Goal: Information Seeking & Learning: Find specific fact

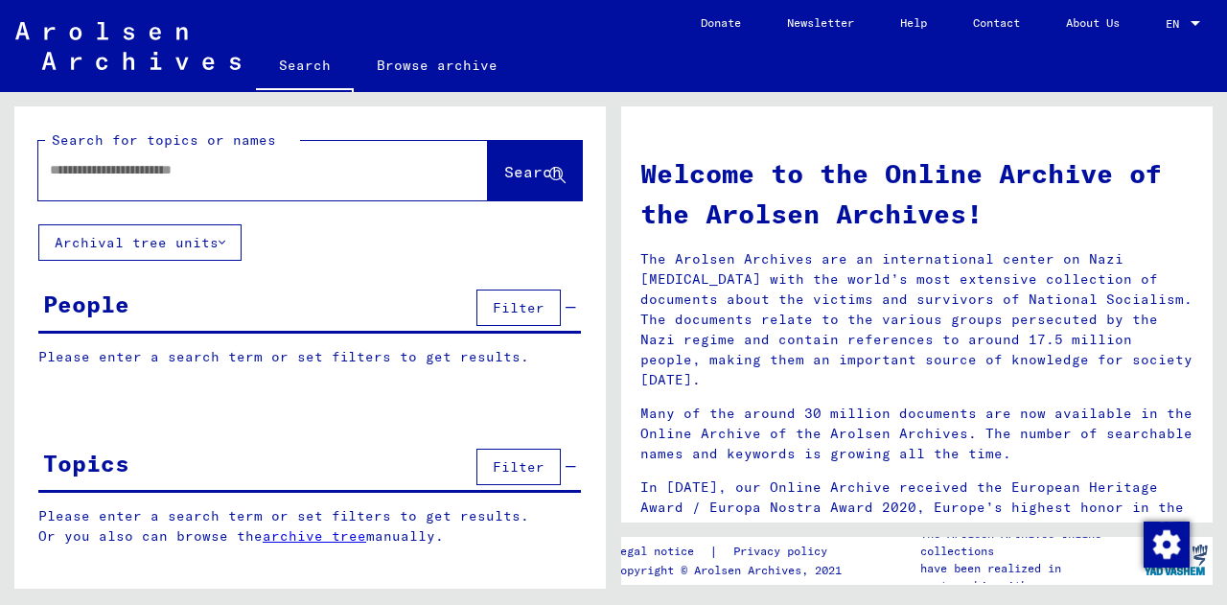
type input "******"
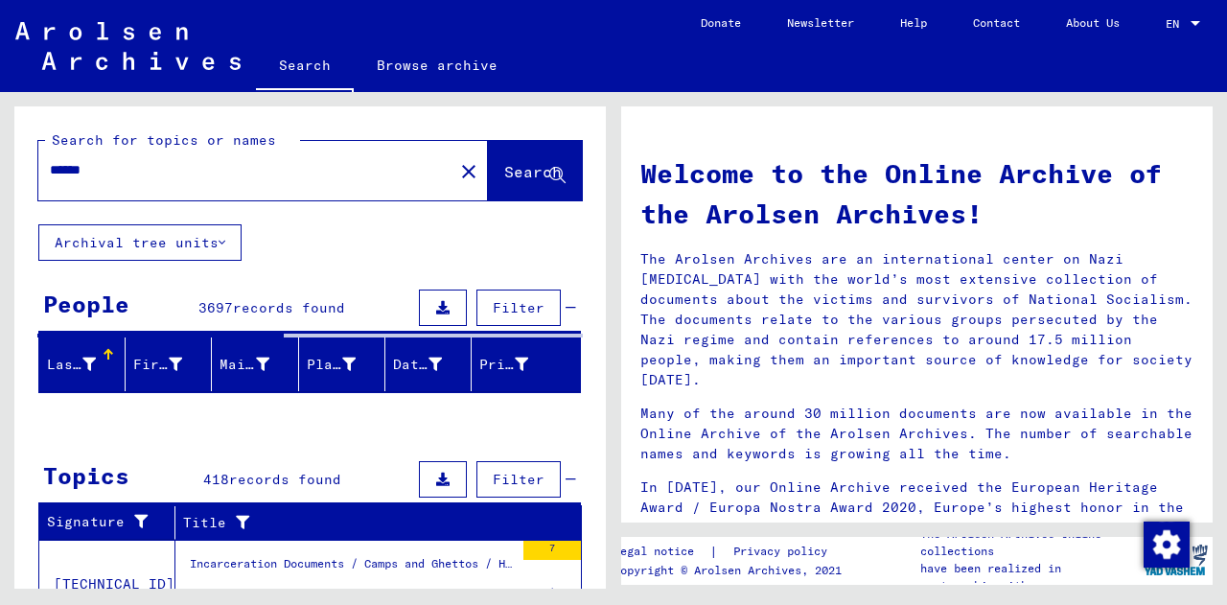
click at [129, 165] on input "******" at bounding box center [240, 170] width 380 height 20
click at [304, 244] on div "Search for topics or names ****** close Search Archival tree units People 3697 …" at bounding box center [309, 579] width 591 height 946
click at [141, 178] on input "******" at bounding box center [240, 170] width 380 height 20
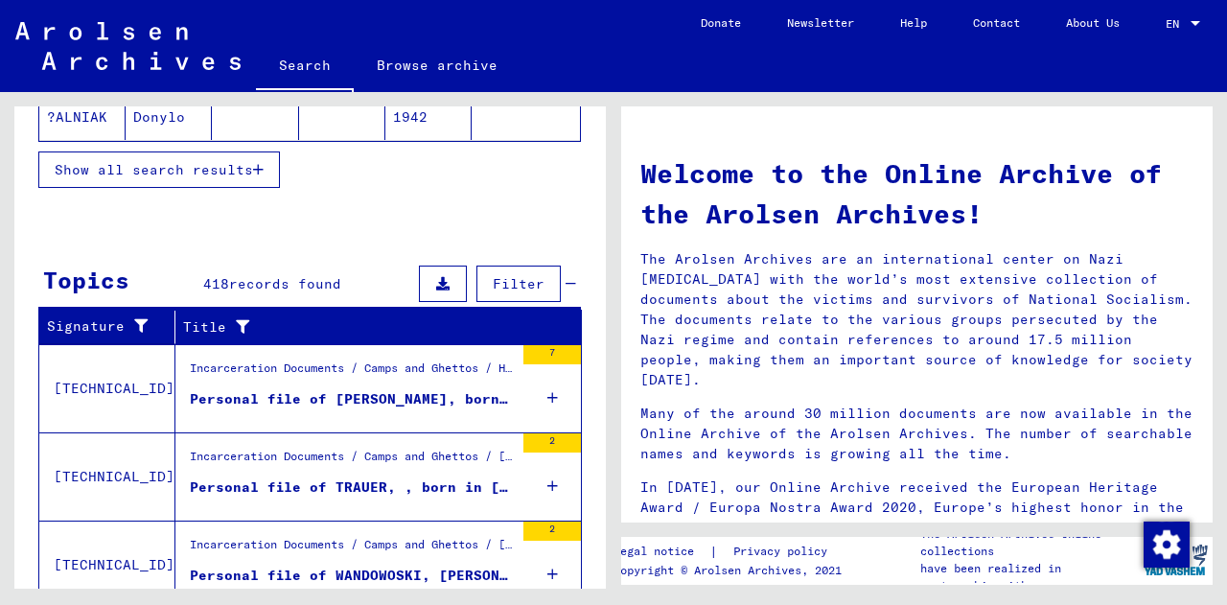
scroll to position [332, 0]
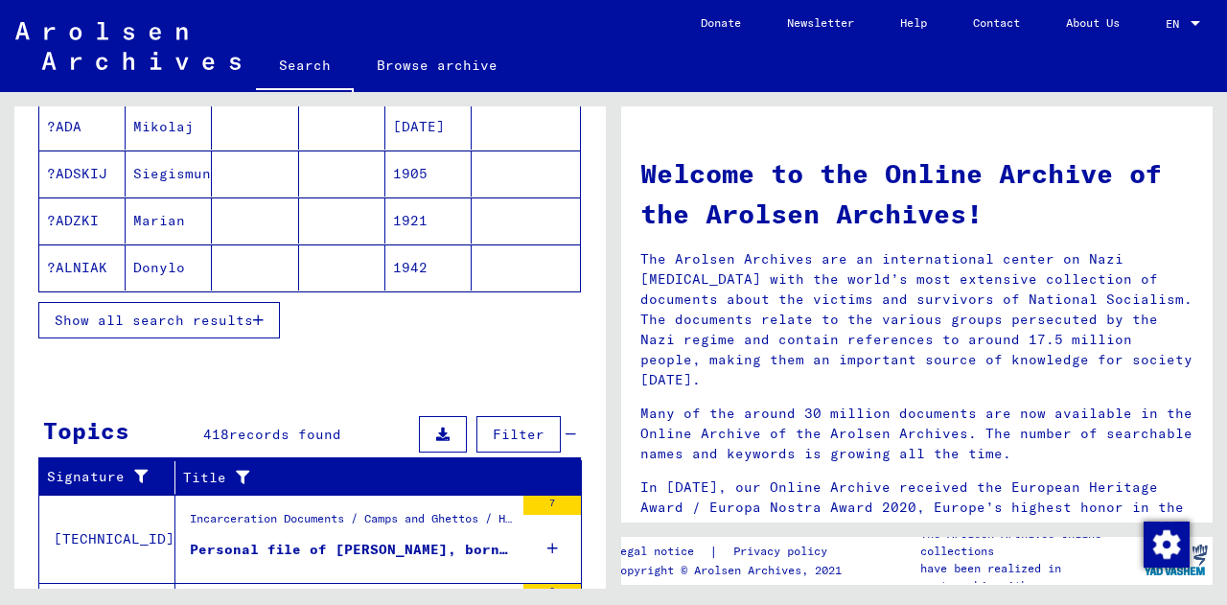
click at [158, 307] on button "Show all search results" at bounding box center [158, 320] width 241 height 36
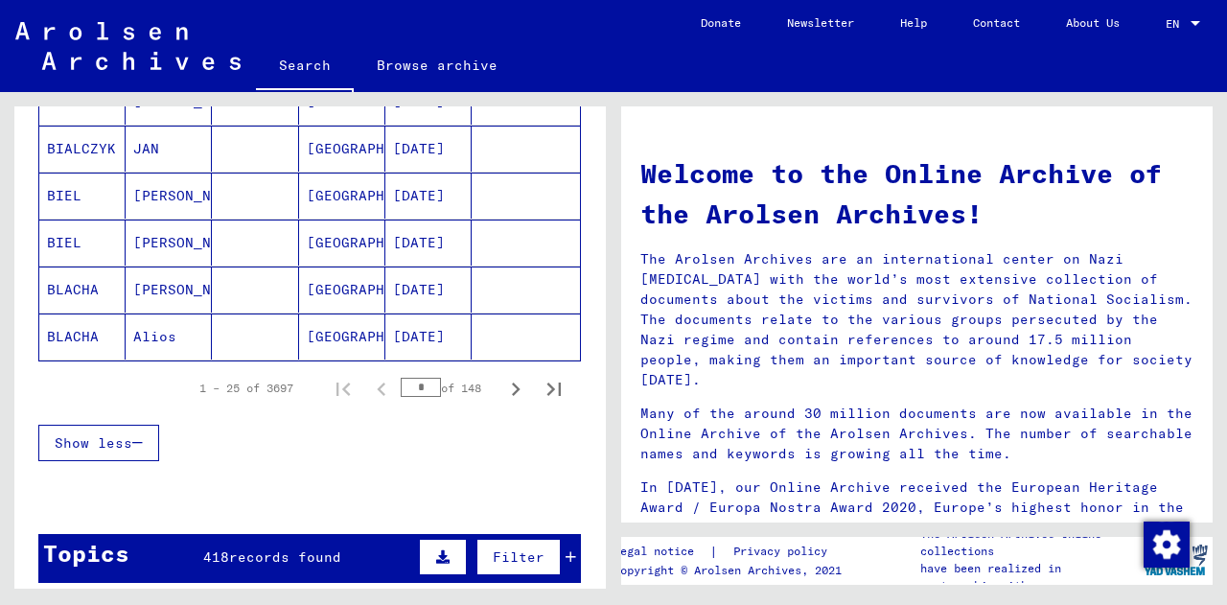
scroll to position [1201, 0]
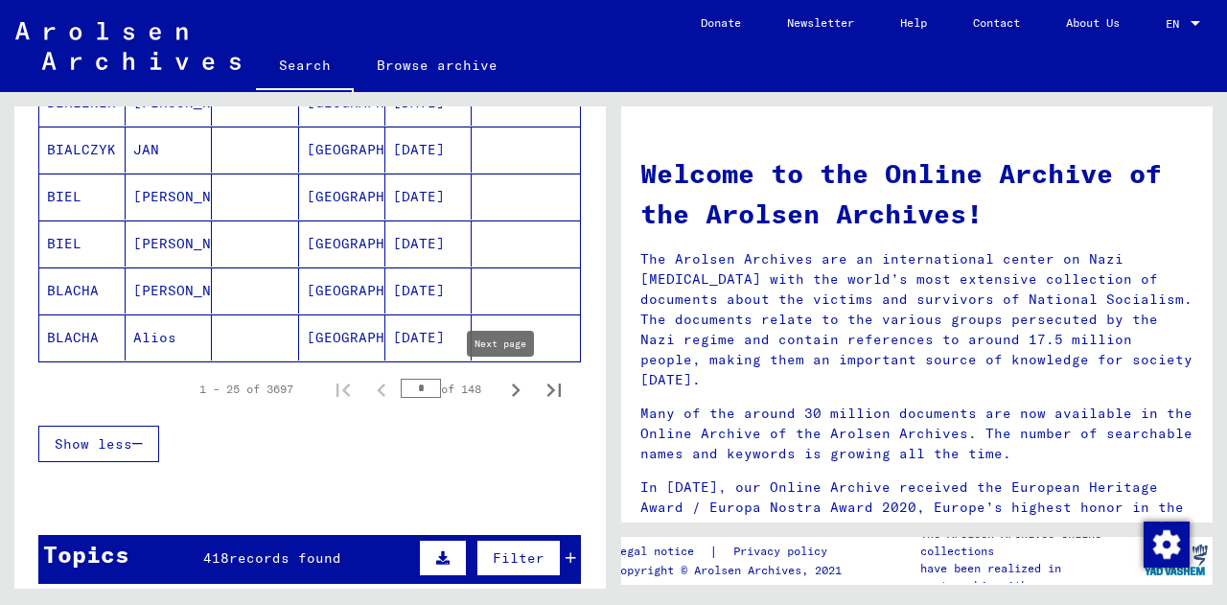
click at [507, 383] on icon "Next page" at bounding box center [515, 390] width 27 height 27
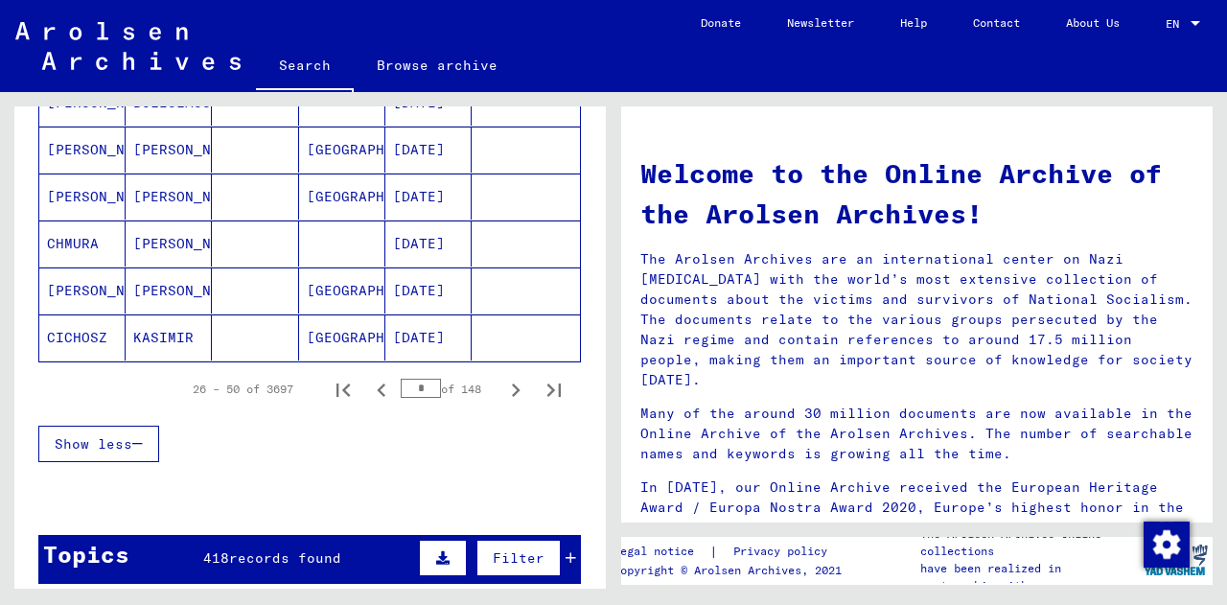
click at [507, 383] on icon "Next page" at bounding box center [515, 390] width 27 height 27
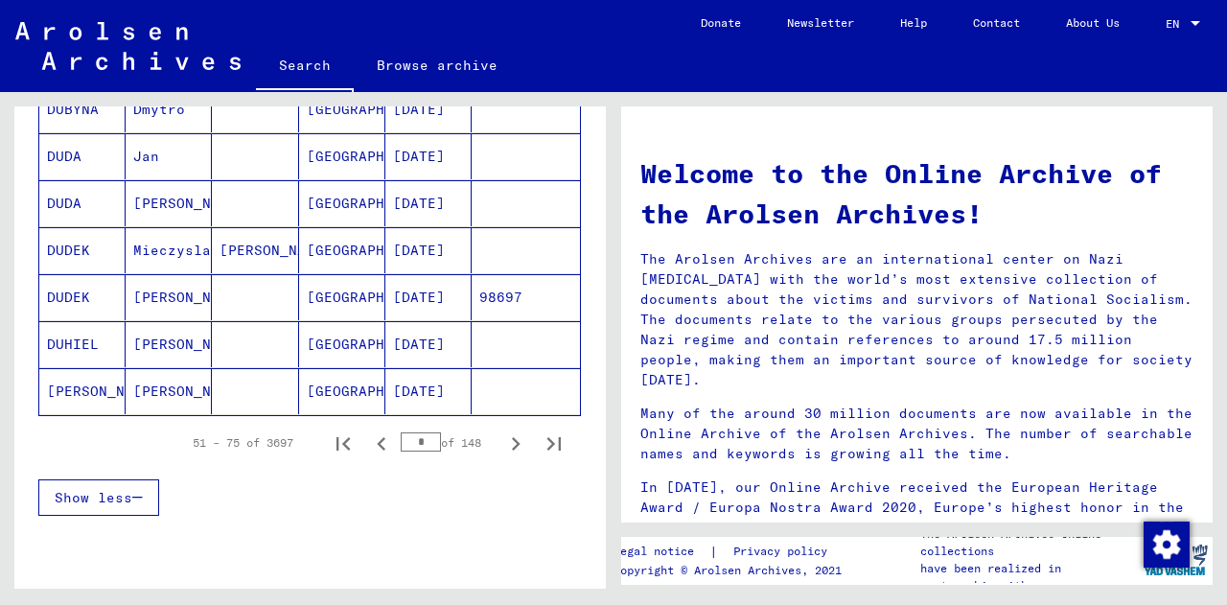
scroll to position [1146, 0]
drag, startPoint x: 610, startPoint y: 281, endPoint x: 574, endPoint y: 292, distance: 38.2
click at [574, 292] on div "Search for topics or names ****** close Search Archival tree units People 3697 …" at bounding box center [306, 340] width 613 height 496
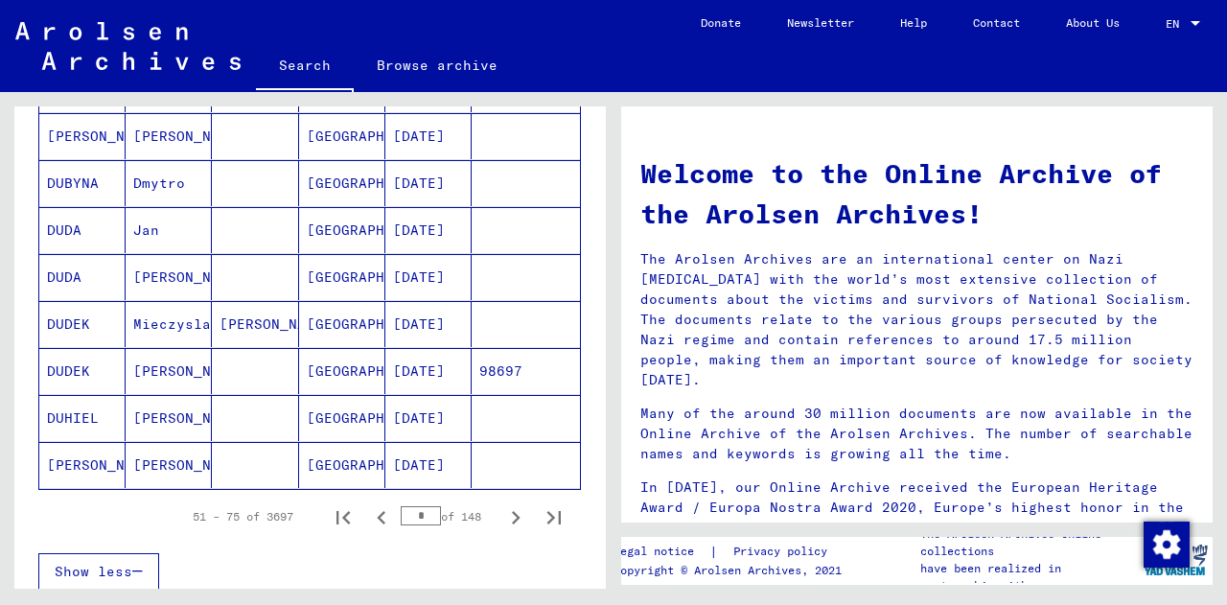
scroll to position [1079, 0]
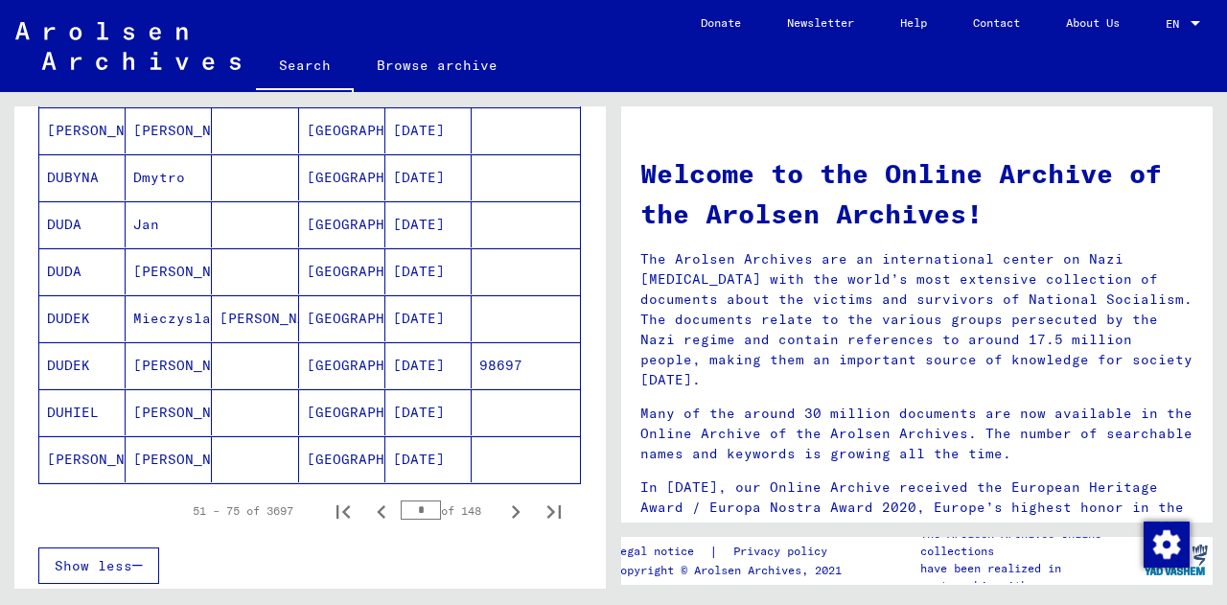
click at [158, 361] on mat-cell "[PERSON_NAME]" at bounding box center [169, 365] width 86 height 46
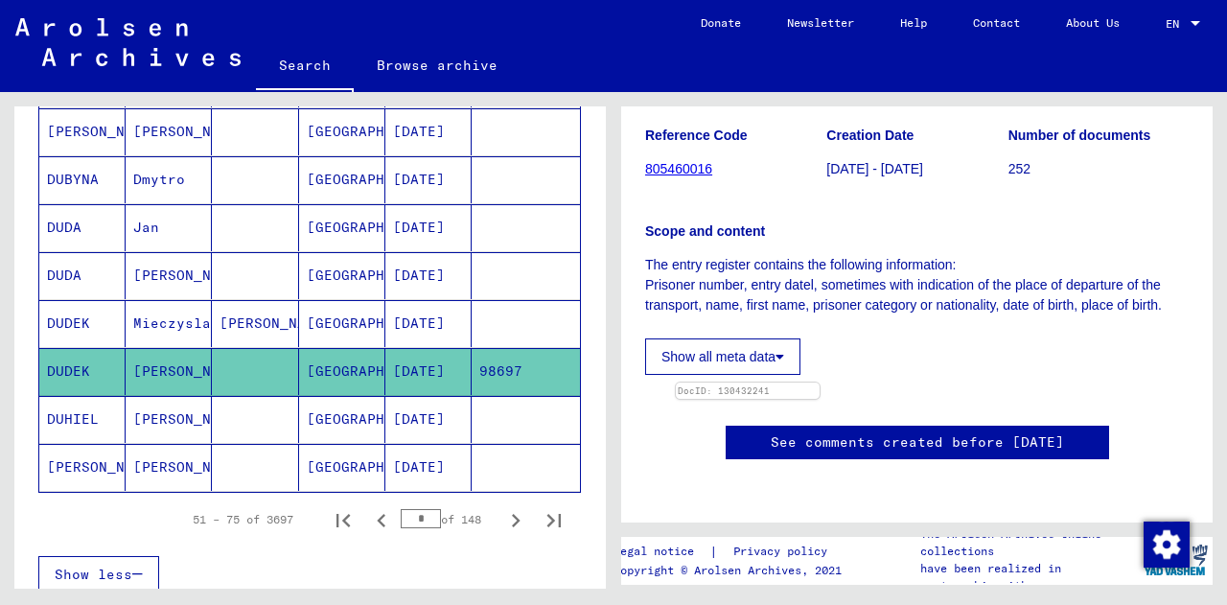
scroll to position [539, 0]
click at [310, 319] on mat-cell "[GEOGRAPHIC_DATA]" at bounding box center [342, 323] width 86 height 47
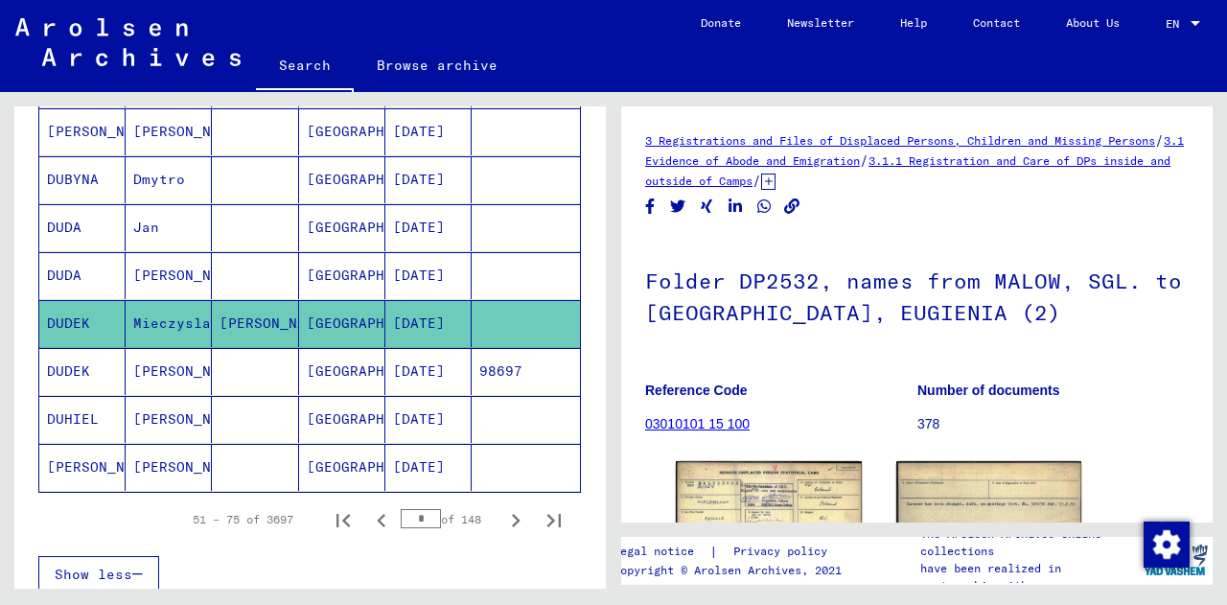
click at [905, 283] on h1 "Folder DP2532, names from MALOW, SGL. to [GEOGRAPHIC_DATA], EUGIENIA (2)" at bounding box center [916, 295] width 543 height 116
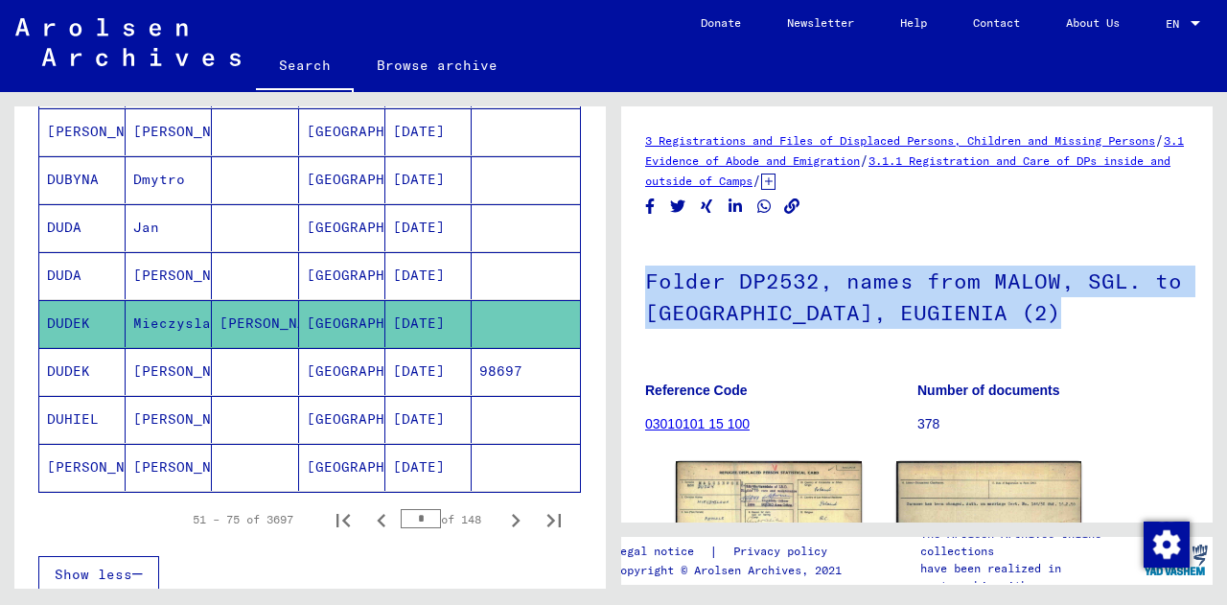
click at [905, 283] on h1 "Folder DP2532, names from MALOW, SGL. to [GEOGRAPHIC_DATA], EUGIENIA (2)" at bounding box center [916, 295] width 543 height 116
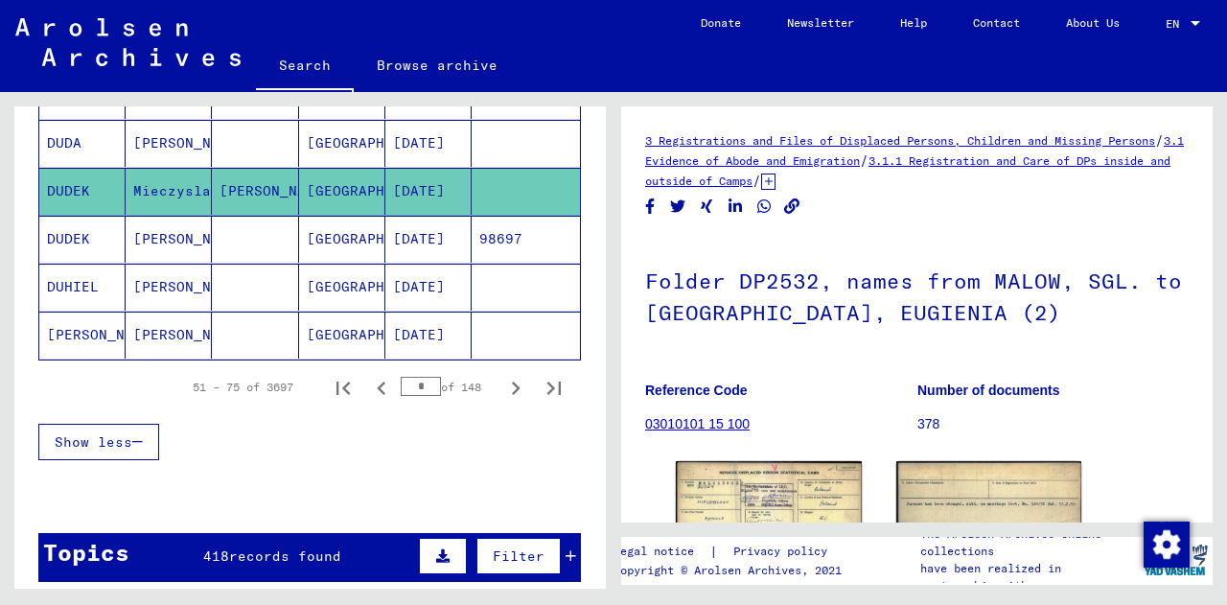
scroll to position [1226, 0]
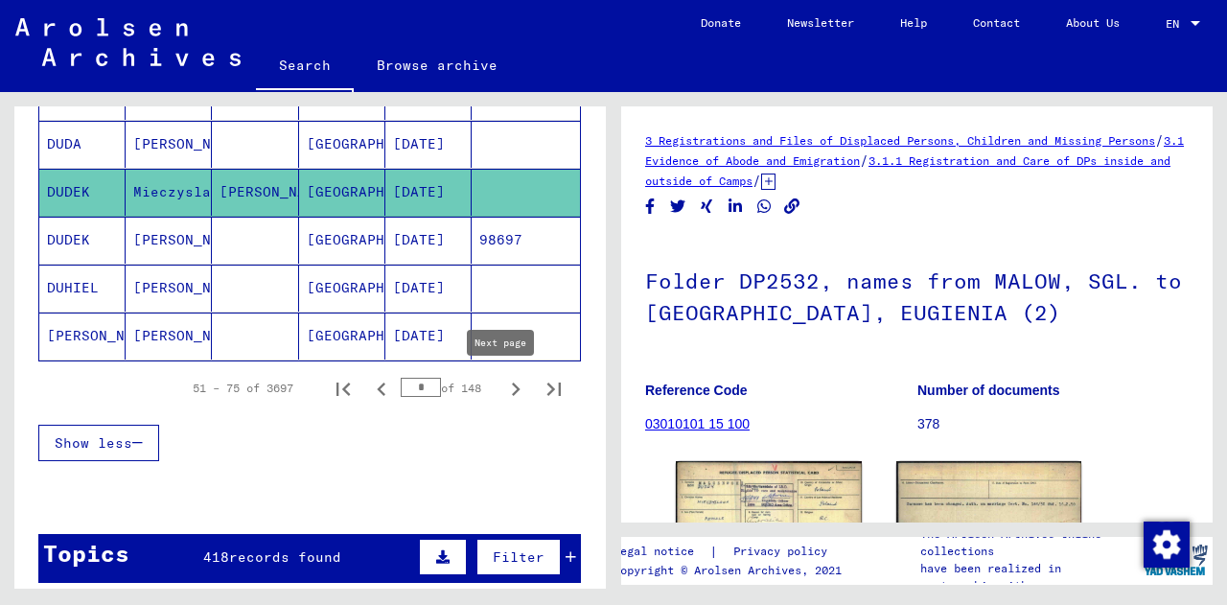
click at [512, 386] on icon "Next page" at bounding box center [516, 388] width 9 height 13
type input "*"
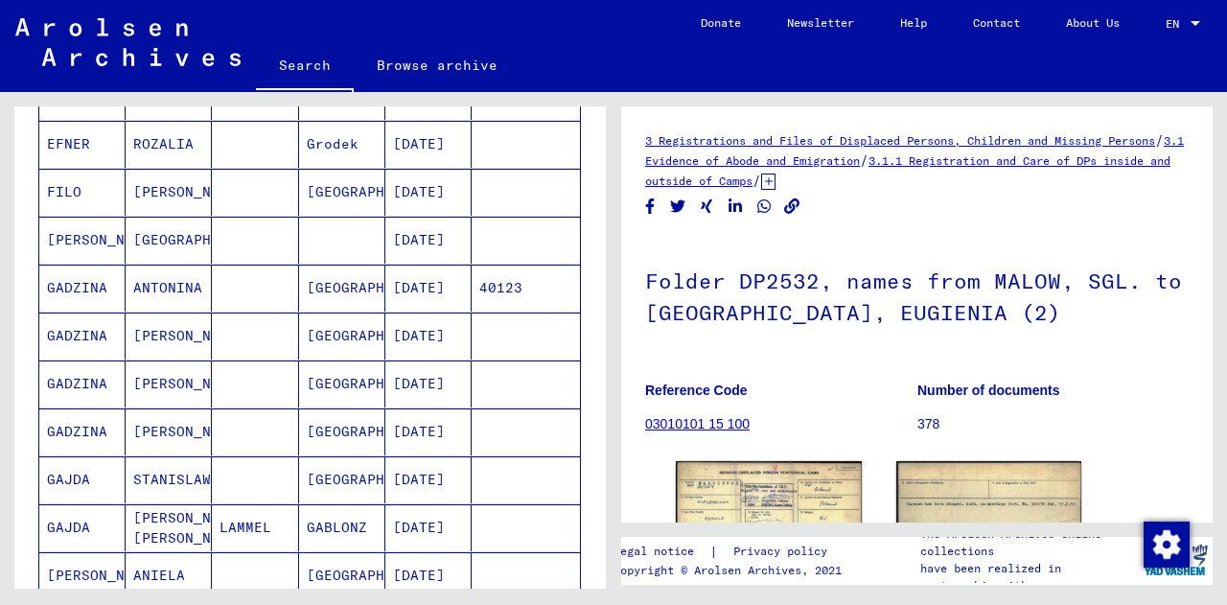
scroll to position [0, 0]
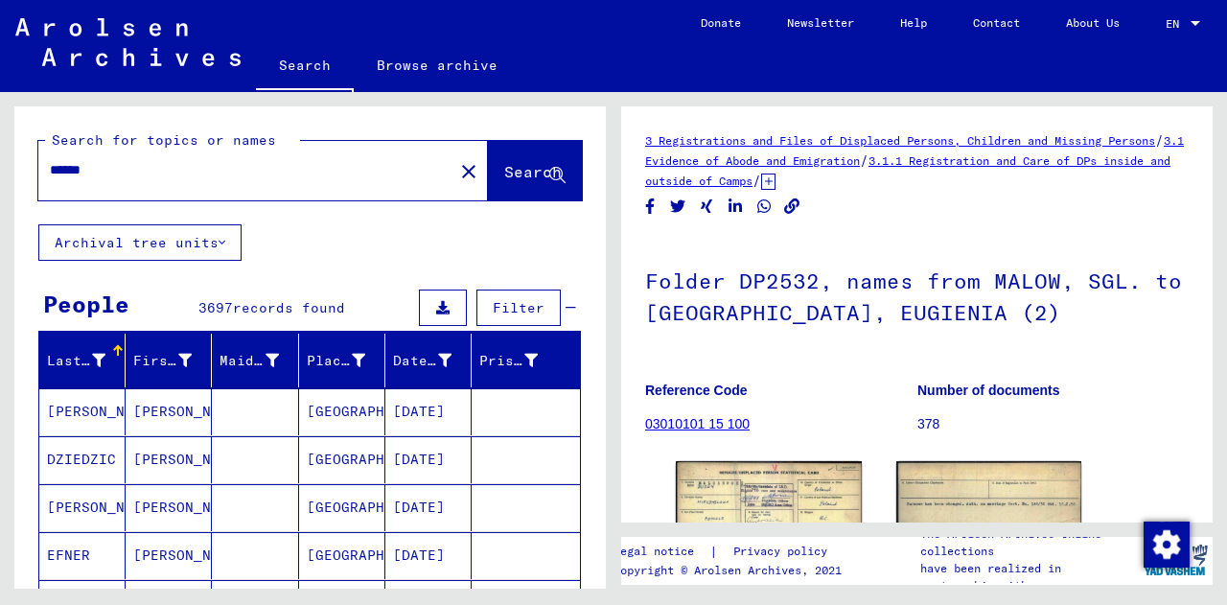
click at [148, 172] on input "******" at bounding box center [246, 170] width 392 height 20
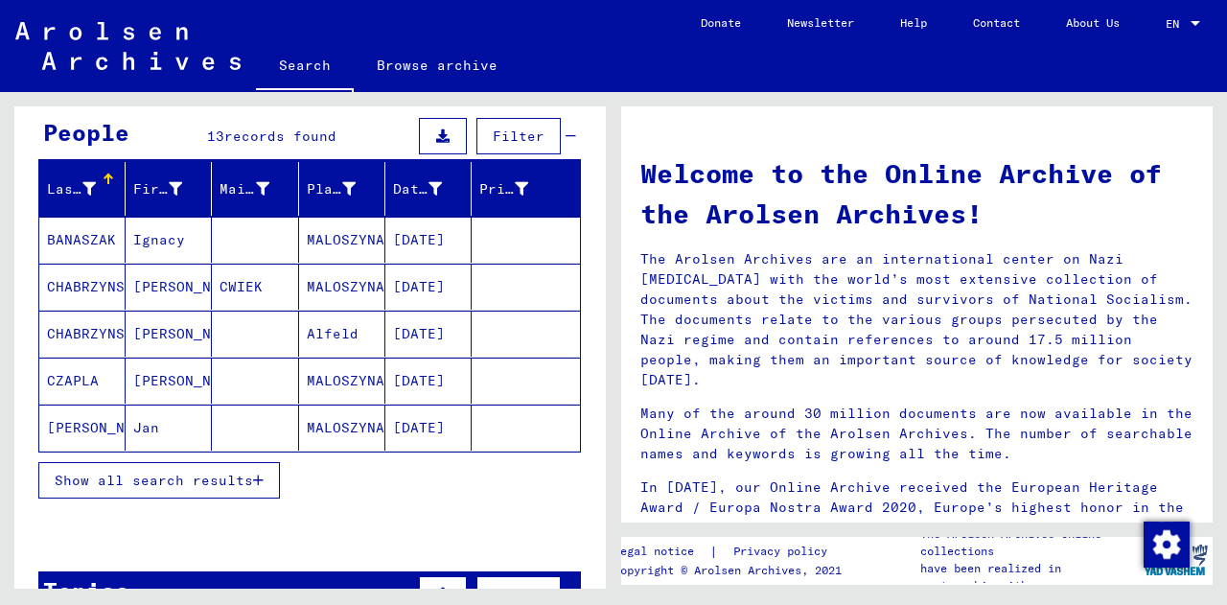
scroll to position [216, 0]
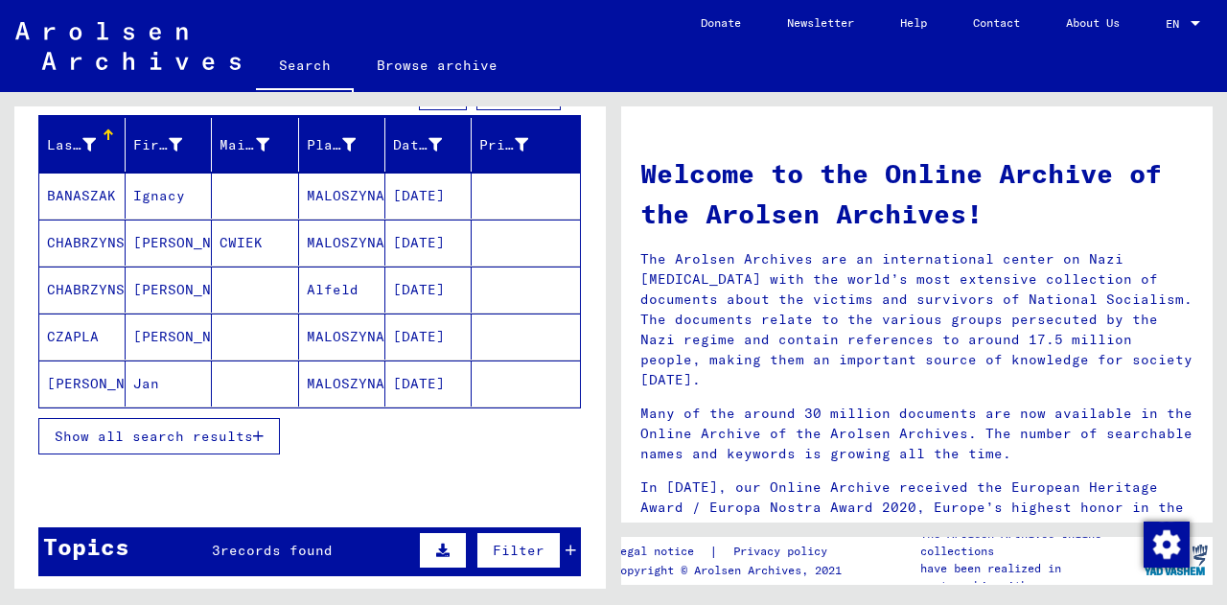
click at [250, 447] on button "Show all search results" at bounding box center [158, 436] width 241 height 36
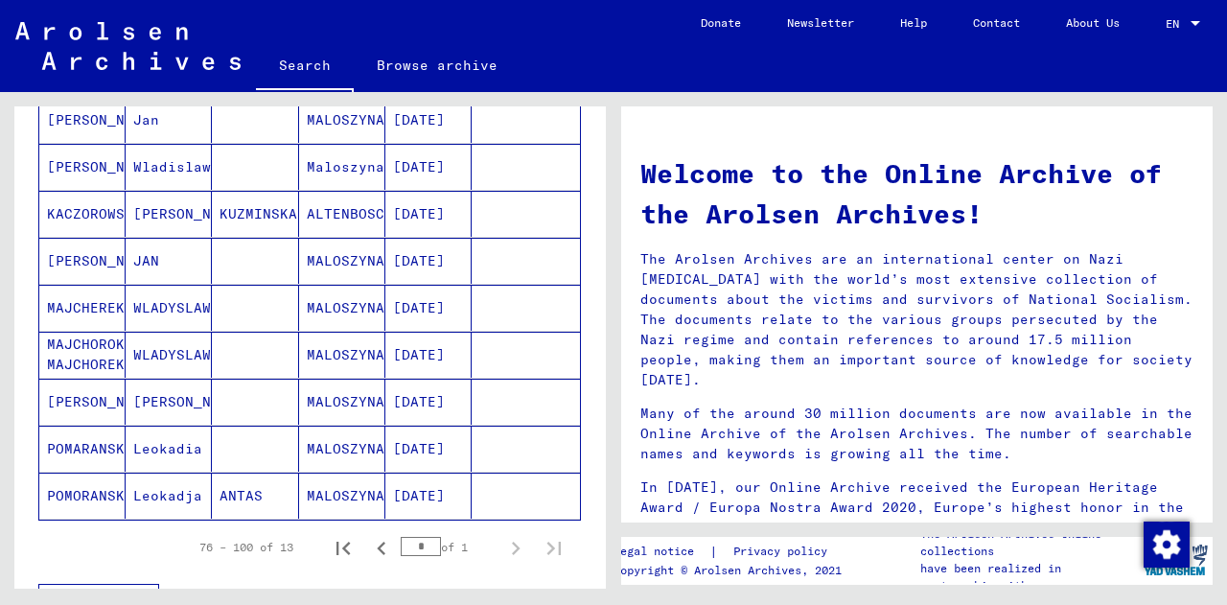
scroll to position [479, 0]
click at [156, 401] on mat-cell "[PERSON_NAME]" at bounding box center [169, 401] width 86 height 46
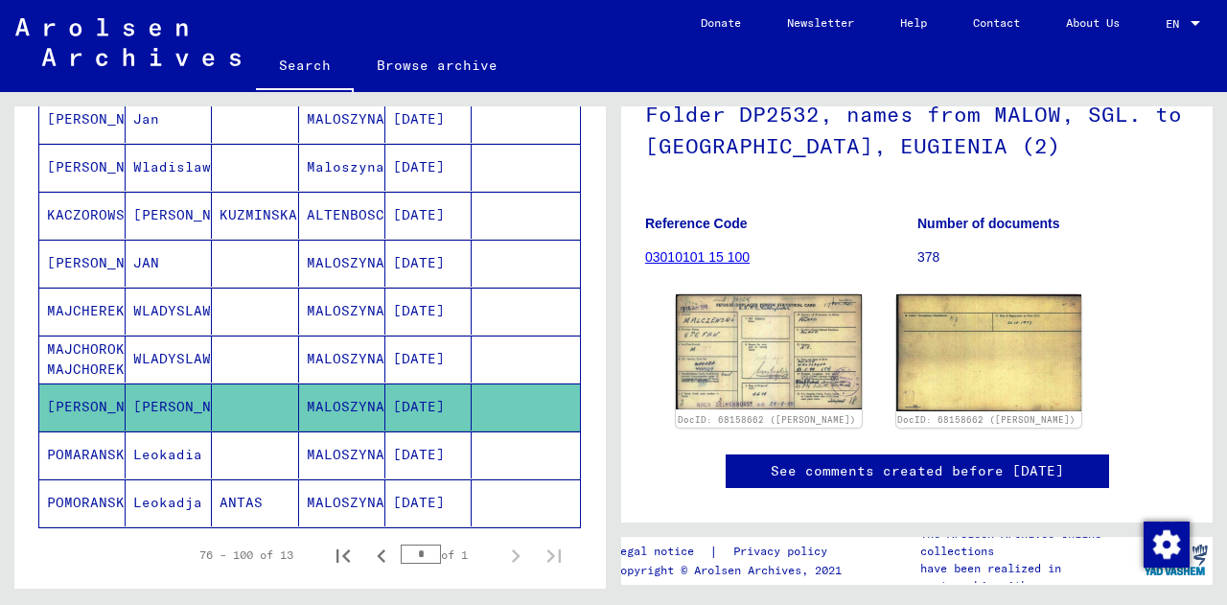
scroll to position [166, 0]
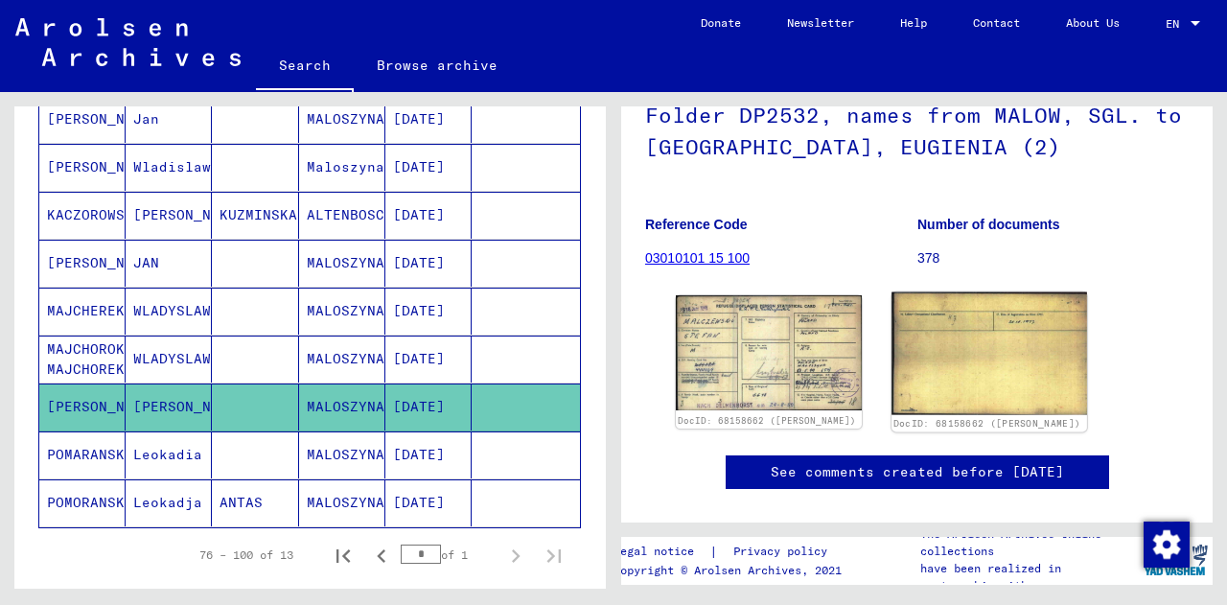
click at [955, 376] on img at bounding box center [988, 353] width 195 height 123
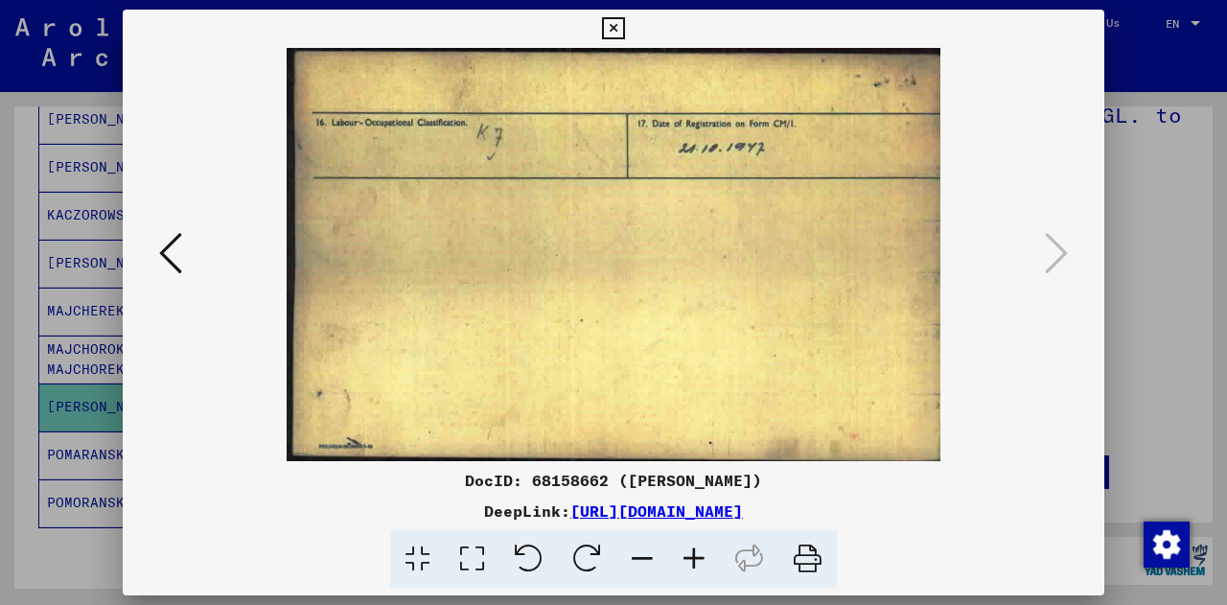
click at [1226, 157] on div at bounding box center [613, 302] width 1227 height 605
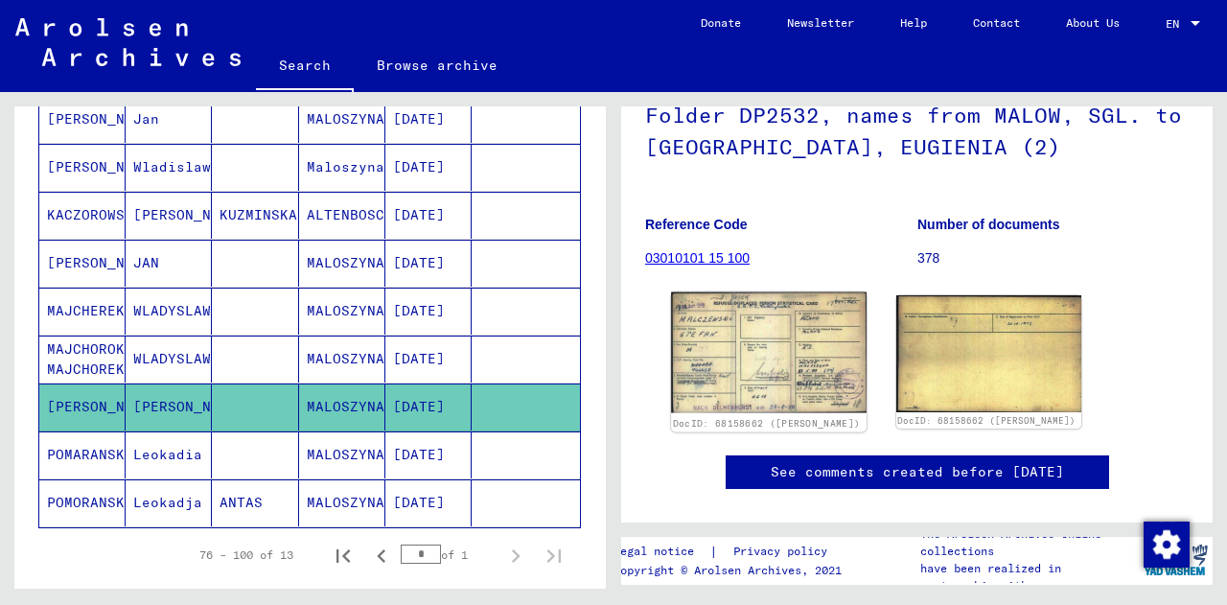
click at [752, 353] on img at bounding box center [768, 352] width 195 height 121
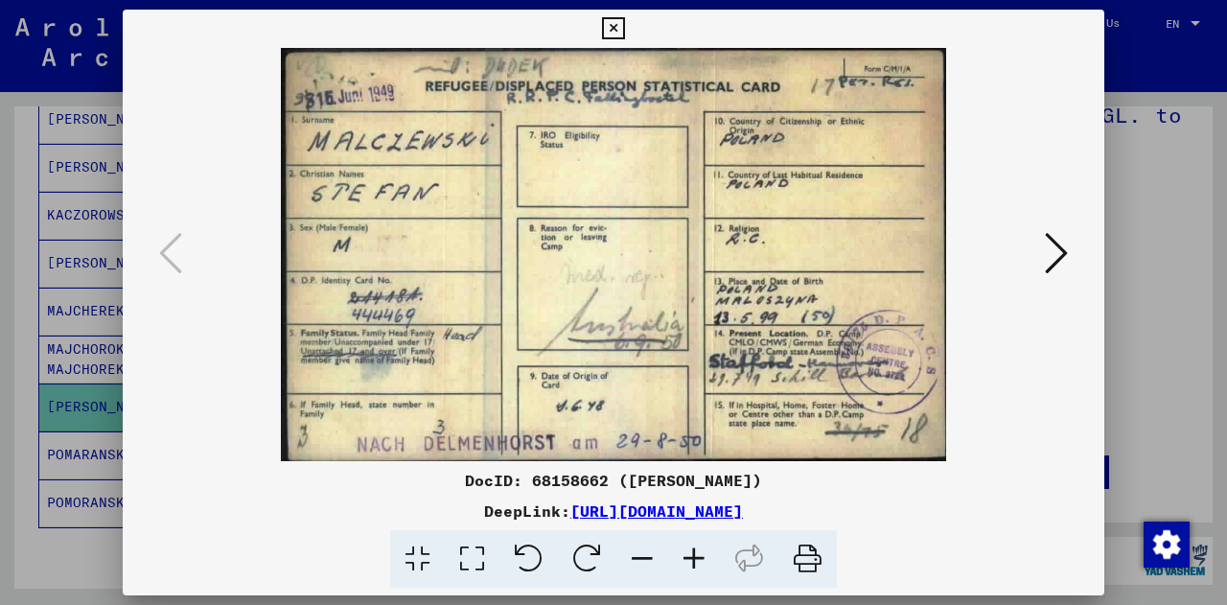
click at [1141, 289] on div at bounding box center [613, 302] width 1227 height 605
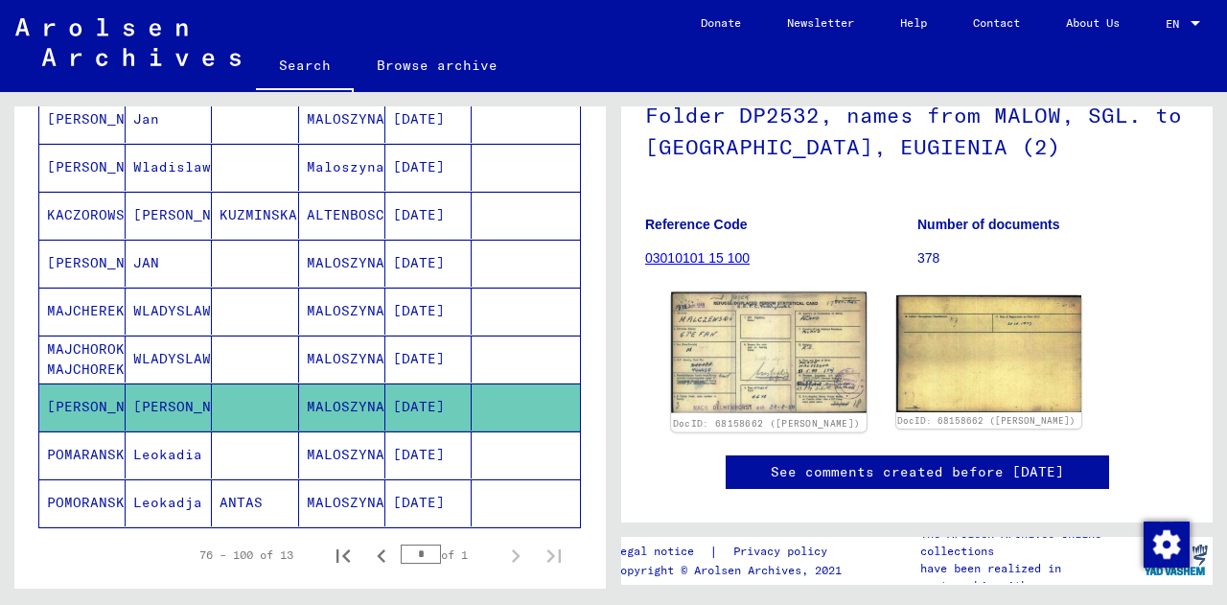
click at [751, 403] on img at bounding box center [768, 352] width 195 height 121
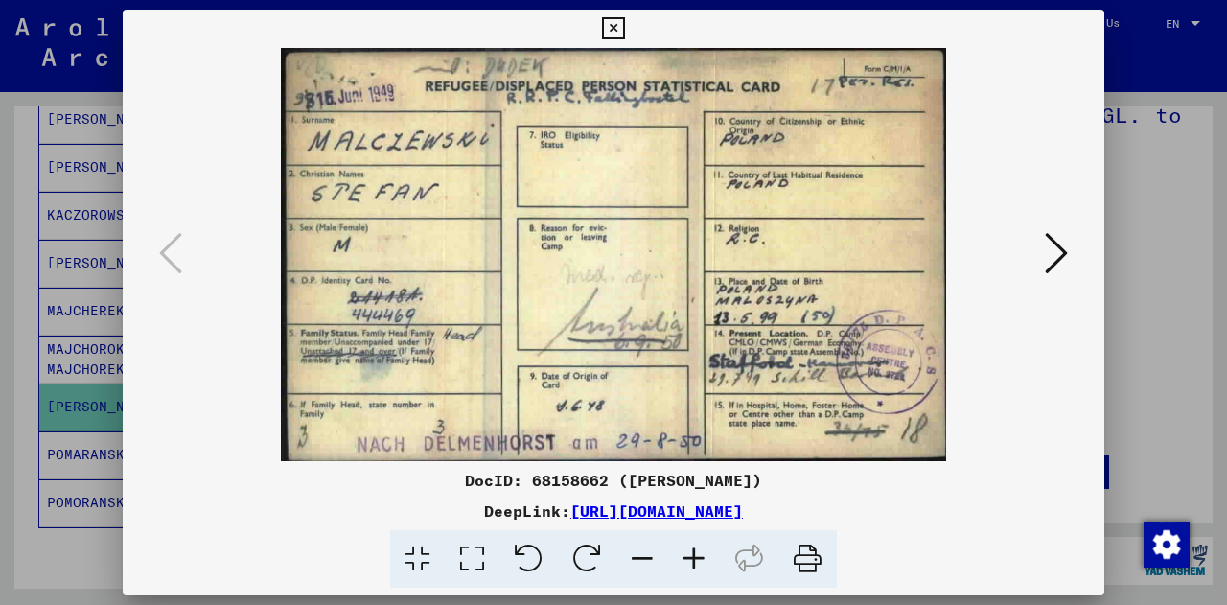
click at [743, 517] on link "[URL][DOMAIN_NAME]" at bounding box center [656, 510] width 172 height 19
click at [606, 28] on icon at bounding box center [613, 28] width 22 height 23
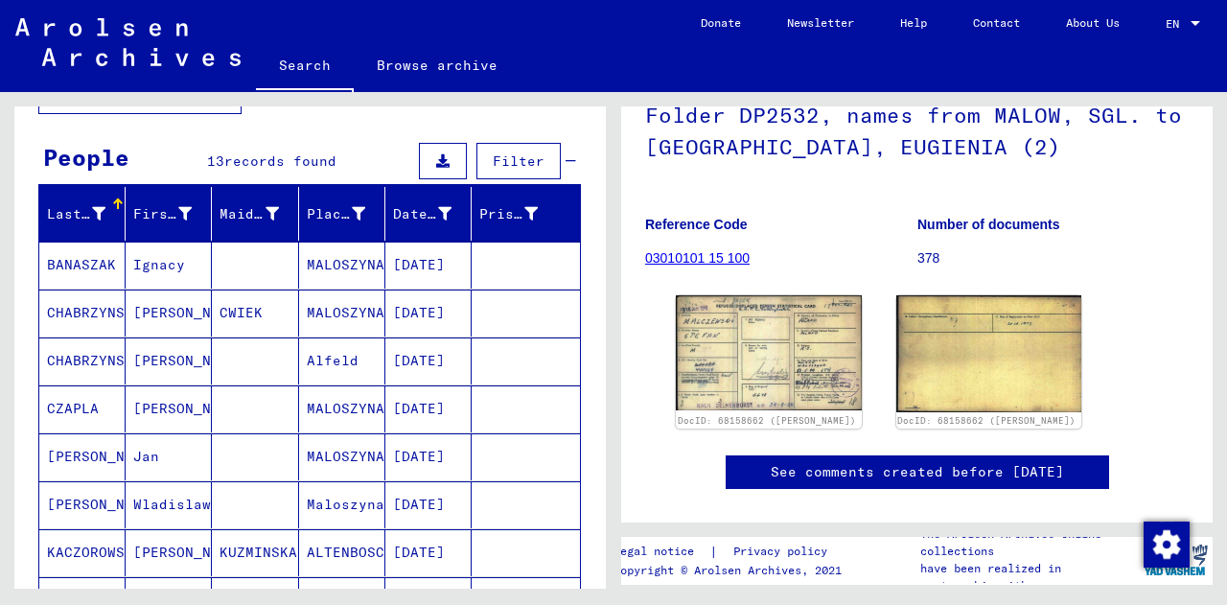
scroll to position [0, 0]
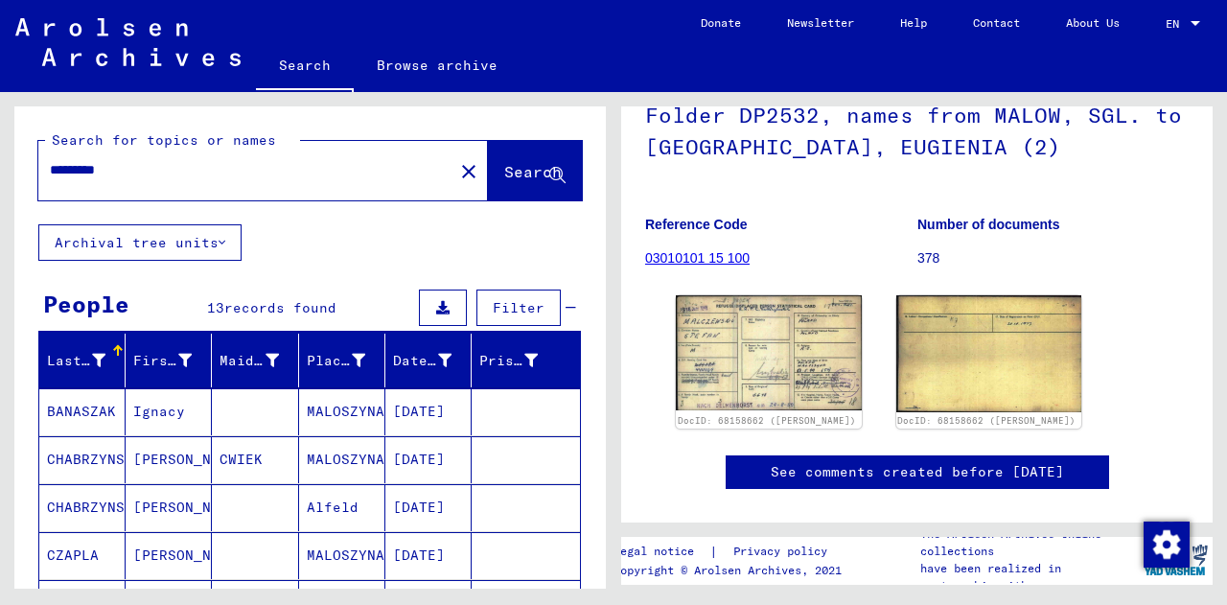
click at [109, 159] on div "*********" at bounding box center [239, 170] width 403 height 43
click at [103, 170] on input "*********" at bounding box center [246, 170] width 392 height 20
type input "********"
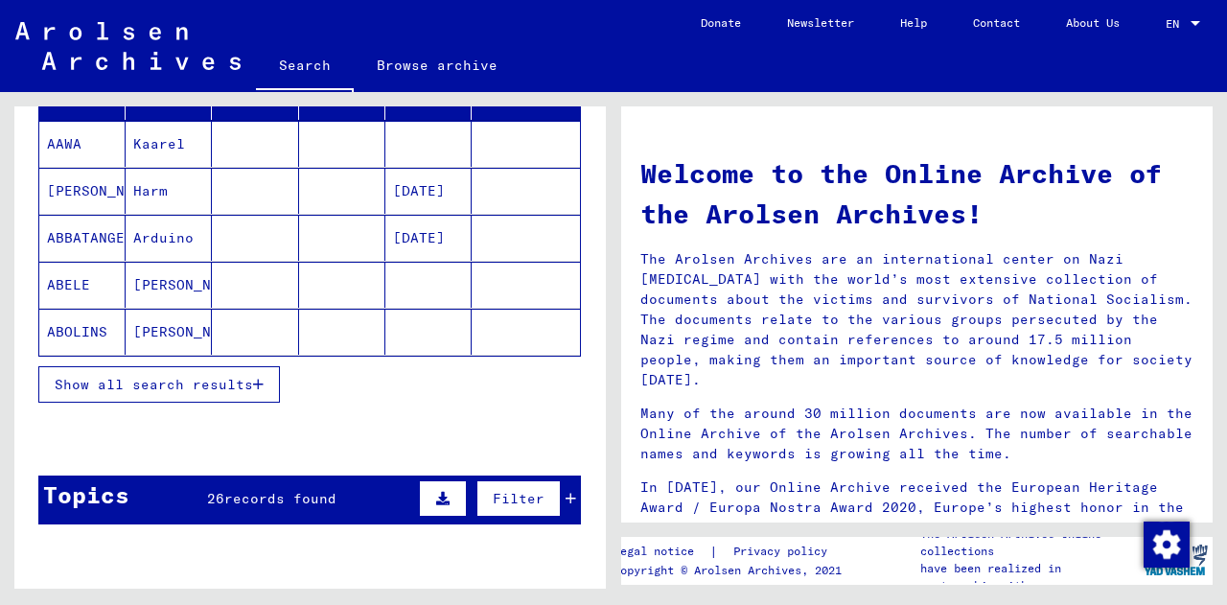
scroll to position [268, 0]
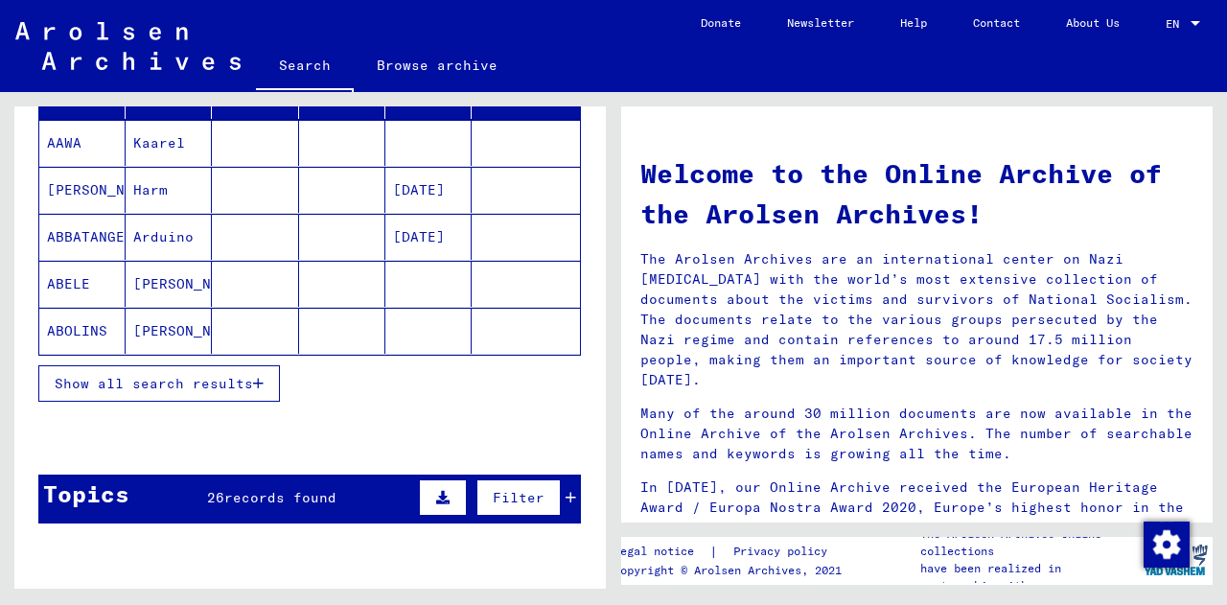
click at [185, 401] on div "Show all search results" at bounding box center [309, 383] width 542 height 56
click at [204, 379] on span "Show all search results" at bounding box center [154, 383] width 198 height 17
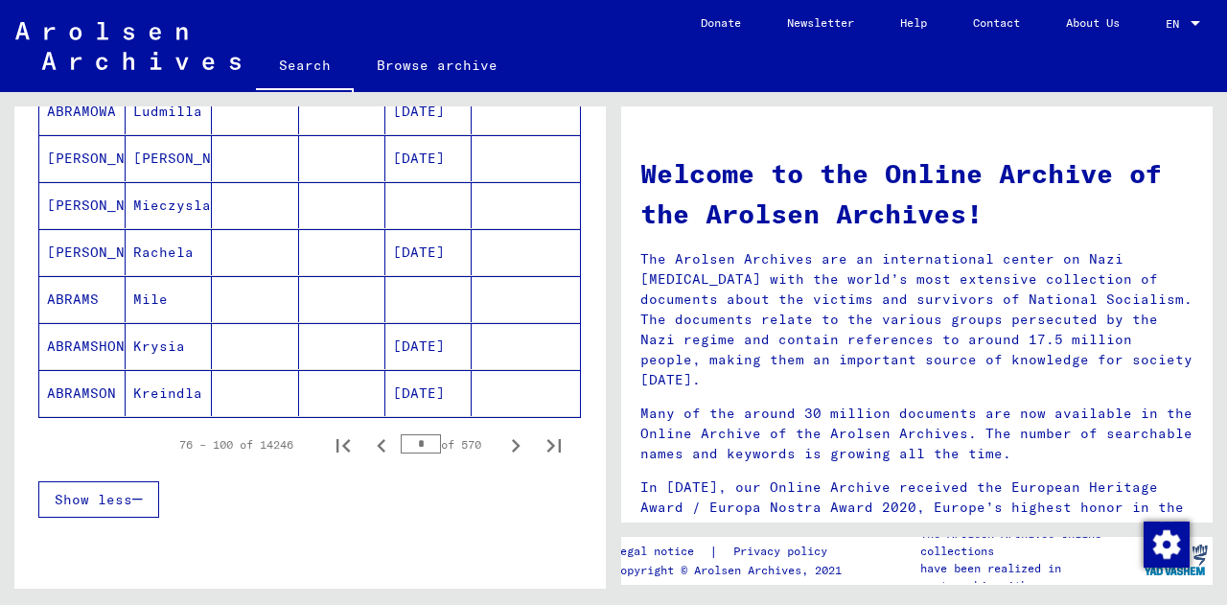
scroll to position [1144, 0]
click at [502, 440] on icon "Next page" at bounding box center [515, 446] width 27 height 27
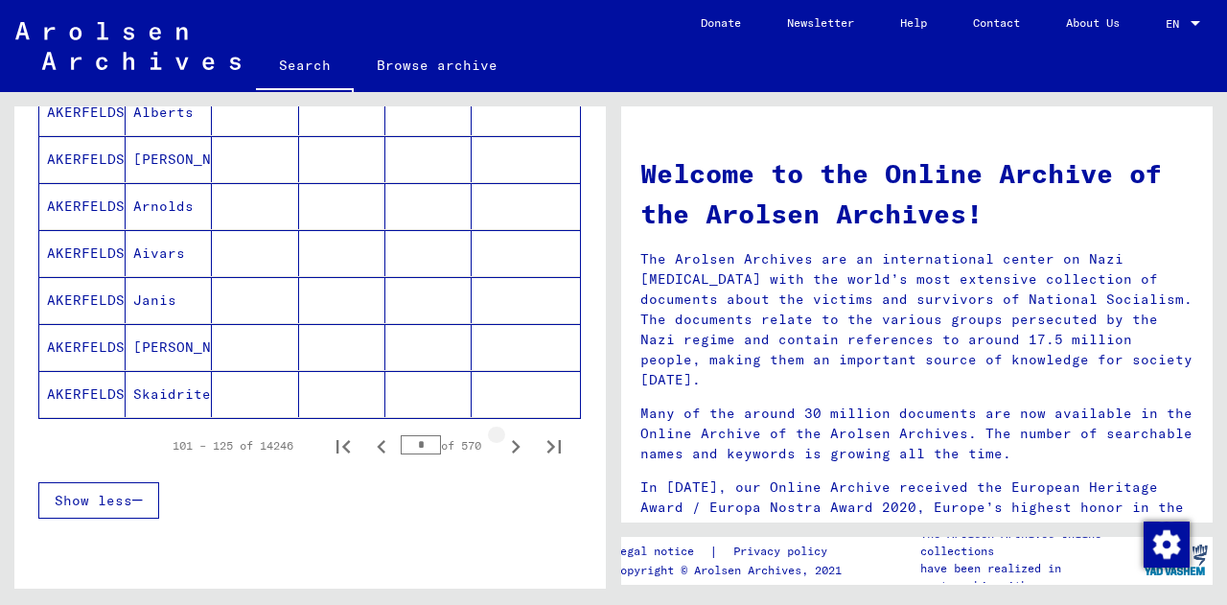
click at [502, 440] on icon "Next page" at bounding box center [515, 446] width 27 height 27
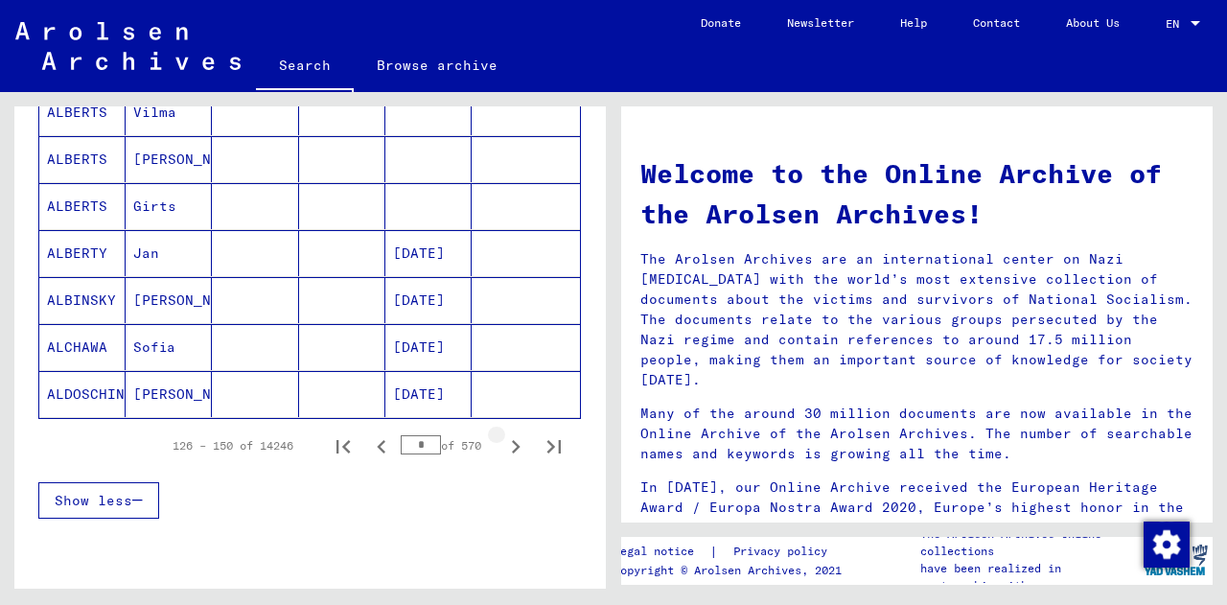
click at [502, 440] on icon "Next page" at bounding box center [515, 446] width 27 height 27
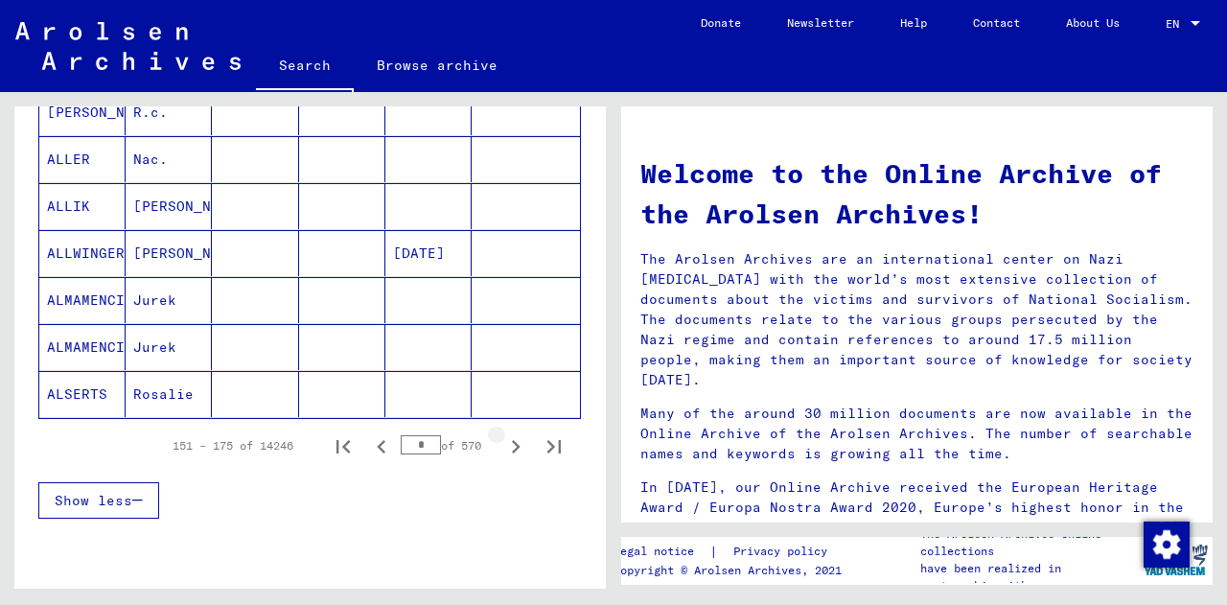
click at [502, 440] on icon "Next page" at bounding box center [515, 446] width 27 height 27
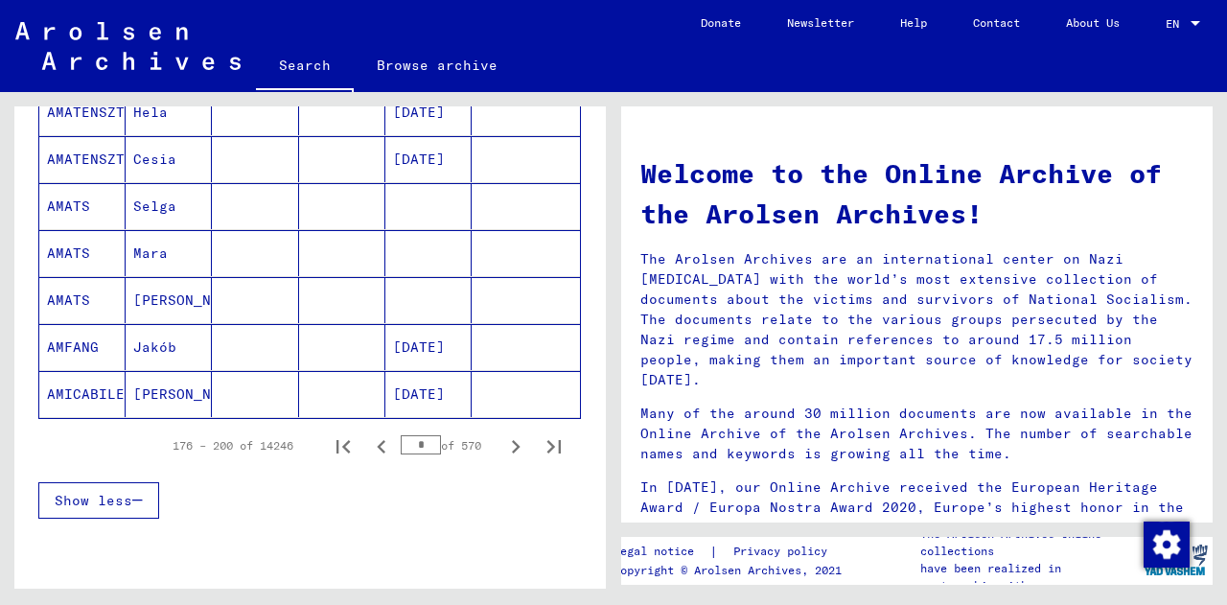
click at [502, 440] on icon "Next page" at bounding box center [515, 446] width 27 height 27
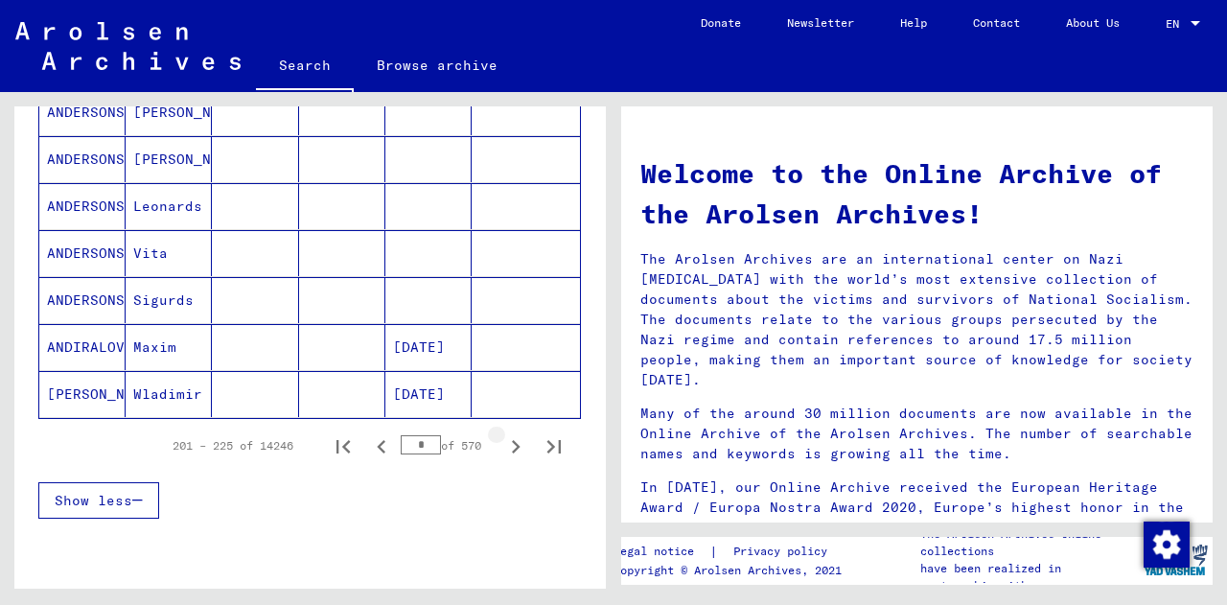
click at [502, 440] on icon "Next page" at bounding box center [515, 446] width 27 height 27
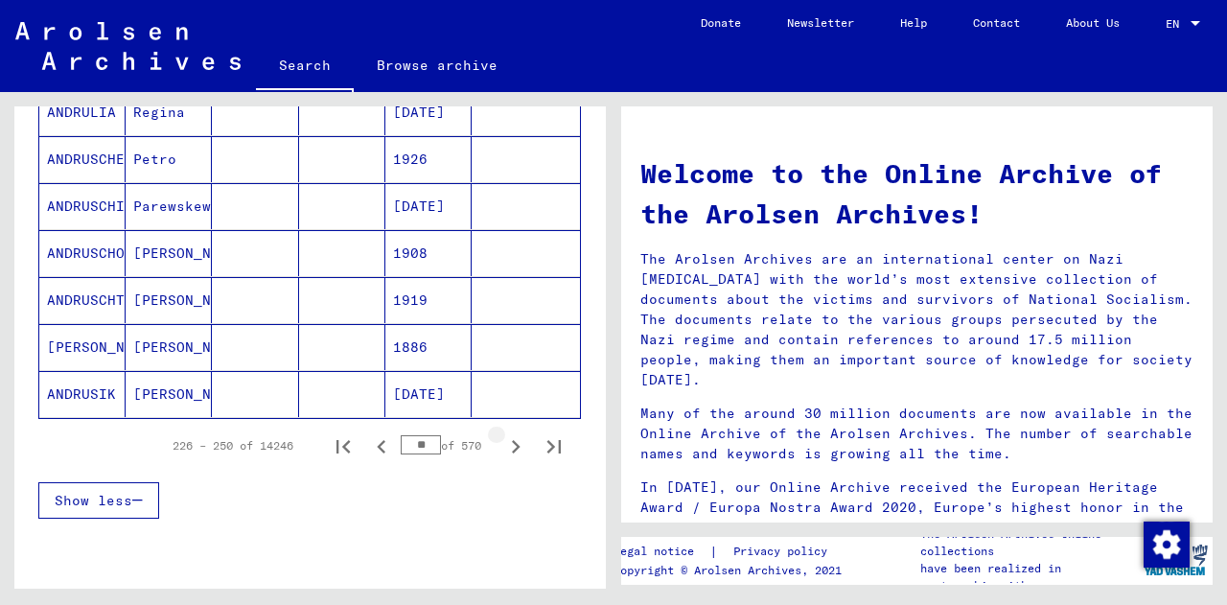
click at [502, 440] on icon "Next page" at bounding box center [515, 446] width 27 height 27
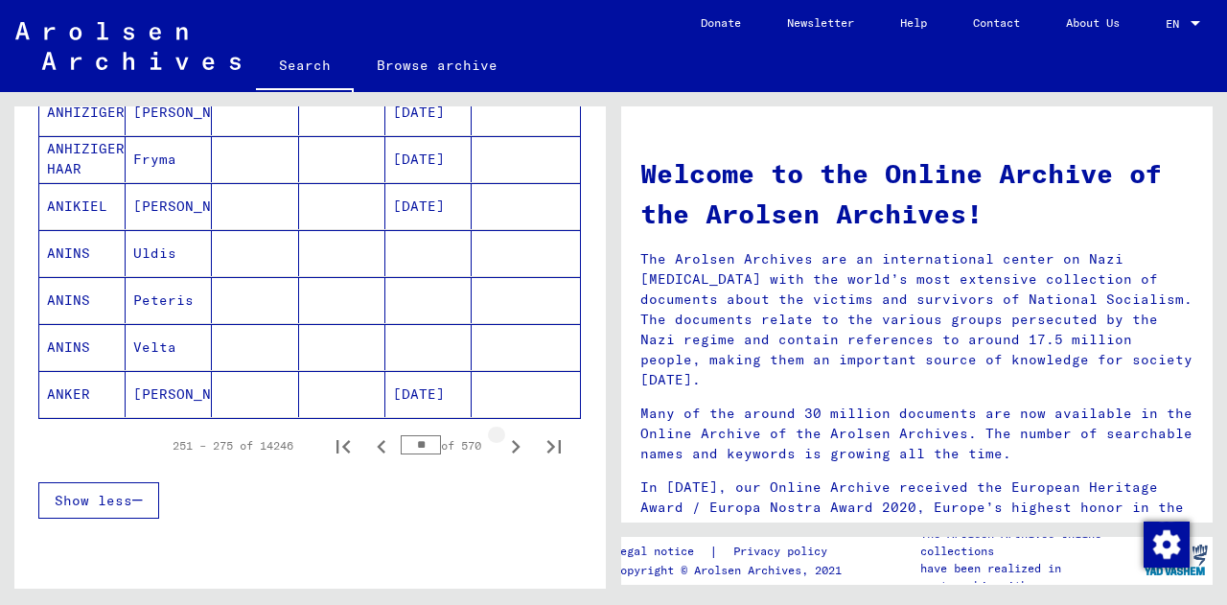
click at [502, 440] on icon "Next page" at bounding box center [515, 446] width 27 height 27
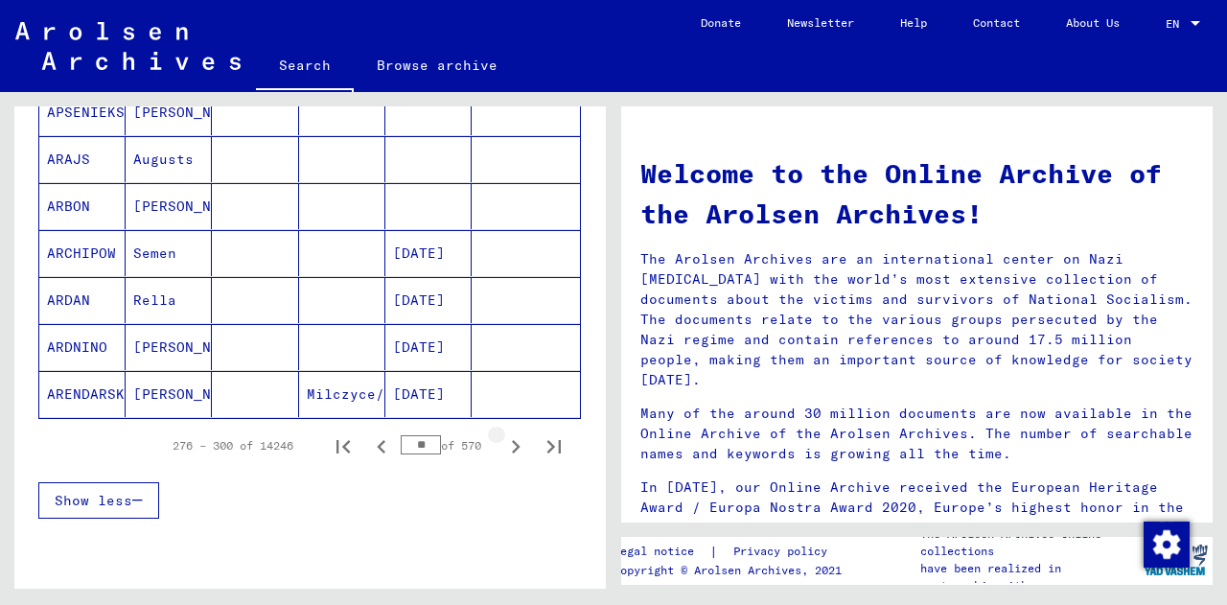
click at [502, 440] on icon "Next page" at bounding box center [515, 446] width 27 height 27
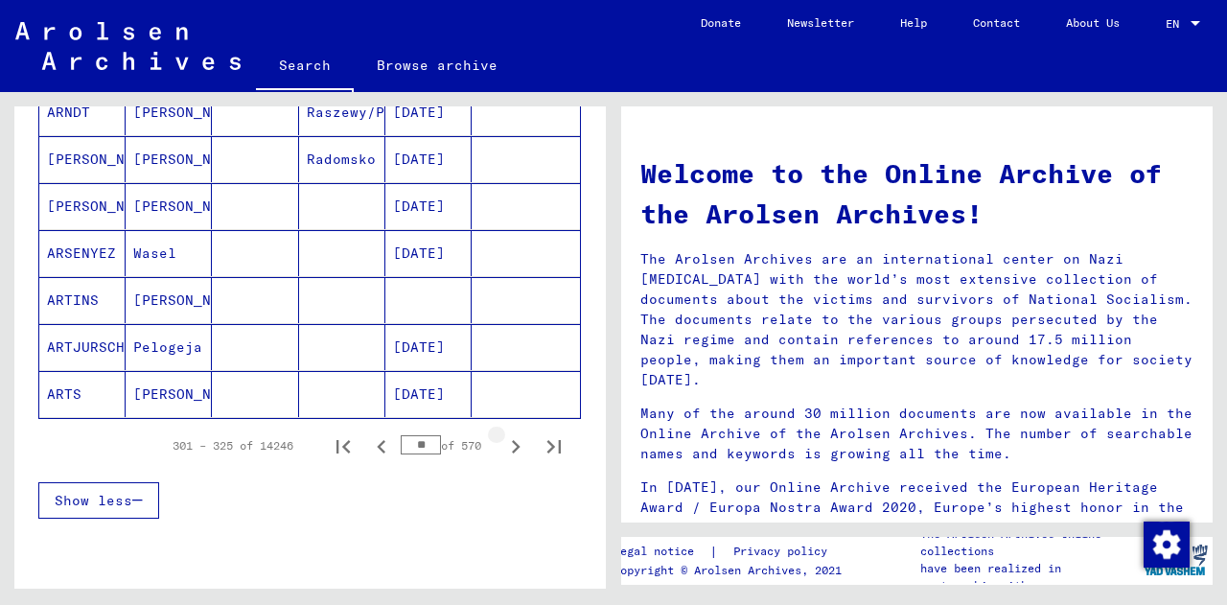
click at [502, 440] on icon "Next page" at bounding box center [515, 446] width 27 height 27
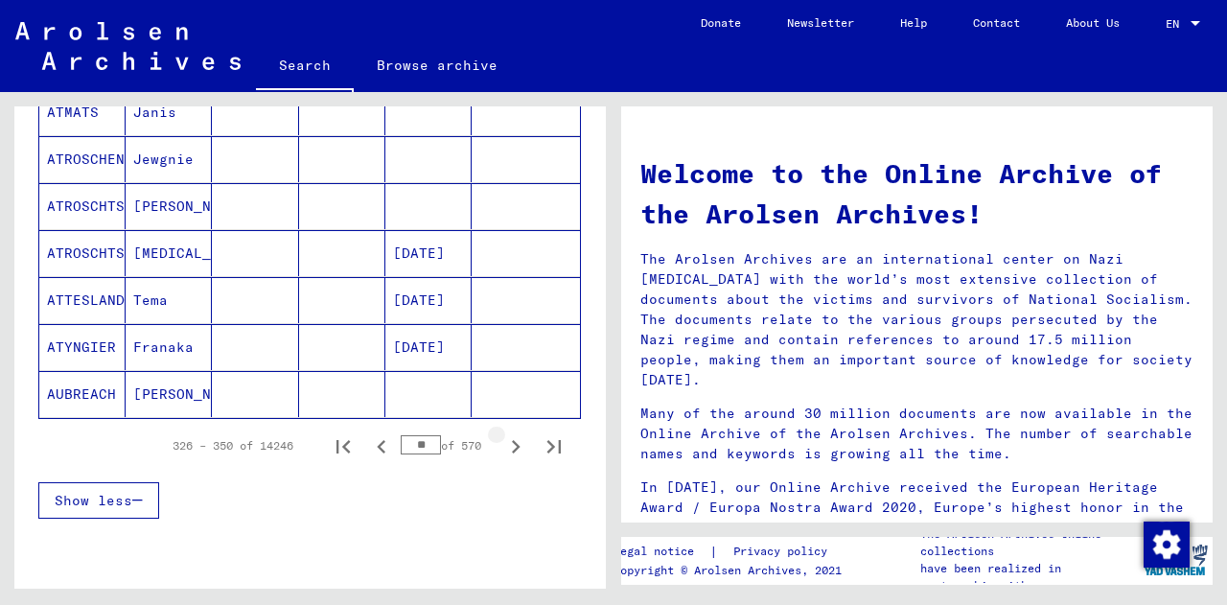
click at [502, 440] on icon "Next page" at bounding box center [515, 446] width 27 height 27
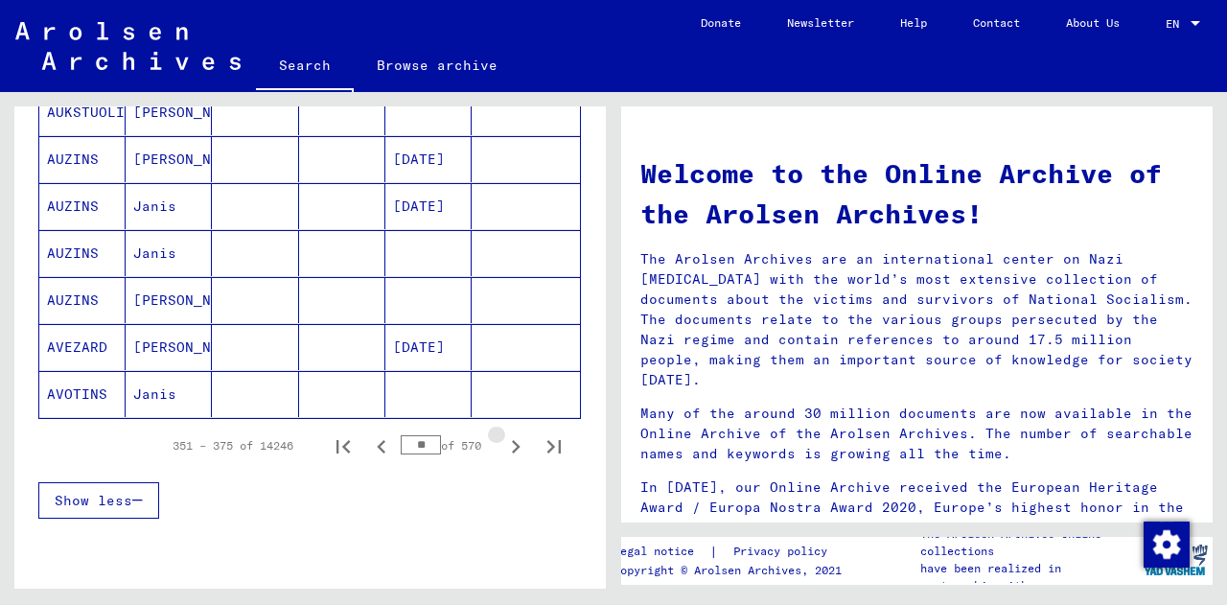
click at [502, 440] on icon "Next page" at bounding box center [515, 446] width 27 height 27
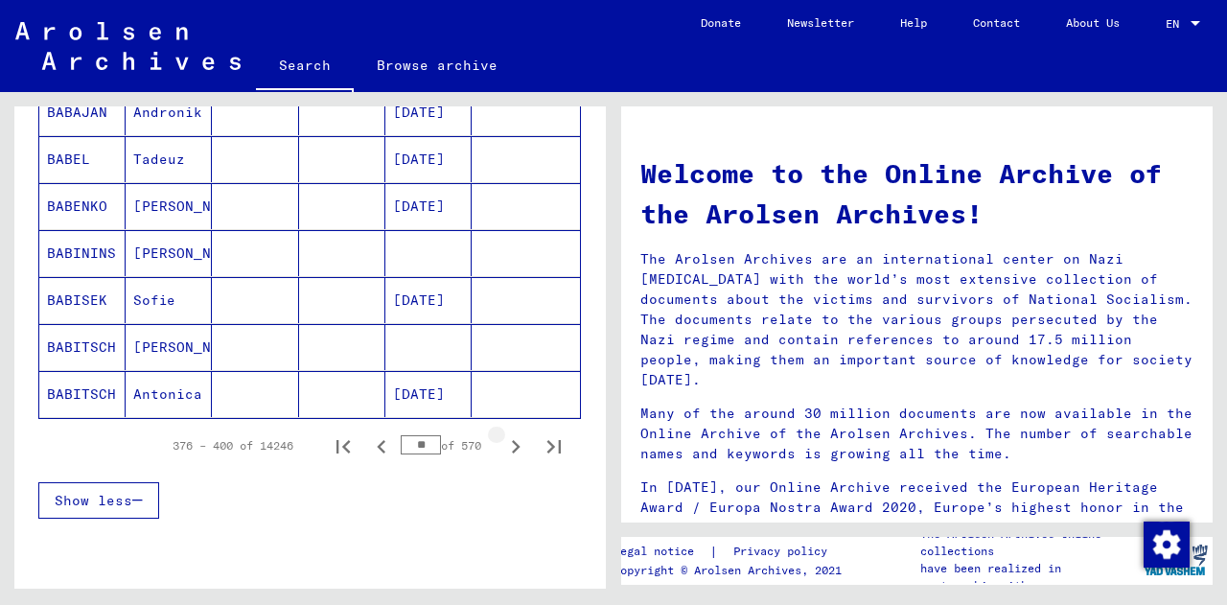
click at [502, 440] on icon "Next page" at bounding box center [515, 446] width 27 height 27
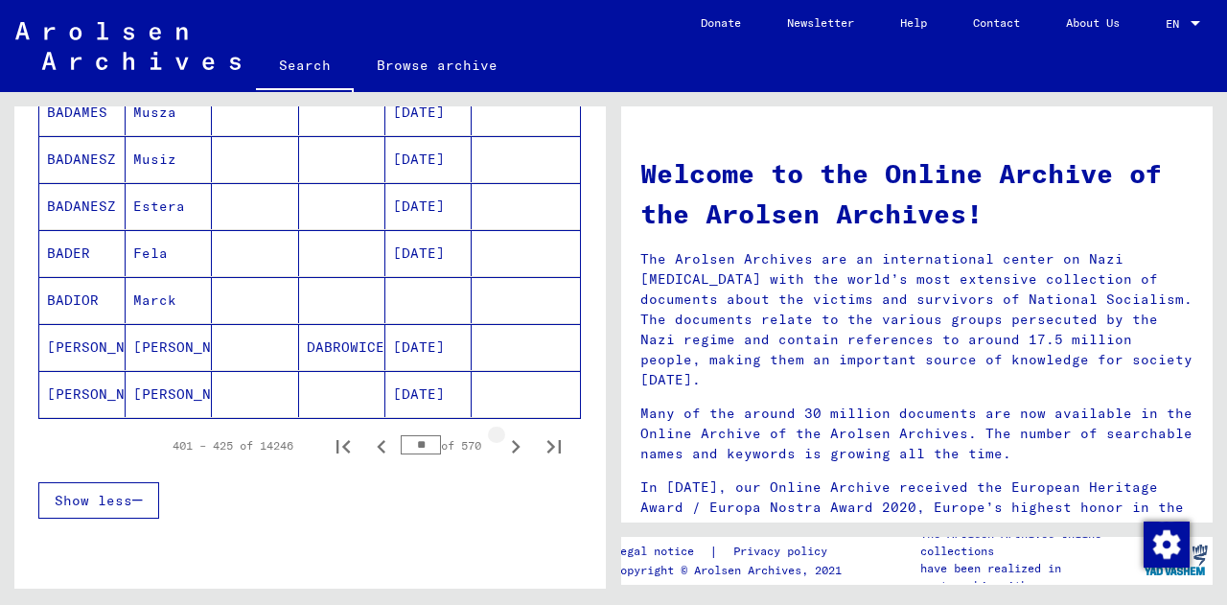
click at [502, 440] on icon "Next page" at bounding box center [515, 446] width 27 height 27
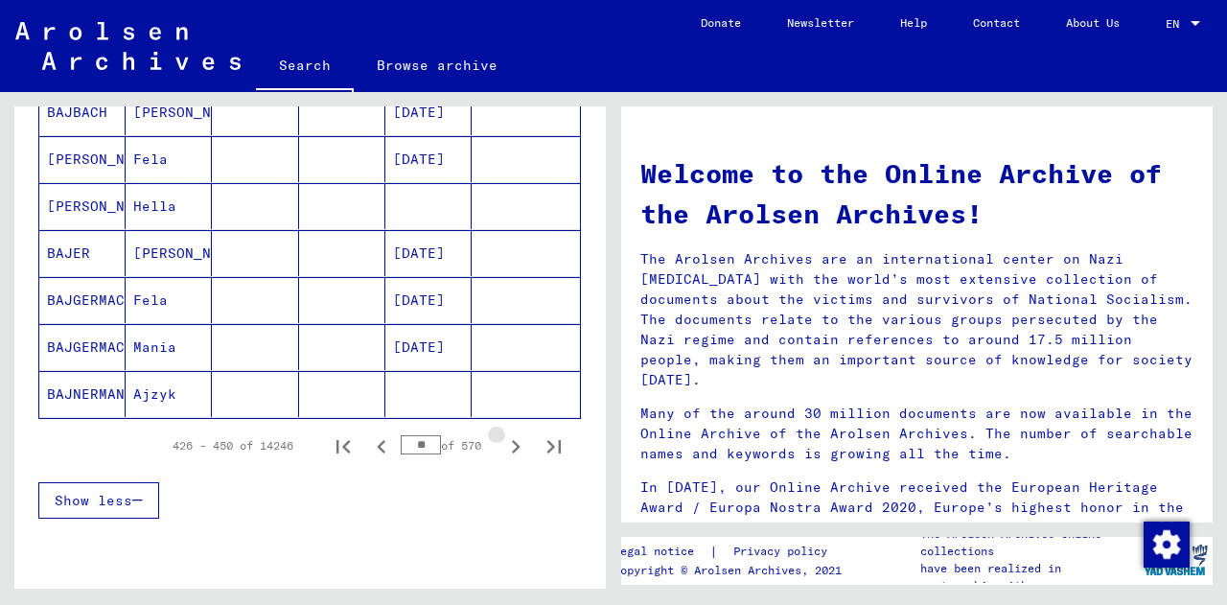
click at [502, 440] on icon "Next page" at bounding box center [515, 446] width 27 height 27
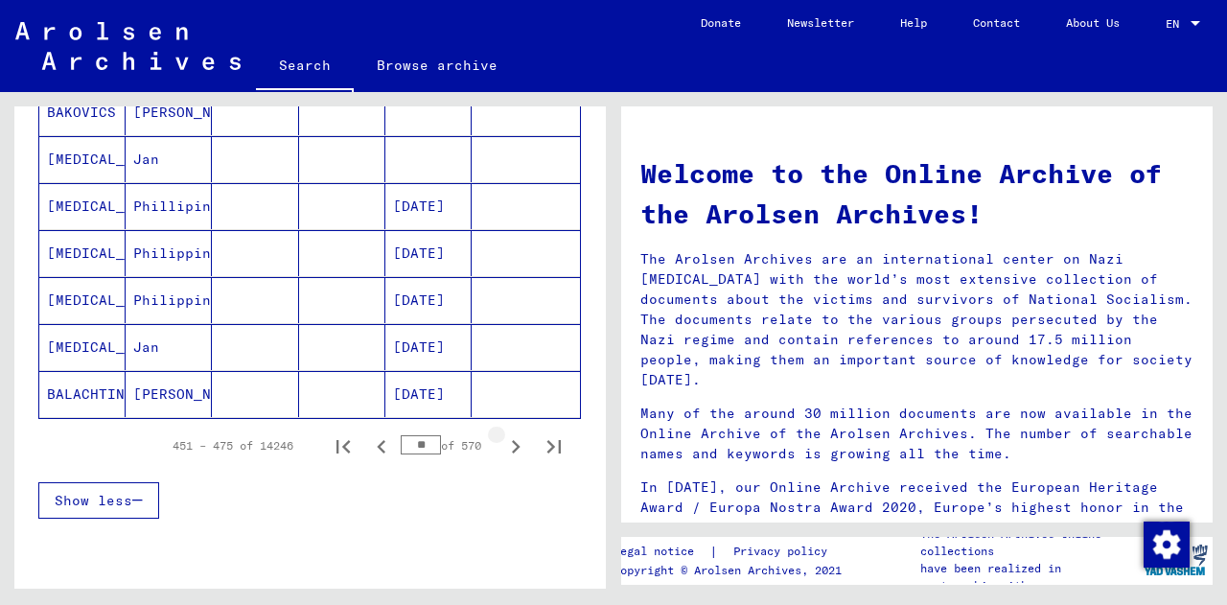
click at [502, 440] on icon "Next page" at bounding box center [515, 446] width 27 height 27
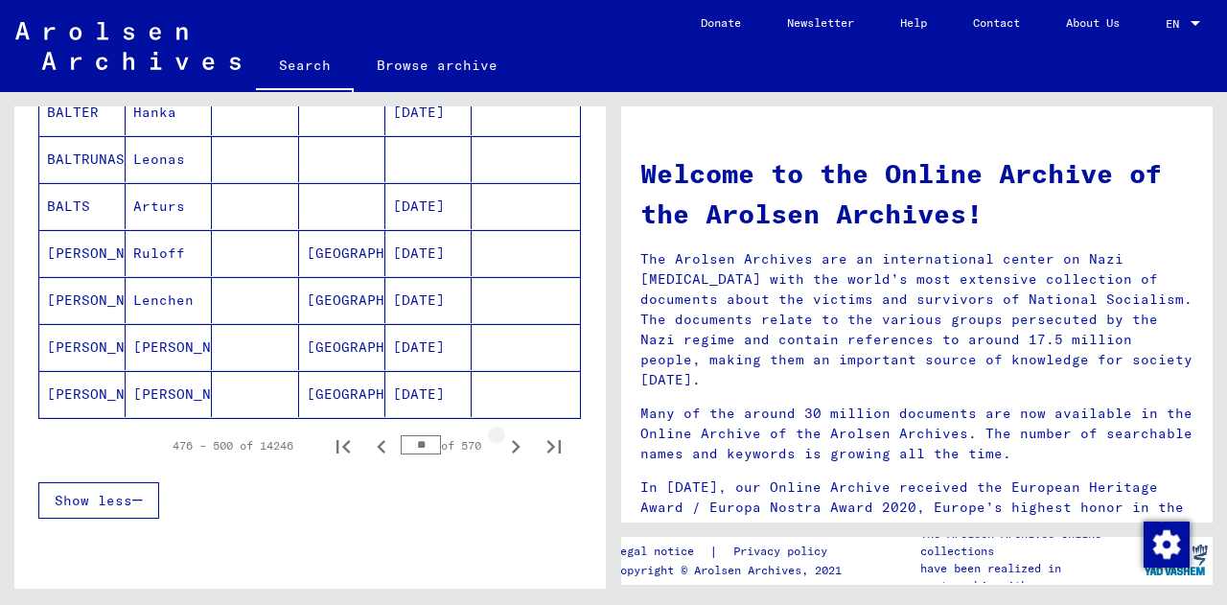
click at [502, 440] on icon "Next page" at bounding box center [515, 446] width 27 height 27
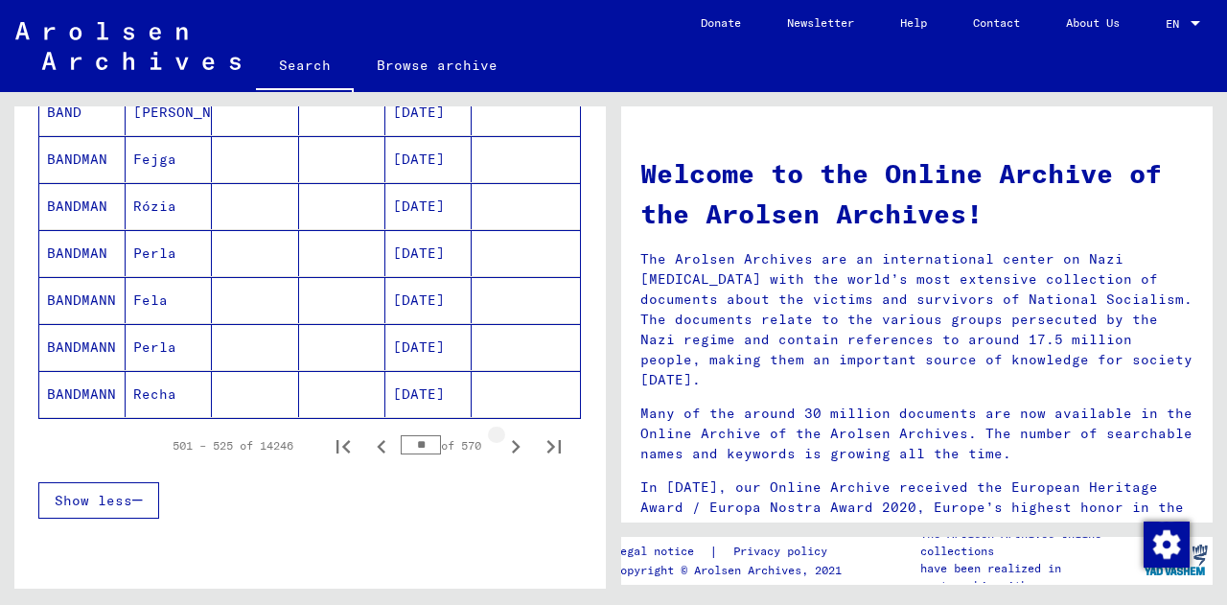
click at [502, 440] on icon "Next page" at bounding box center [515, 446] width 27 height 27
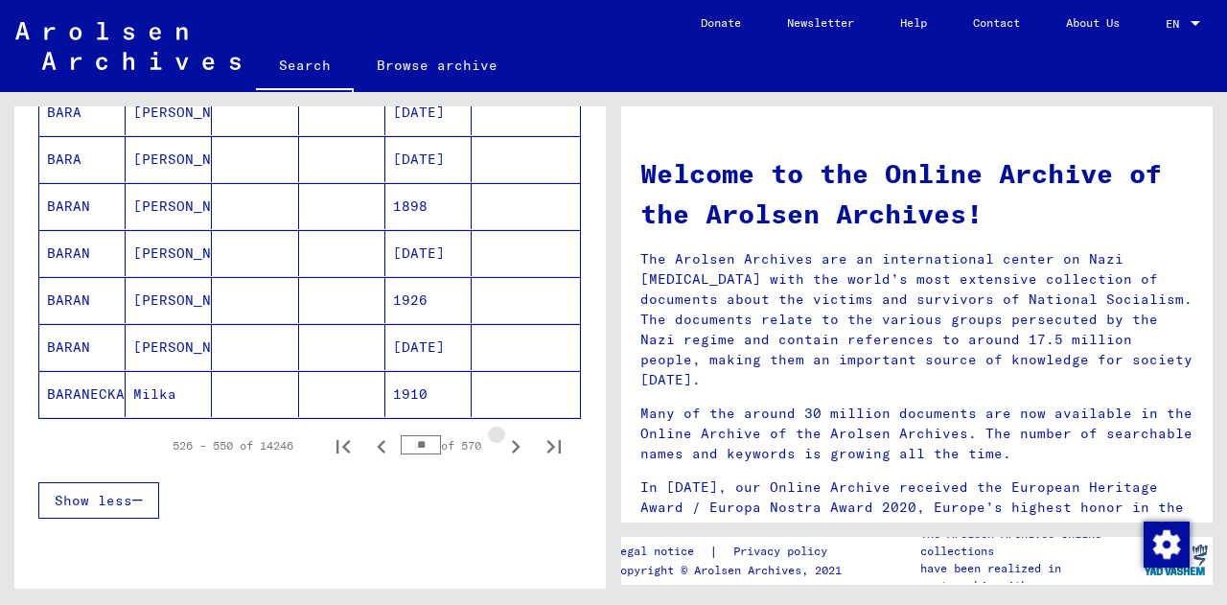
click at [502, 440] on icon "Next page" at bounding box center [515, 446] width 27 height 27
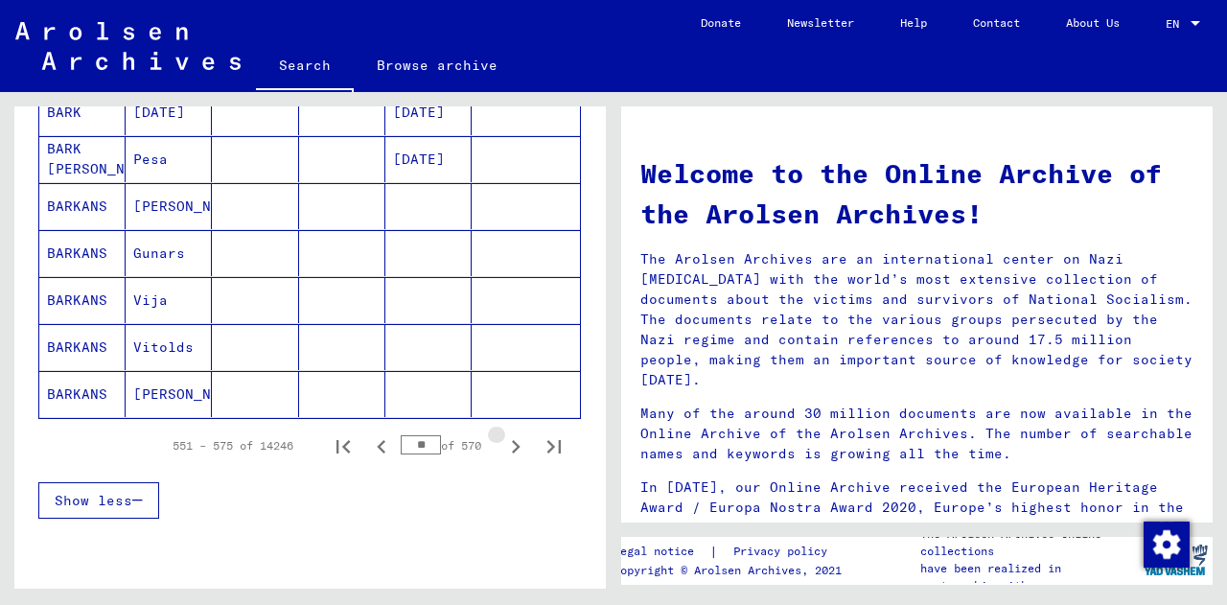
click at [502, 440] on icon "Next page" at bounding box center [515, 446] width 27 height 27
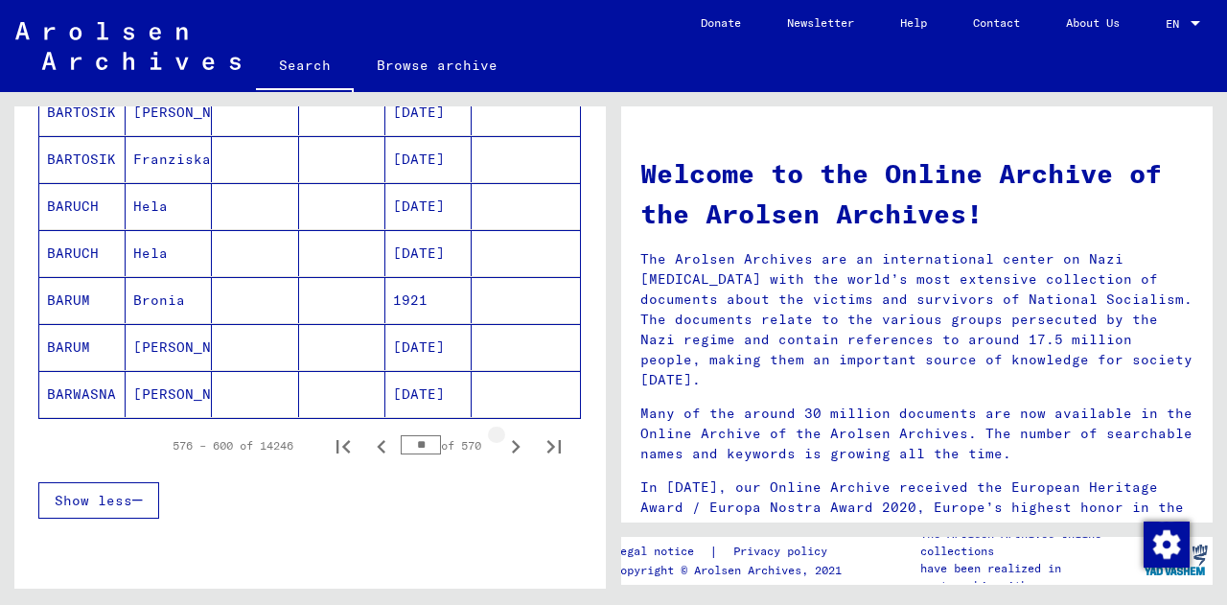
click at [502, 440] on icon "Next page" at bounding box center [515, 446] width 27 height 27
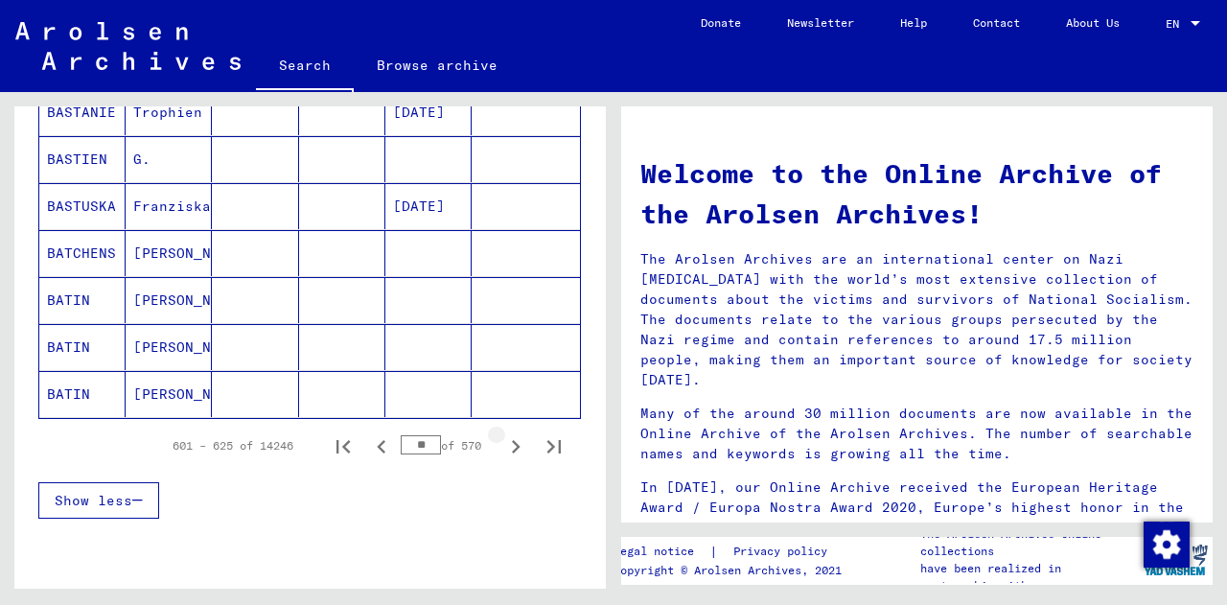
click at [502, 440] on icon "Next page" at bounding box center [515, 446] width 27 height 27
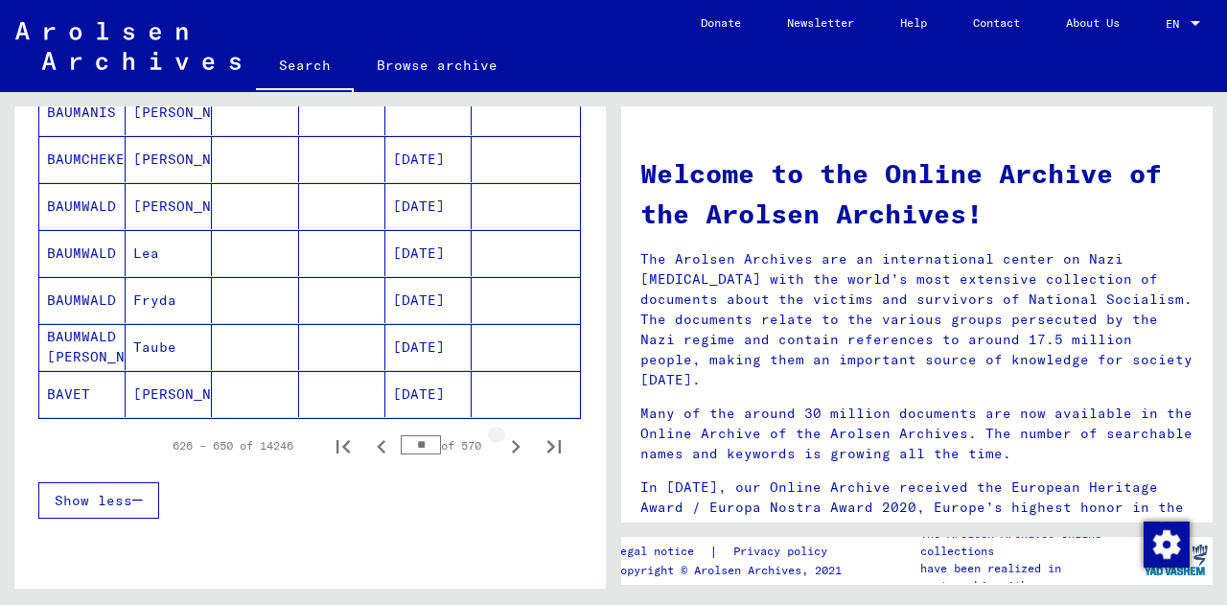
click at [502, 440] on icon "Next page" at bounding box center [515, 446] width 27 height 27
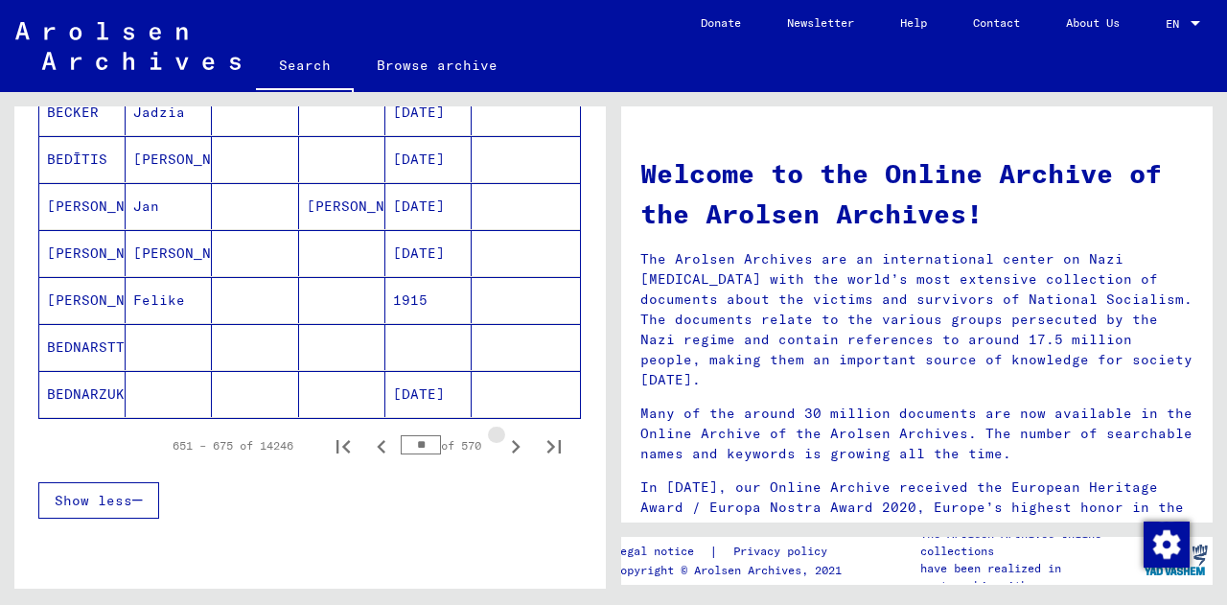
click at [502, 440] on icon "Next page" at bounding box center [515, 446] width 27 height 27
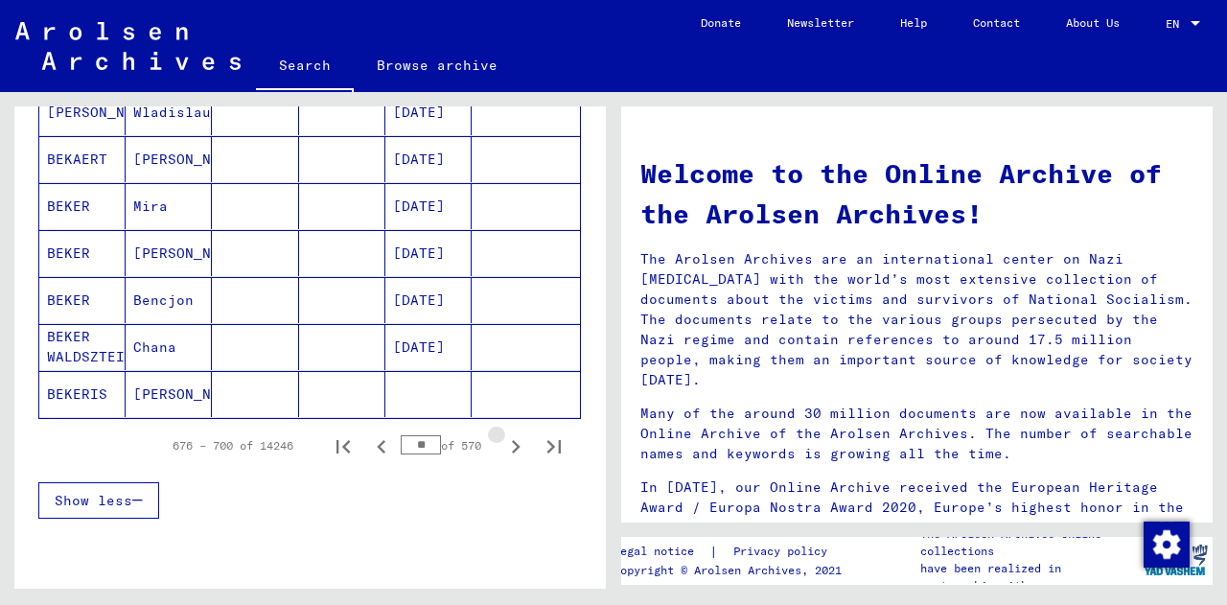
click at [502, 440] on icon "Next page" at bounding box center [515, 446] width 27 height 27
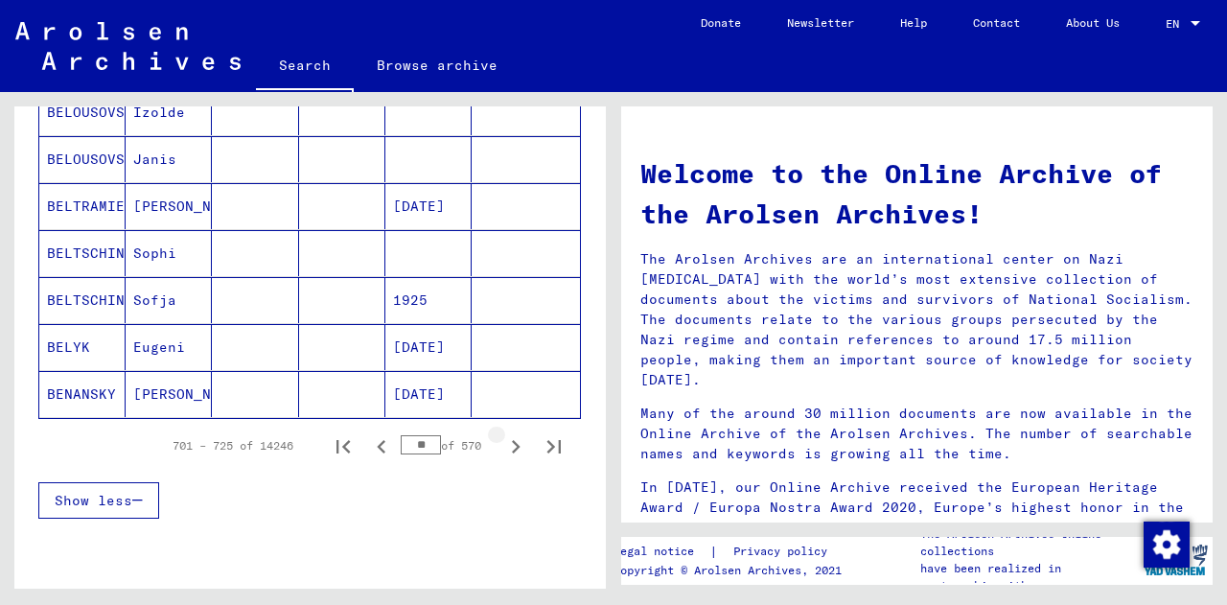
click at [502, 440] on icon "Next page" at bounding box center [515, 446] width 27 height 27
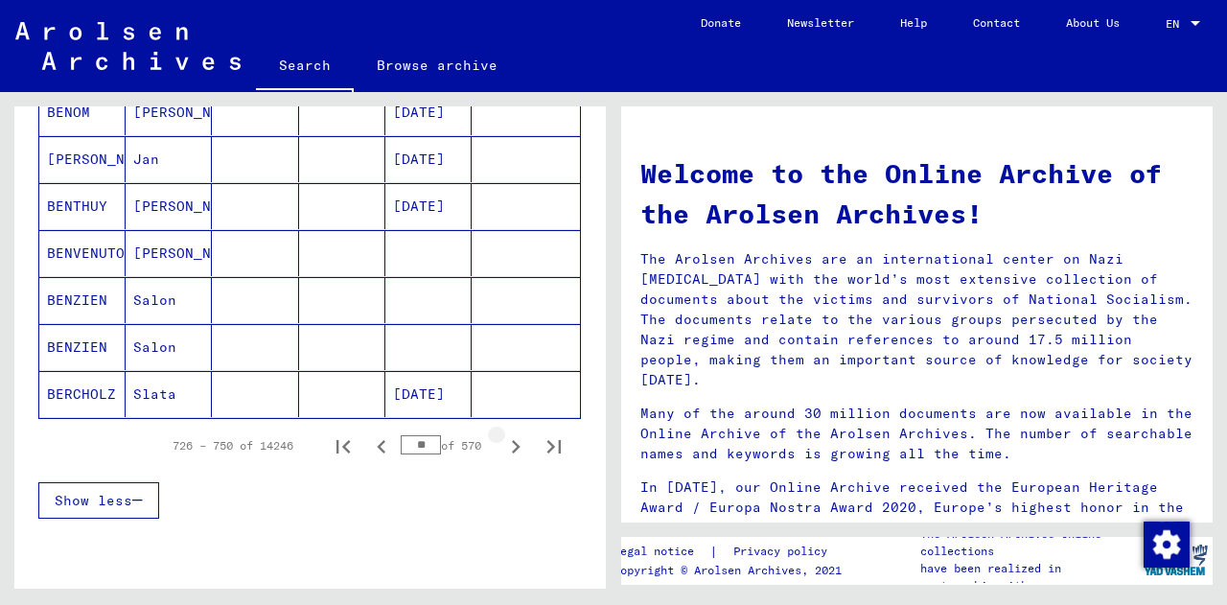
click at [502, 440] on icon "Next page" at bounding box center [515, 446] width 27 height 27
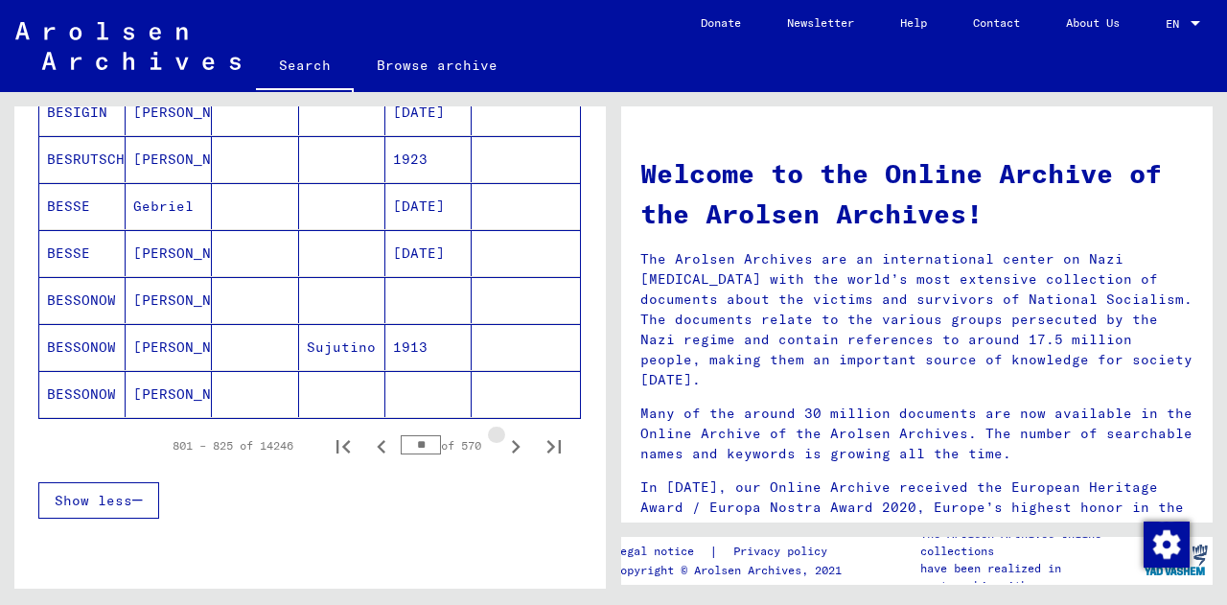
click at [502, 440] on icon "Next page" at bounding box center [515, 446] width 27 height 27
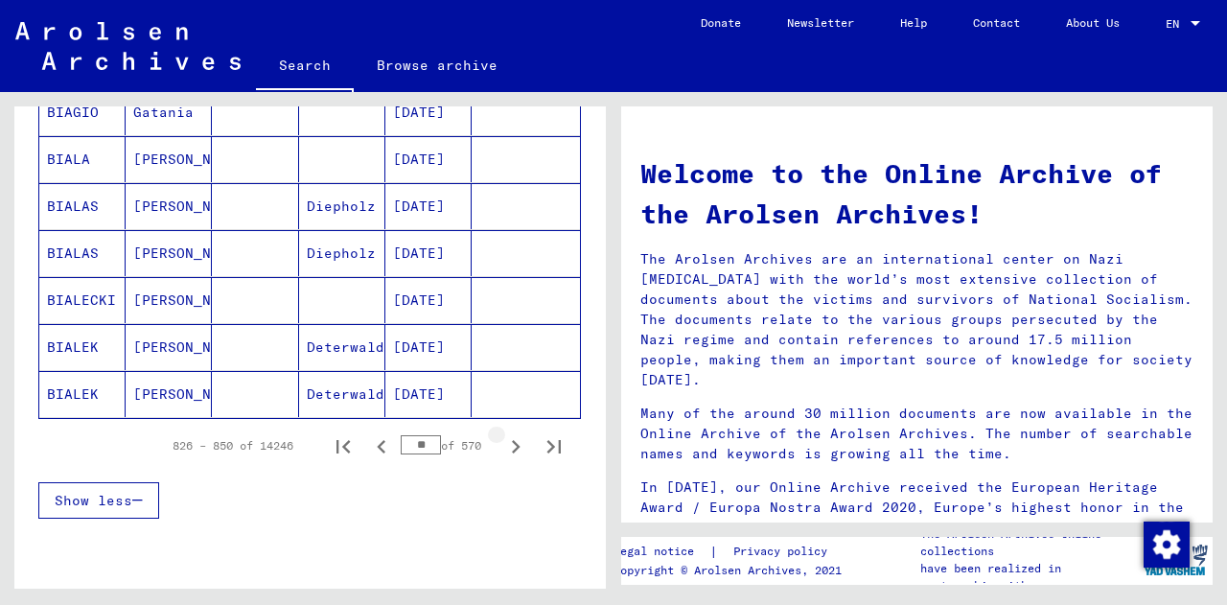
click at [502, 440] on icon "Next page" at bounding box center [515, 446] width 27 height 27
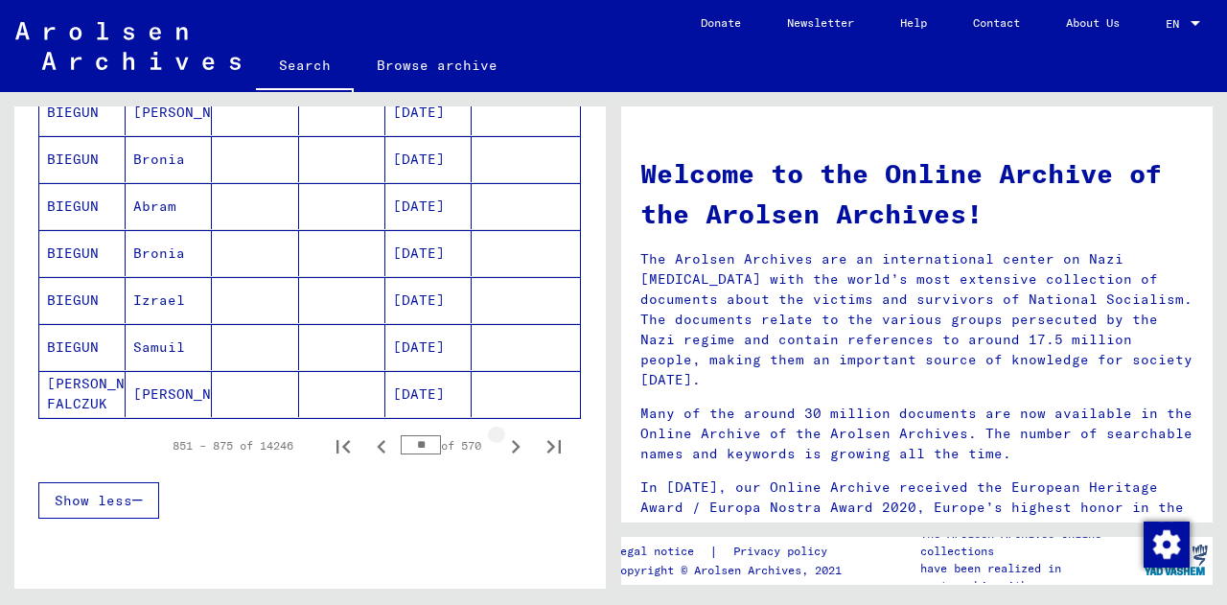
click at [502, 440] on icon "Next page" at bounding box center [515, 446] width 27 height 27
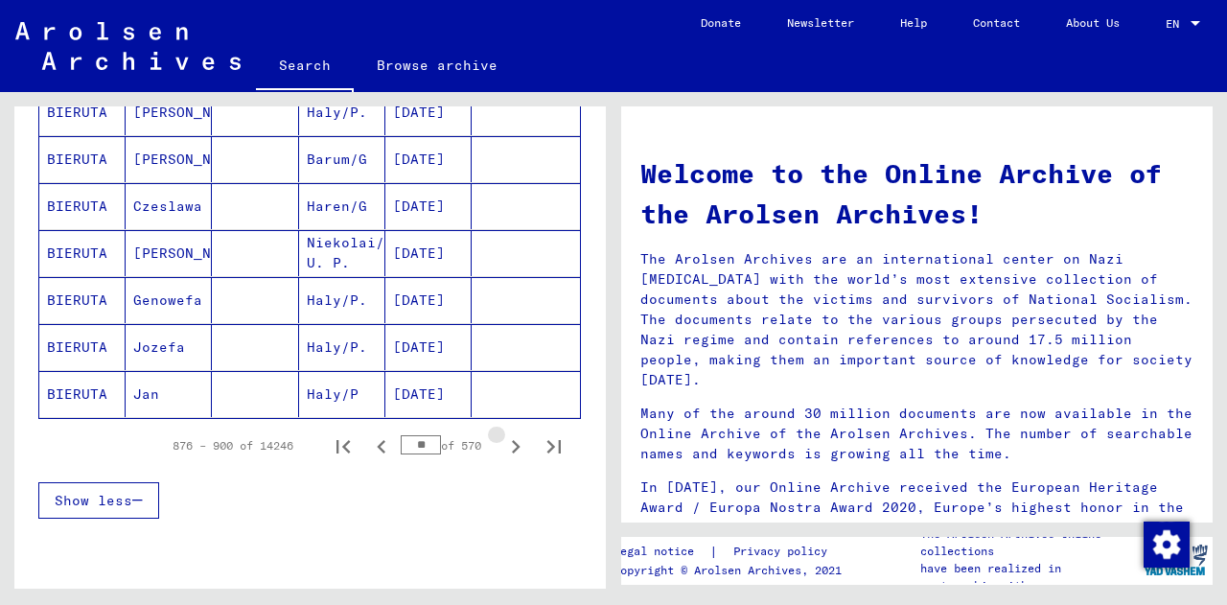
click at [502, 440] on icon "Next page" at bounding box center [515, 446] width 27 height 27
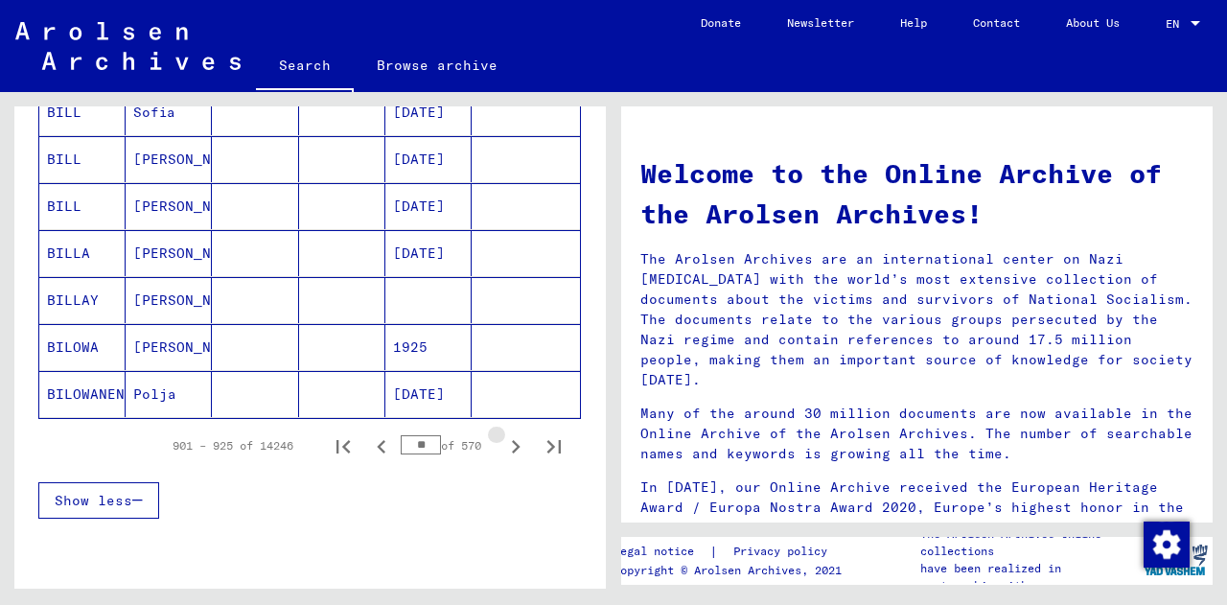
click at [502, 440] on icon "Next page" at bounding box center [515, 446] width 27 height 27
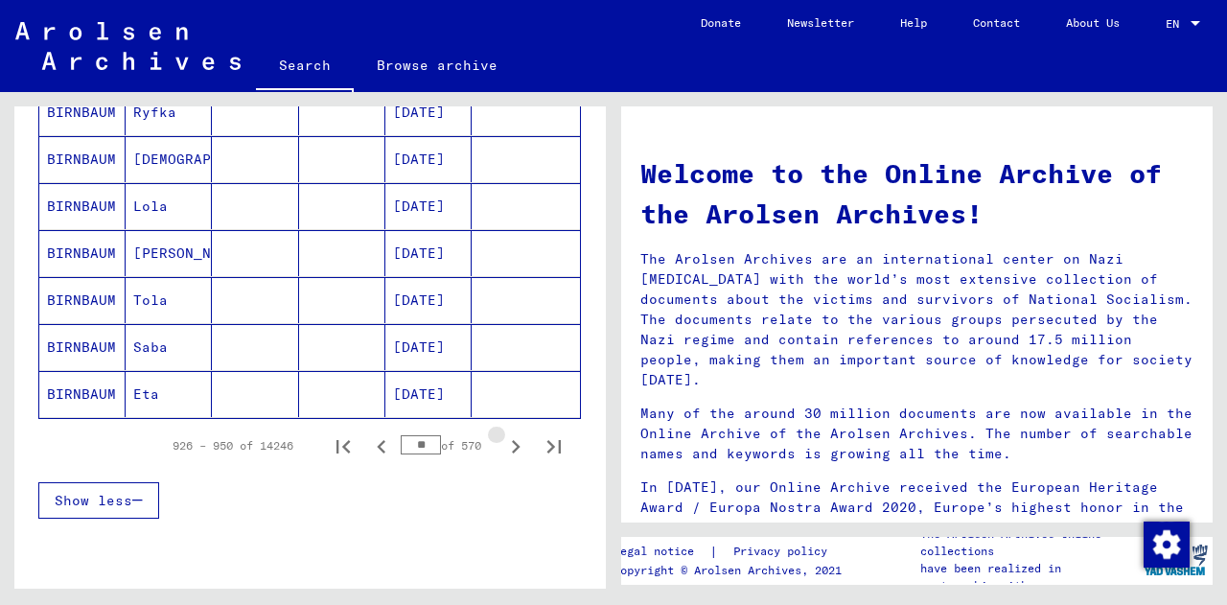
click at [502, 440] on icon "Next page" at bounding box center [515, 446] width 27 height 27
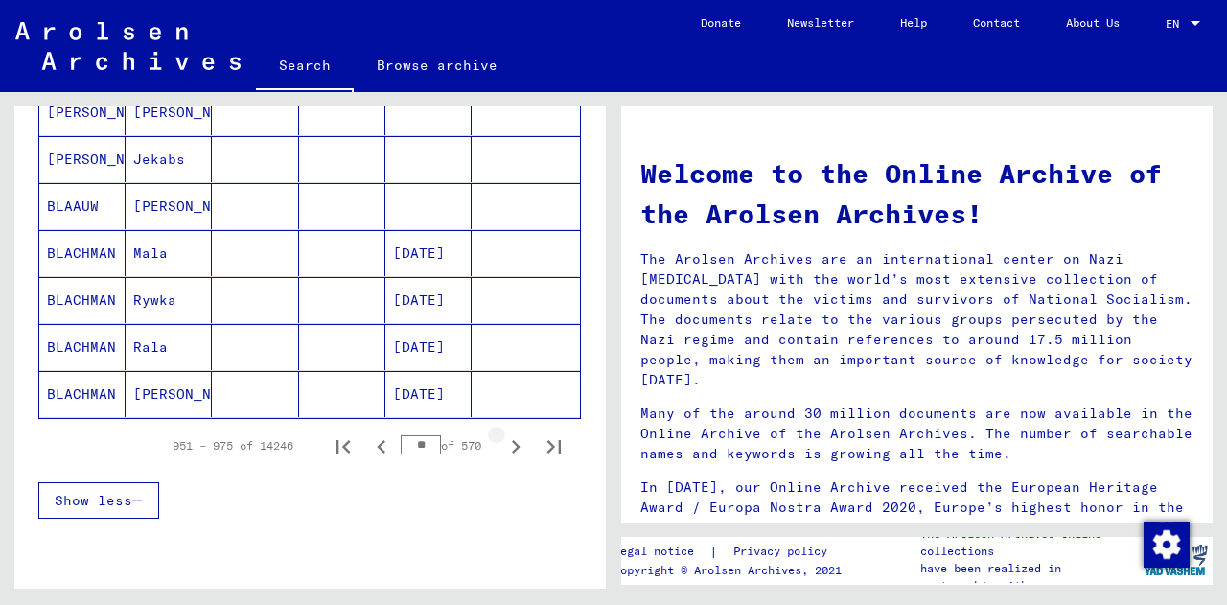
click at [502, 440] on icon "Next page" at bounding box center [515, 446] width 27 height 27
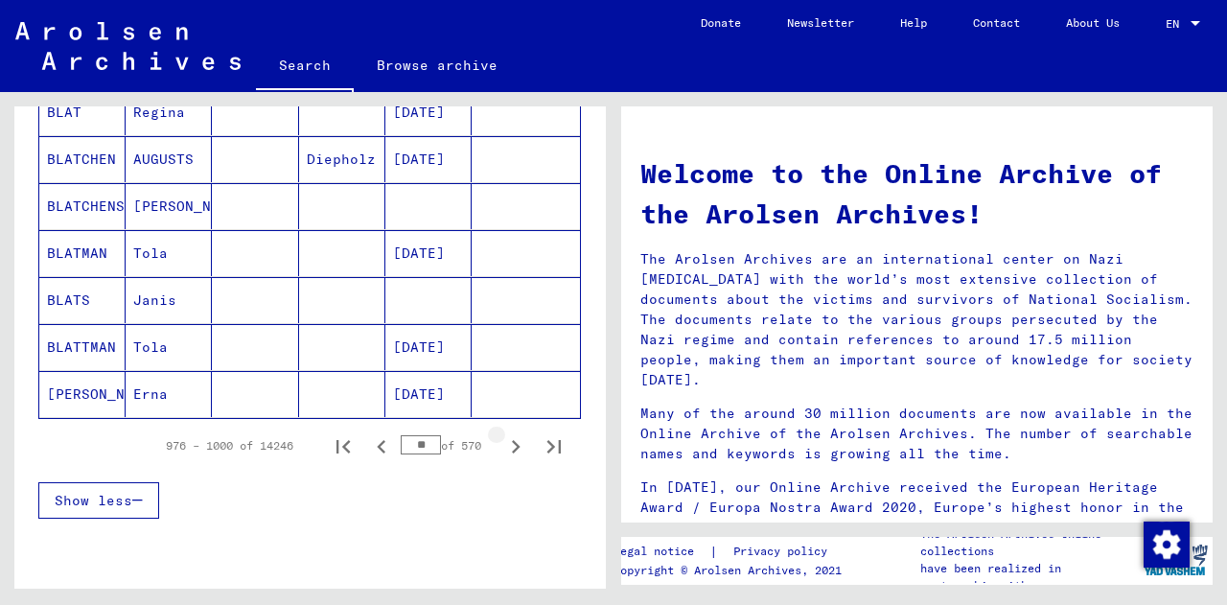
click at [502, 440] on icon "Next page" at bounding box center [515, 446] width 27 height 27
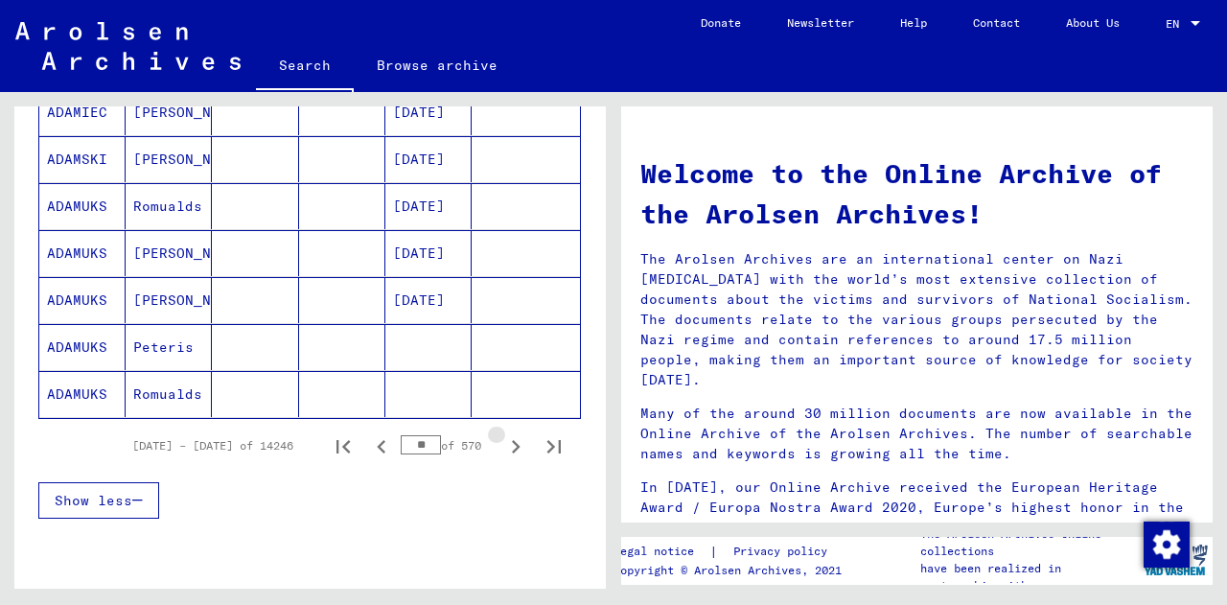
click at [502, 440] on icon "Next page" at bounding box center [515, 446] width 27 height 27
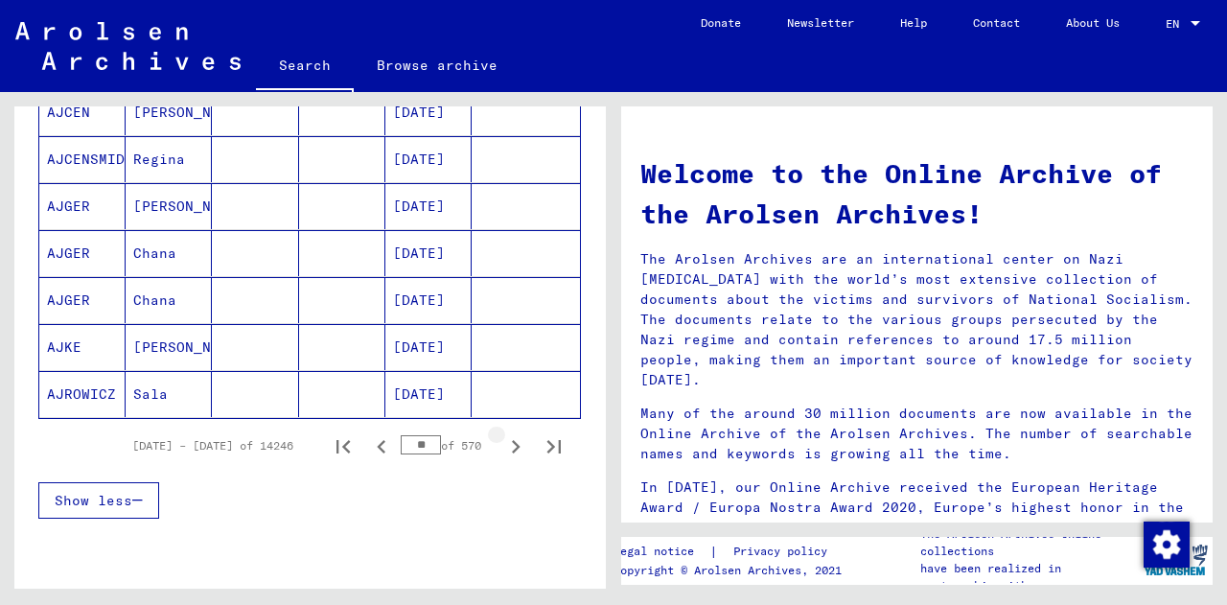
click at [502, 440] on icon "Next page" at bounding box center [515, 446] width 27 height 27
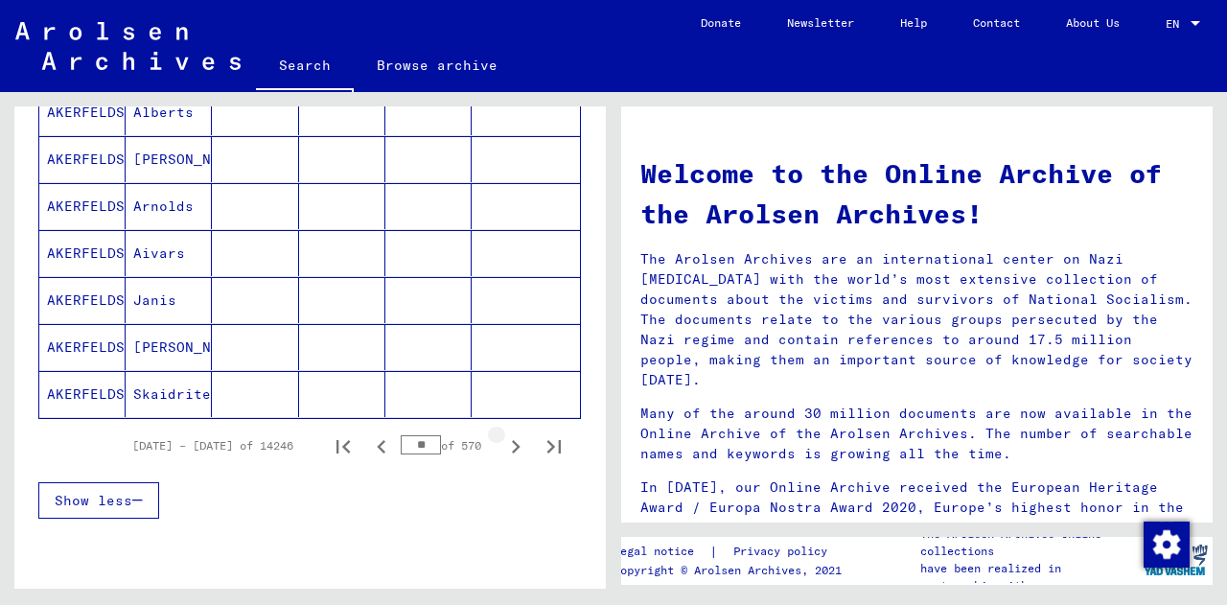
click at [502, 440] on icon "Next page" at bounding box center [515, 446] width 27 height 27
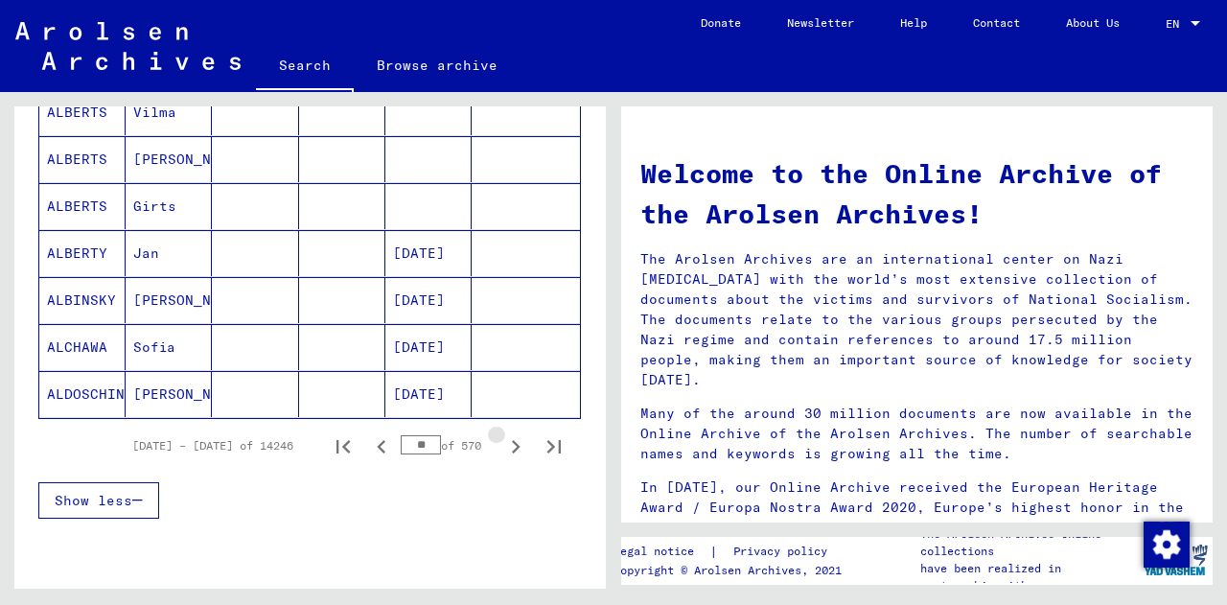
click at [502, 440] on icon "Next page" at bounding box center [515, 446] width 27 height 27
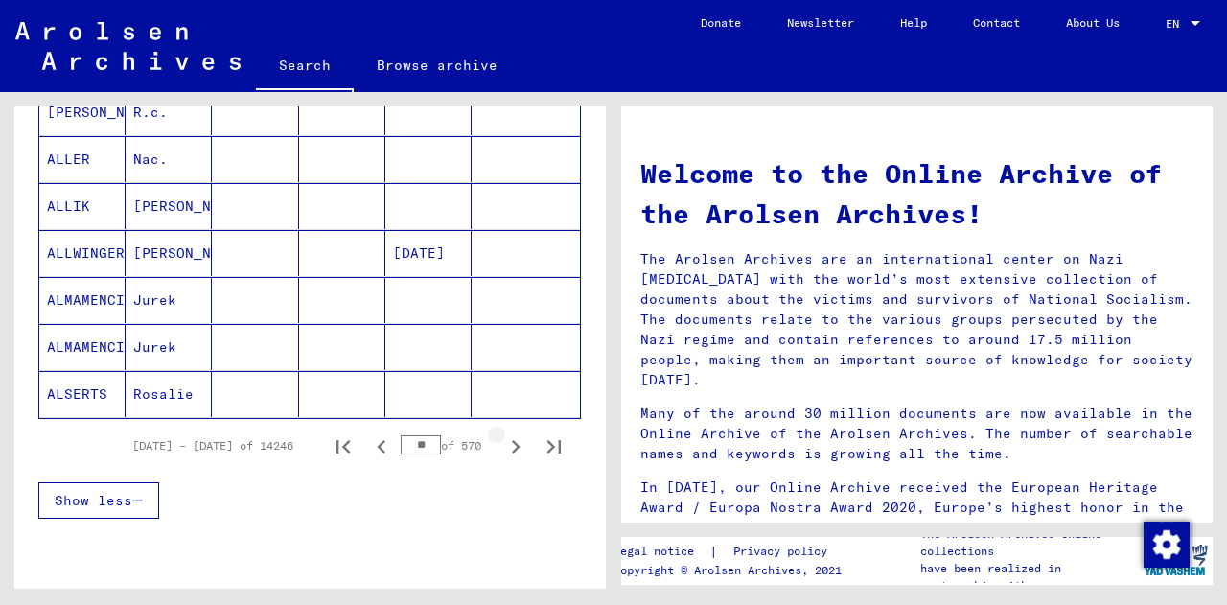
click at [502, 440] on icon "Next page" at bounding box center [515, 446] width 27 height 27
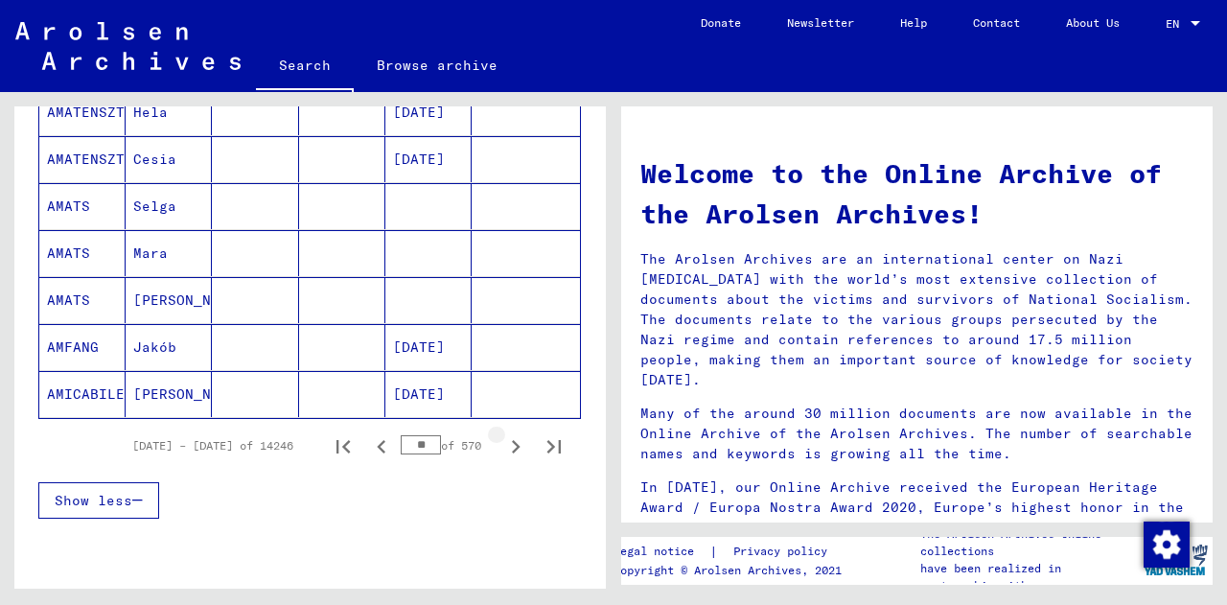
click at [502, 440] on icon "Next page" at bounding box center [515, 446] width 27 height 27
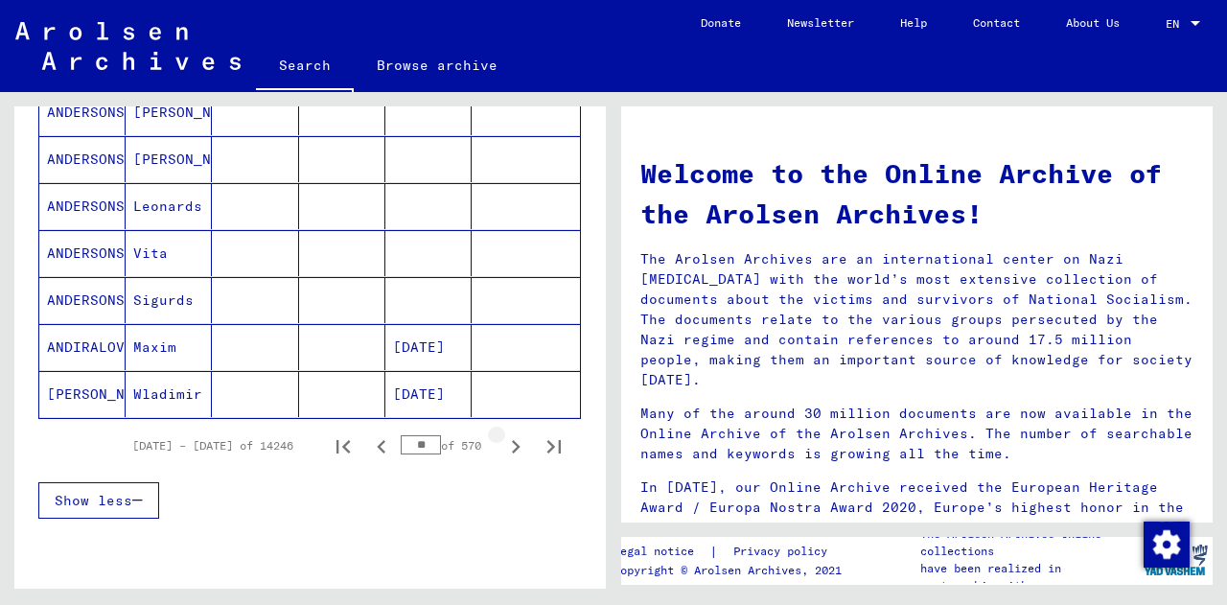
click at [502, 440] on icon "Next page" at bounding box center [515, 446] width 27 height 27
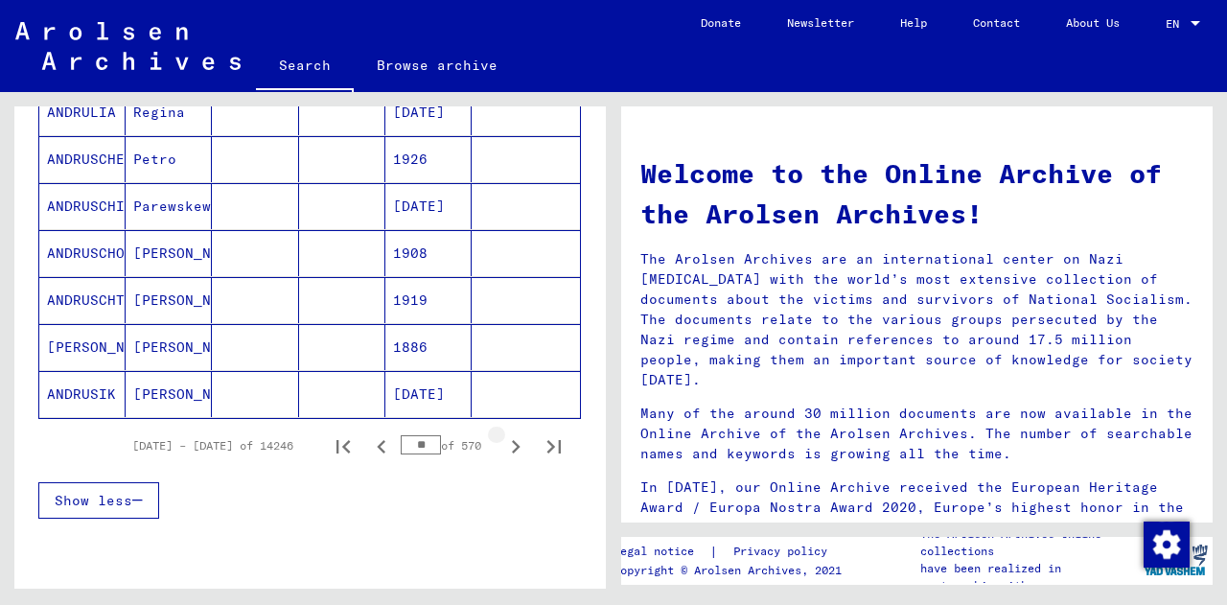
click at [502, 440] on icon "Next page" at bounding box center [515, 446] width 27 height 27
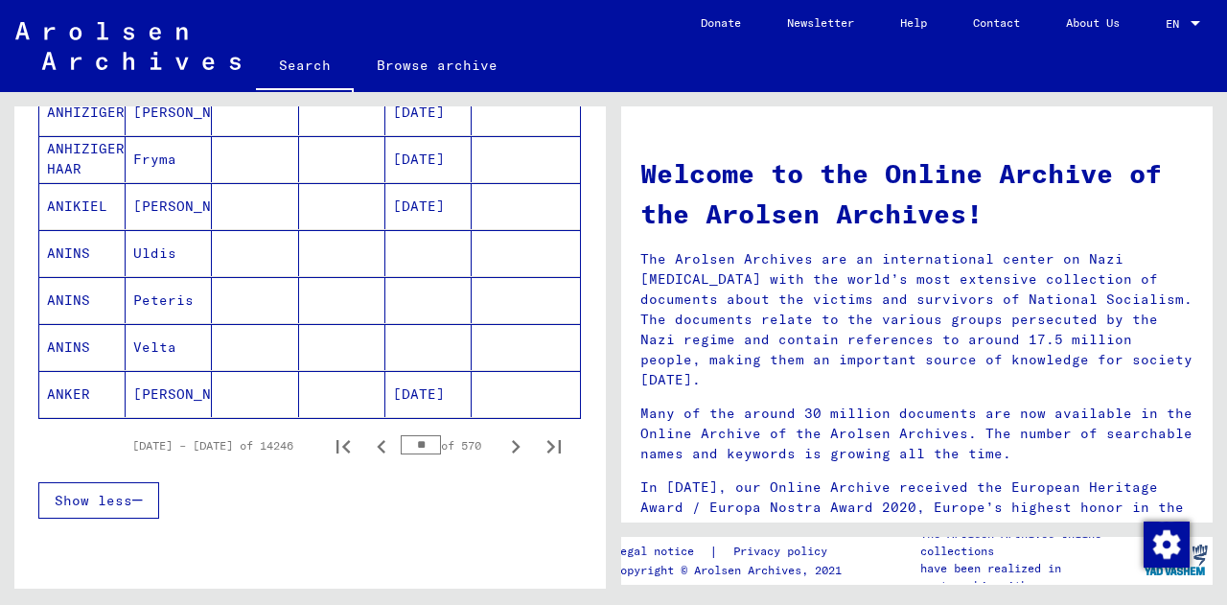
click at [502, 440] on icon "Next page" at bounding box center [515, 446] width 27 height 27
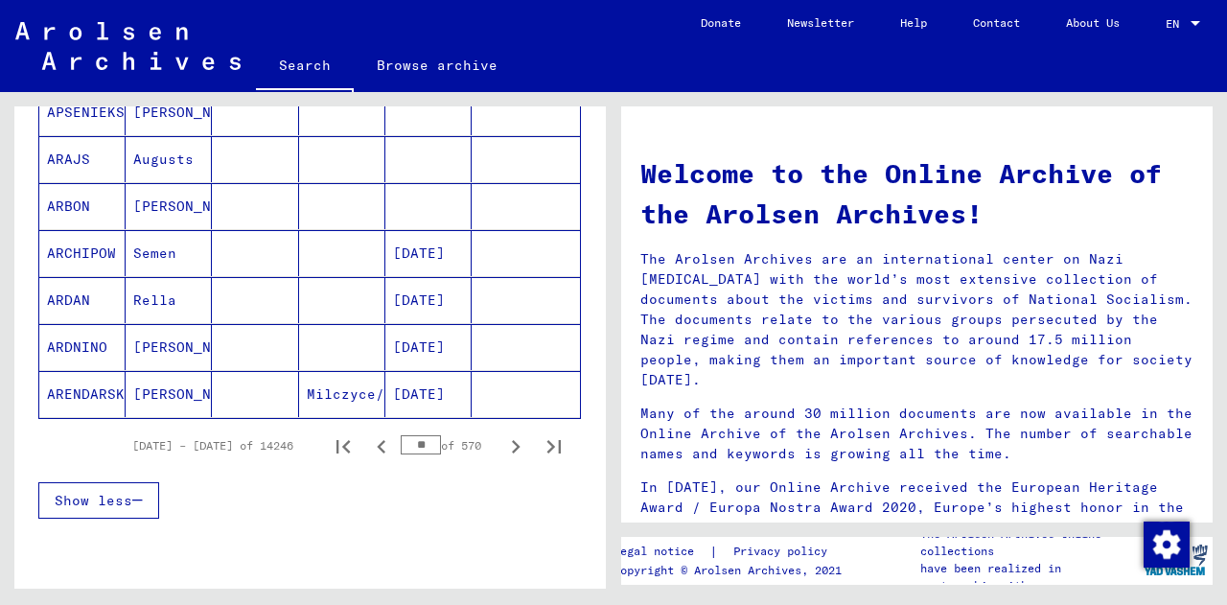
click at [502, 440] on icon "Next page" at bounding box center [515, 446] width 27 height 27
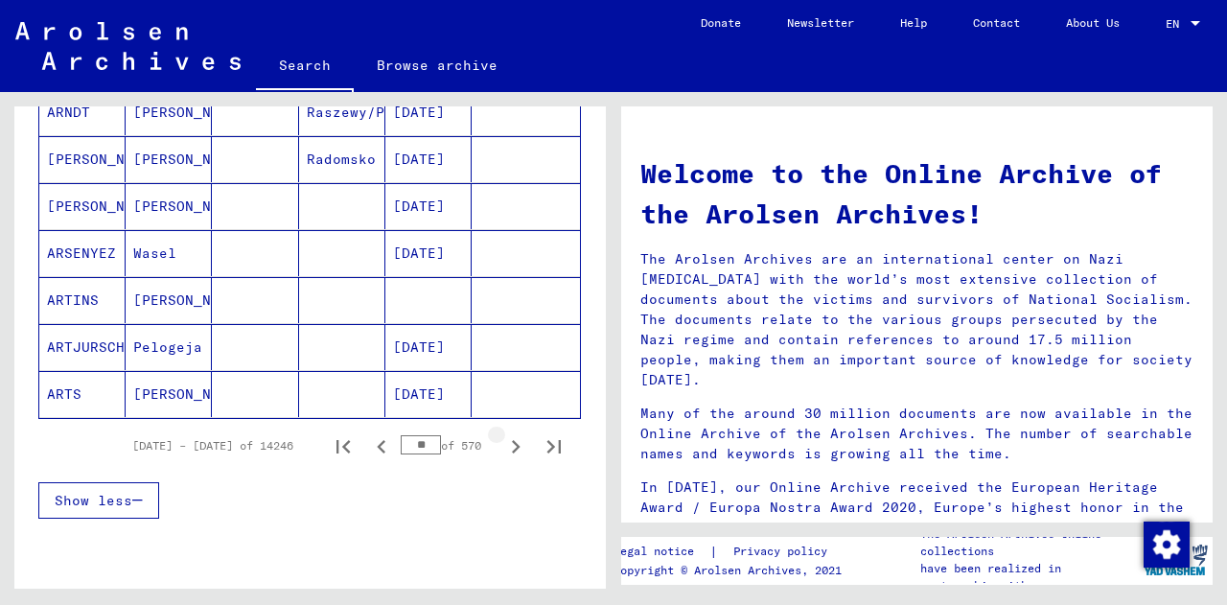
click at [502, 440] on icon "Next page" at bounding box center [515, 446] width 27 height 27
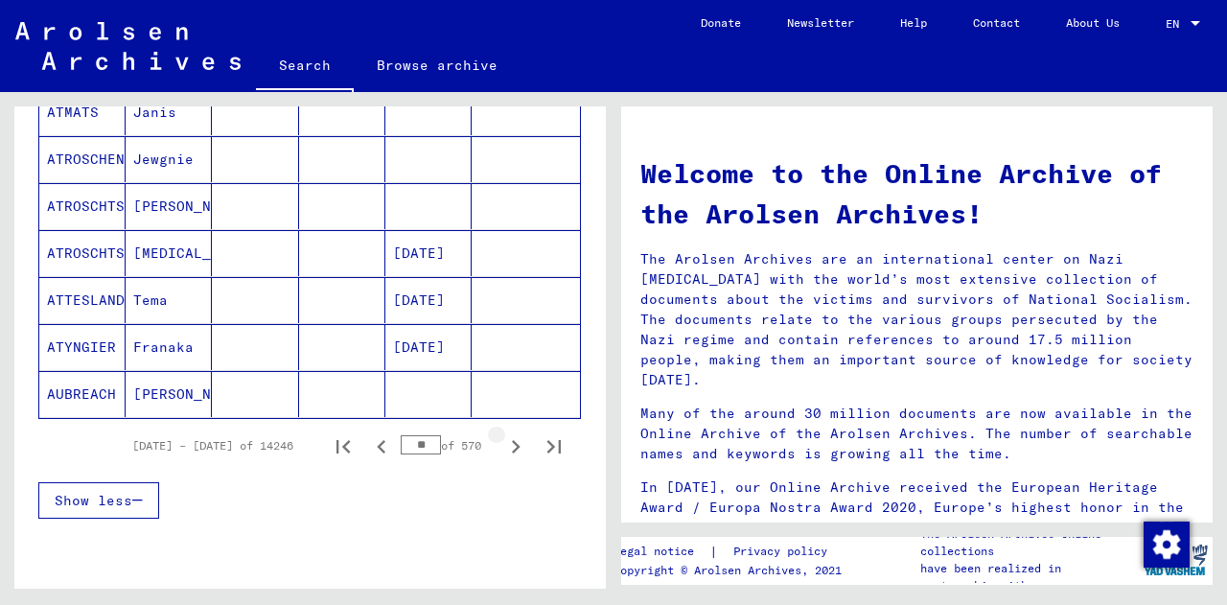
click at [502, 440] on icon "Next page" at bounding box center [515, 446] width 27 height 27
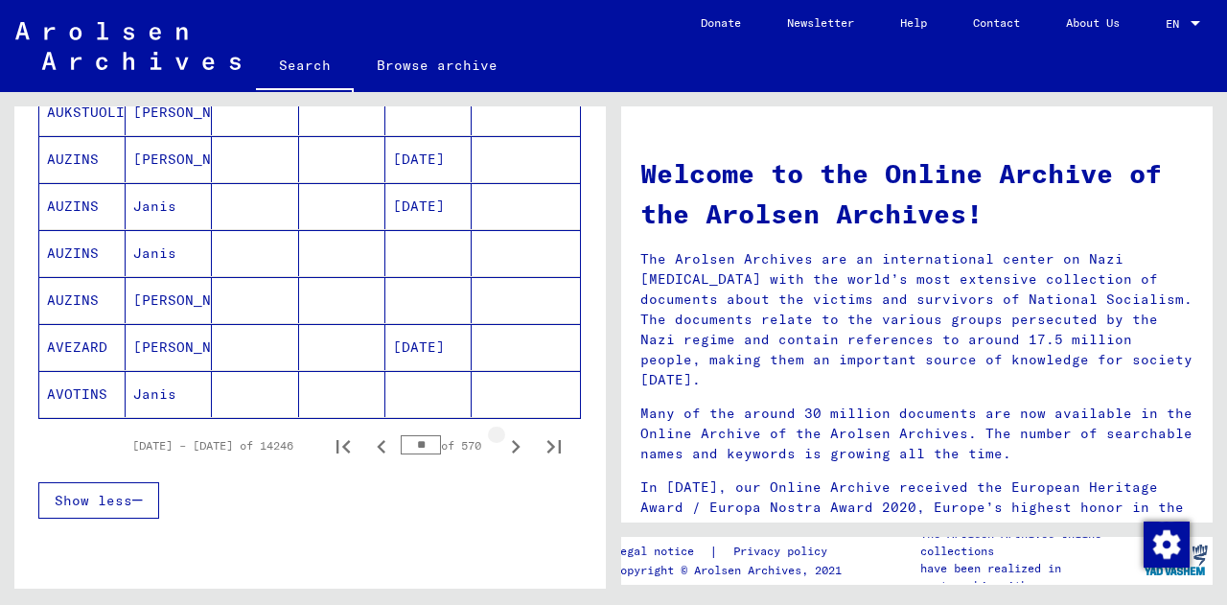
click at [502, 440] on icon "Next page" at bounding box center [515, 446] width 27 height 27
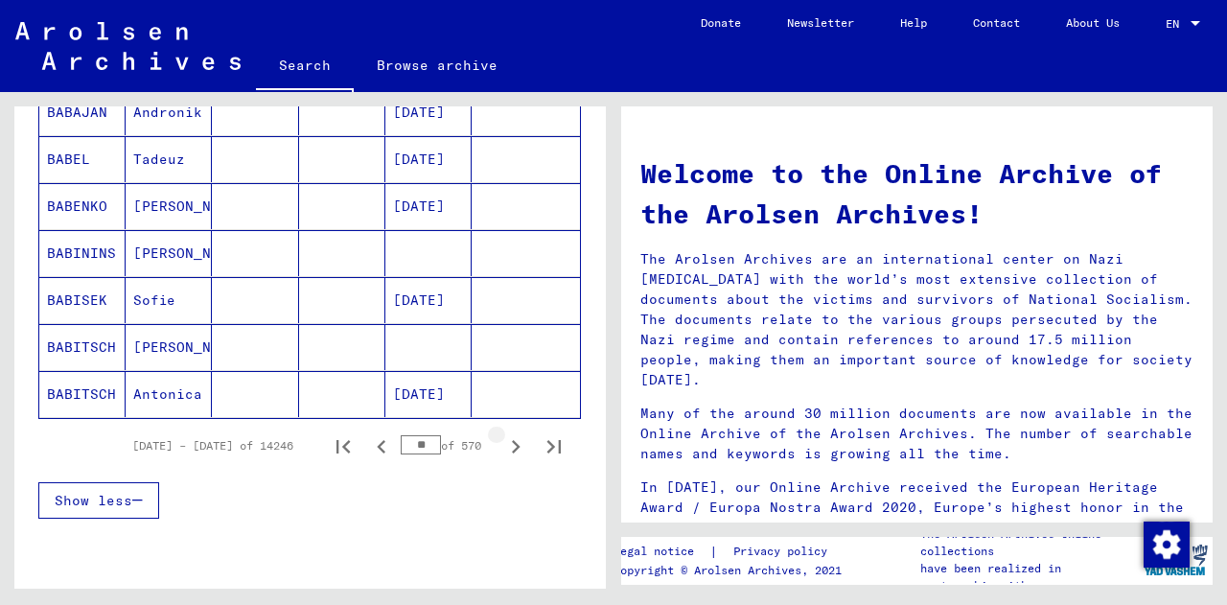
click at [502, 440] on icon "Next page" at bounding box center [515, 446] width 27 height 27
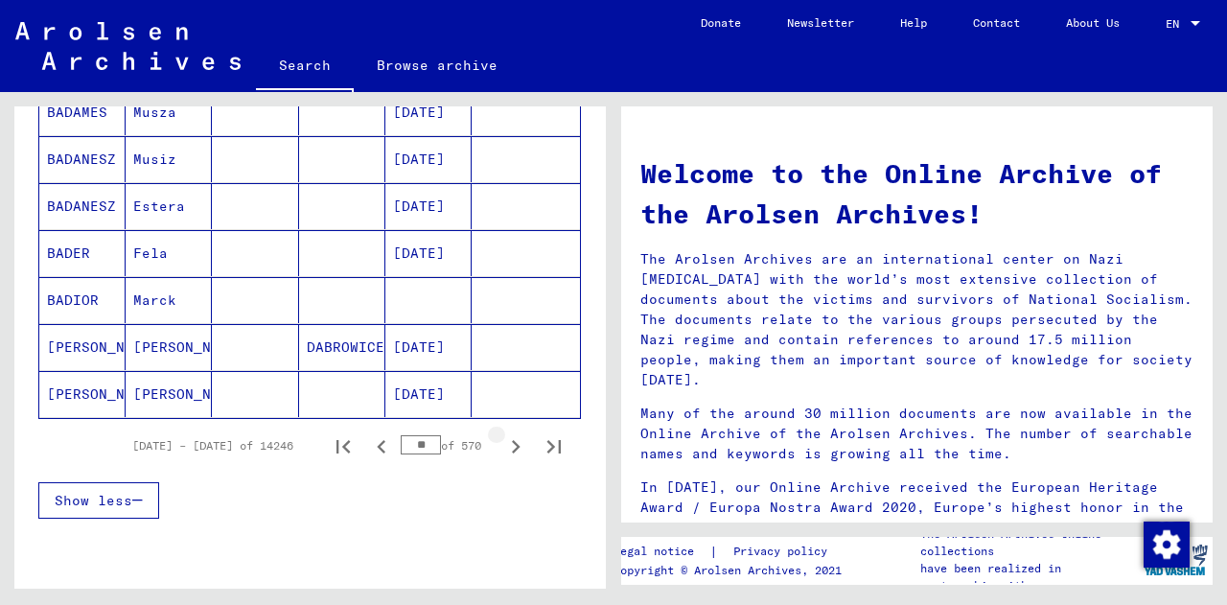
click at [502, 440] on icon "Next page" at bounding box center [515, 446] width 27 height 27
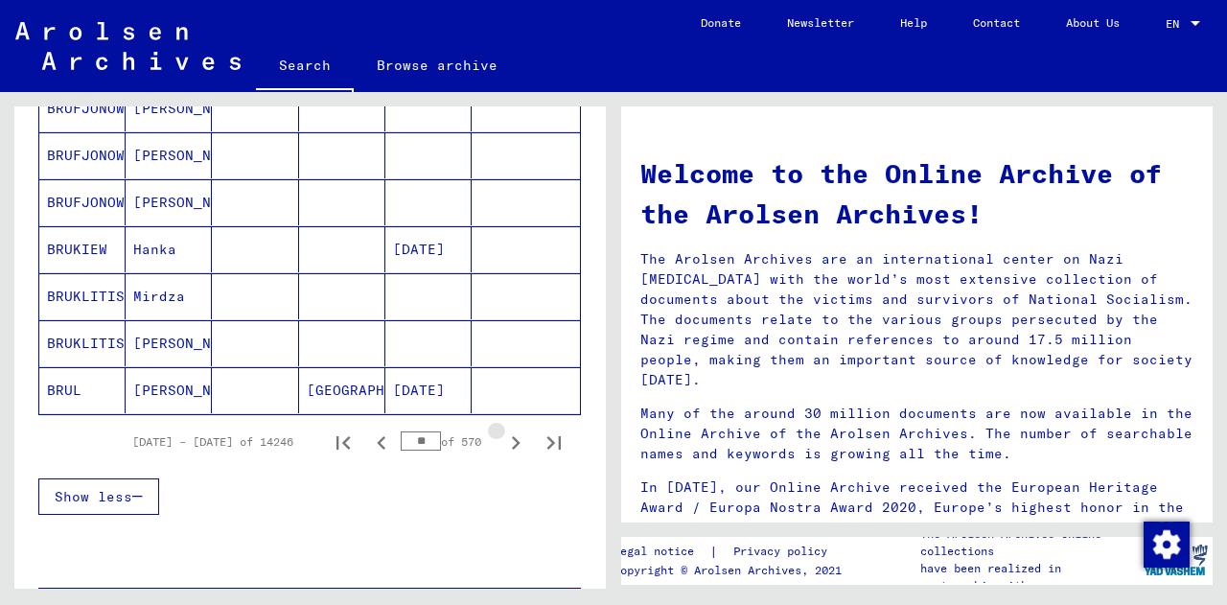
click at [502, 440] on icon "Next page" at bounding box center [515, 442] width 27 height 27
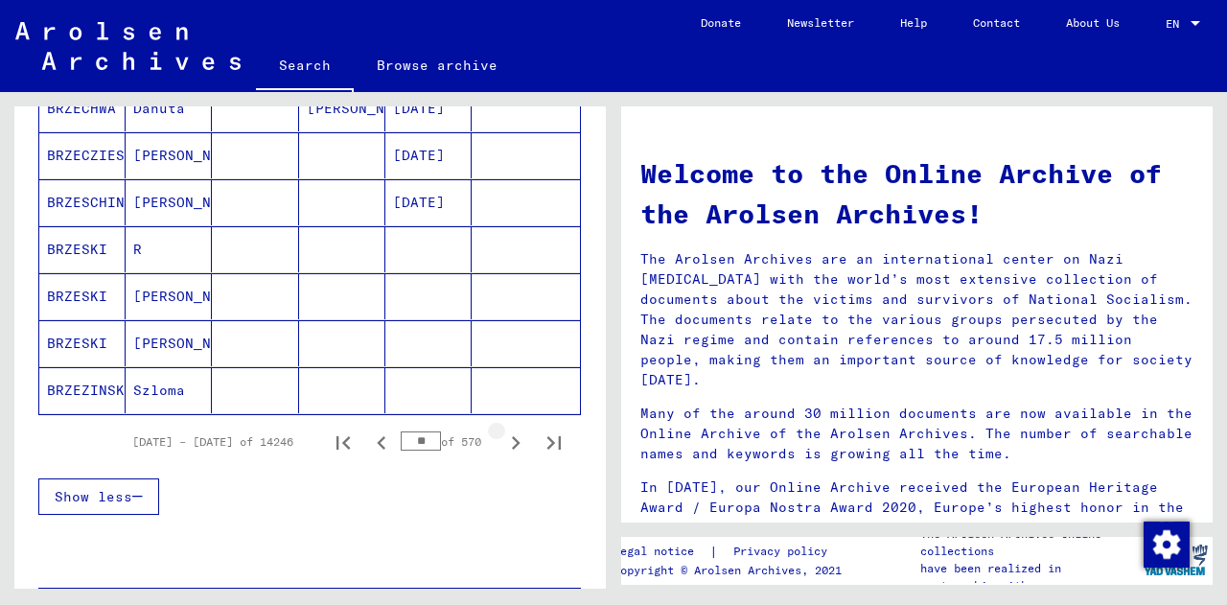
scroll to position [1144, 0]
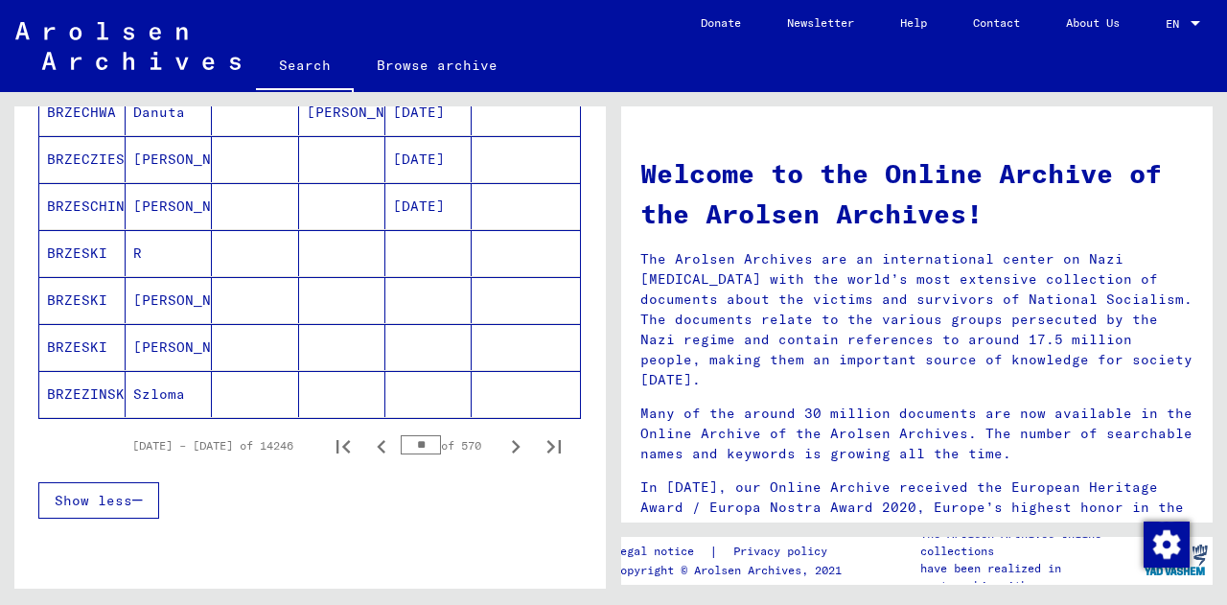
click at [502, 440] on icon "Next page" at bounding box center [515, 446] width 27 height 27
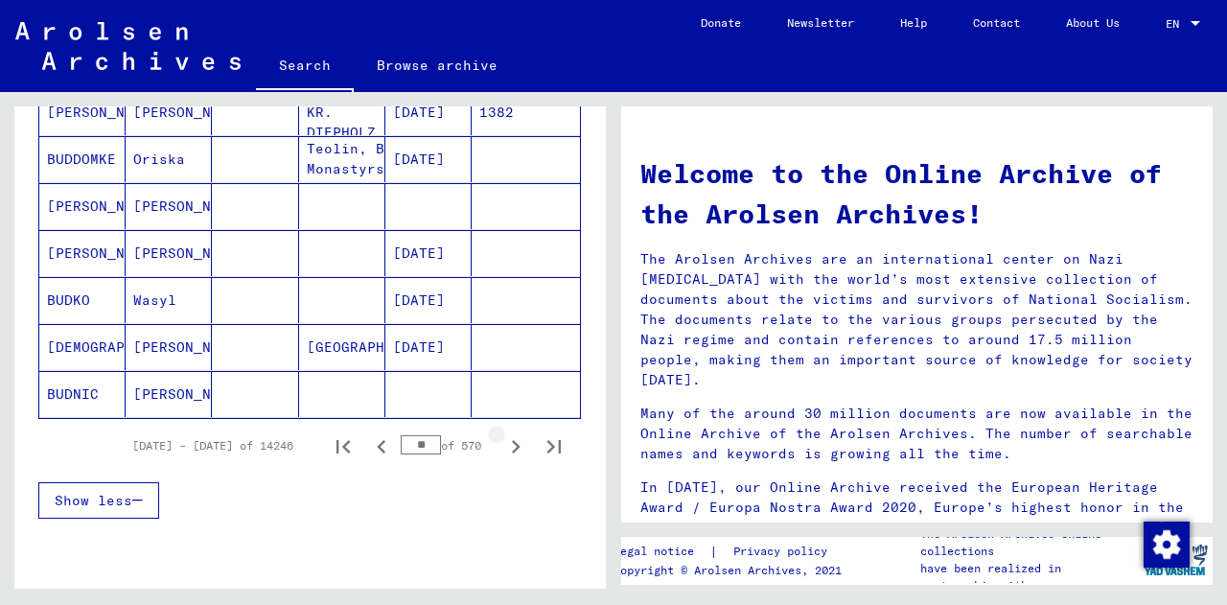
click at [502, 440] on icon "Next page" at bounding box center [515, 446] width 27 height 27
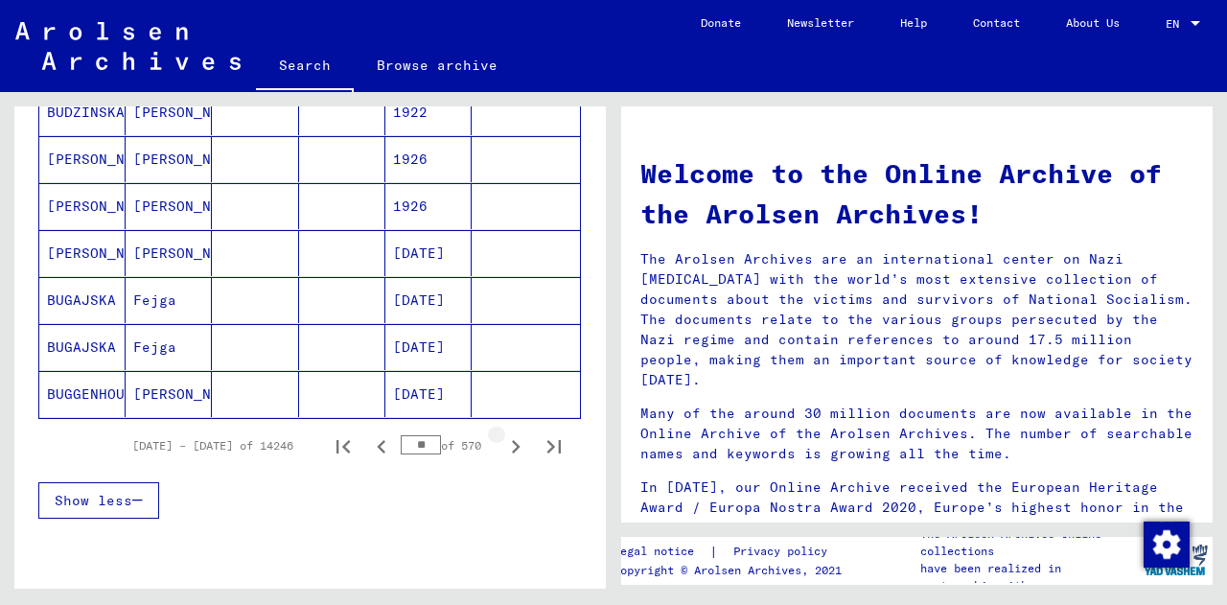
click at [502, 440] on icon "Next page" at bounding box center [515, 446] width 27 height 27
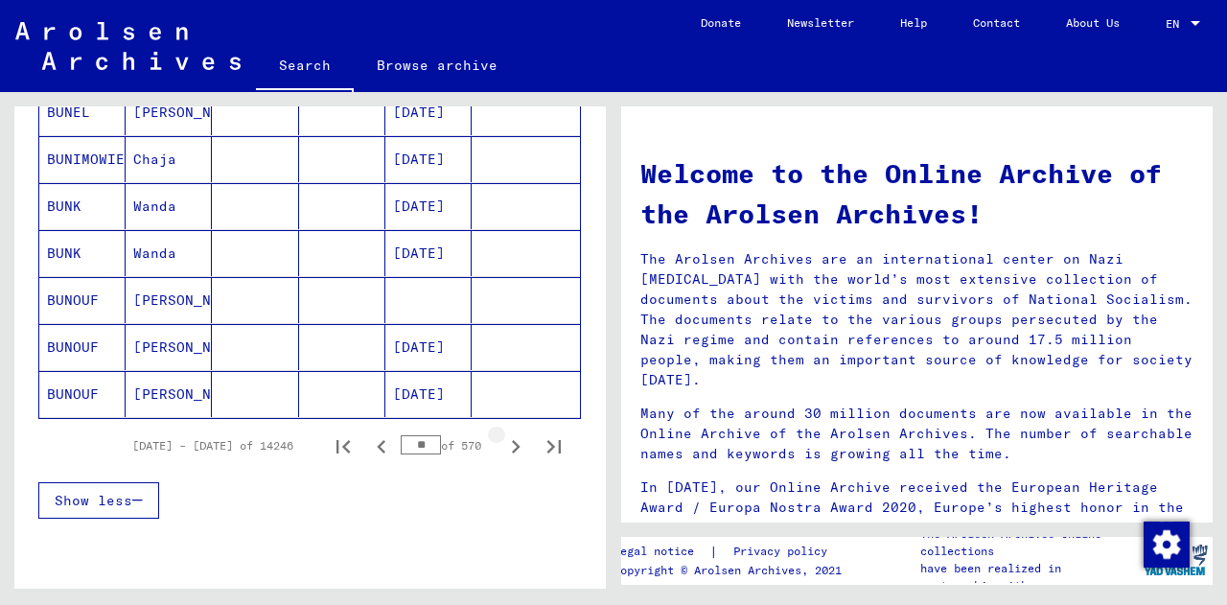
click at [502, 440] on icon "Next page" at bounding box center [515, 446] width 27 height 27
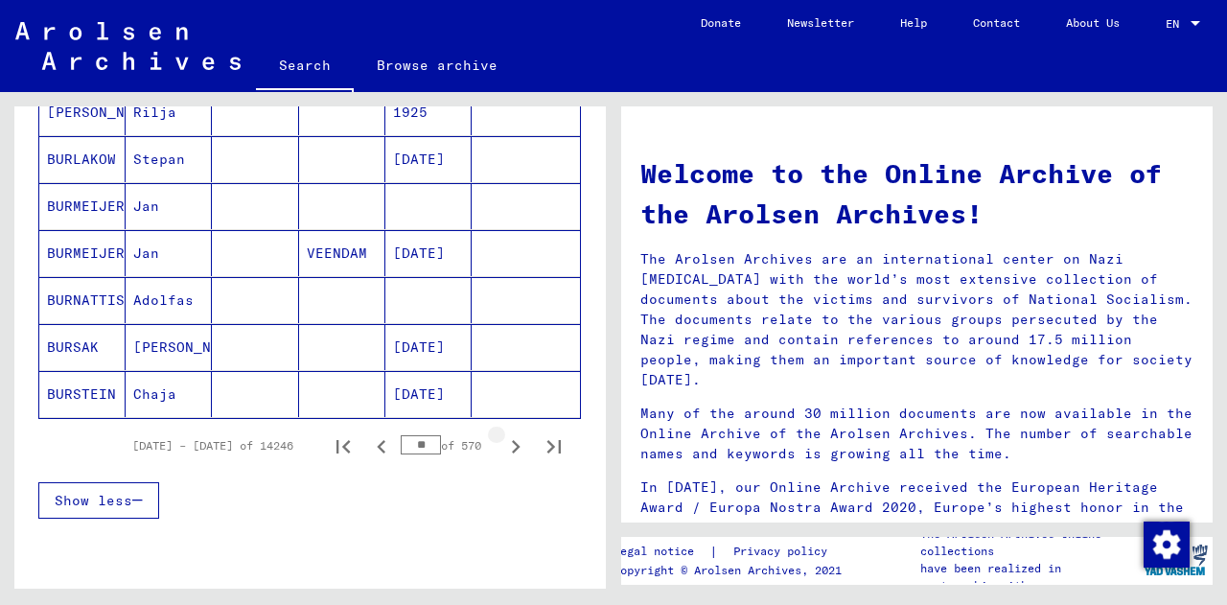
click at [502, 440] on icon "Next page" at bounding box center [515, 446] width 27 height 27
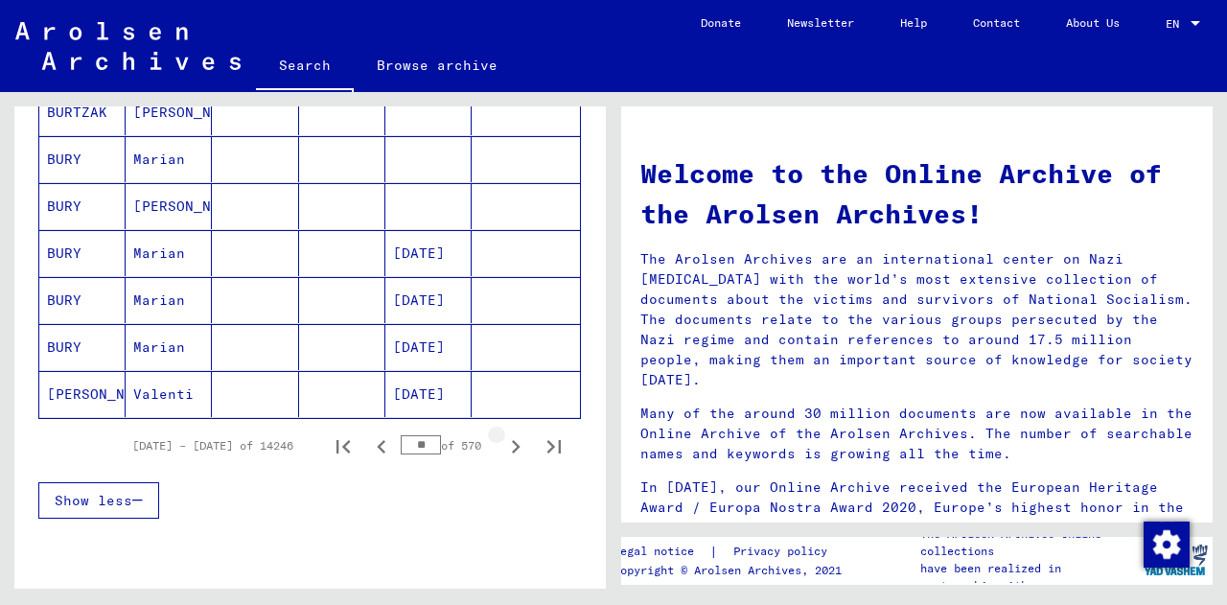
click at [502, 440] on icon "Next page" at bounding box center [515, 446] width 27 height 27
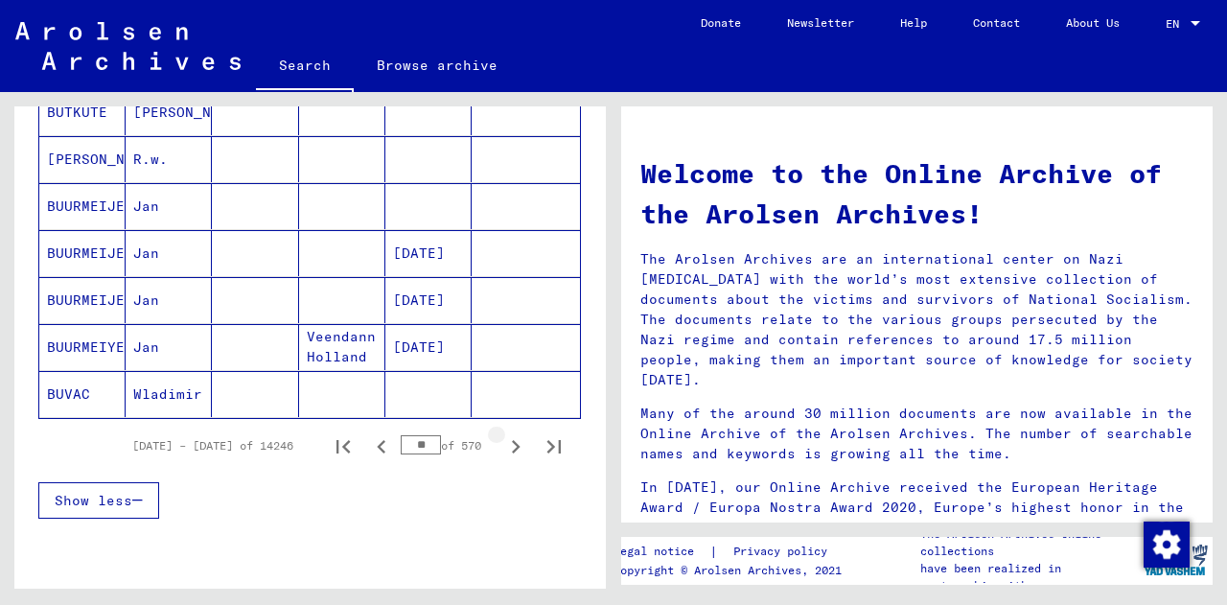
click at [502, 440] on icon "Next page" at bounding box center [515, 446] width 27 height 27
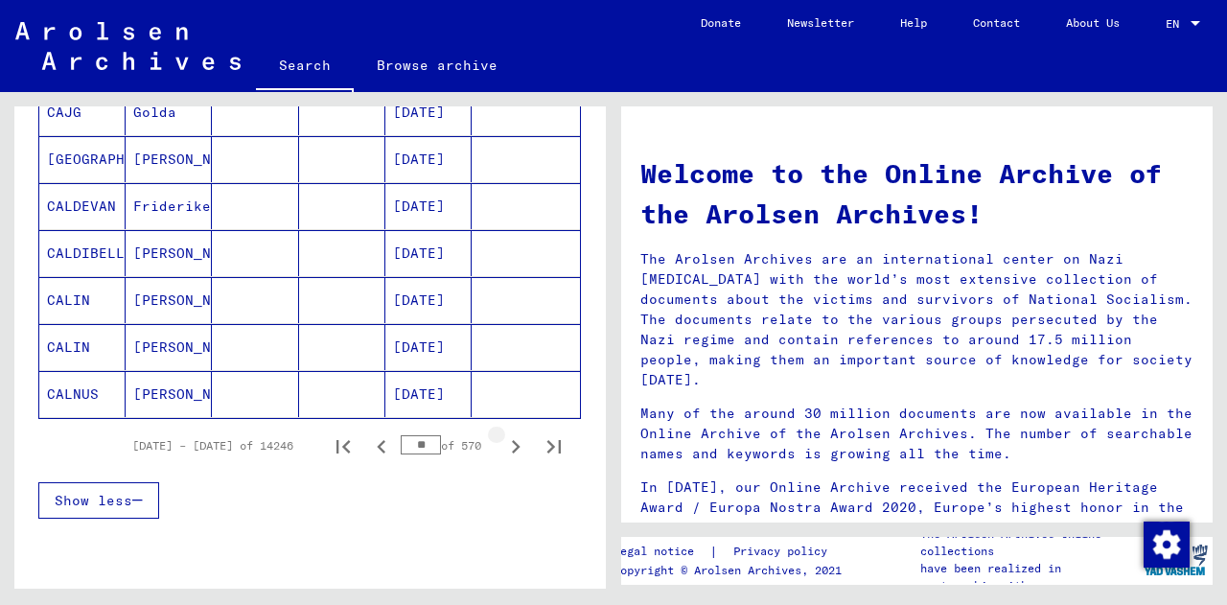
click at [502, 440] on icon "Next page" at bounding box center [515, 446] width 27 height 27
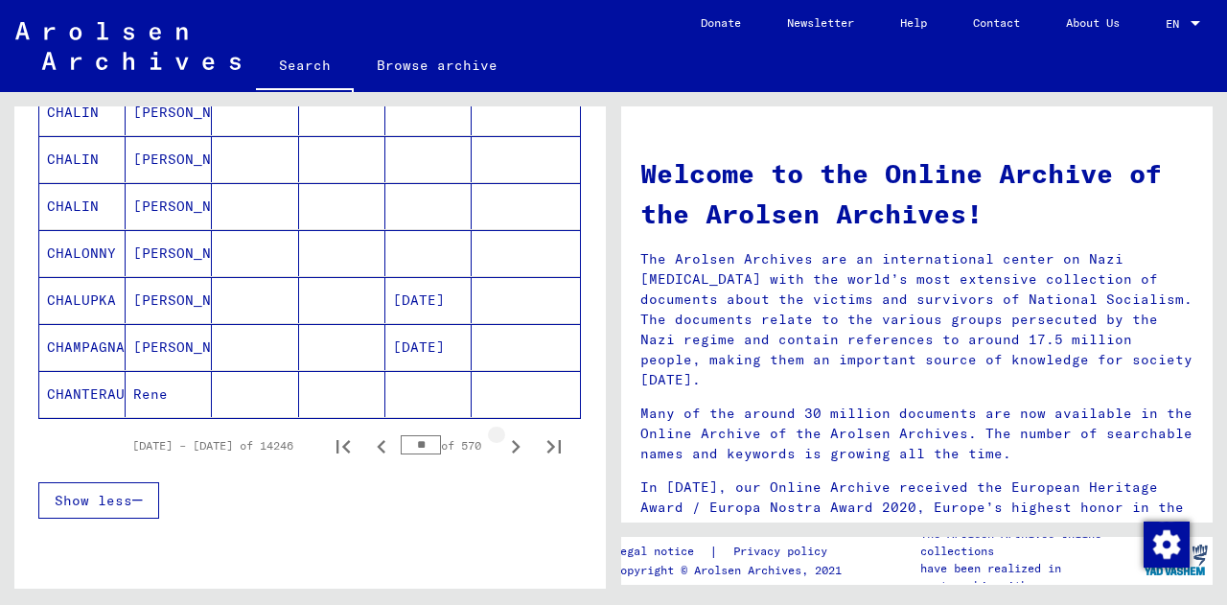
click at [502, 440] on icon "Next page" at bounding box center [515, 446] width 27 height 27
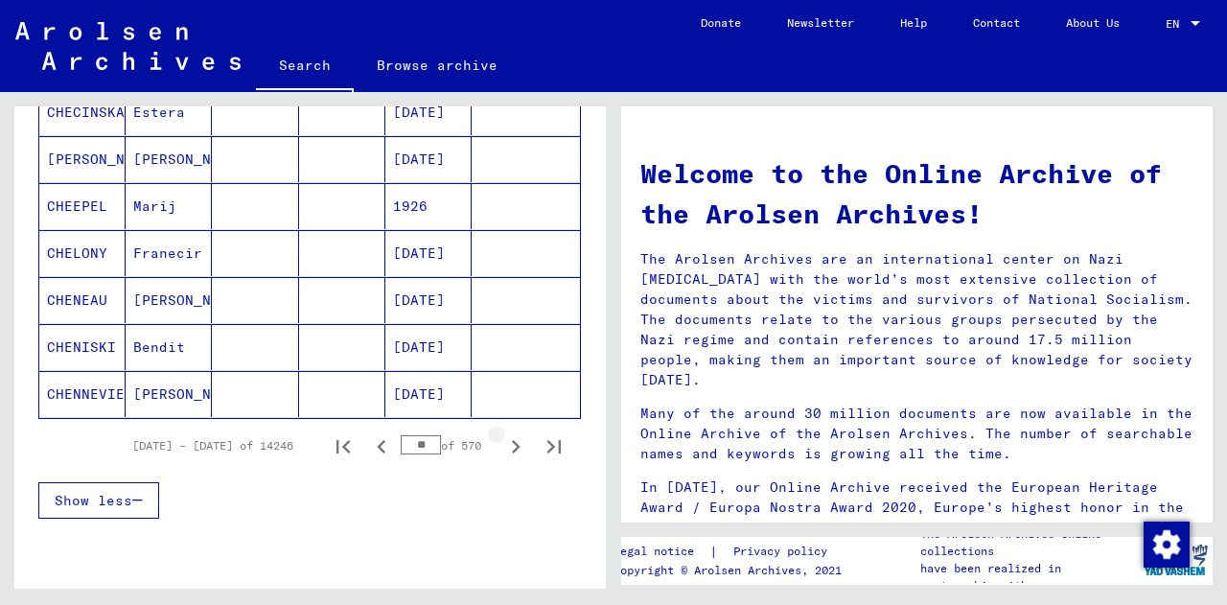
click at [502, 440] on icon "Next page" at bounding box center [515, 446] width 27 height 27
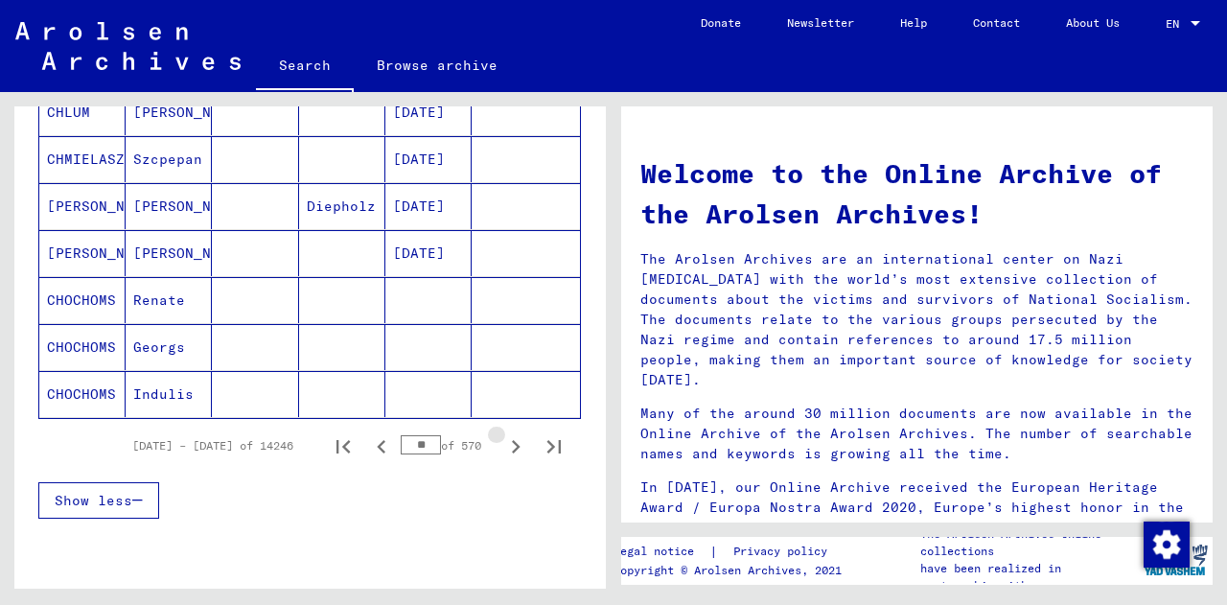
click at [502, 440] on icon "Next page" at bounding box center [515, 446] width 27 height 27
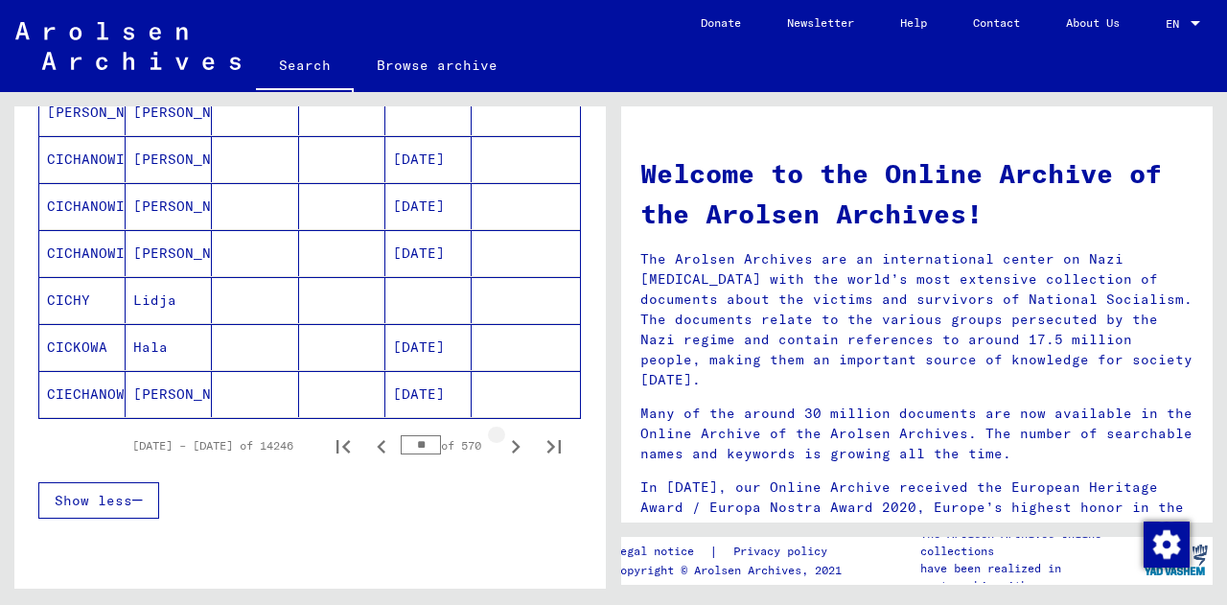
click at [502, 440] on icon "Next page" at bounding box center [515, 446] width 27 height 27
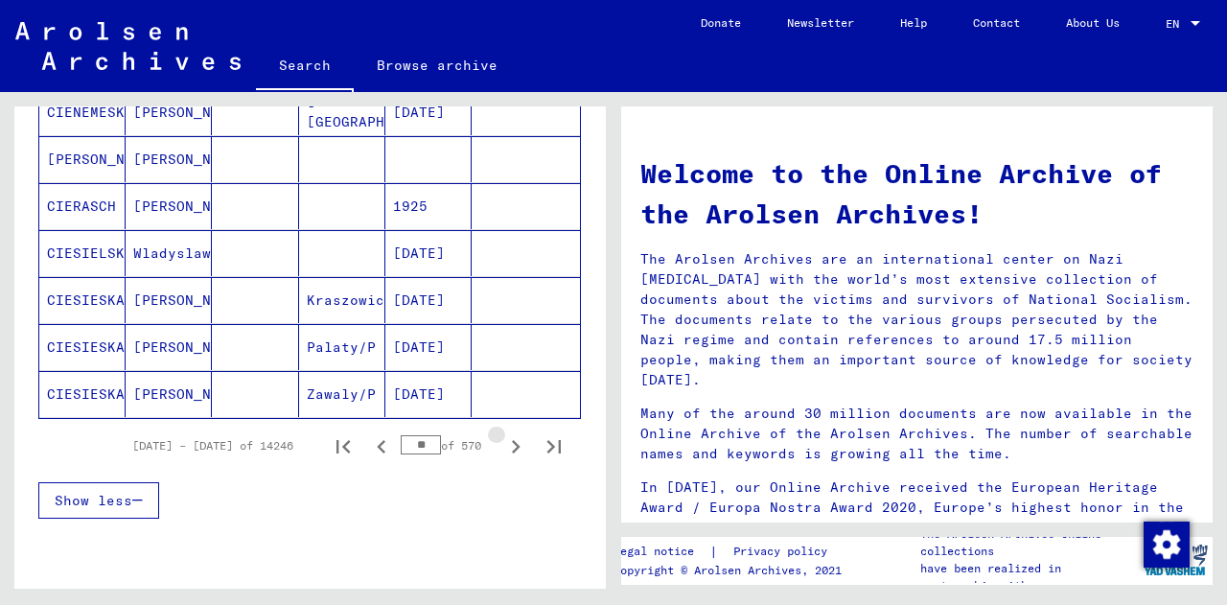
click at [502, 440] on icon "Next page" at bounding box center [515, 446] width 27 height 27
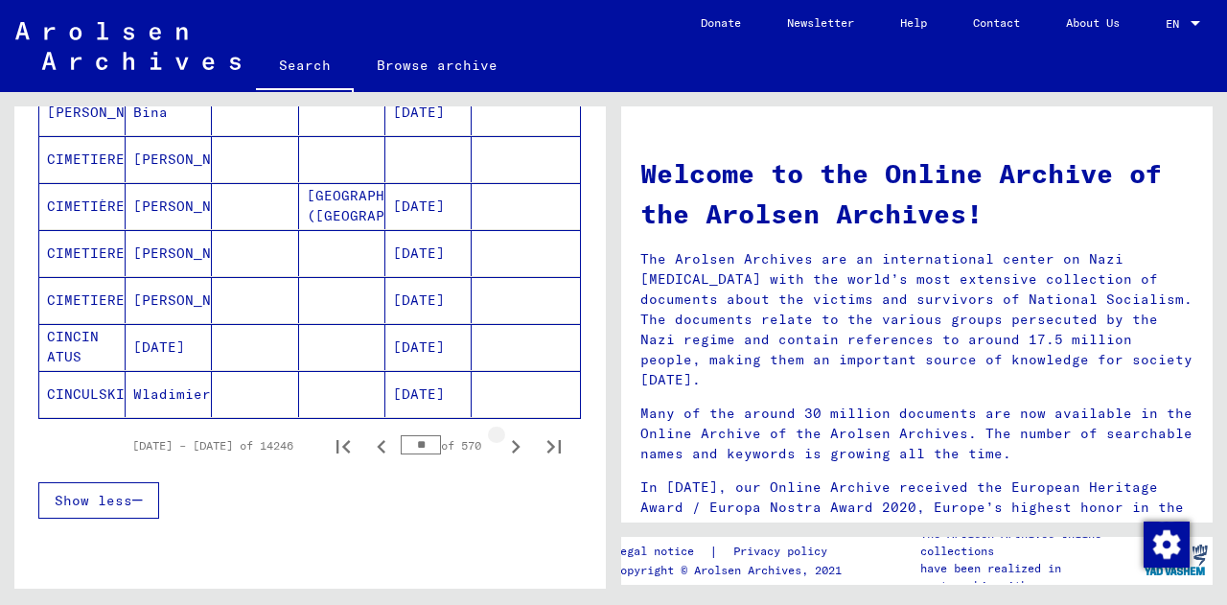
click at [502, 440] on icon "Next page" at bounding box center [515, 446] width 27 height 27
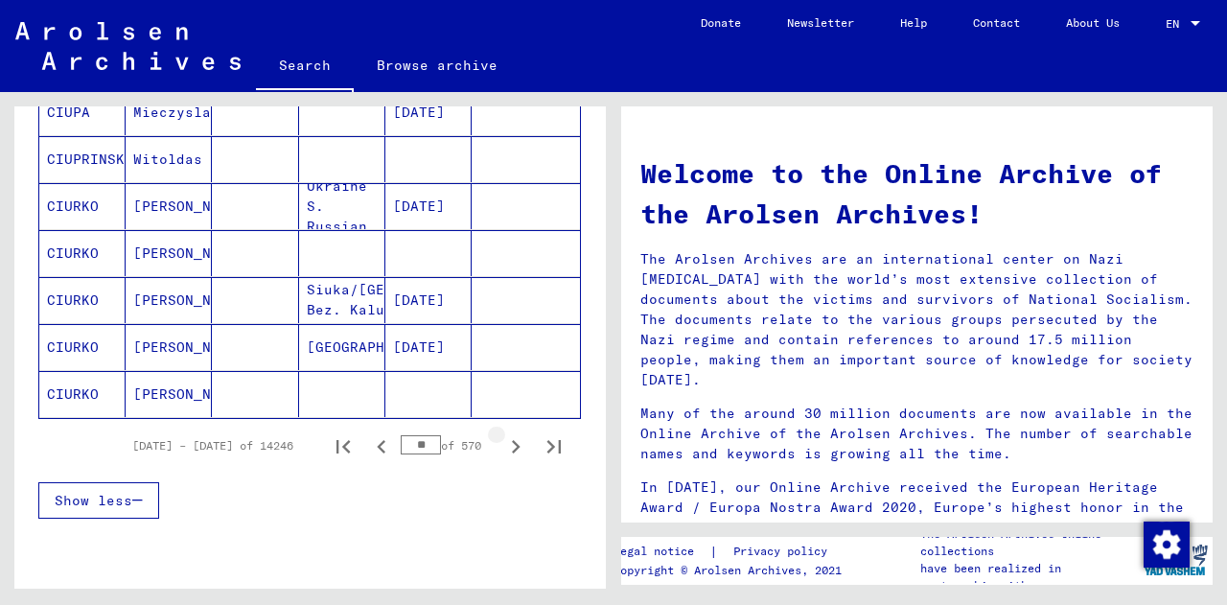
click at [502, 440] on icon "Next page" at bounding box center [515, 446] width 27 height 27
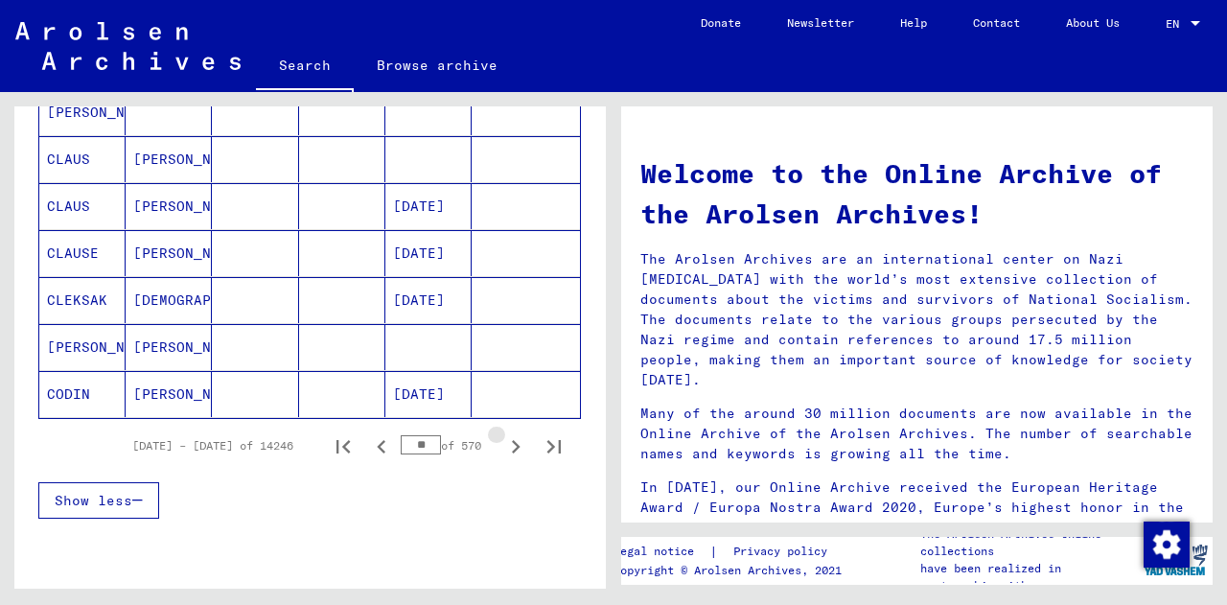
click at [502, 440] on icon "Next page" at bounding box center [515, 446] width 27 height 27
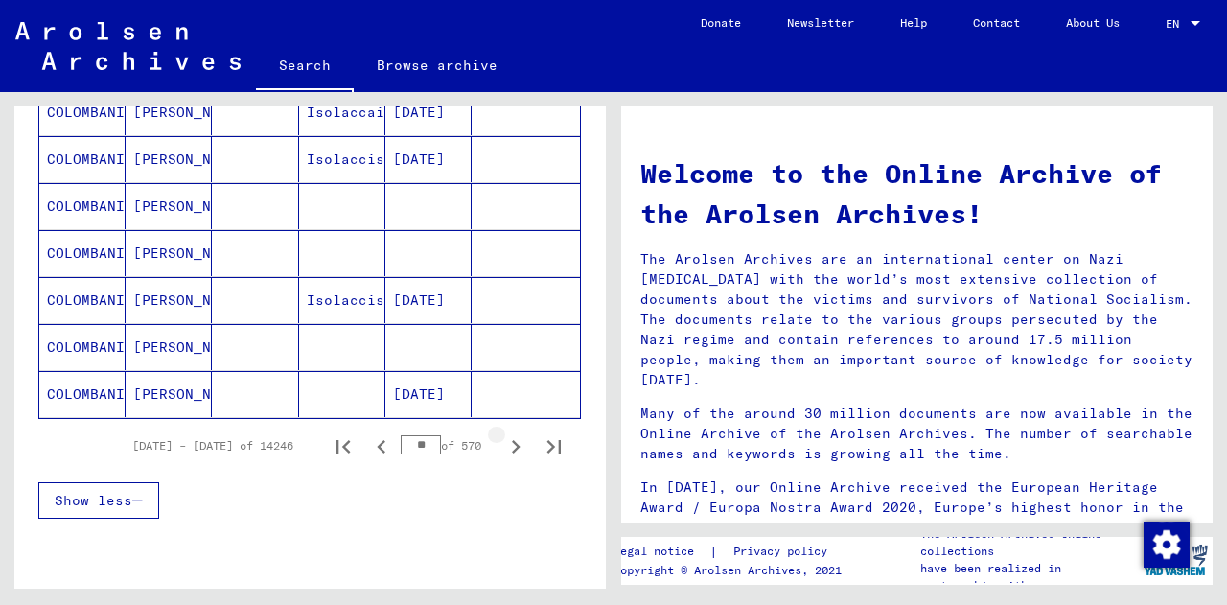
click at [502, 440] on icon "Next page" at bounding box center [515, 446] width 27 height 27
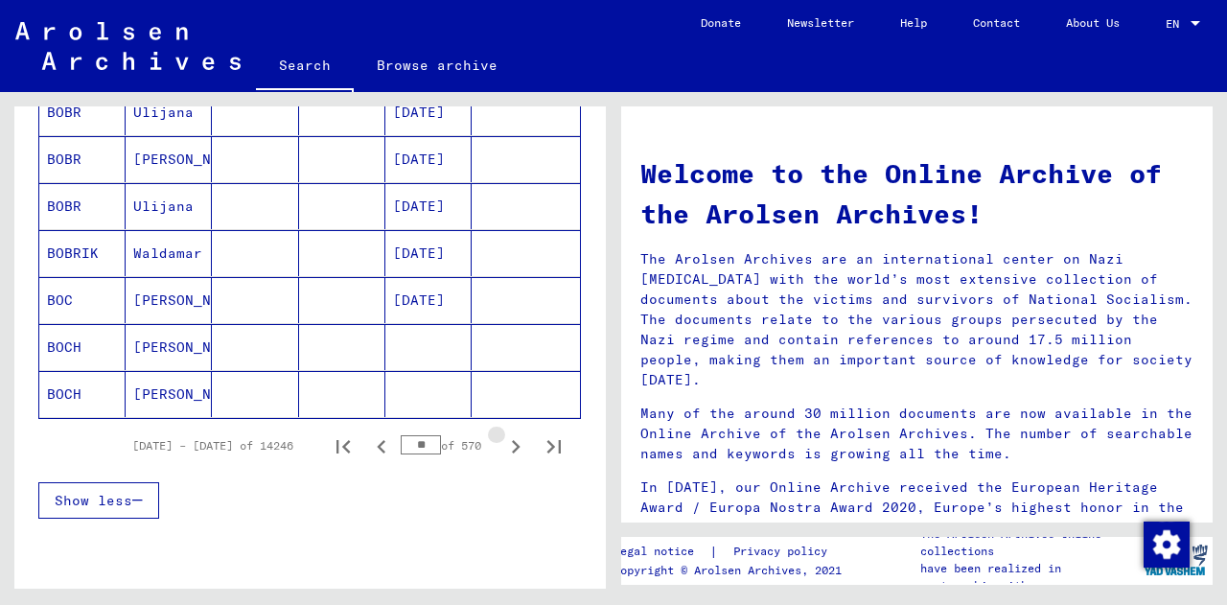
click at [502, 440] on icon "Next page" at bounding box center [515, 446] width 27 height 27
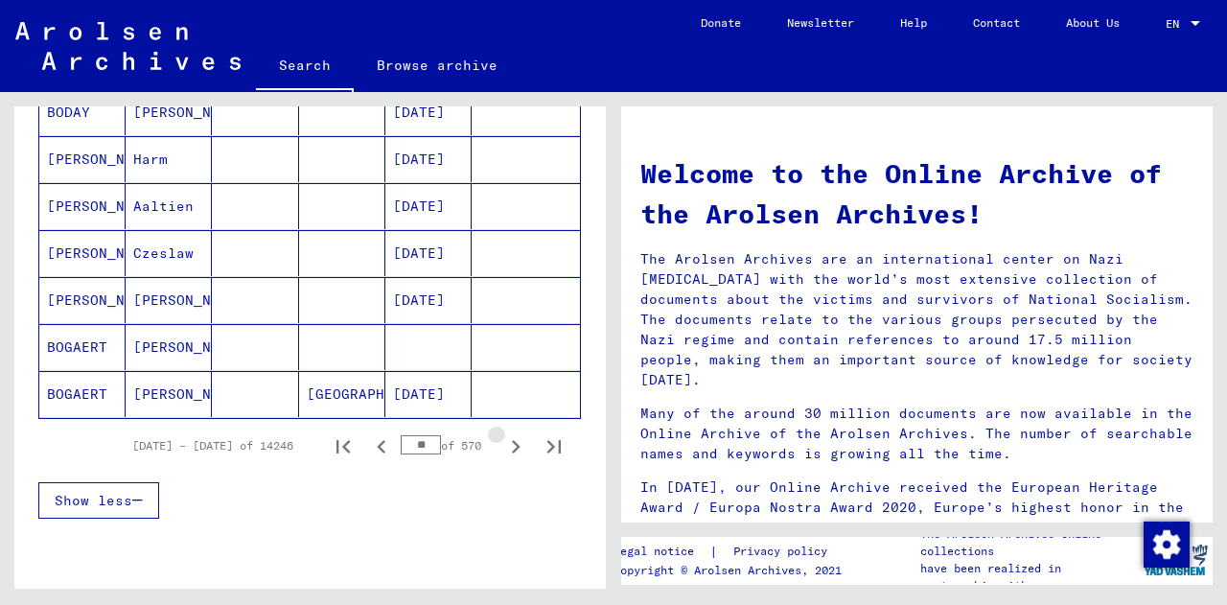
click at [502, 440] on icon "Next page" at bounding box center [515, 446] width 27 height 27
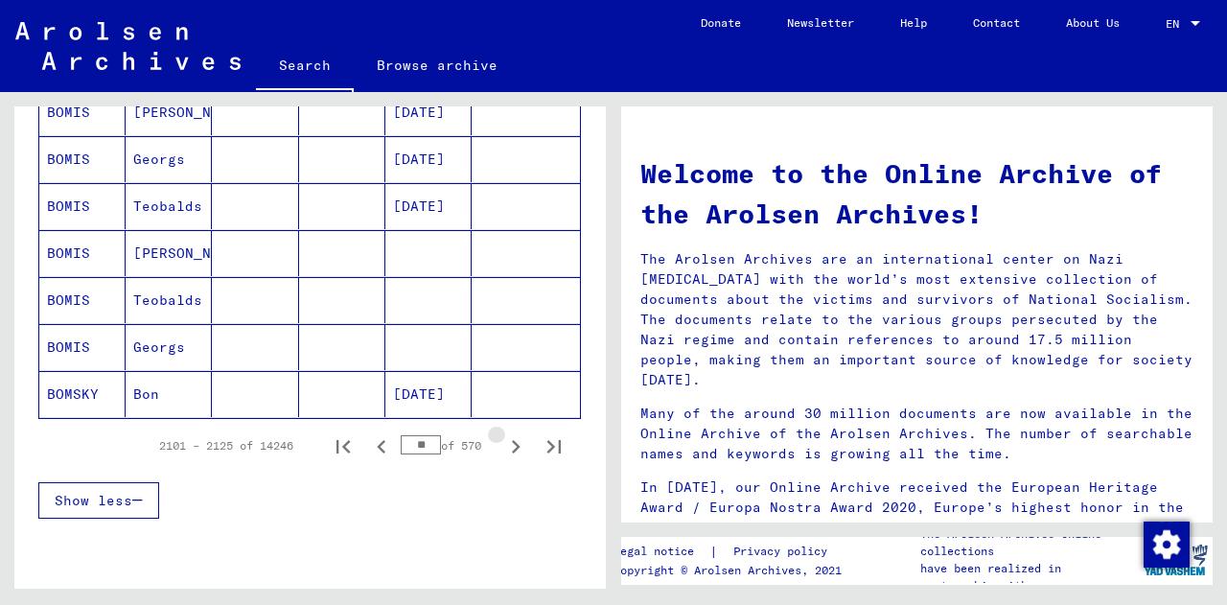
click at [502, 440] on icon "Next page" at bounding box center [515, 446] width 27 height 27
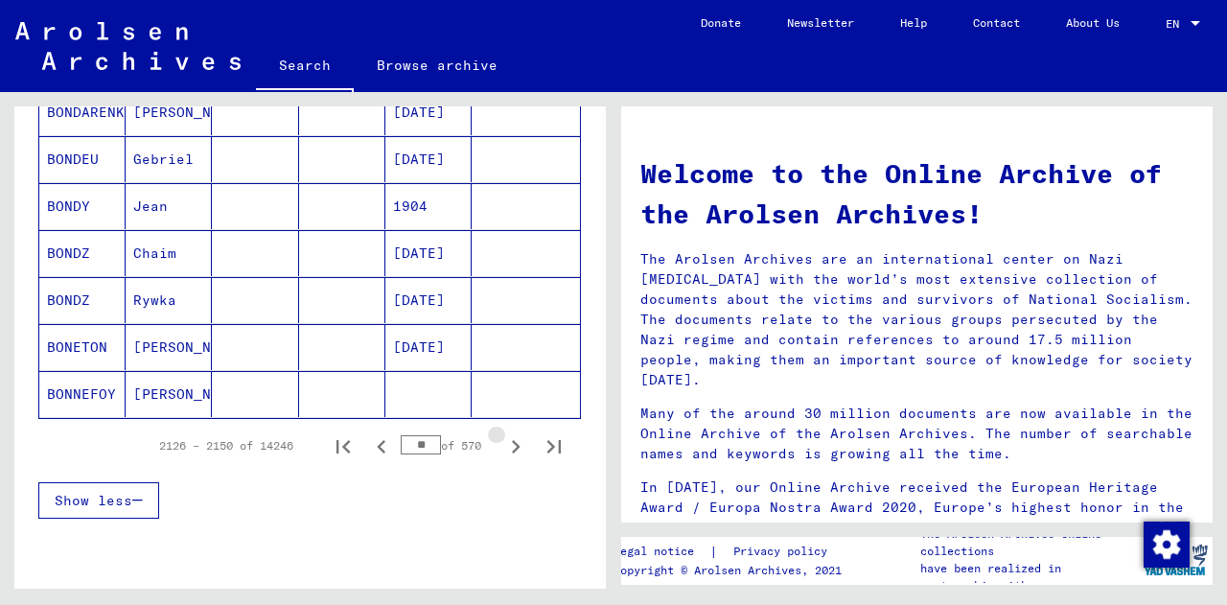
click at [502, 440] on icon "Next page" at bounding box center [515, 446] width 27 height 27
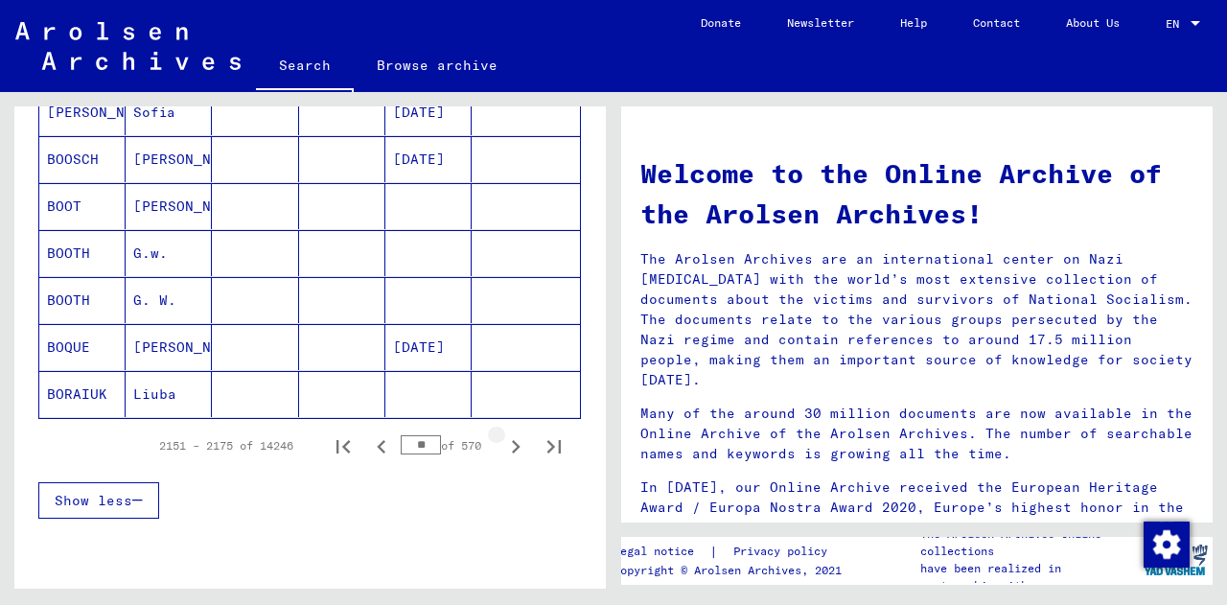
click at [502, 440] on icon "Next page" at bounding box center [515, 446] width 27 height 27
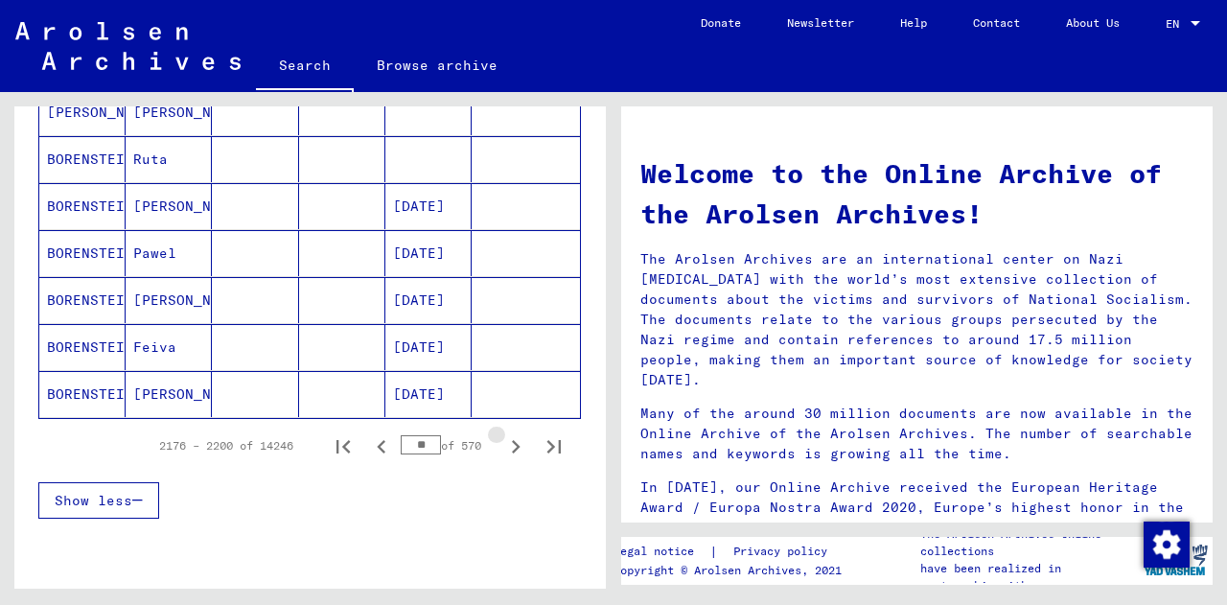
click at [502, 440] on icon "Next page" at bounding box center [515, 446] width 27 height 27
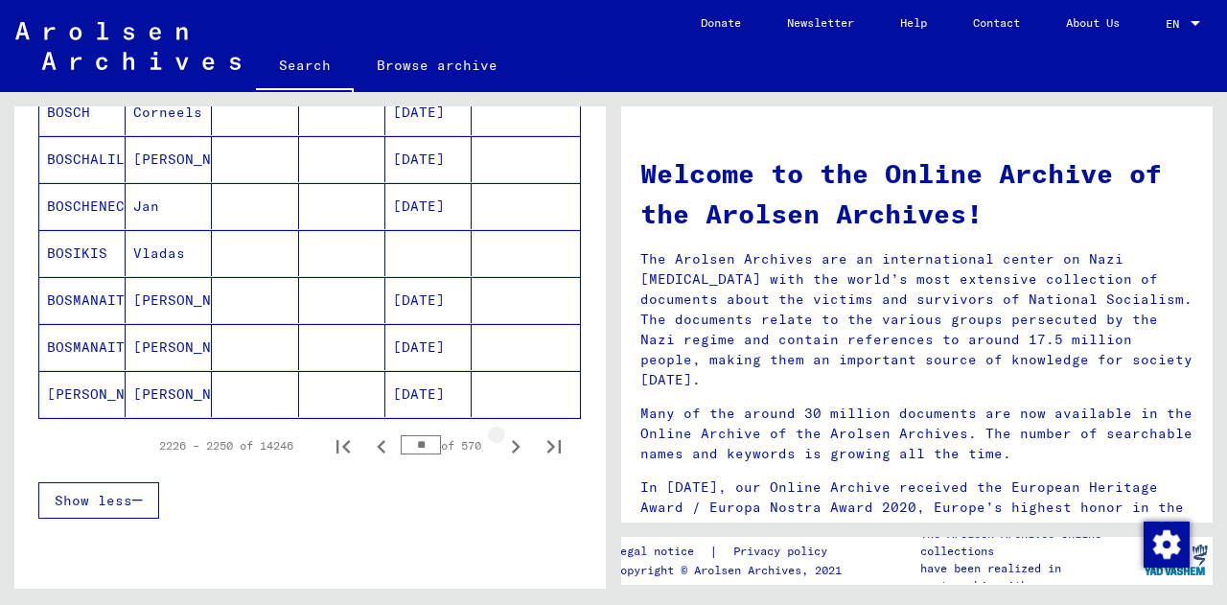
click at [502, 440] on icon "Next page" at bounding box center [515, 446] width 27 height 27
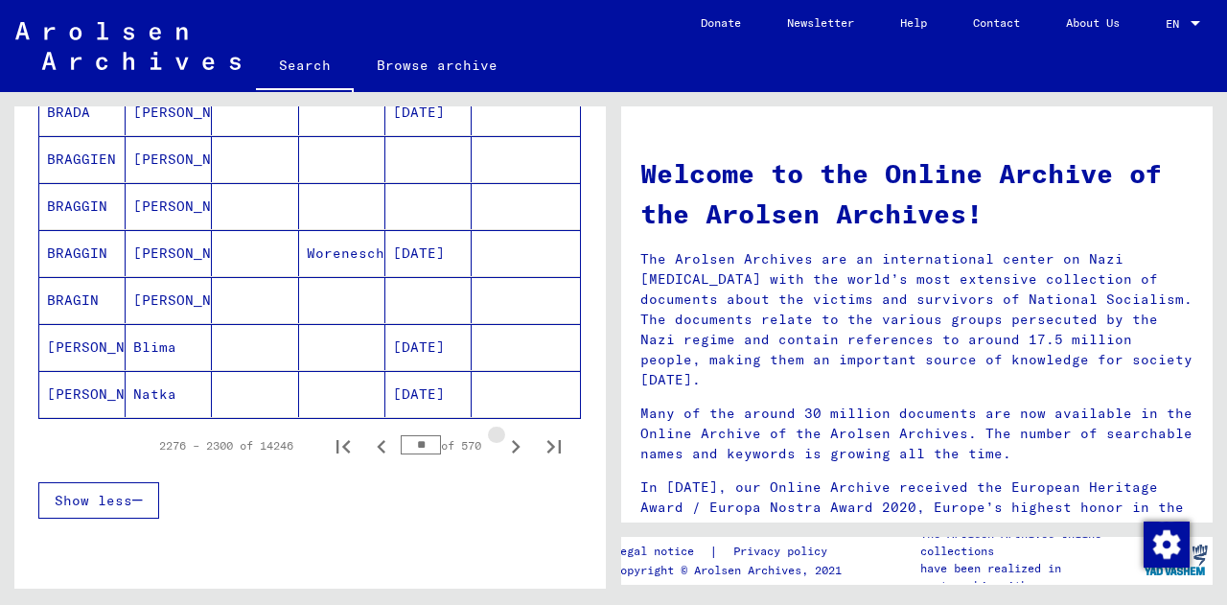
click at [502, 440] on icon "Next page" at bounding box center [515, 446] width 27 height 27
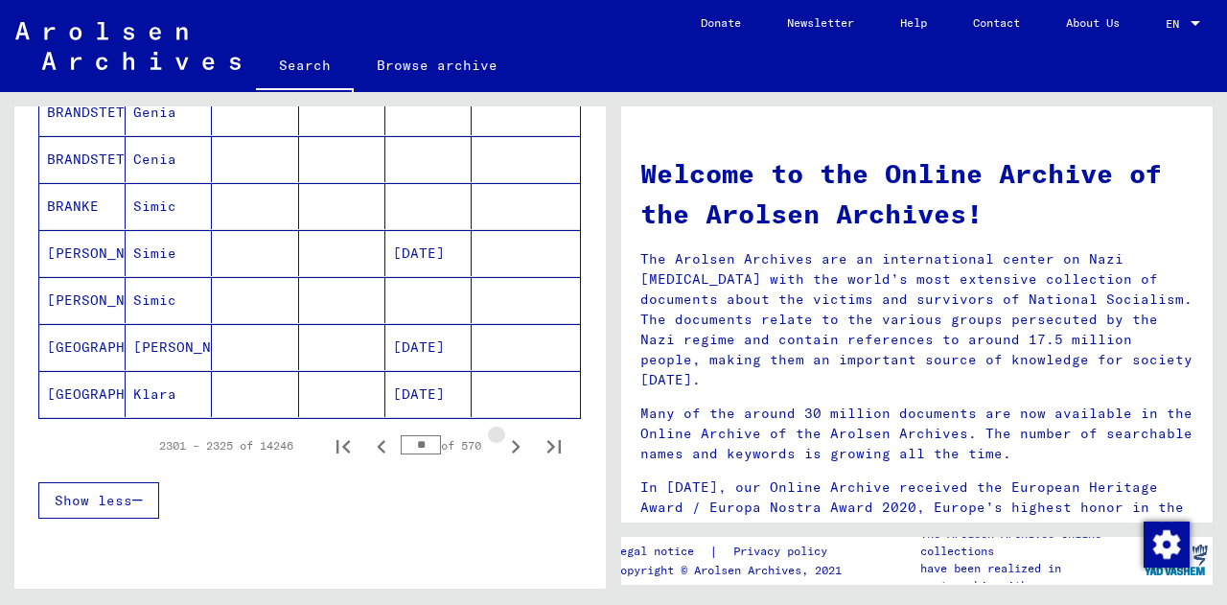
click at [502, 440] on icon "Next page" at bounding box center [515, 446] width 27 height 27
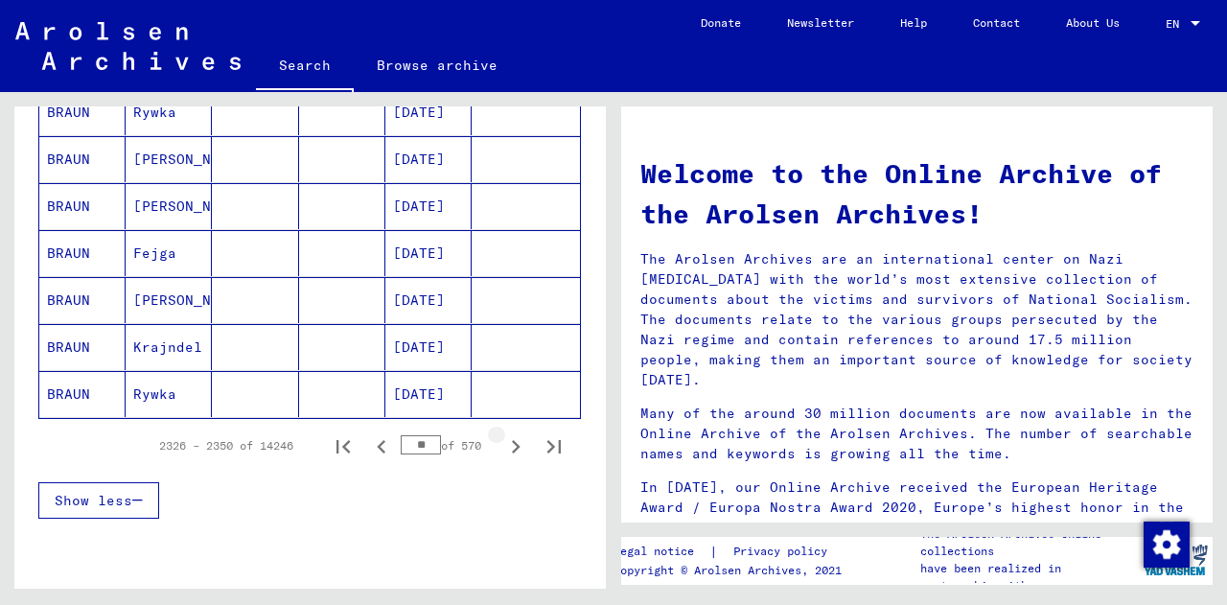
click at [502, 440] on icon "Next page" at bounding box center [515, 446] width 27 height 27
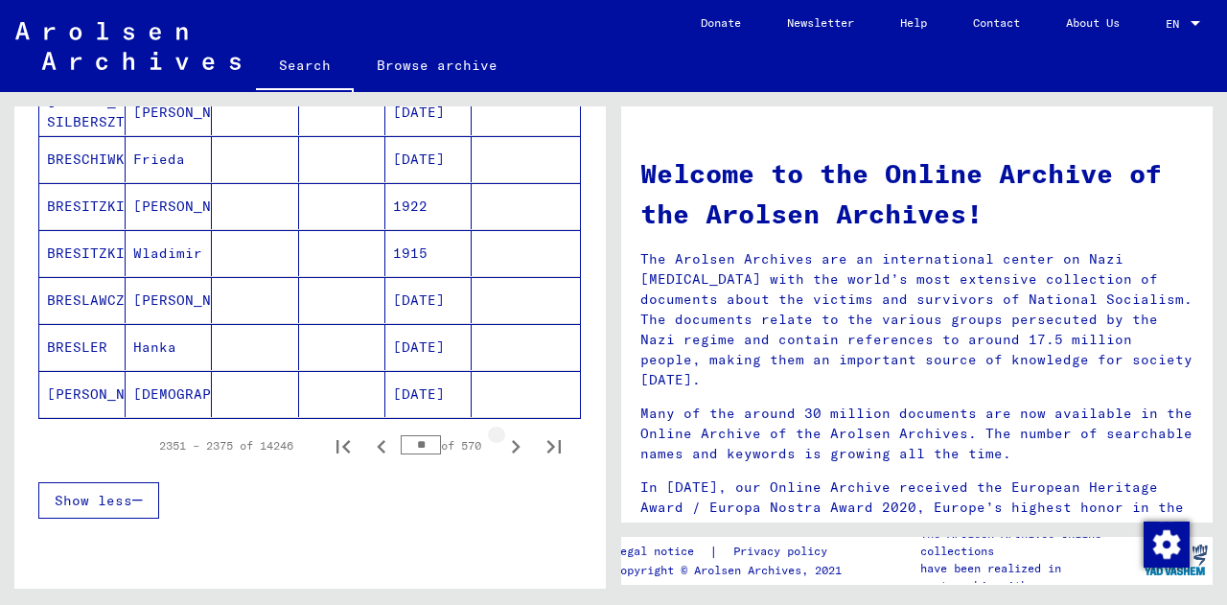
click at [502, 440] on icon "Next page" at bounding box center [515, 446] width 27 height 27
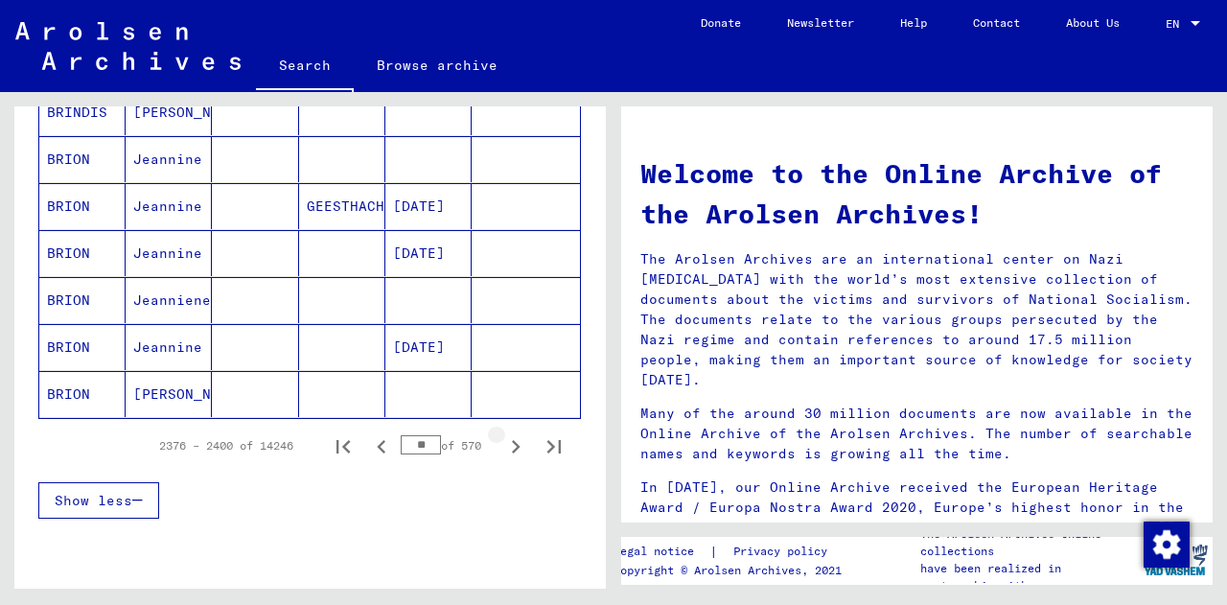
click at [502, 440] on icon "Next page" at bounding box center [515, 446] width 27 height 27
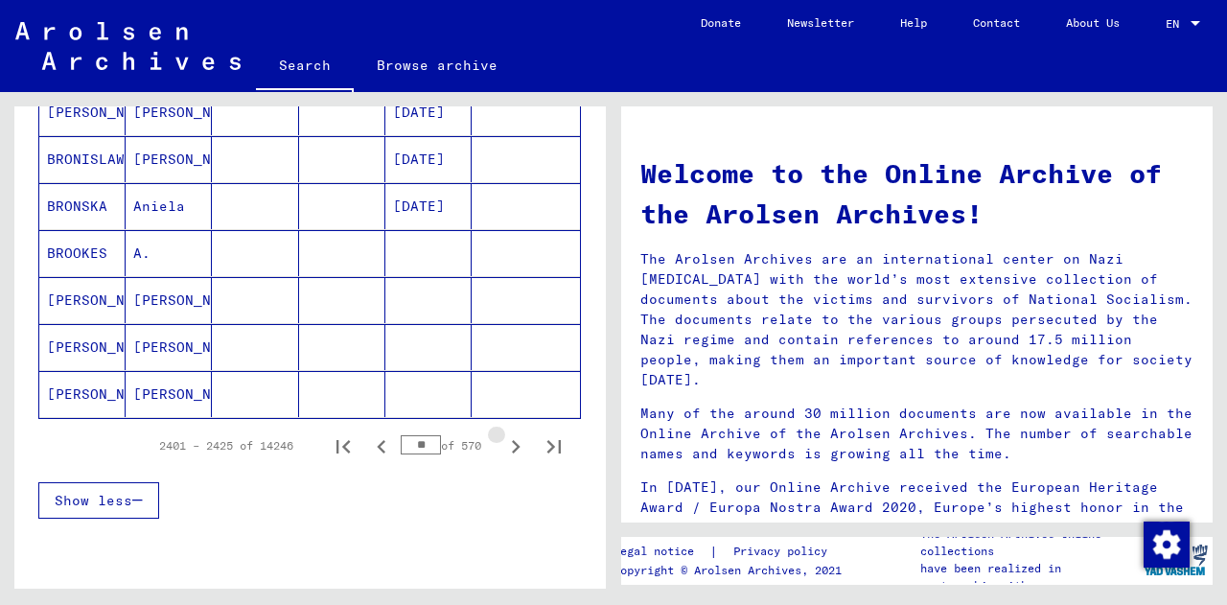
click at [502, 440] on icon "Next page" at bounding box center [515, 446] width 27 height 27
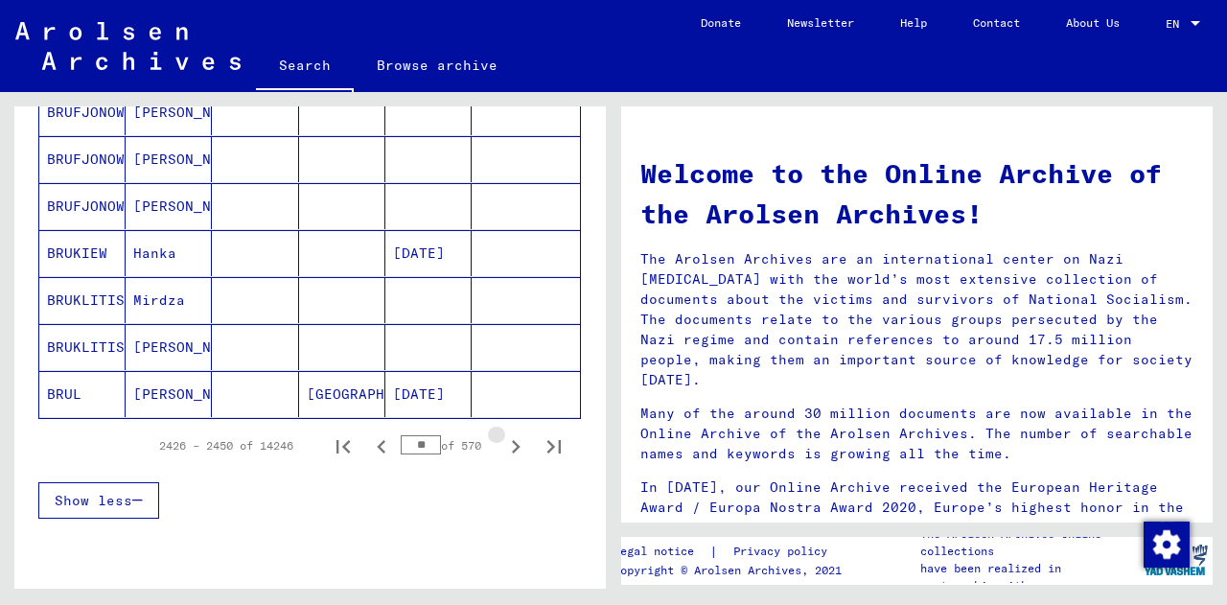
click at [502, 440] on icon "Next page" at bounding box center [515, 446] width 27 height 27
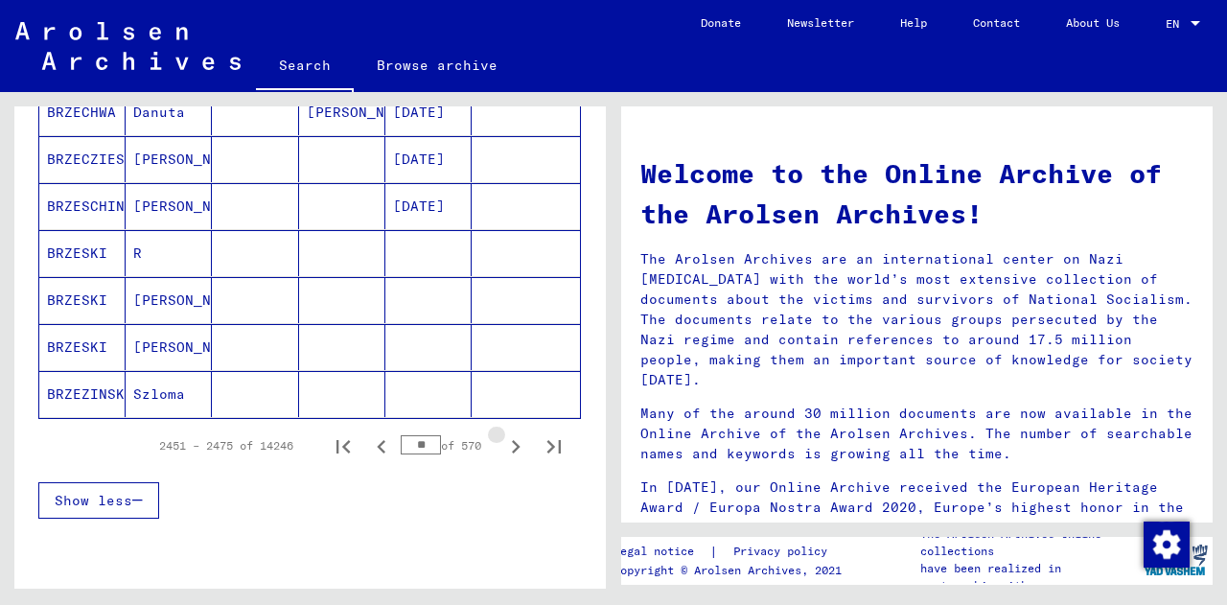
click at [502, 440] on icon "Next page" at bounding box center [515, 446] width 27 height 27
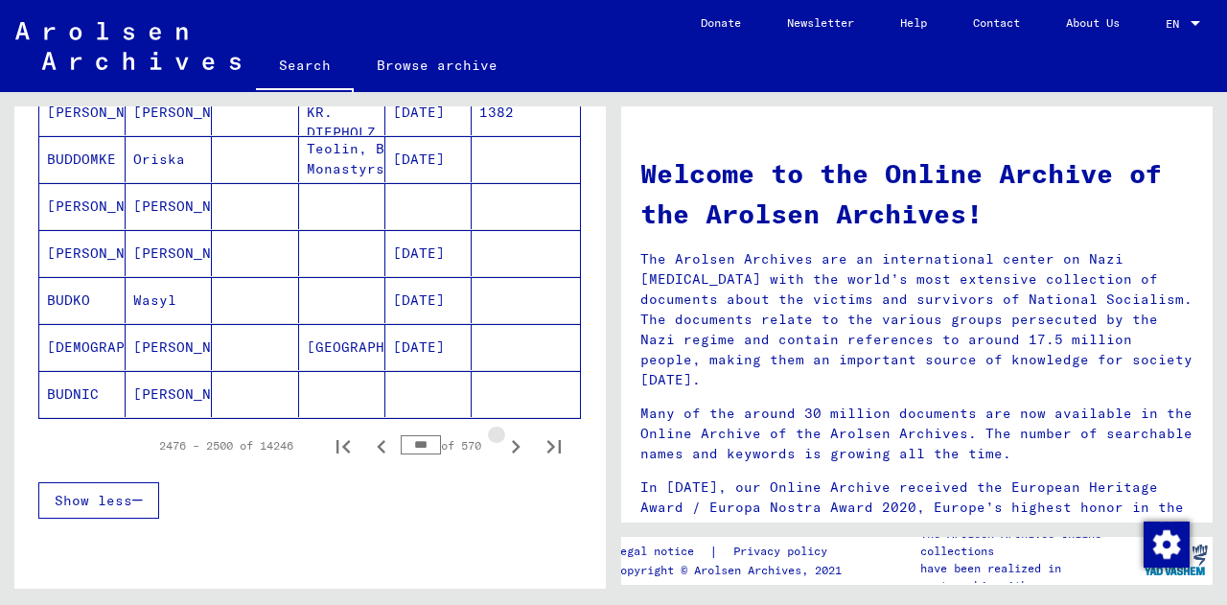
click at [502, 440] on icon "Next page" at bounding box center [515, 446] width 27 height 27
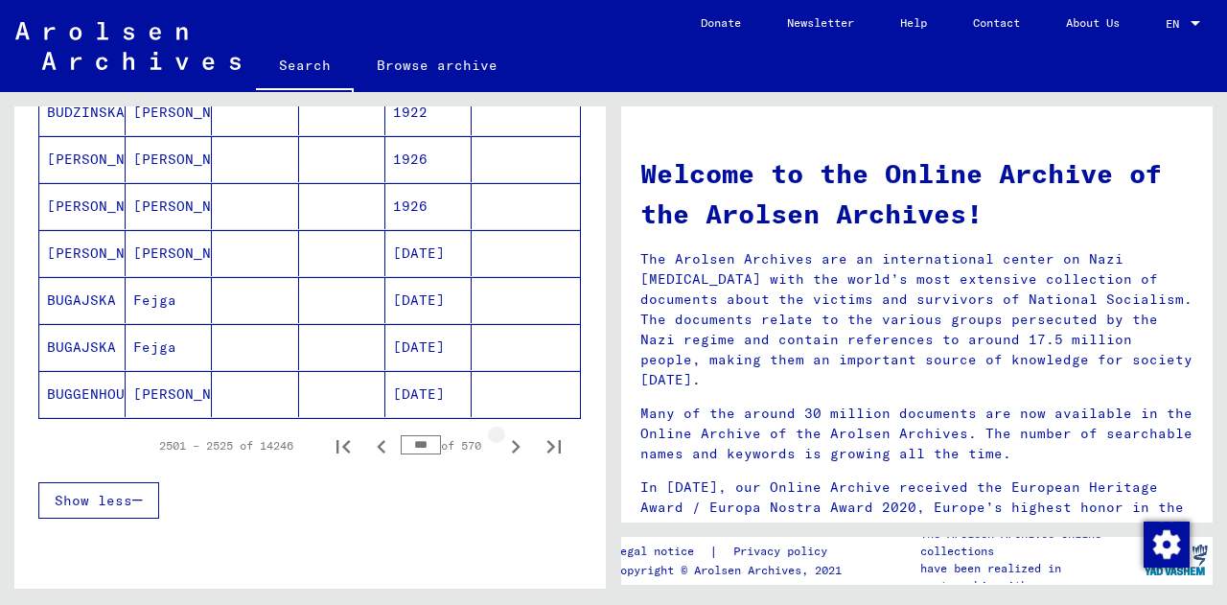
click at [502, 440] on icon "Next page" at bounding box center [515, 446] width 27 height 27
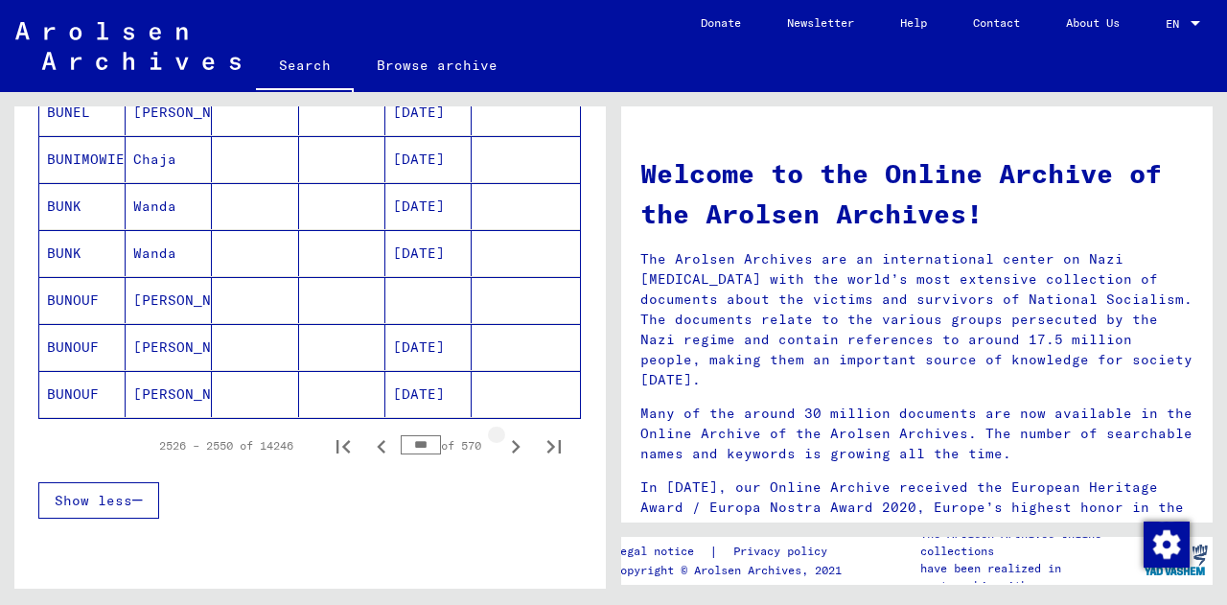
click at [502, 440] on icon "Next page" at bounding box center [515, 446] width 27 height 27
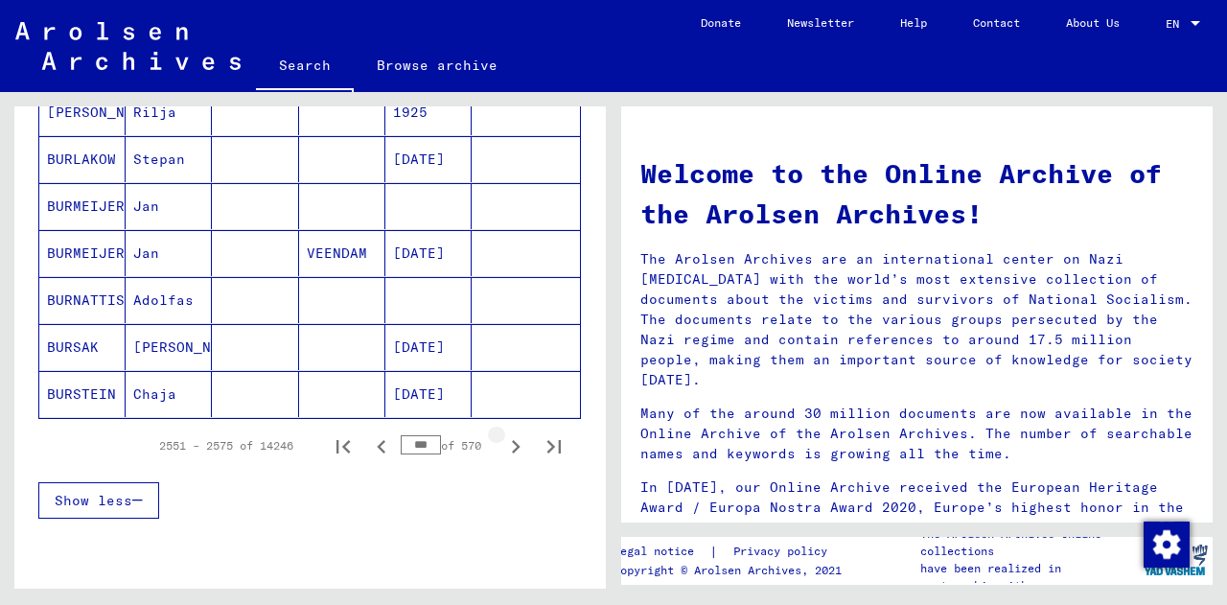
click at [502, 440] on icon "Next page" at bounding box center [515, 446] width 27 height 27
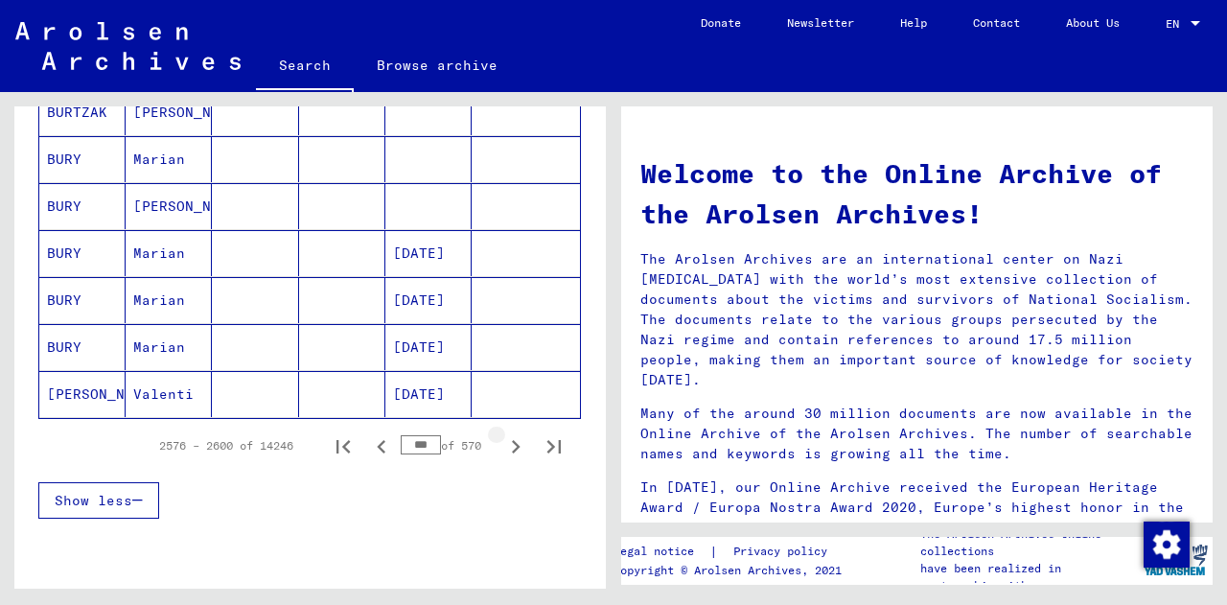
click at [502, 440] on icon "Next page" at bounding box center [515, 446] width 27 height 27
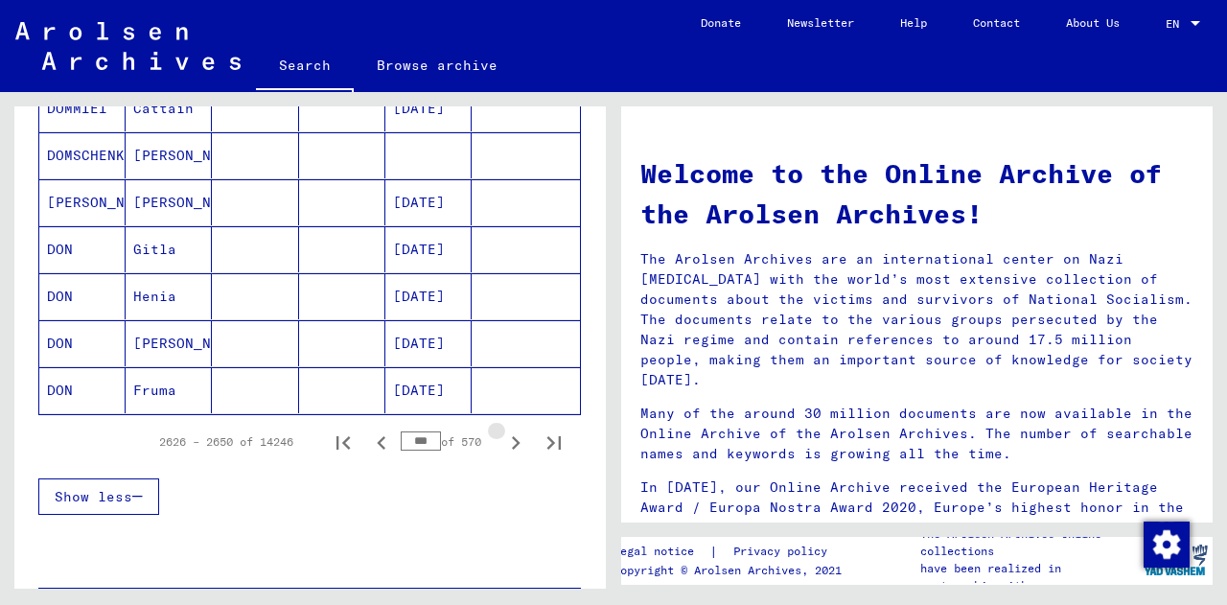
click at [502, 440] on icon "Next page" at bounding box center [515, 442] width 27 height 27
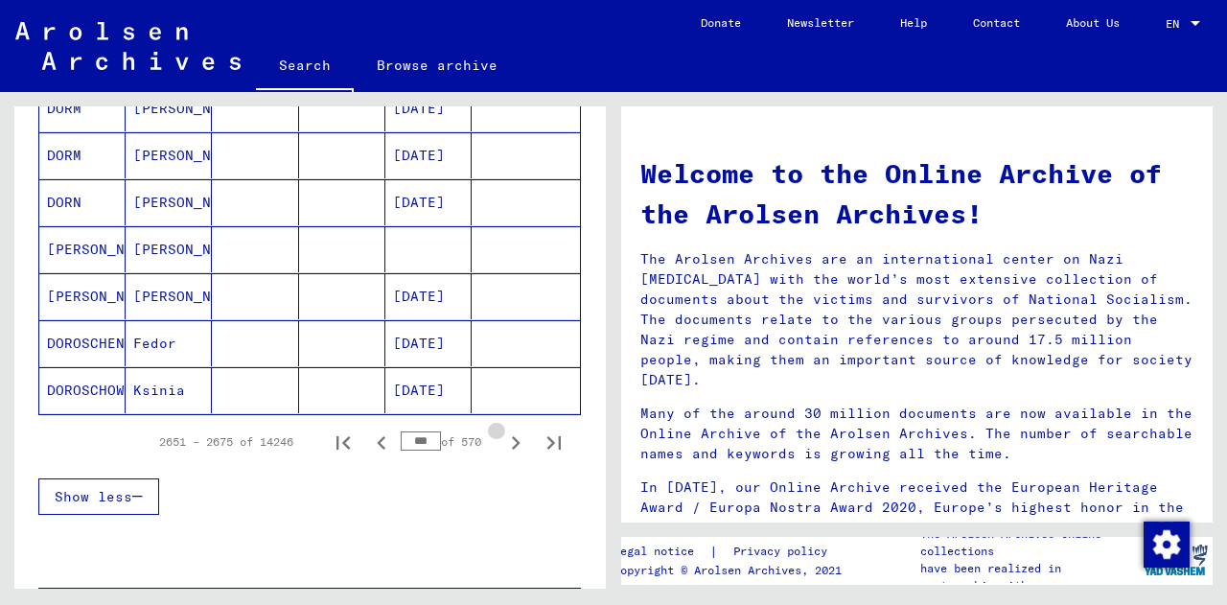
click at [502, 440] on icon "Next page" at bounding box center [515, 442] width 27 height 27
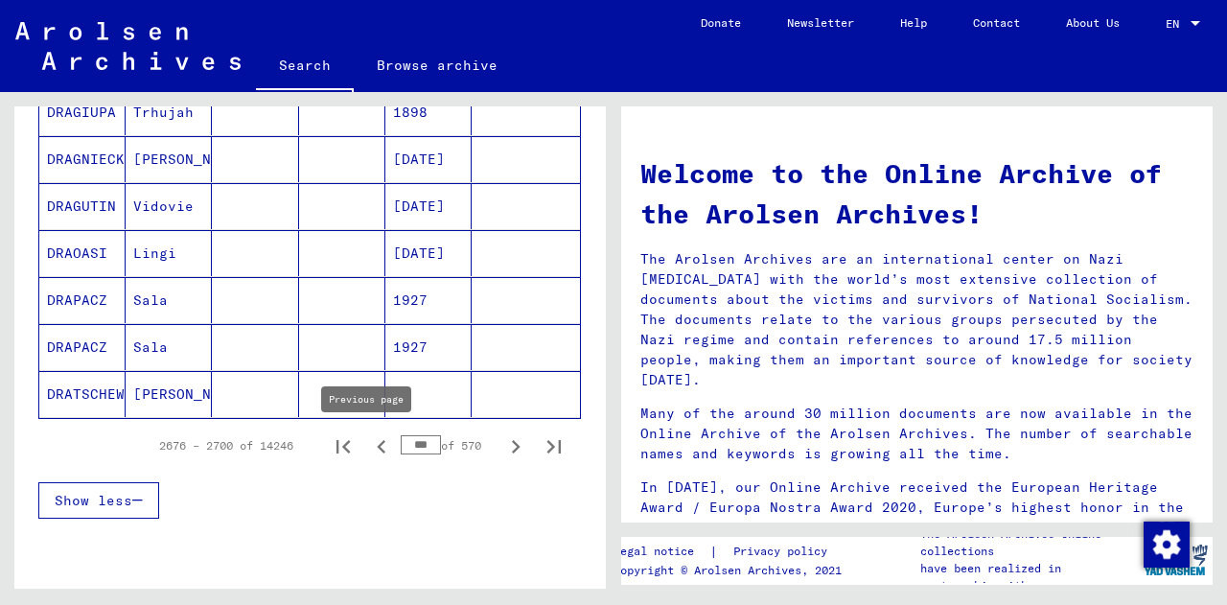
click at [368, 447] on icon "Previous page" at bounding box center [381, 446] width 27 height 27
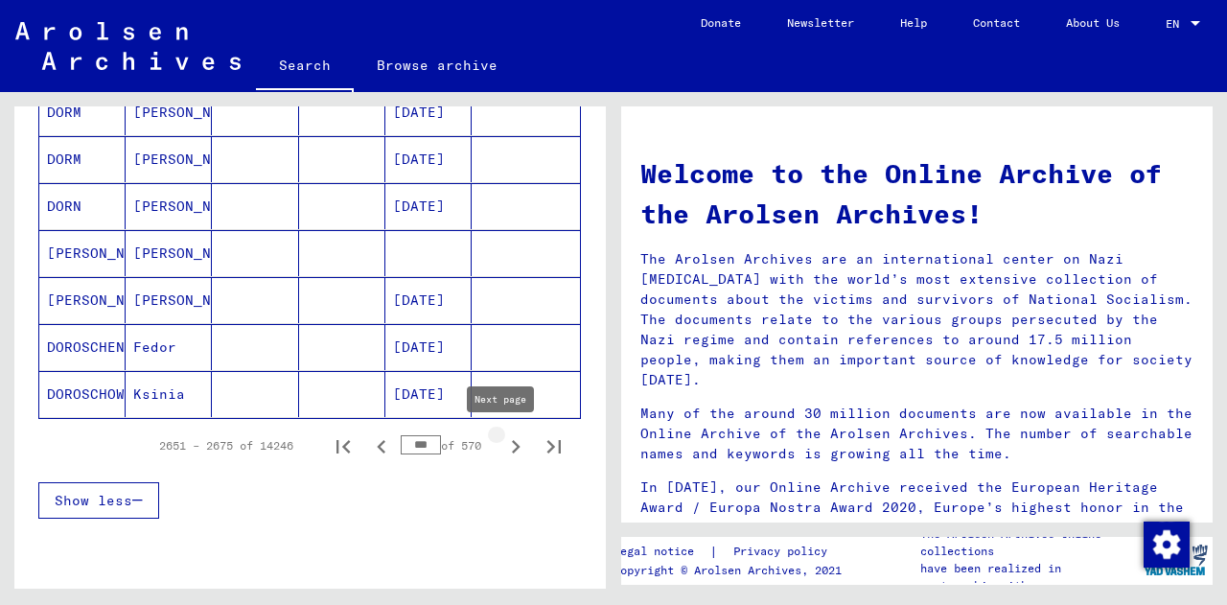
click at [504, 447] on icon "Next page" at bounding box center [515, 446] width 27 height 27
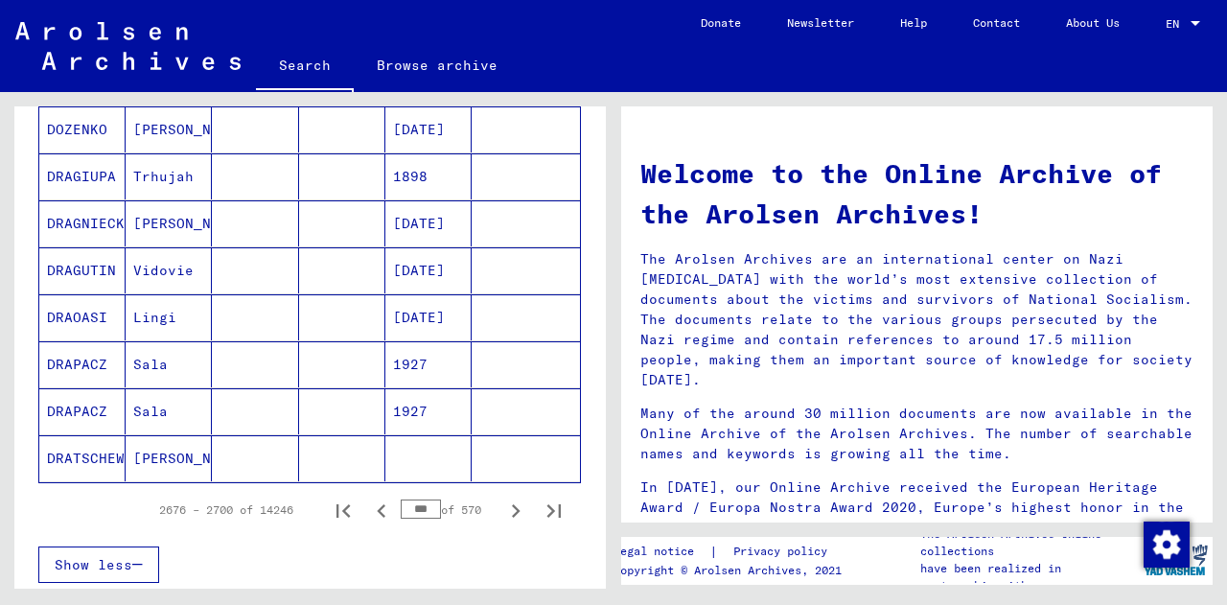
scroll to position [1078, 0]
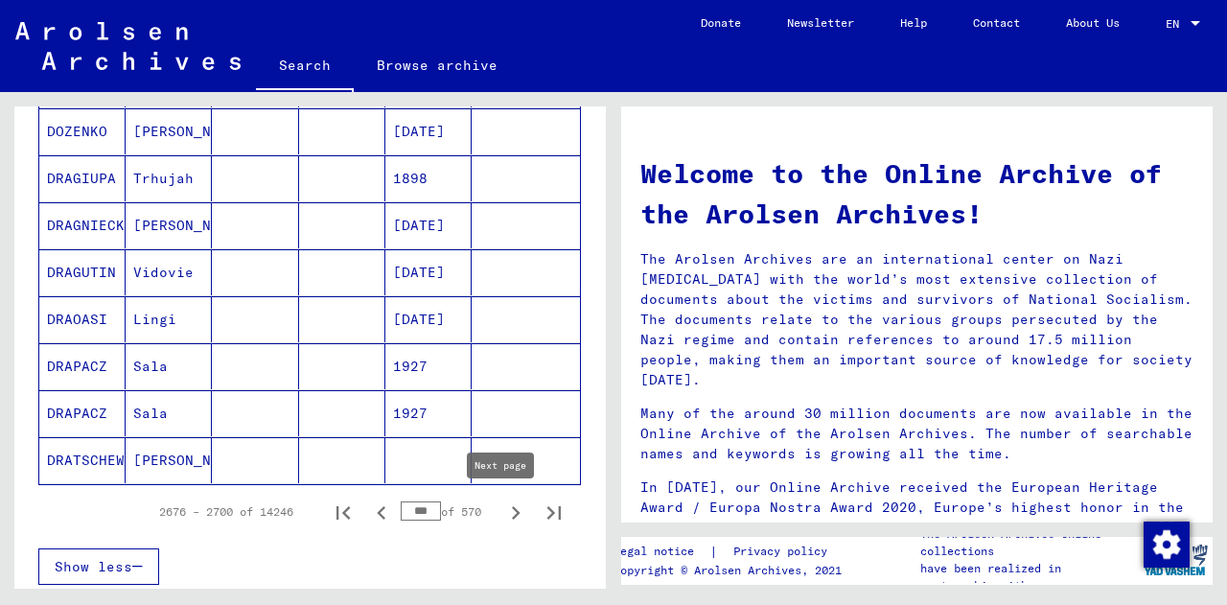
click at [502, 513] on icon "Next page" at bounding box center [515, 512] width 27 height 27
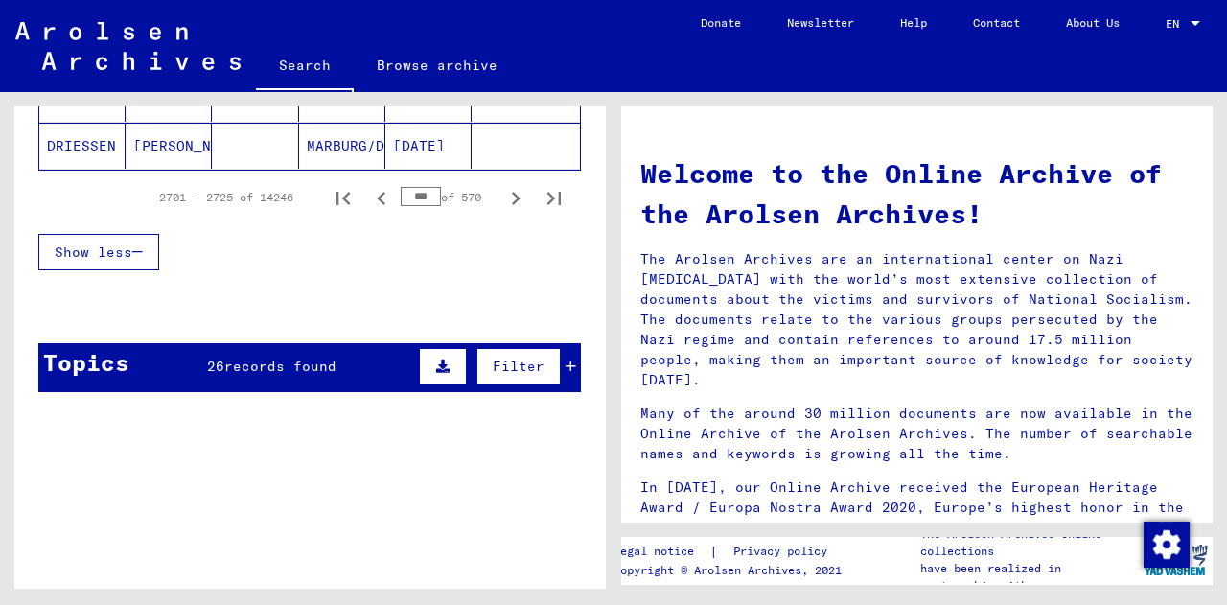
scroll to position [1427, 0]
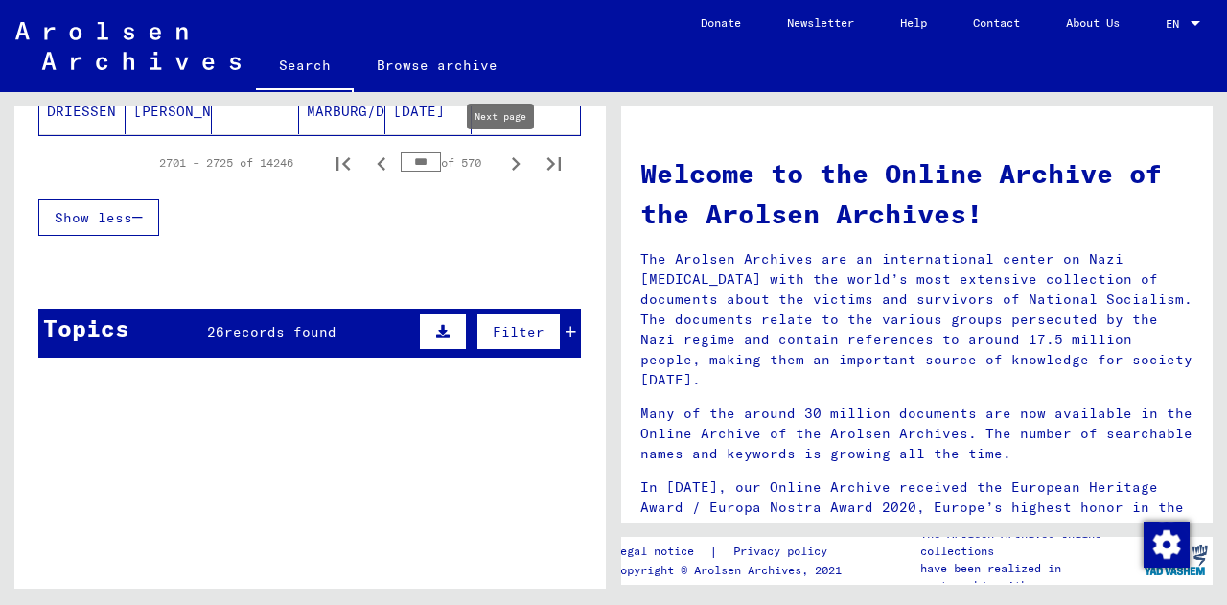
click at [502, 160] on icon "Next page" at bounding box center [515, 163] width 27 height 27
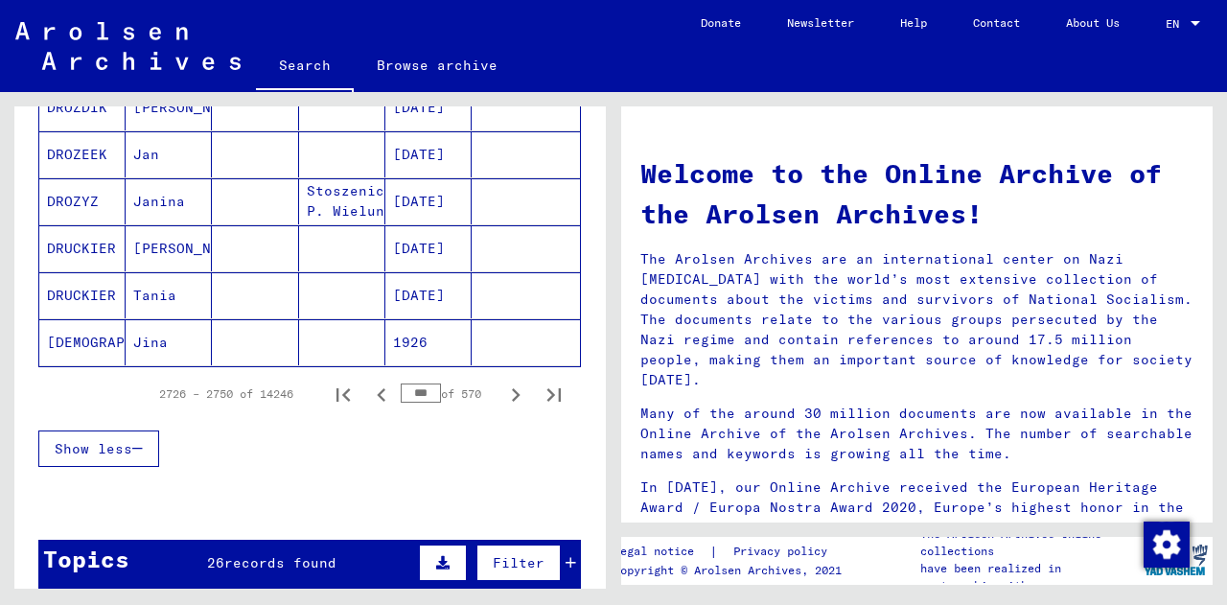
scroll to position [1195, 0]
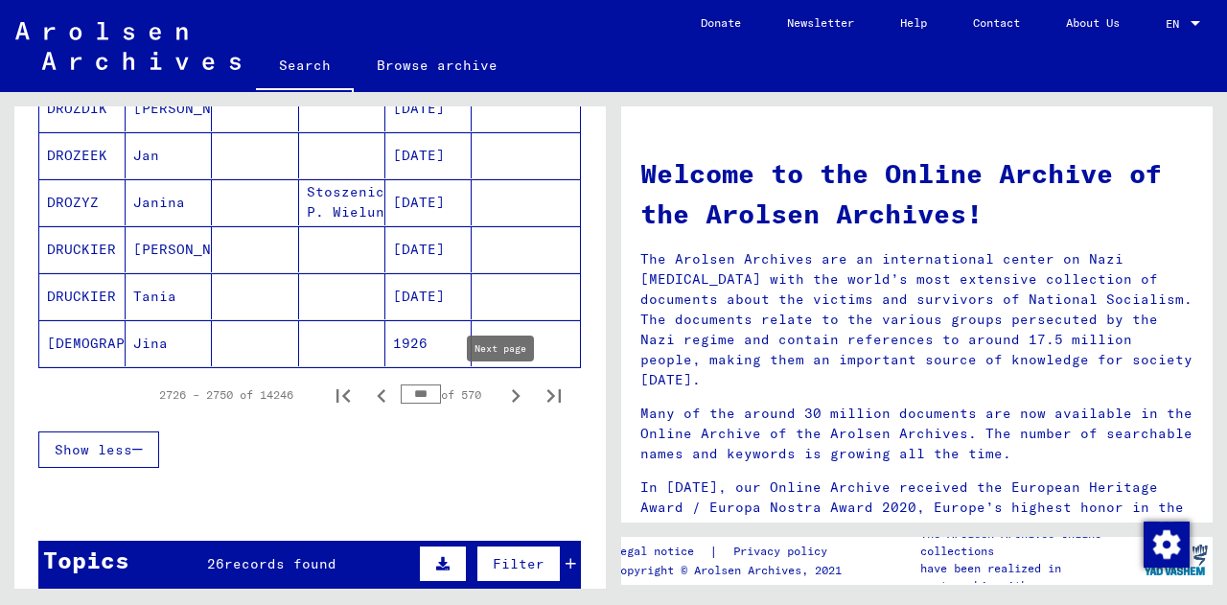
click at [502, 388] on icon "Next page" at bounding box center [515, 395] width 27 height 27
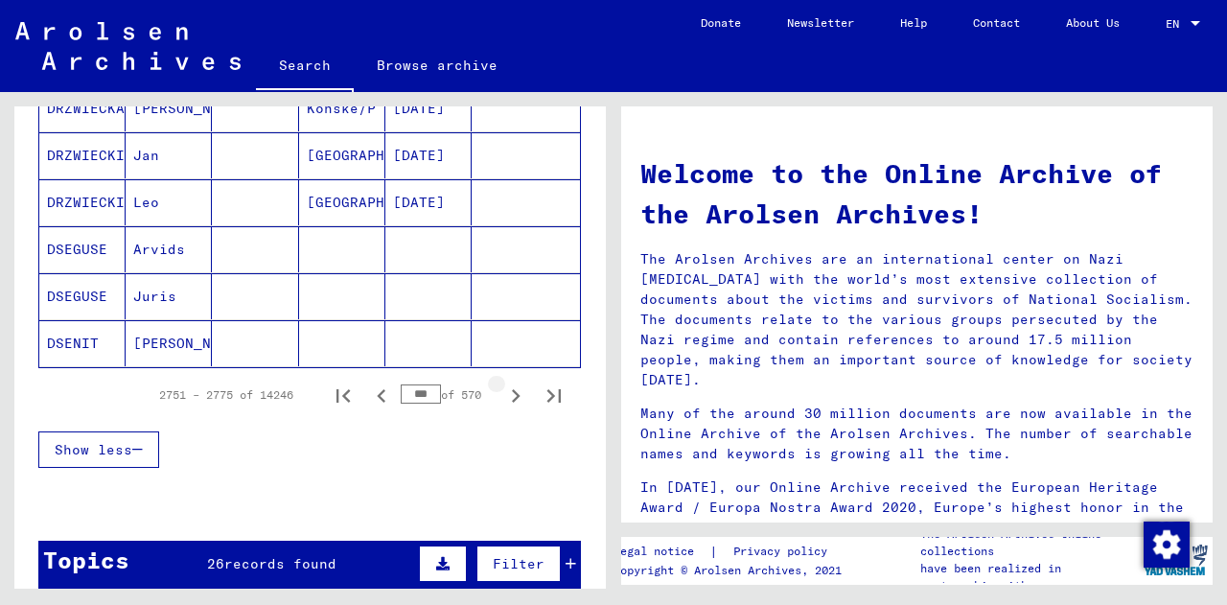
click at [502, 388] on icon "Next page" at bounding box center [515, 395] width 27 height 27
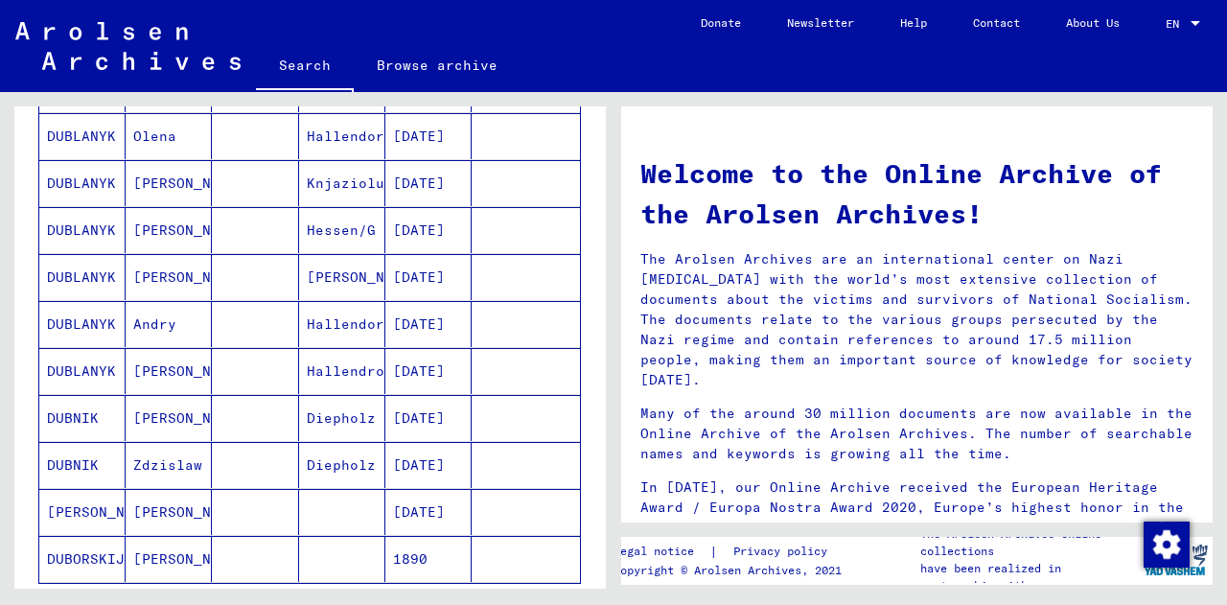
scroll to position [1113, 0]
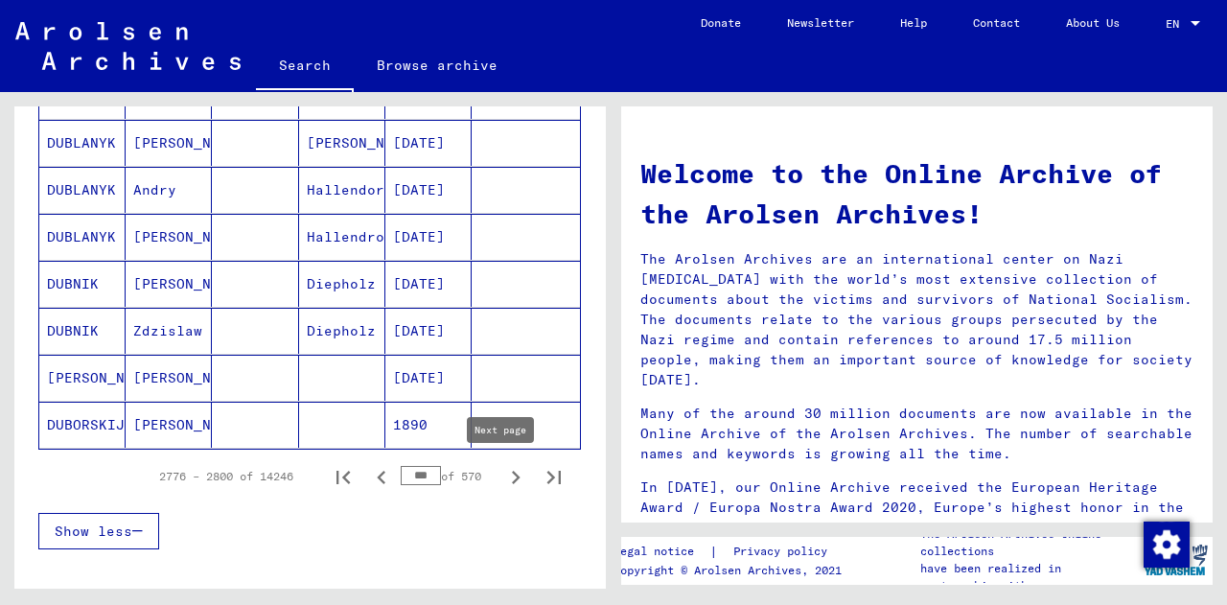
click at [502, 465] on icon "Next page" at bounding box center [515, 477] width 27 height 27
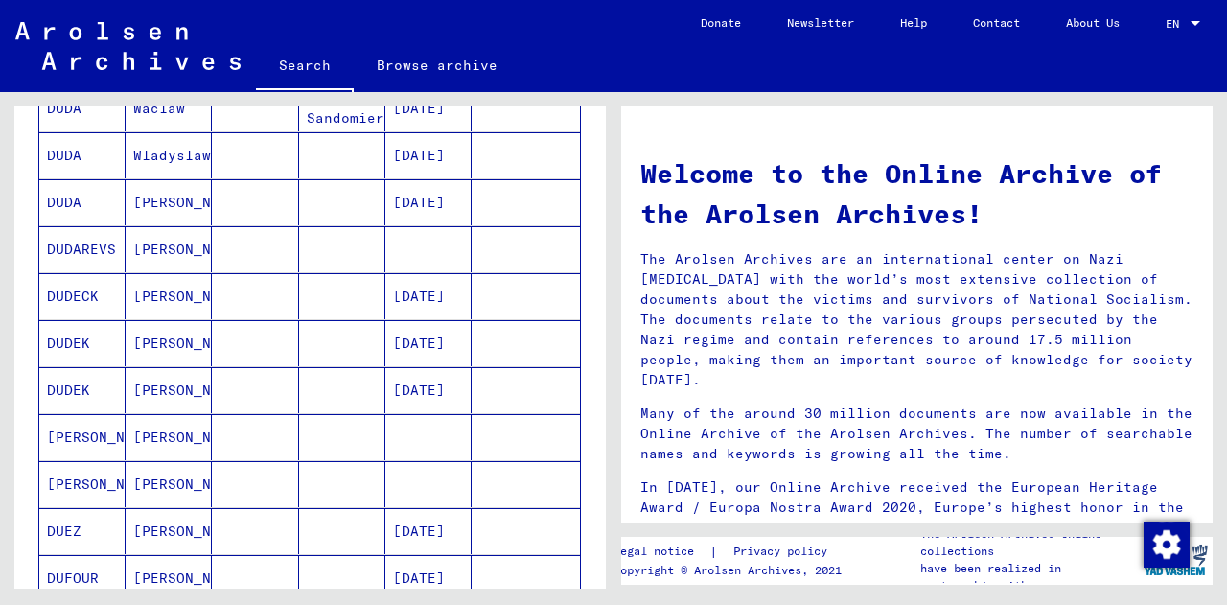
scroll to position [863, 0]
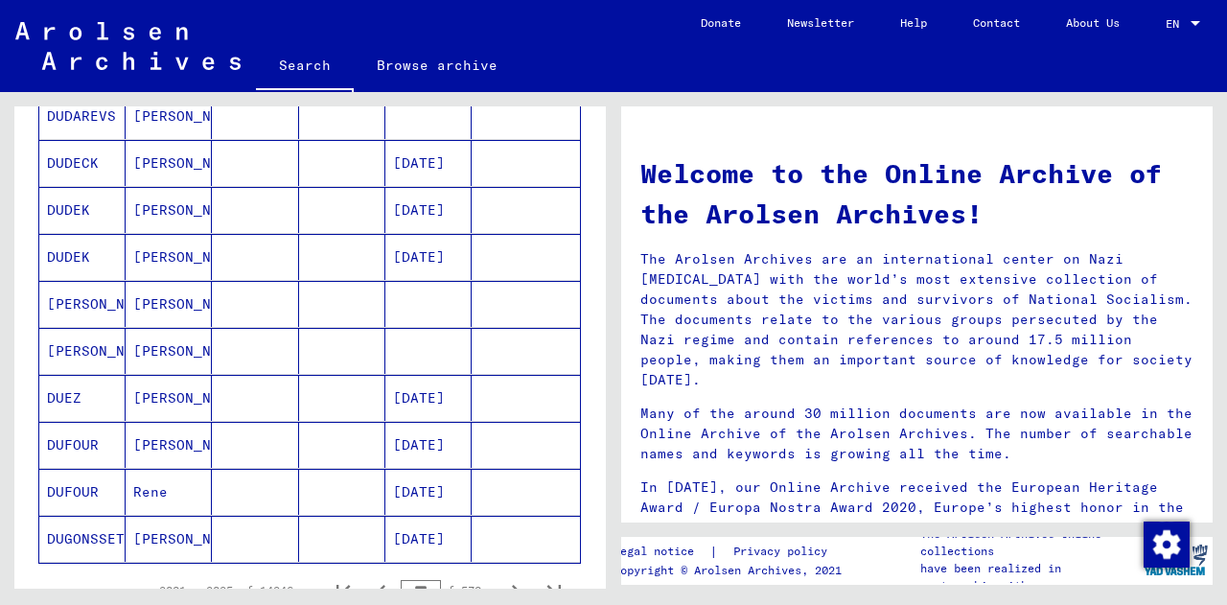
click at [151, 254] on mat-cell "[PERSON_NAME]" at bounding box center [169, 257] width 86 height 46
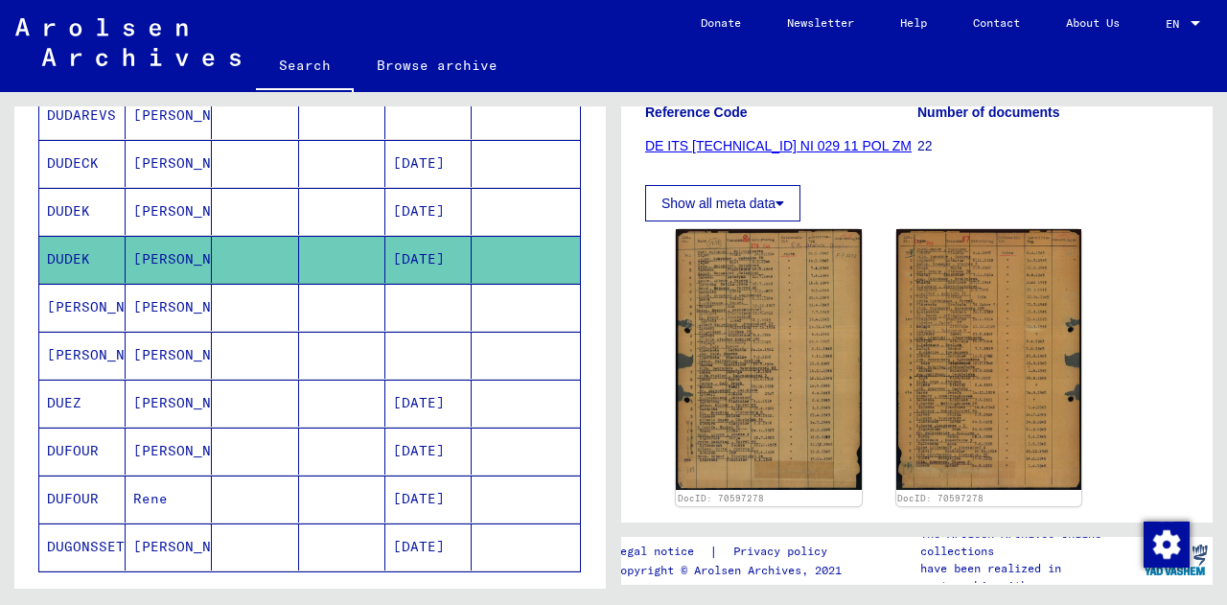
scroll to position [285, 0]
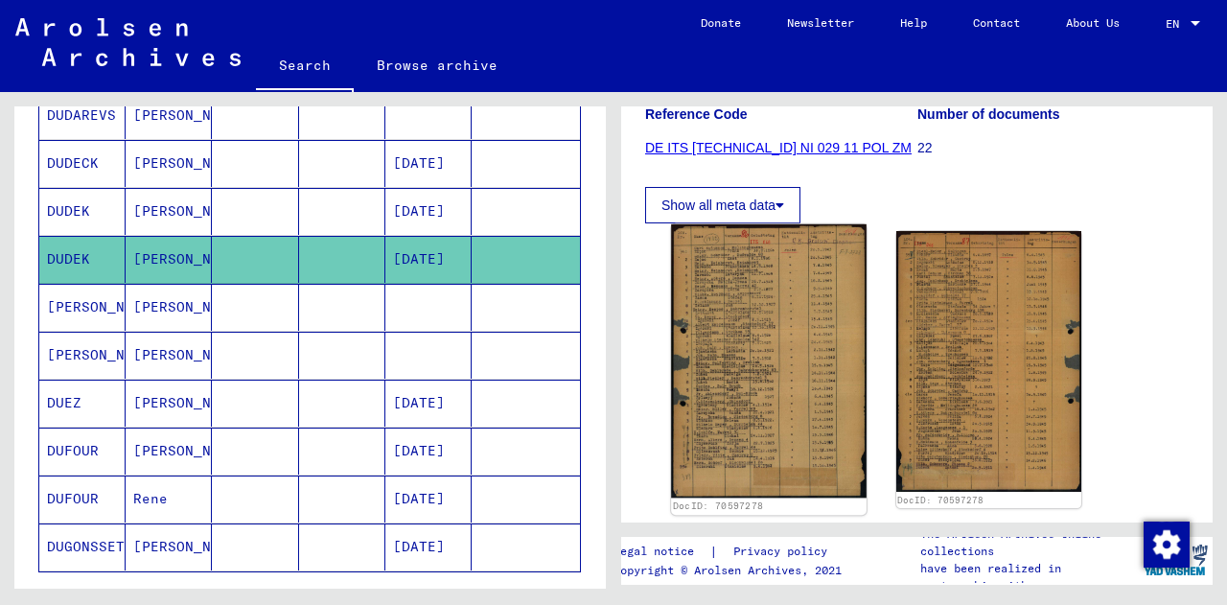
click at [745, 315] on img at bounding box center [768, 360] width 195 height 273
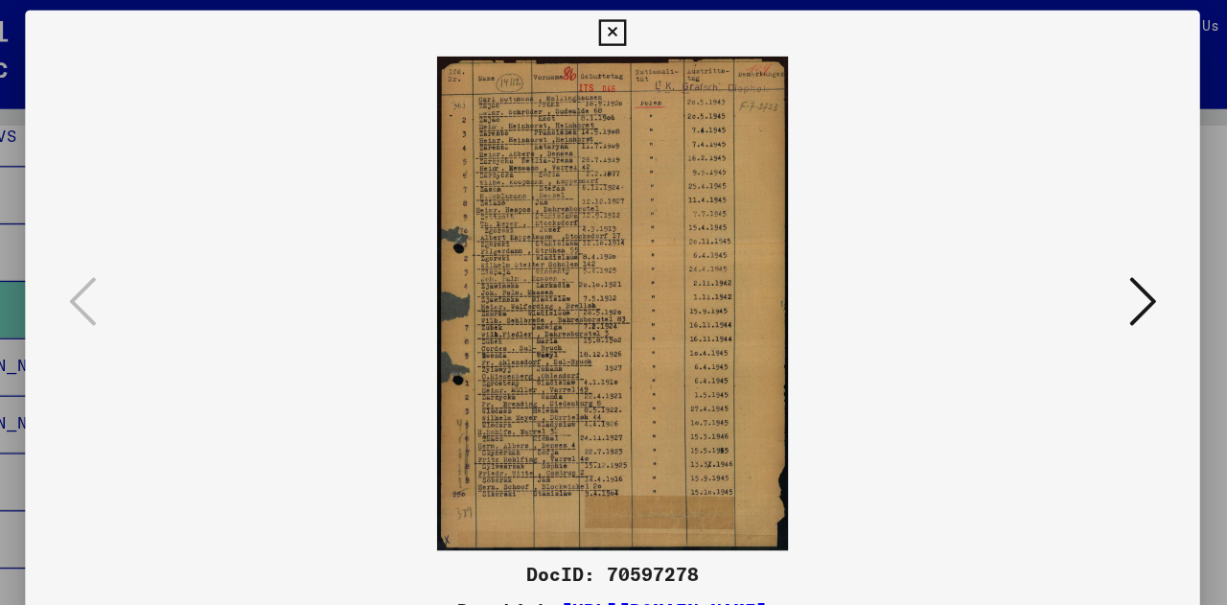
click at [613, 28] on icon at bounding box center [613, 28] width 22 height 23
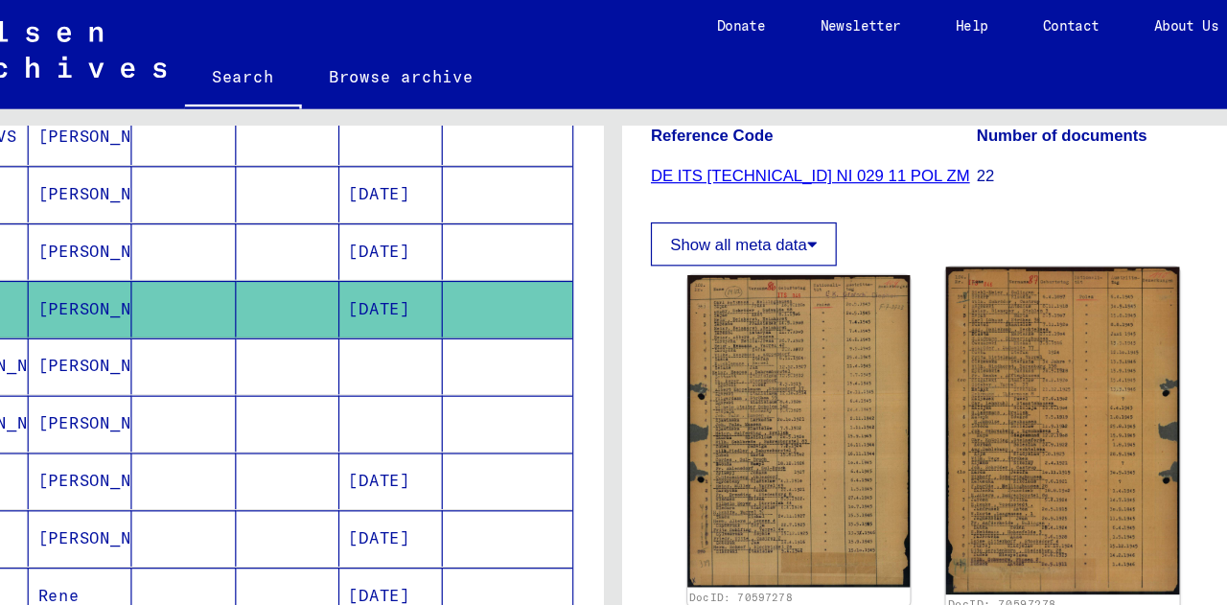
click at [941, 339] on img at bounding box center [988, 360] width 195 height 273
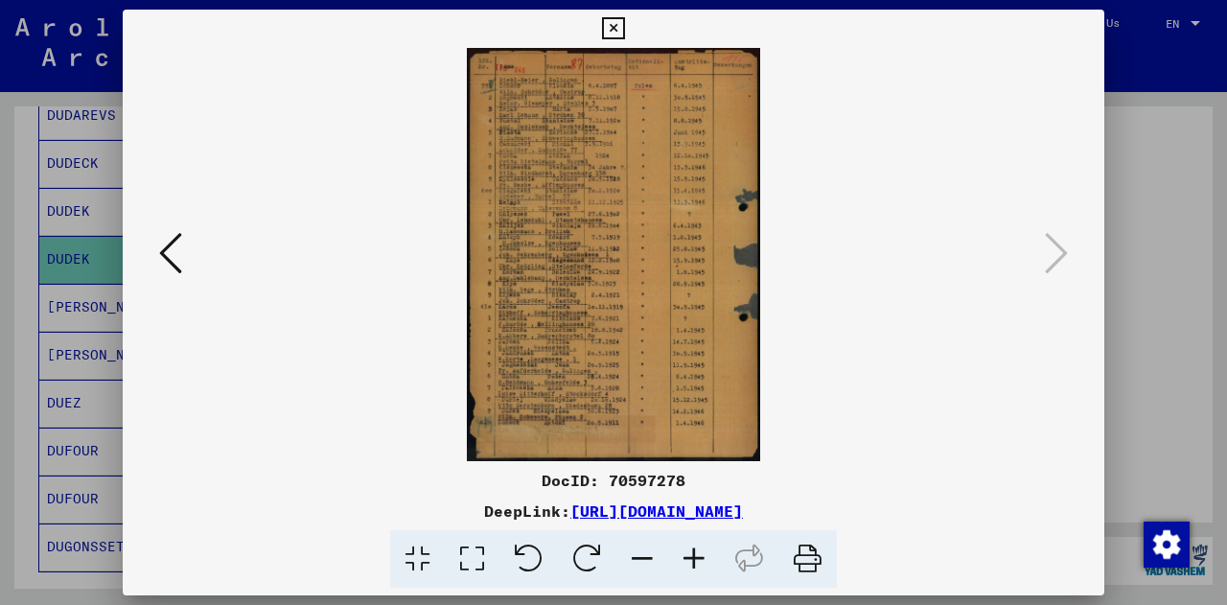
click at [611, 26] on icon at bounding box center [613, 28] width 22 height 23
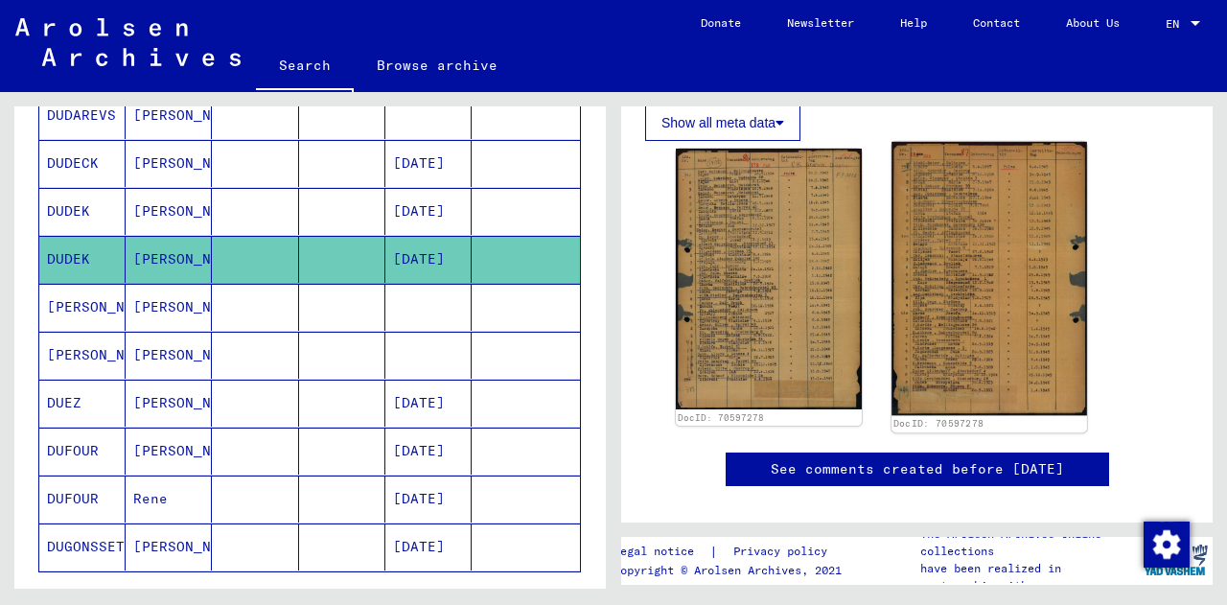
scroll to position [330, 0]
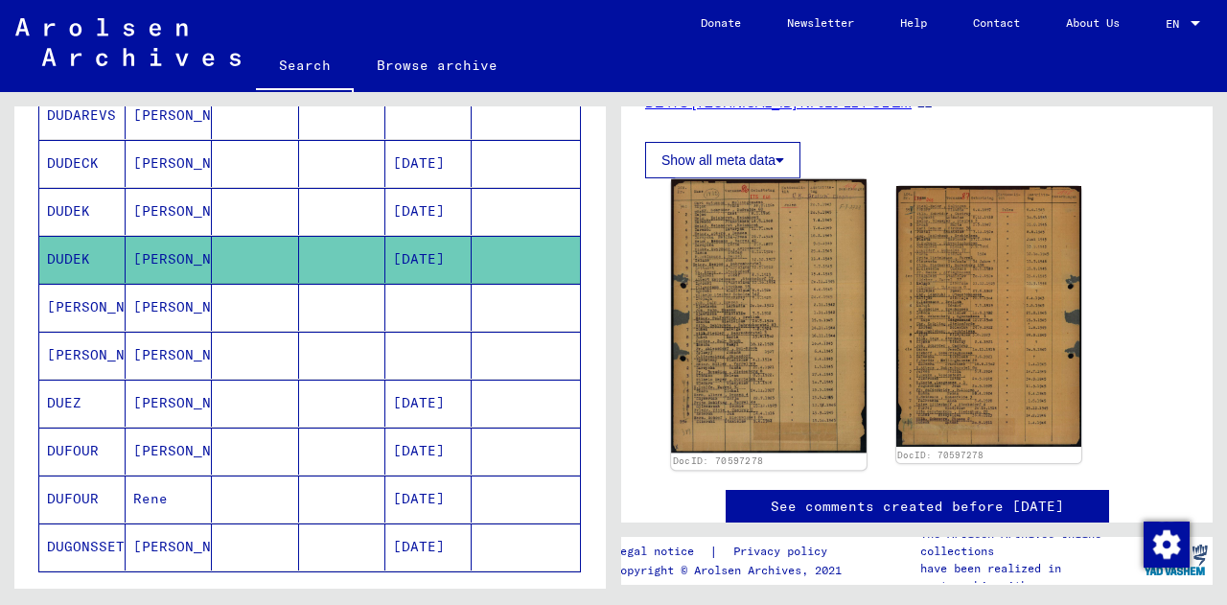
click at [762, 331] on img at bounding box center [768, 315] width 195 height 273
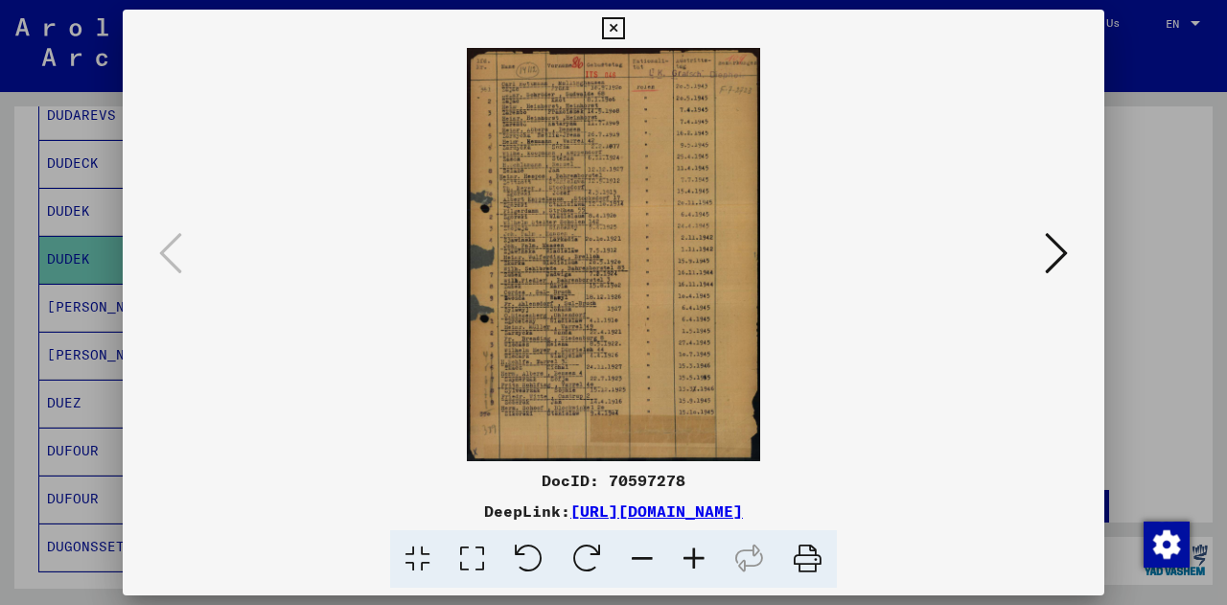
click at [605, 25] on icon at bounding box center [613, 28] width 22 height 23
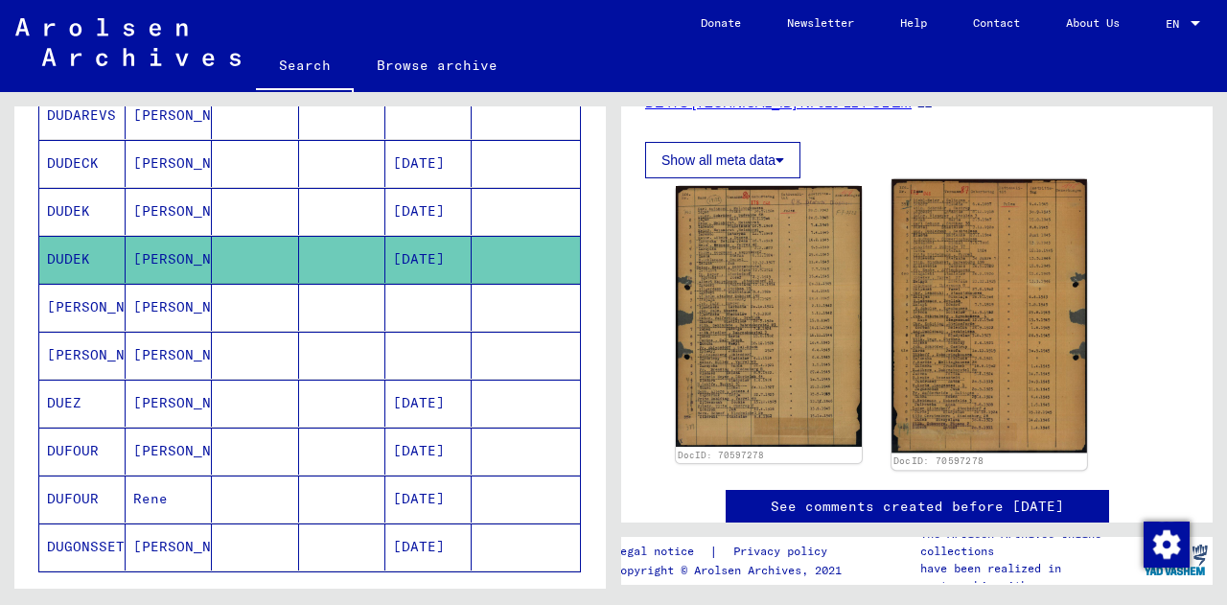
click at [930, 327] on img at bounding box center [988, 315] width 195 height 273
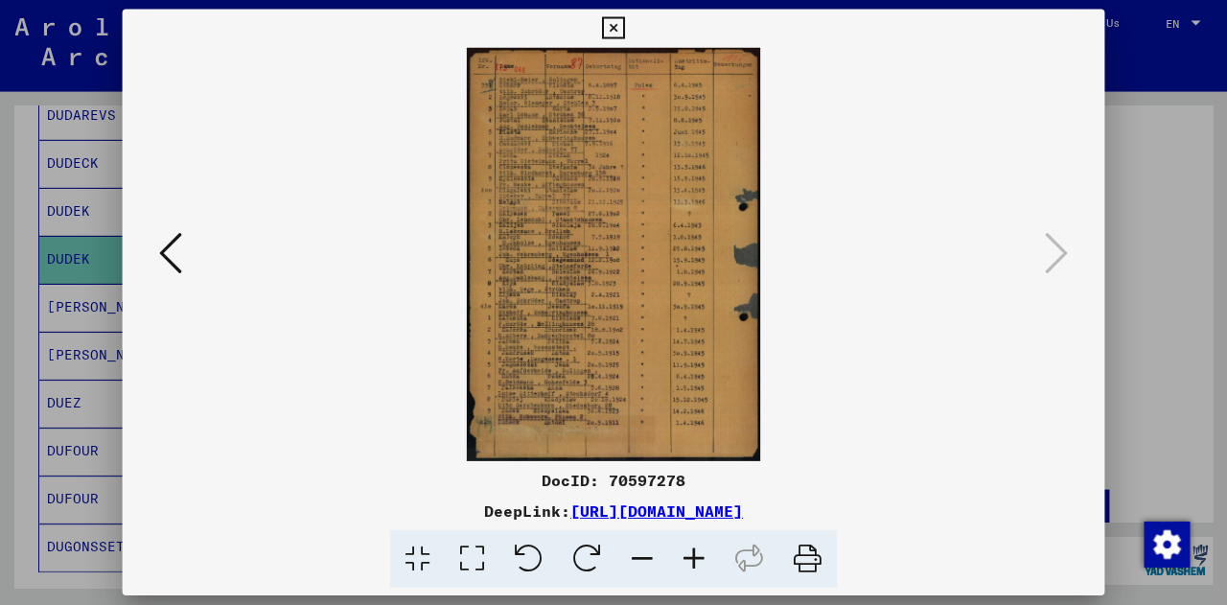
scroll to position [0, 0]
click at [610, 40] on button at bounding box center [613, 29] width 34 height 38
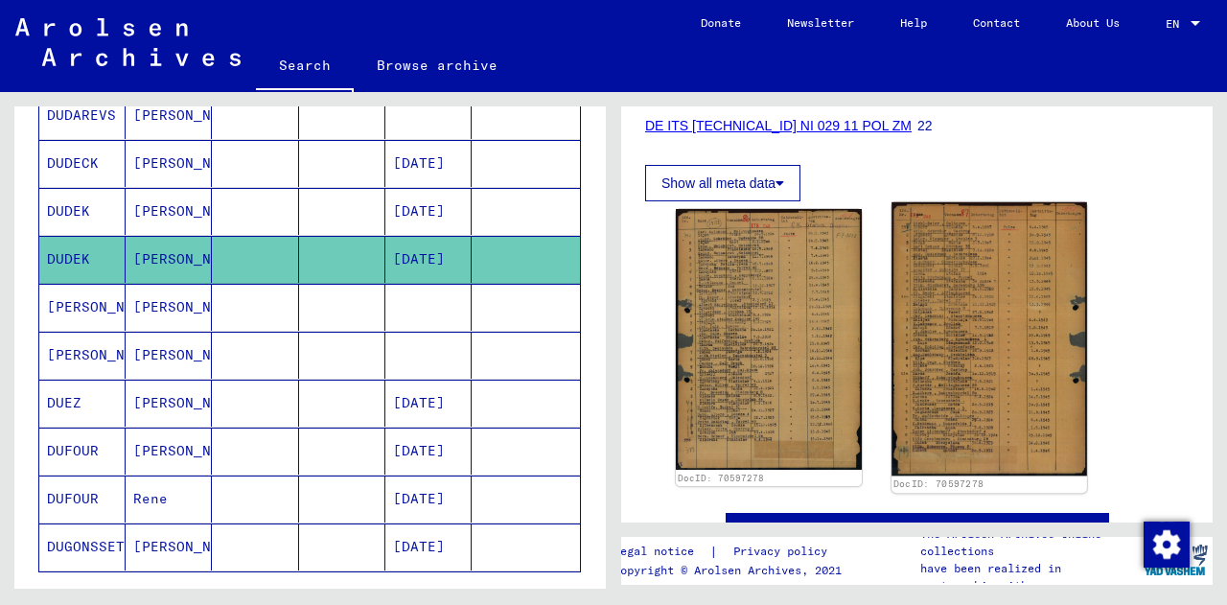
scroll to position [305, 0]
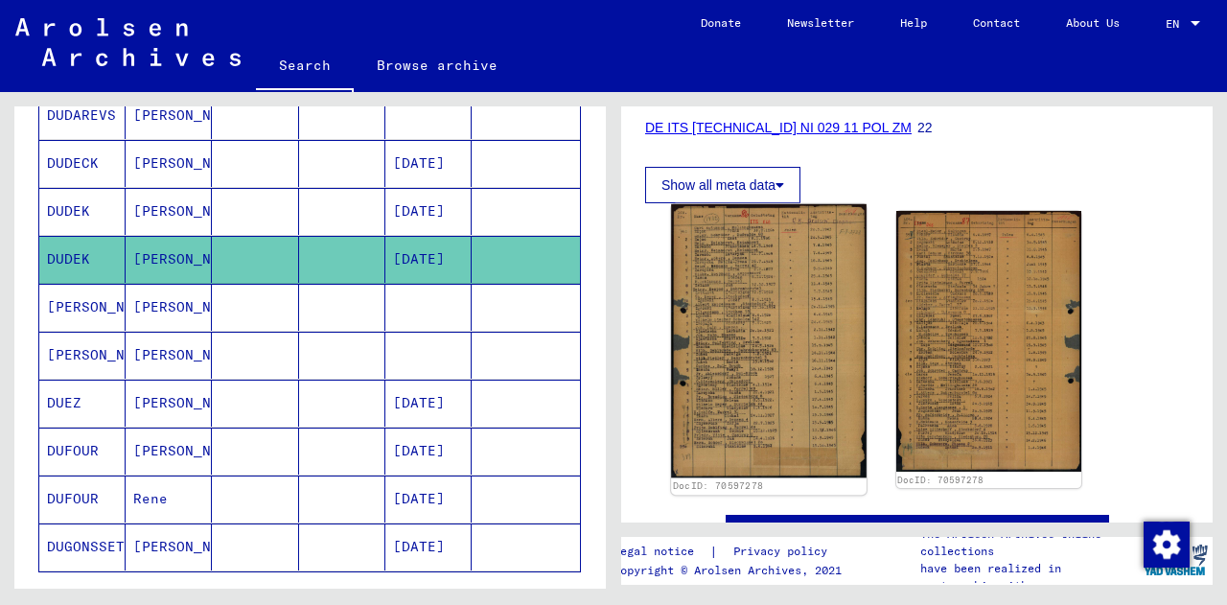
click at [755, 302] on img at bounding box center [768, 340] width 195 height 273
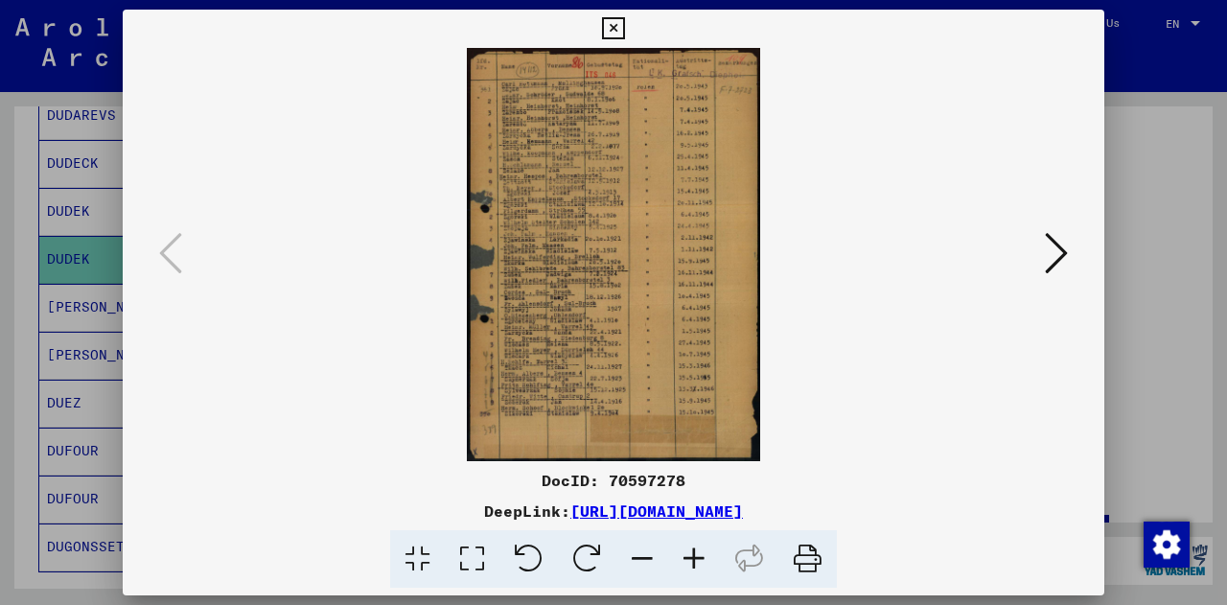
click at [613, 23] on icon at bounding box center [613, 28] width 22 height 23
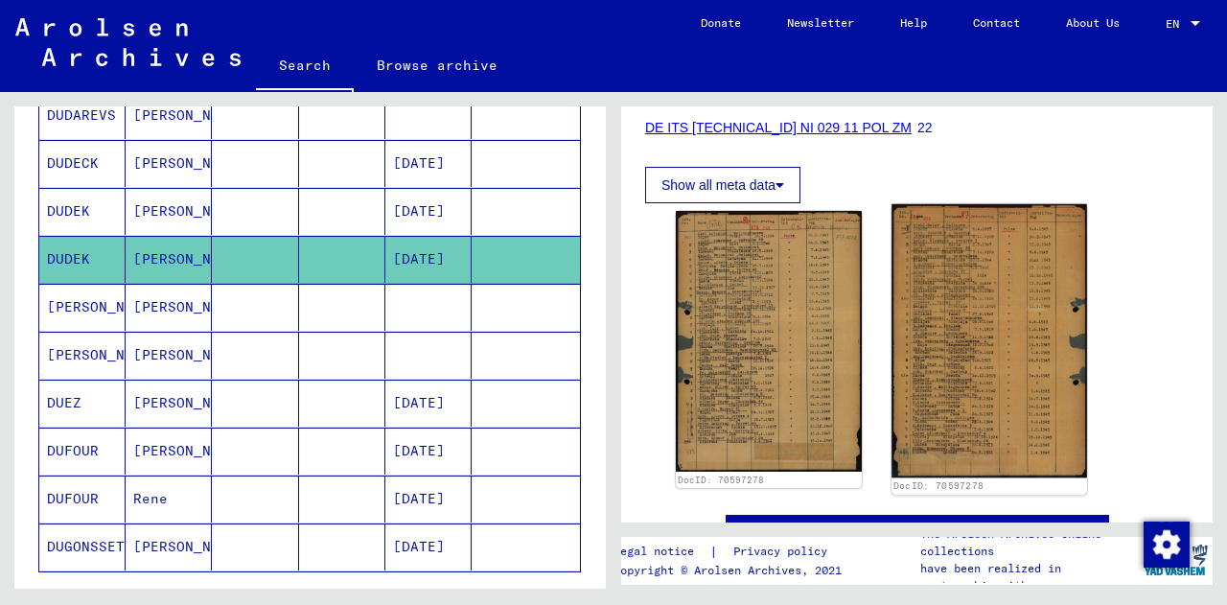
click at [969, 357] on img at bounding box center [988, 340] width 195 height 273
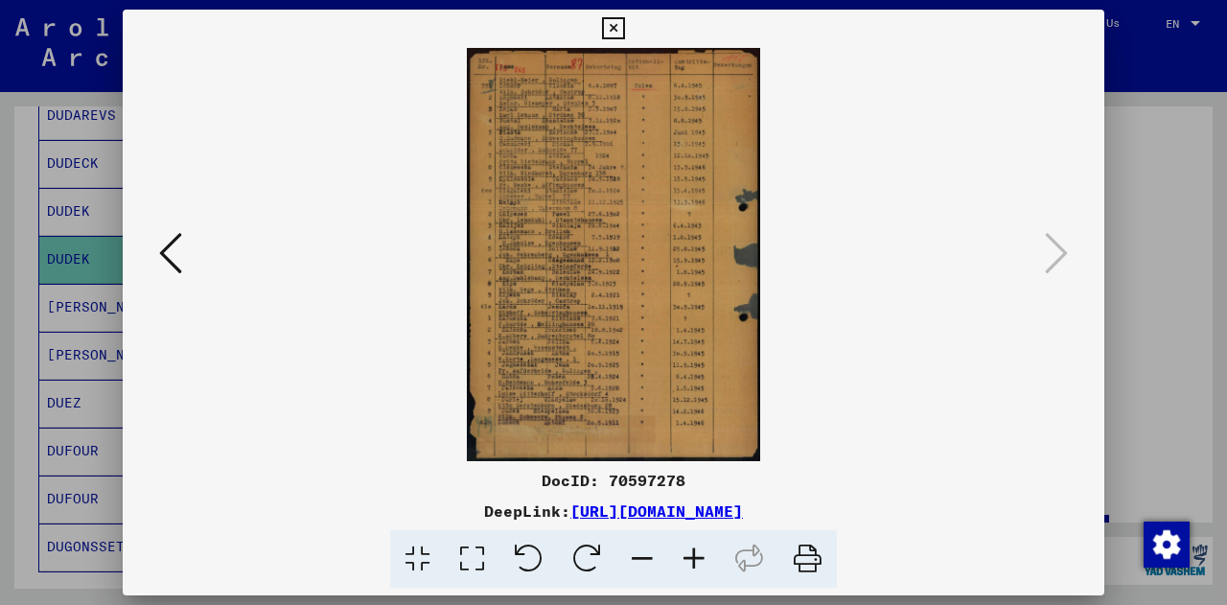
click at [616, 26] on icon at bounding box center [613, 28] width 22 height 23
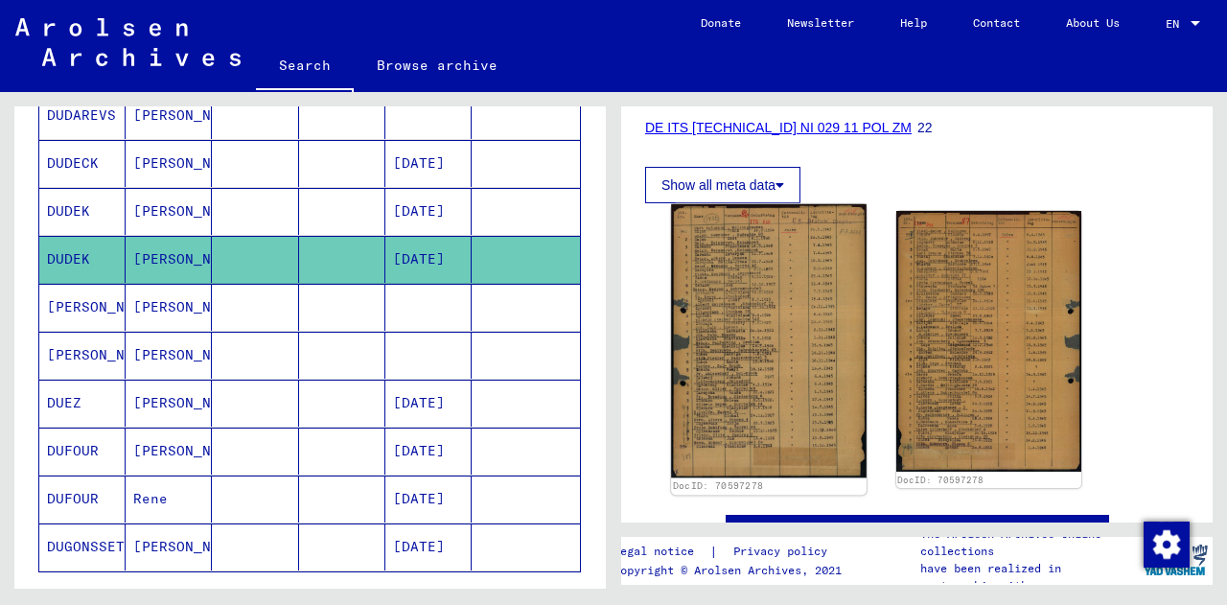
click at [787, 382] on img at bounding box center [768, 340] width 195 height 273
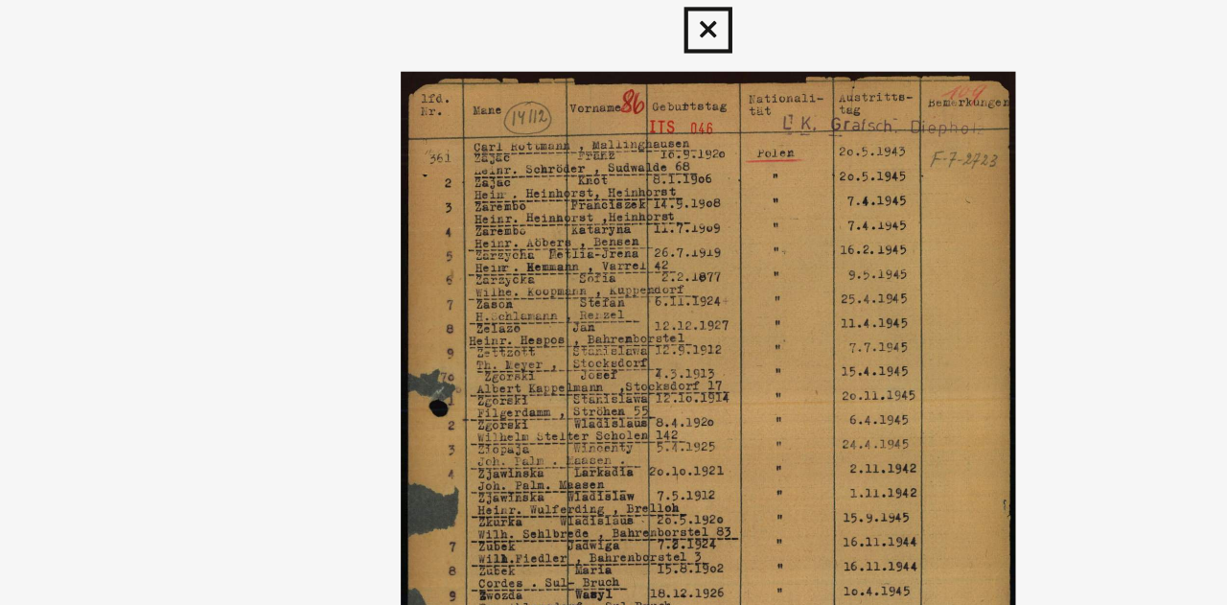
click at [612, 28] on icon at bounding box center [613, 28] width 22 height 23
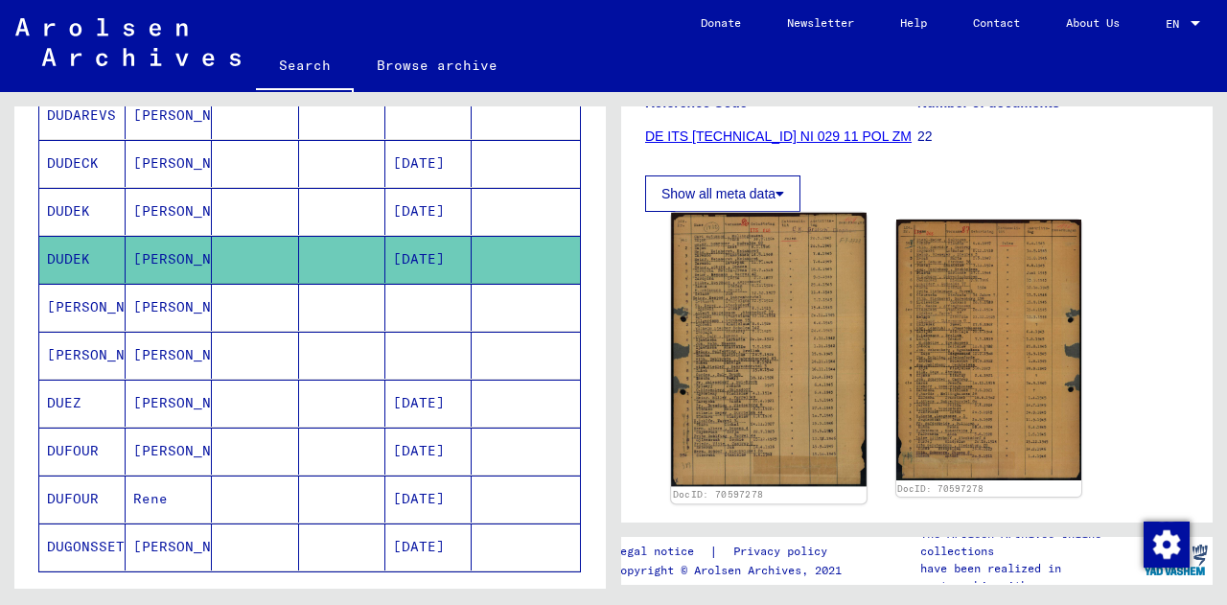
scroll to position [295, 0]
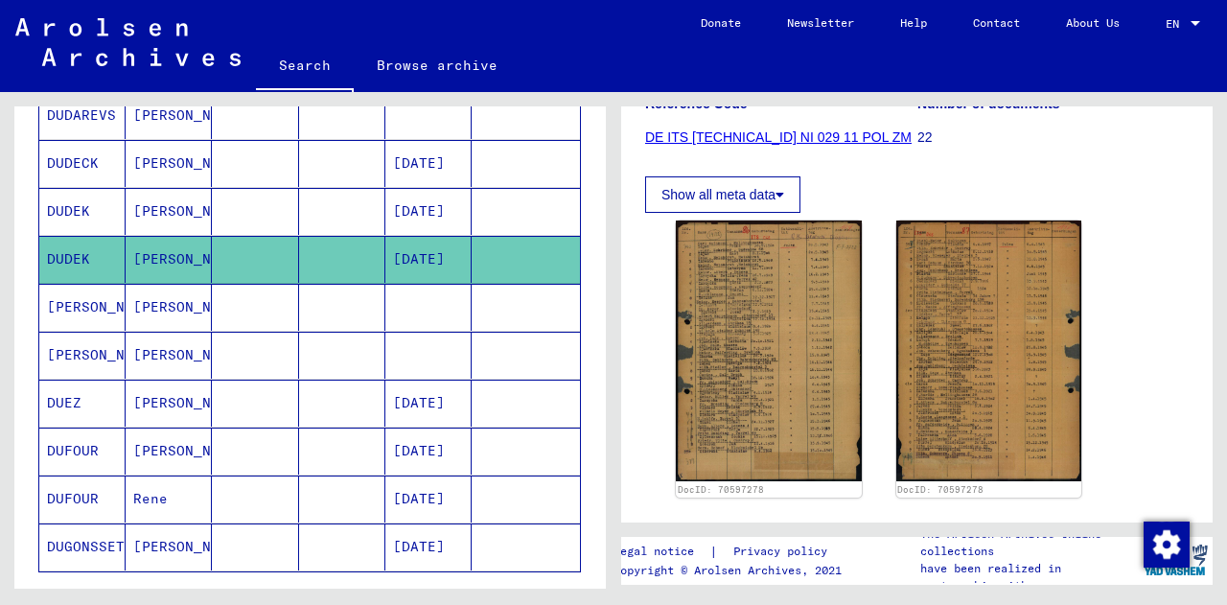
click at [729, 194] on button "Show all meta data" at bounding box center [722, 194] width 155 height 36
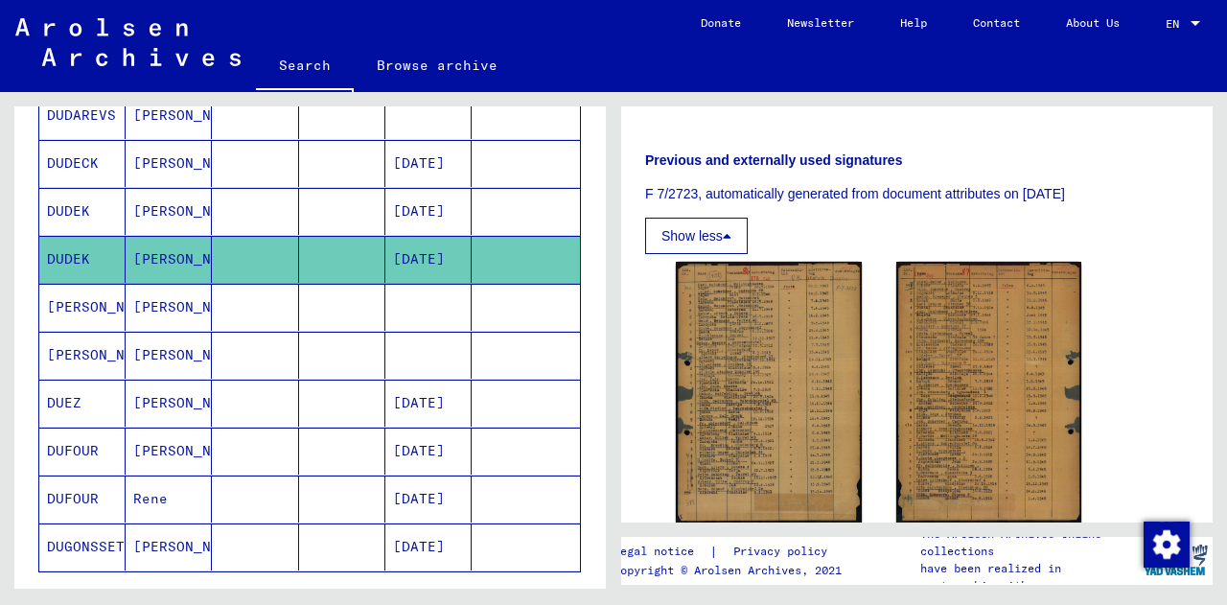
scroll to position [333, 0]
click at [936, 188] on p "F 7/2723, automatically generated from document attributes on [DATE]" at bounding box center [916, 195] width 543 height 20
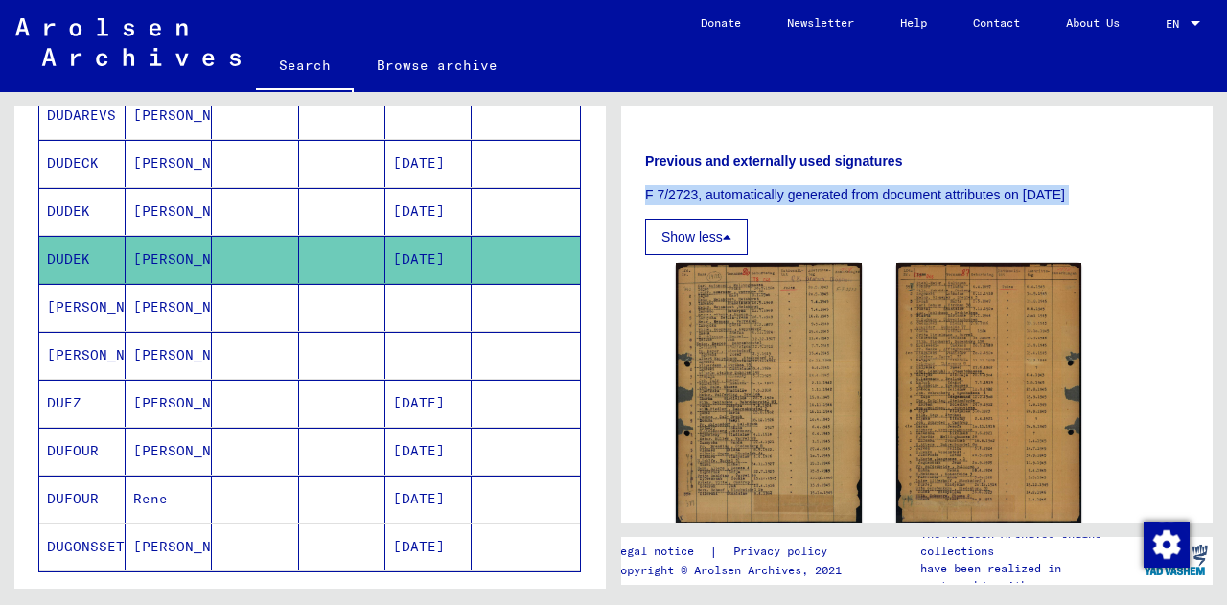
click at [936, 188] on p "F 7/2723, automatically generated from document attributes on [DATE]" at bounding box center [916, 195] width 543 height 20
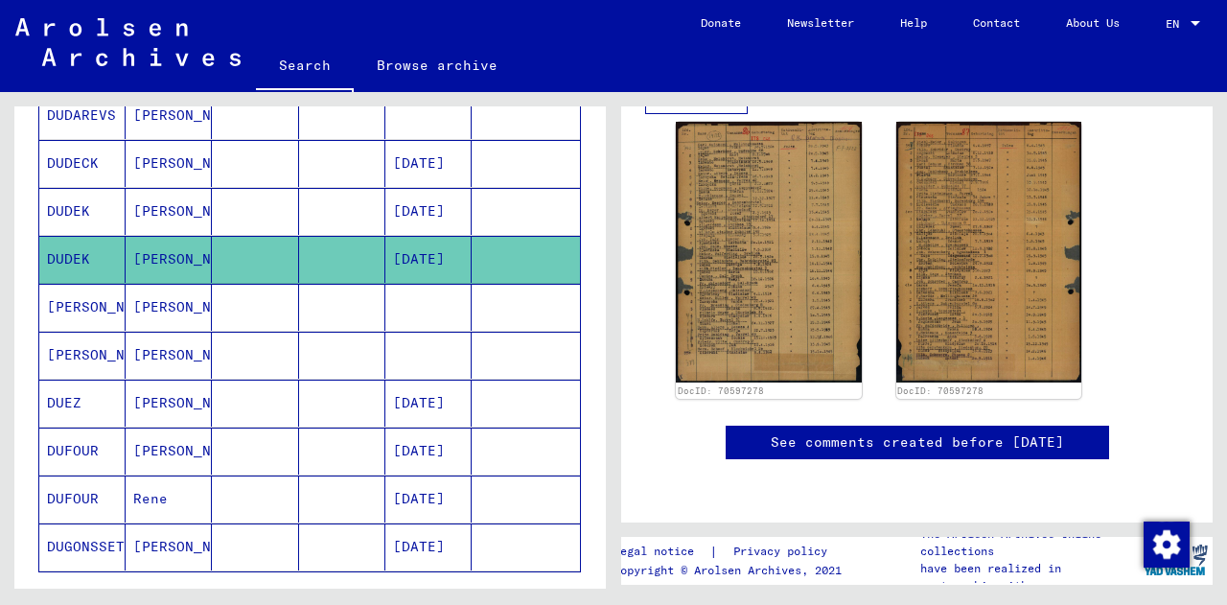
scroll to position [474, 0]
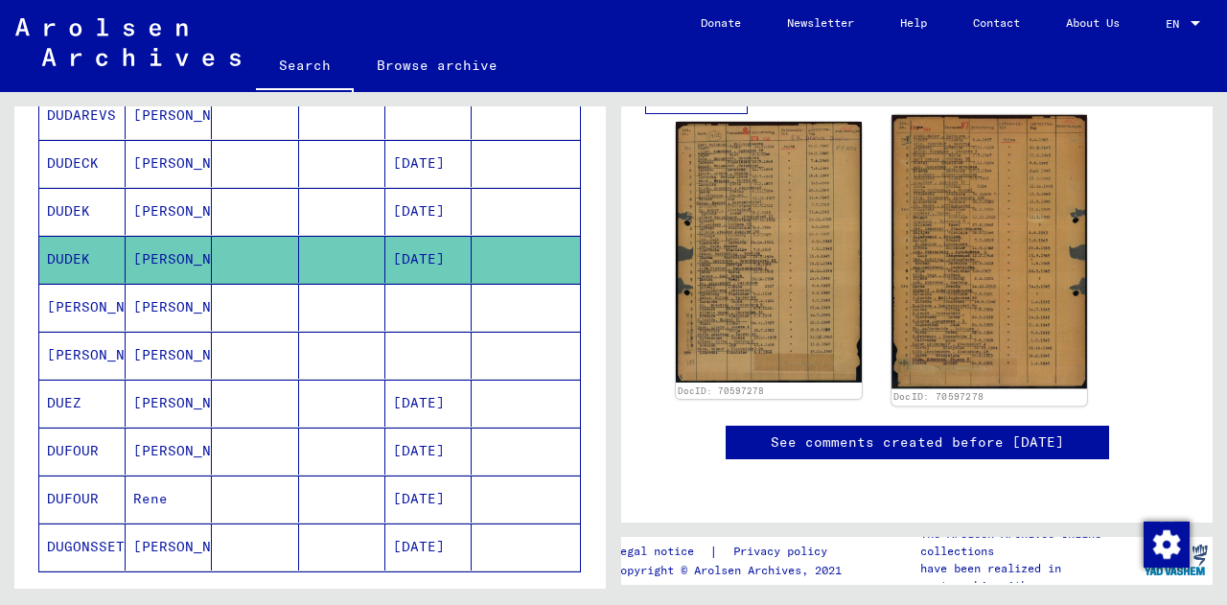
click at [953, 262] on img at bounding box center [988, 251] width 195 height 273
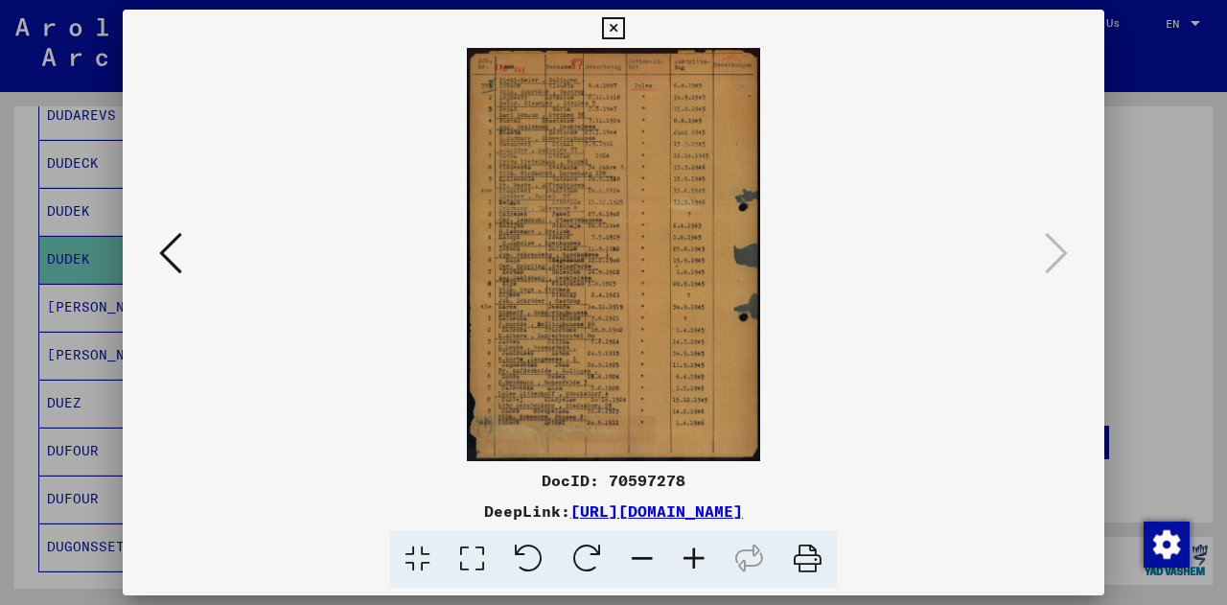
click at [676, 506] on link "[URL][DOMAIN_NAME]" at bounding box center [656, 510] width 172 height 19
click at [624, 22] on icon at bounding box center [613, 28] width 22 height 23
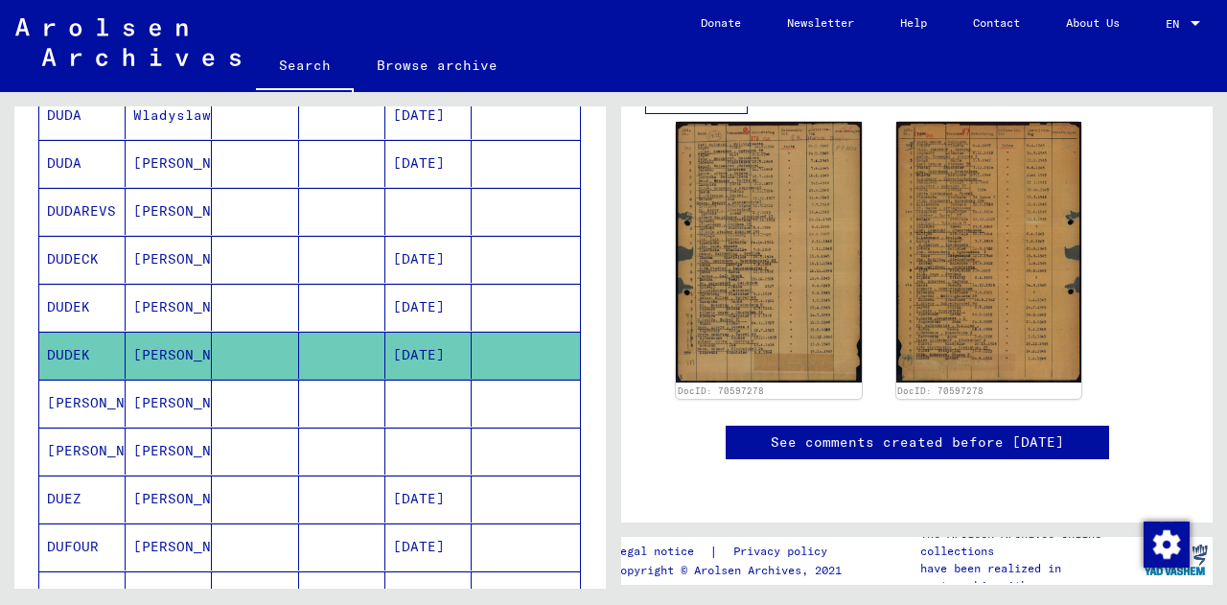
scroll to position [913, 0]
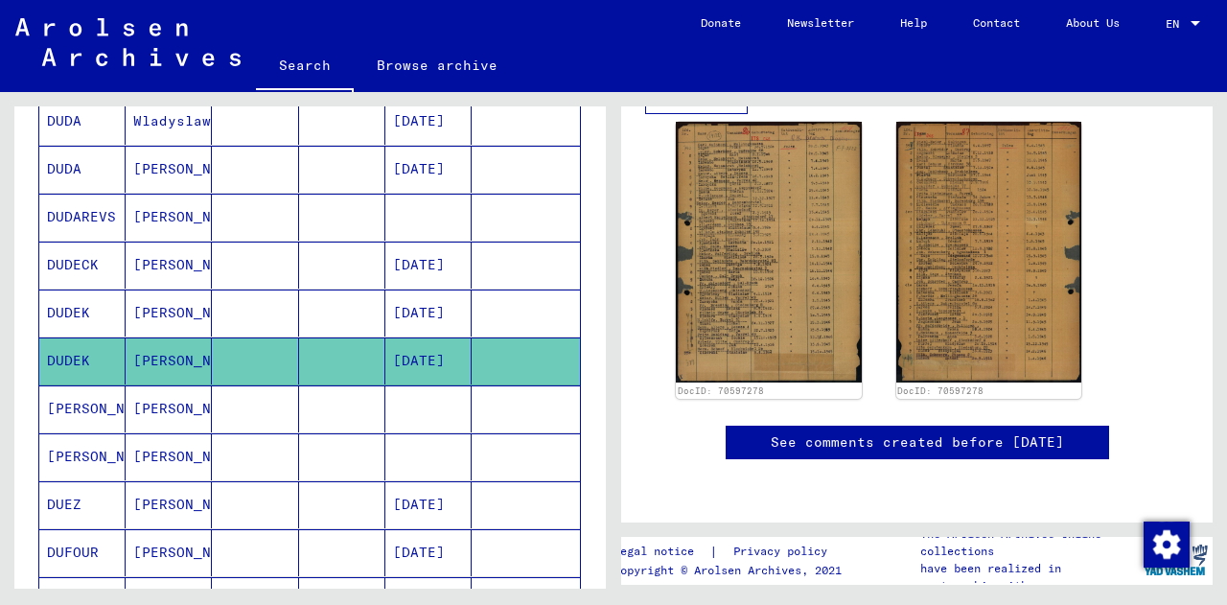
click at [153, 306] on mat-cell "[PERSON_NAME]" at bounding box center [169, 312] width 86 height 47
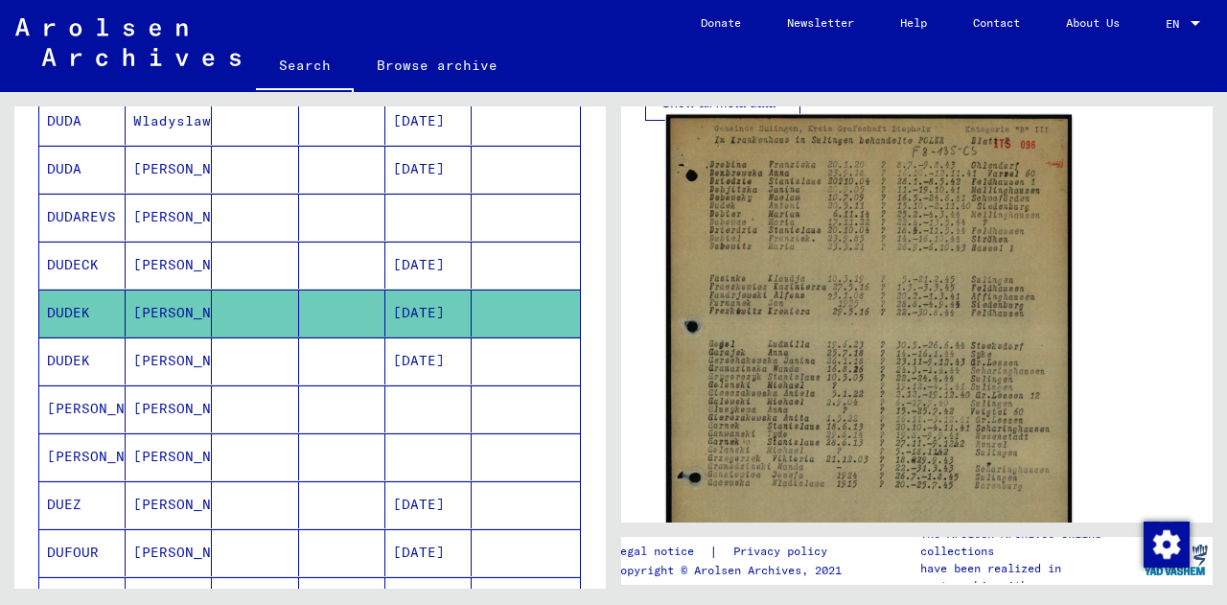
scroll to position [354, 0]
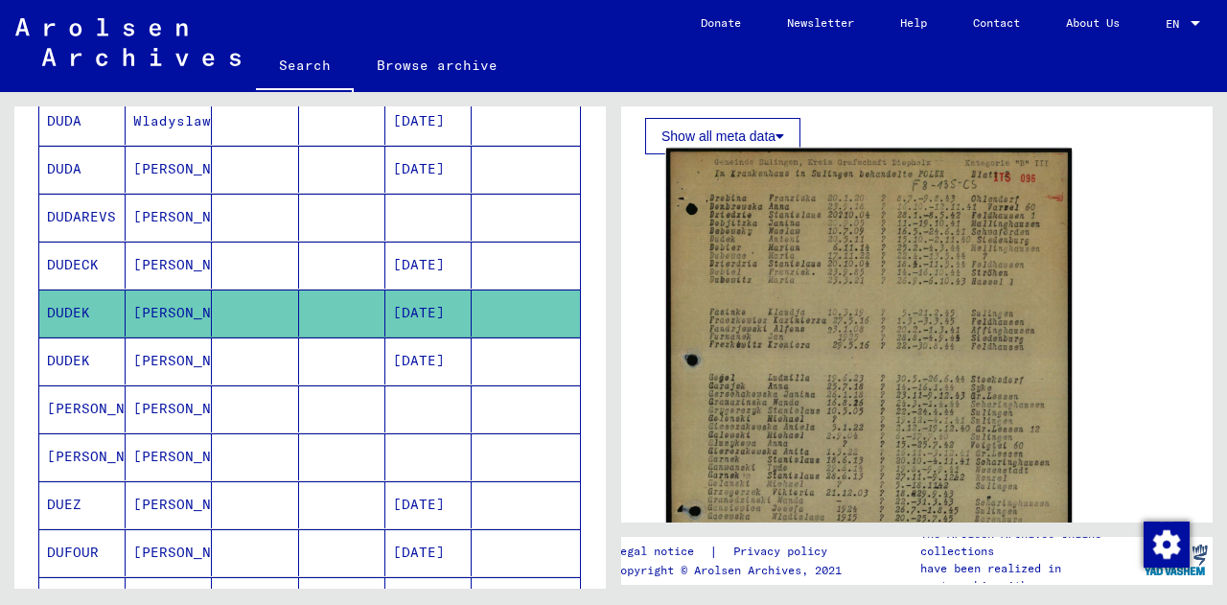
click at [863, 296] on img at bounding box center [868, 432] width 405 height 567
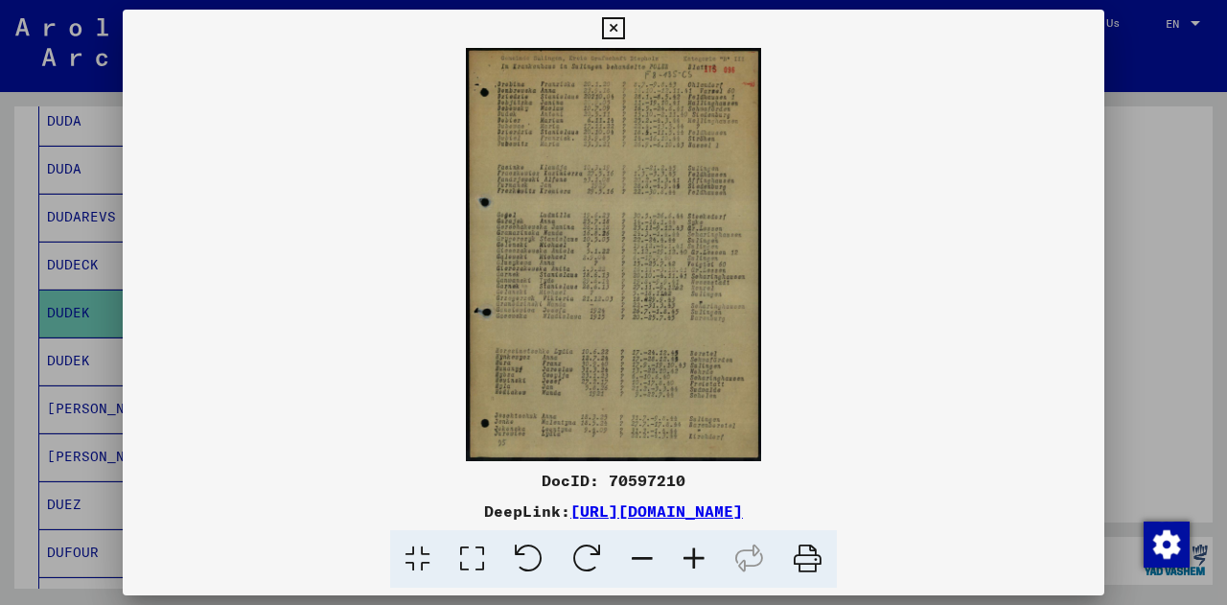
click at [615, 32] on icon at bounding box center [613, 28] width 22 height 23
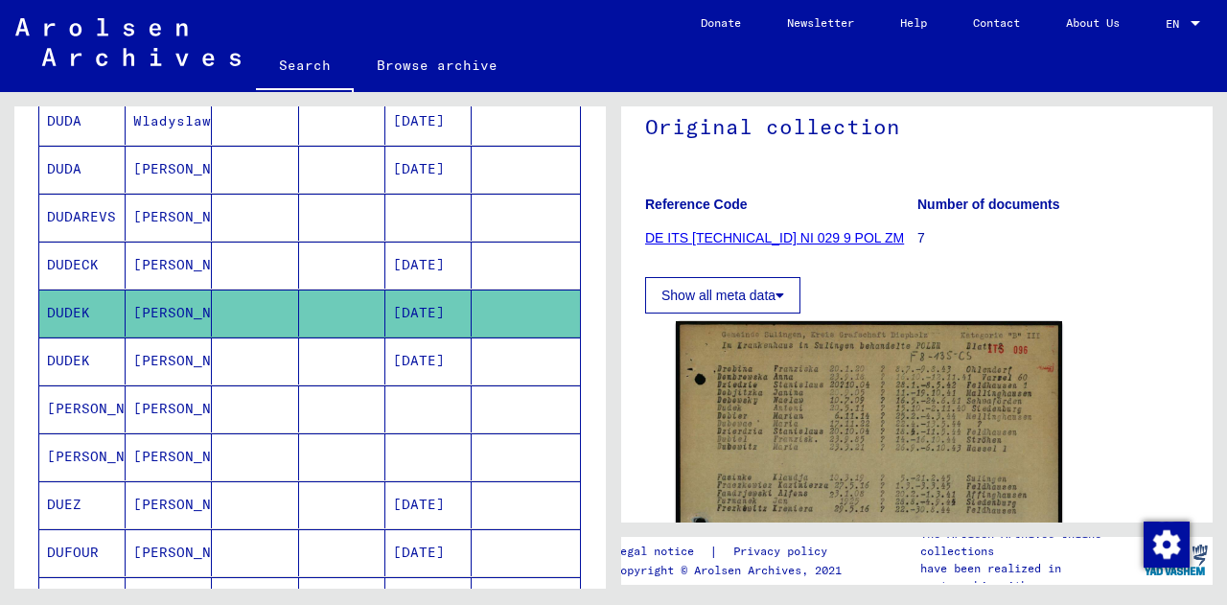
scroll to position [191, 0]
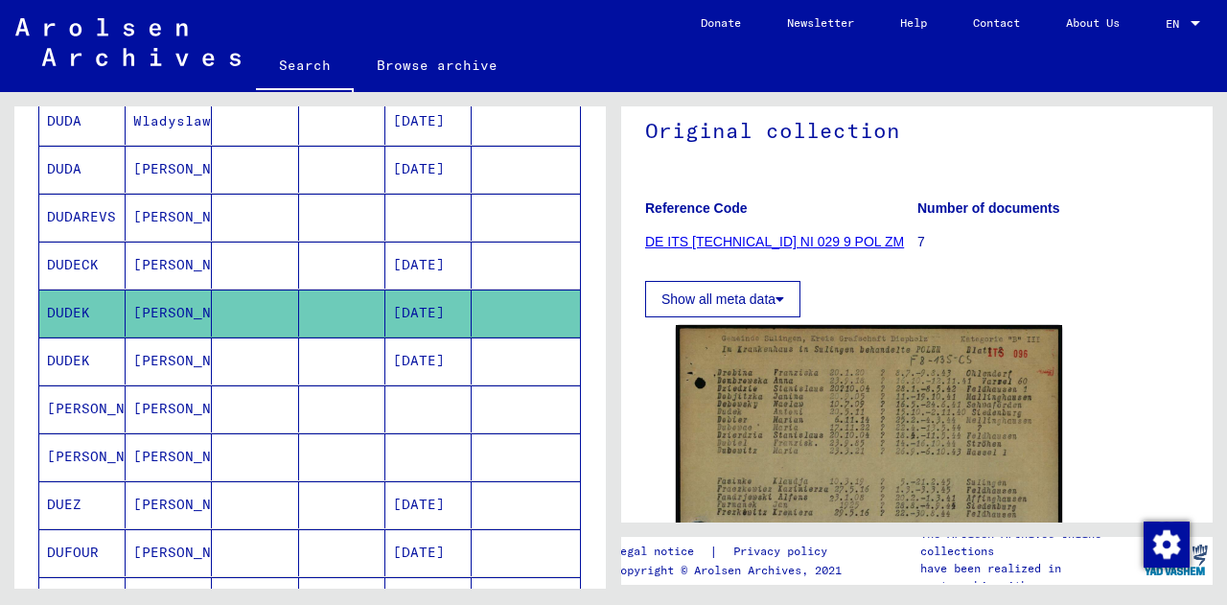
click at [756, 290] on button "Show all meta data" at bounding box center [722, 299] width 155 height 36
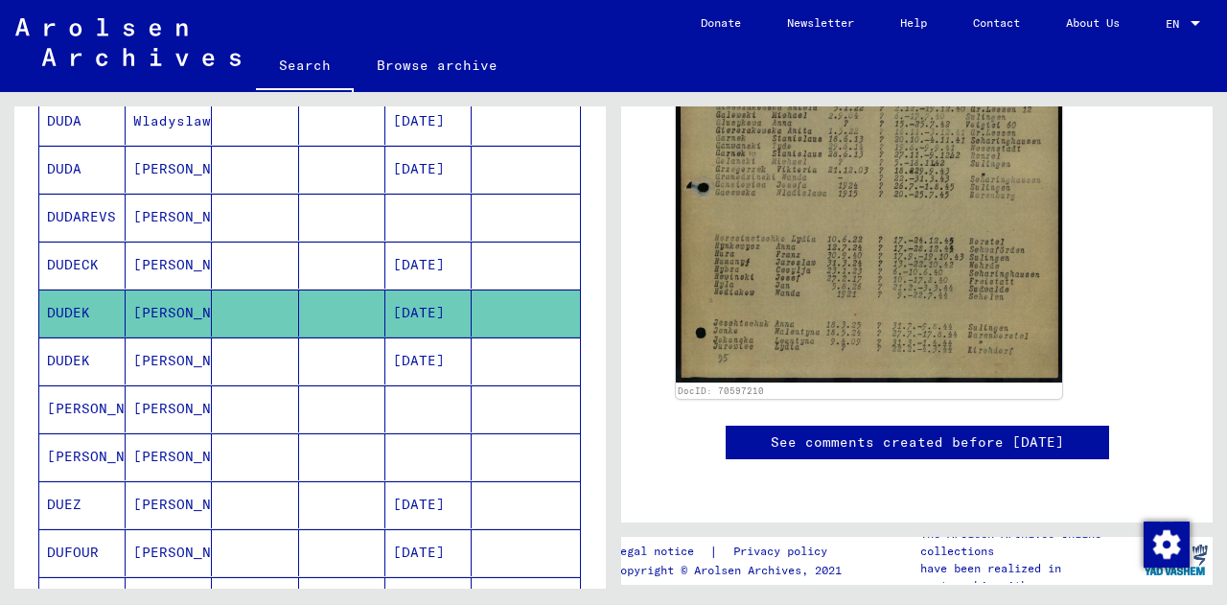
scroll to position [1025, 0]
click at [809, 432] on link "See comments created before [DATE]" at bounding box center [916, 442] width 293 height 20
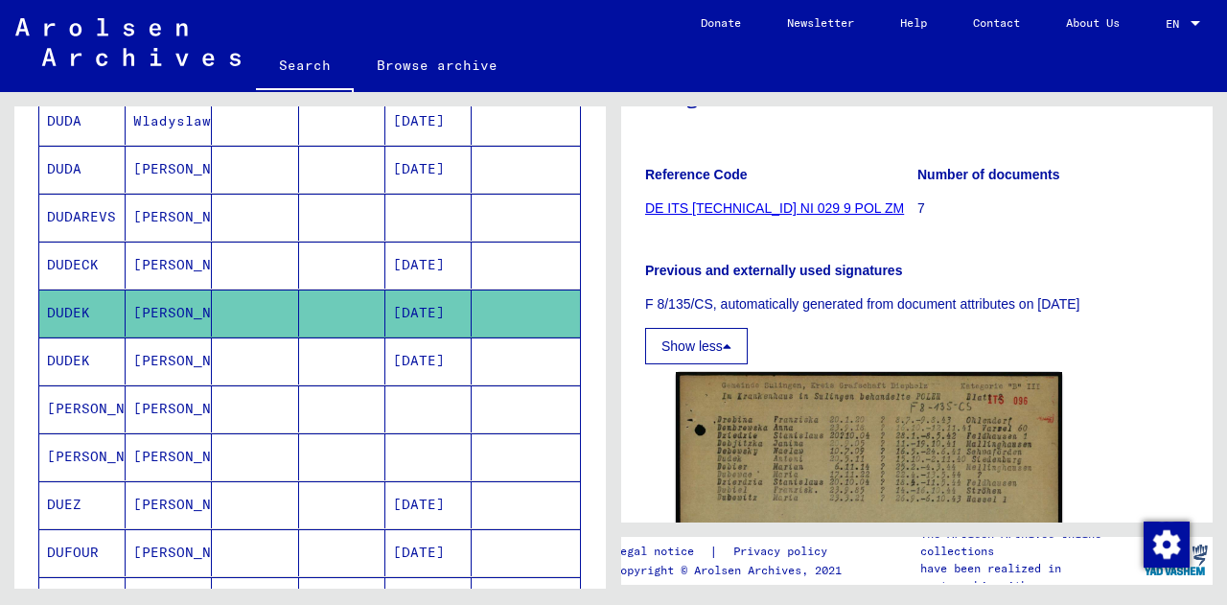
scroll to position [223, 0]
click at [917, 208] on p "7" at bounding box center [1052, 209] width 271 height 20
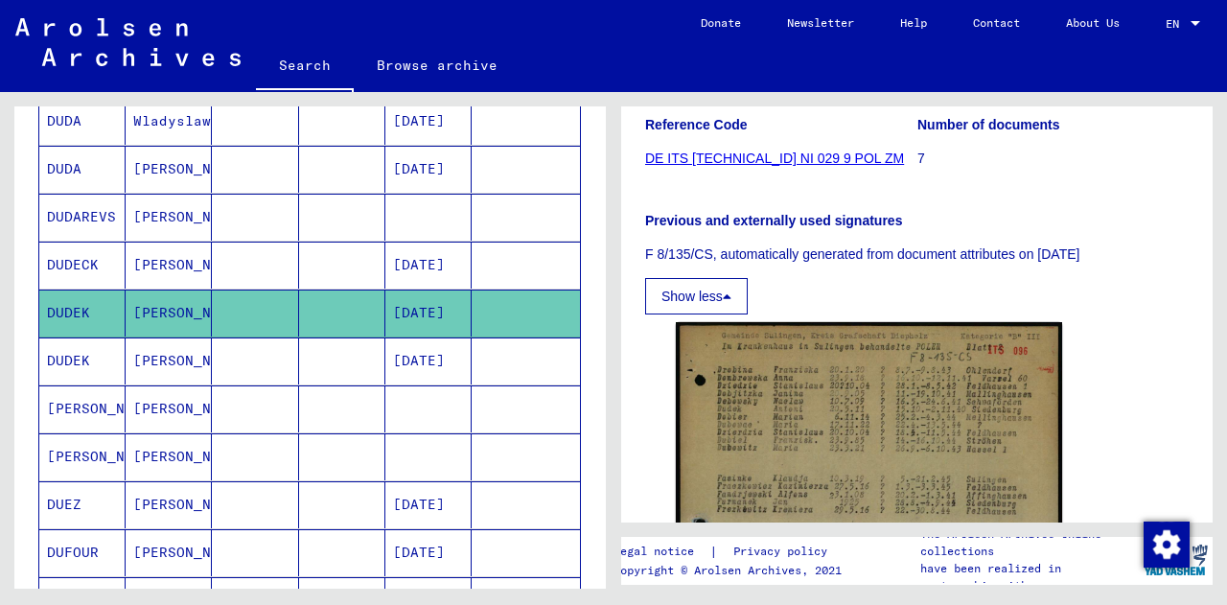
scroll to position [0, 0]
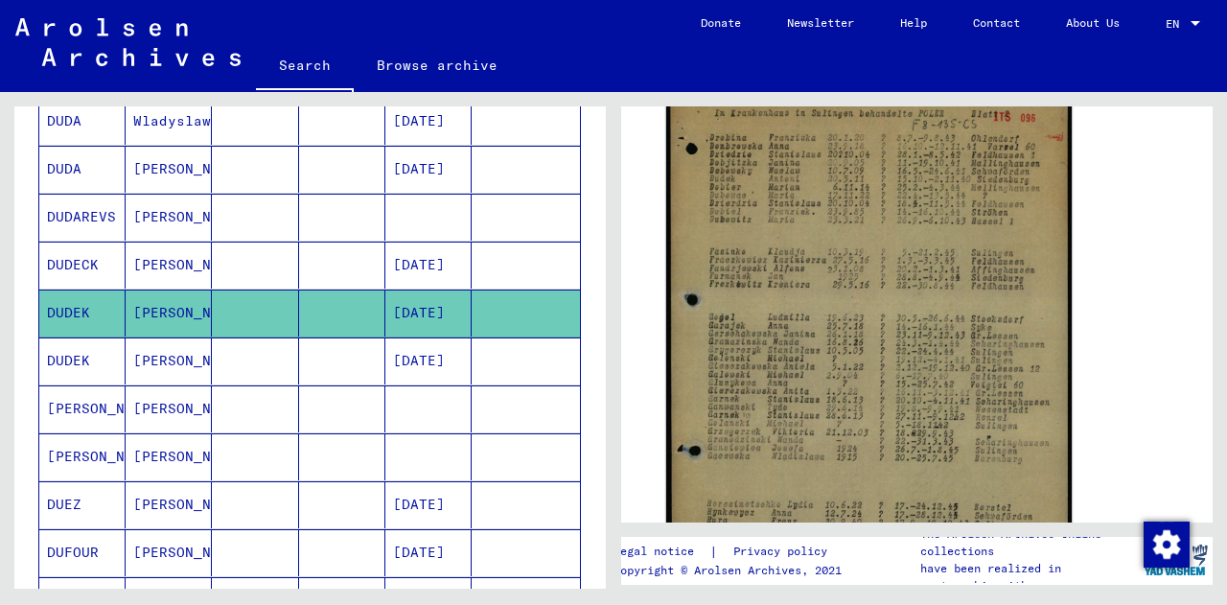
click at [800, 303] on img at bounding box center [868, 371] width 405 height 567
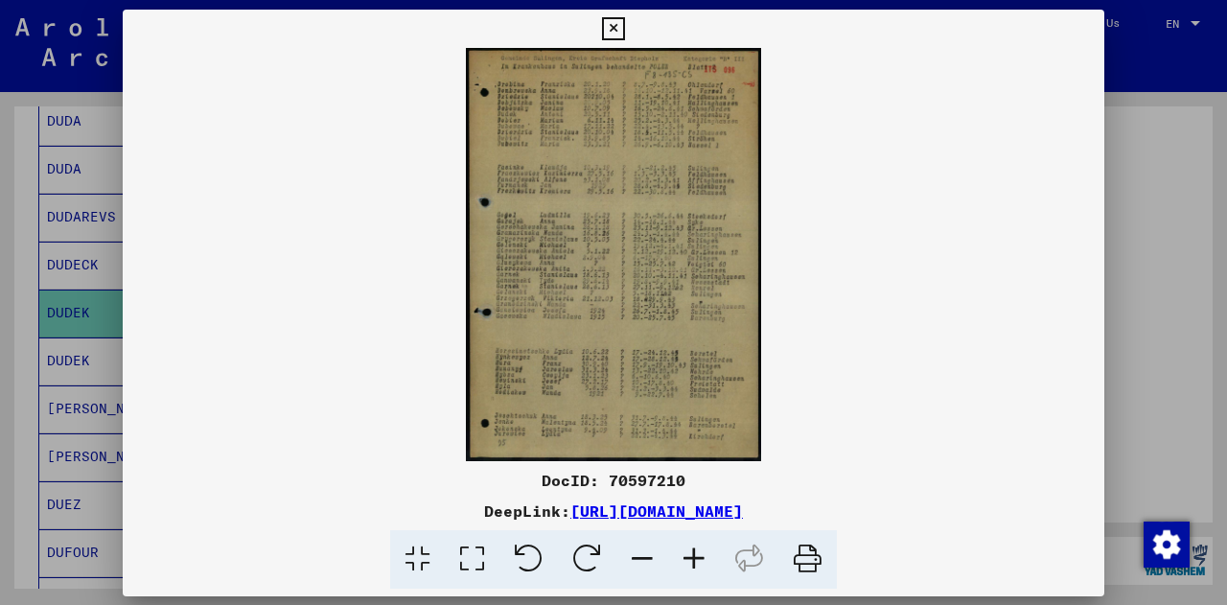
scroll to position [493, 0]
click at [699, 514] on link "[URL][DOMAIN_NAME]" at bounding box center [656, 510] width 172 height 19
click at [598, 33] on button at bounding box center [613, 29] width 34 height 38
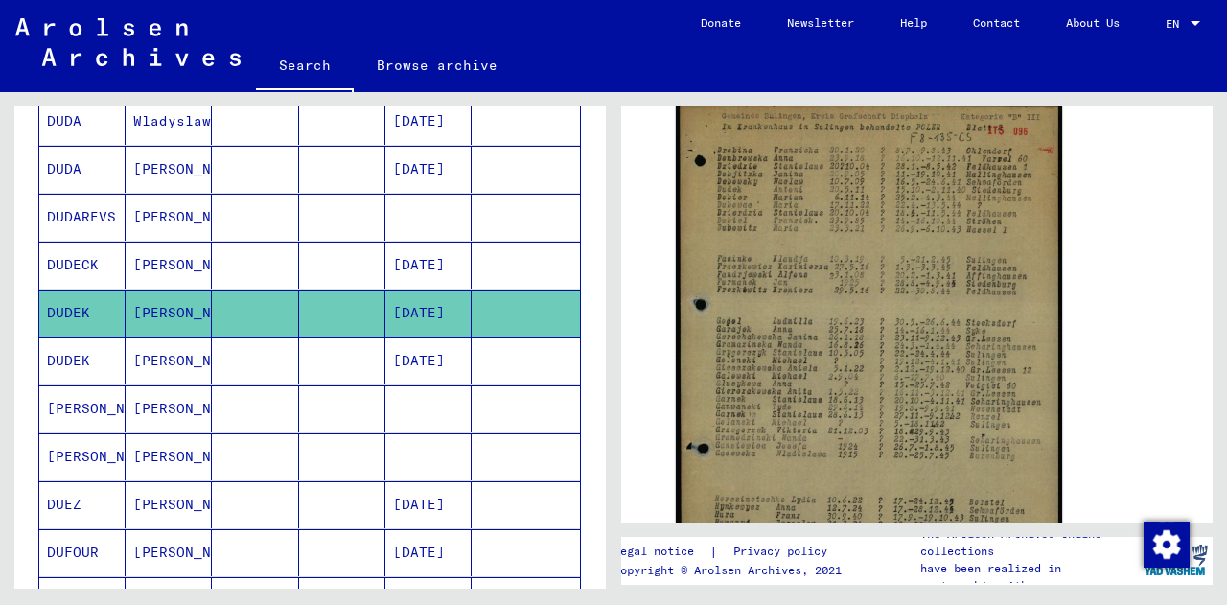
scroll to position [952, 0]
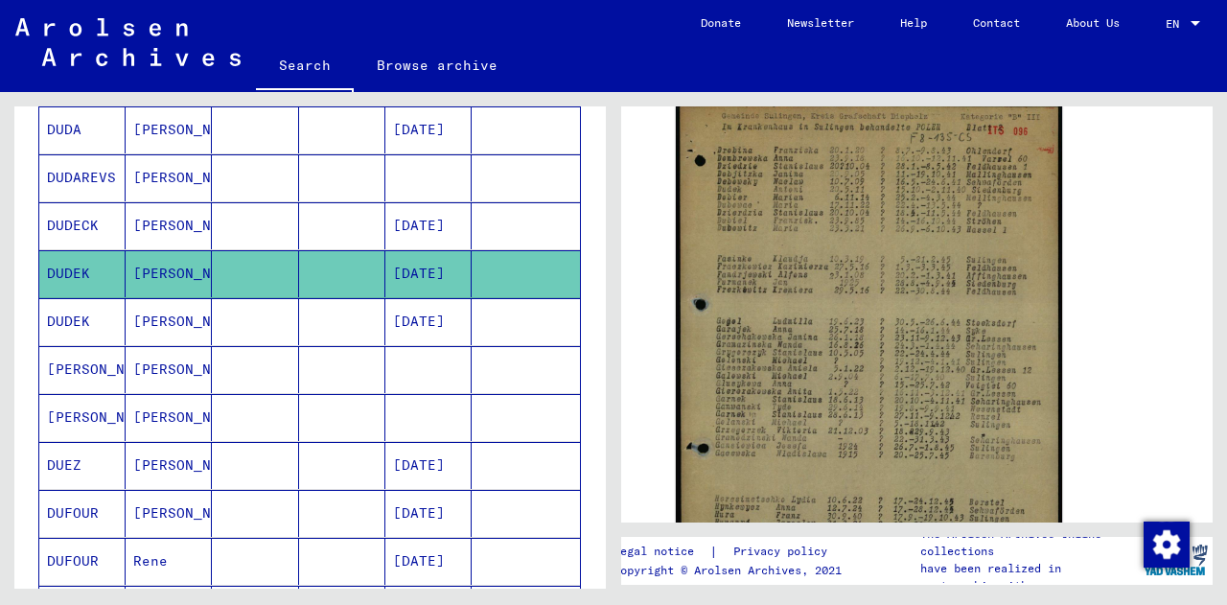
click at [162, 231] on mat-cell "[PERSON_NAME]" at bounding box center [169, 225] width 86 height 47
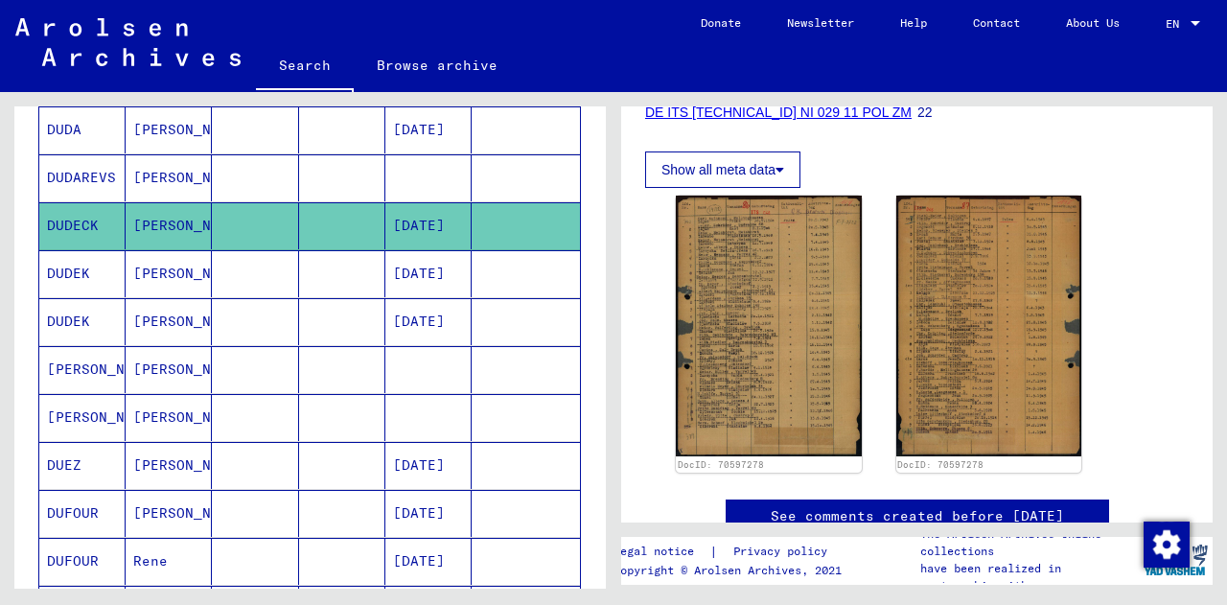
scroll to position [319, 0]
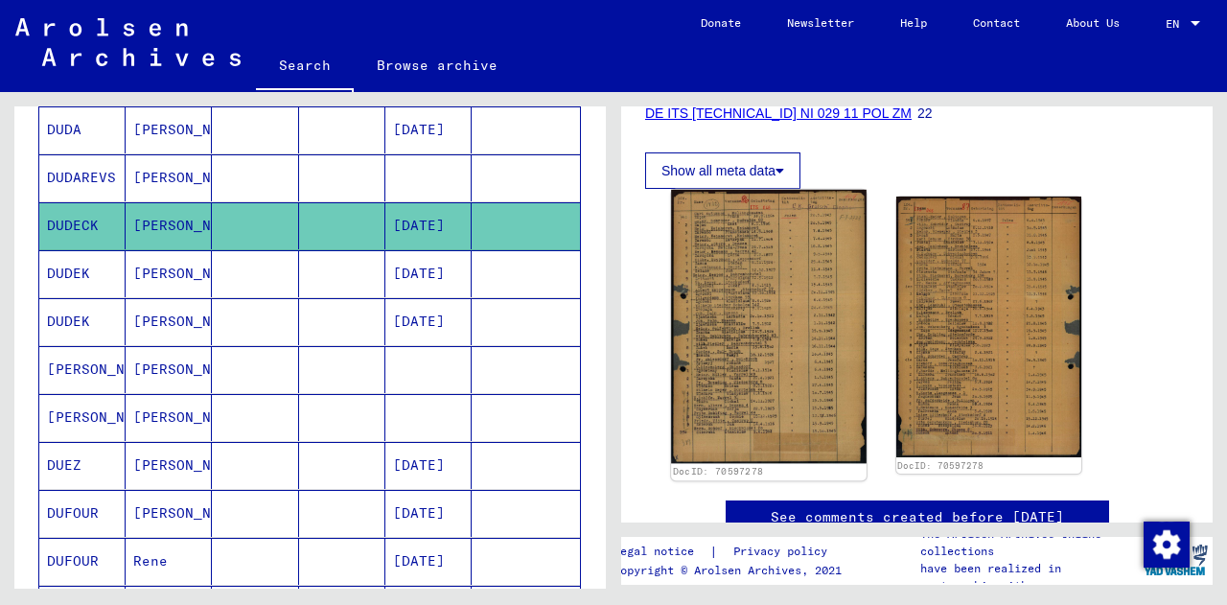
click at [791, 345] on img at bounding box center [768, 326] width 195 height 273
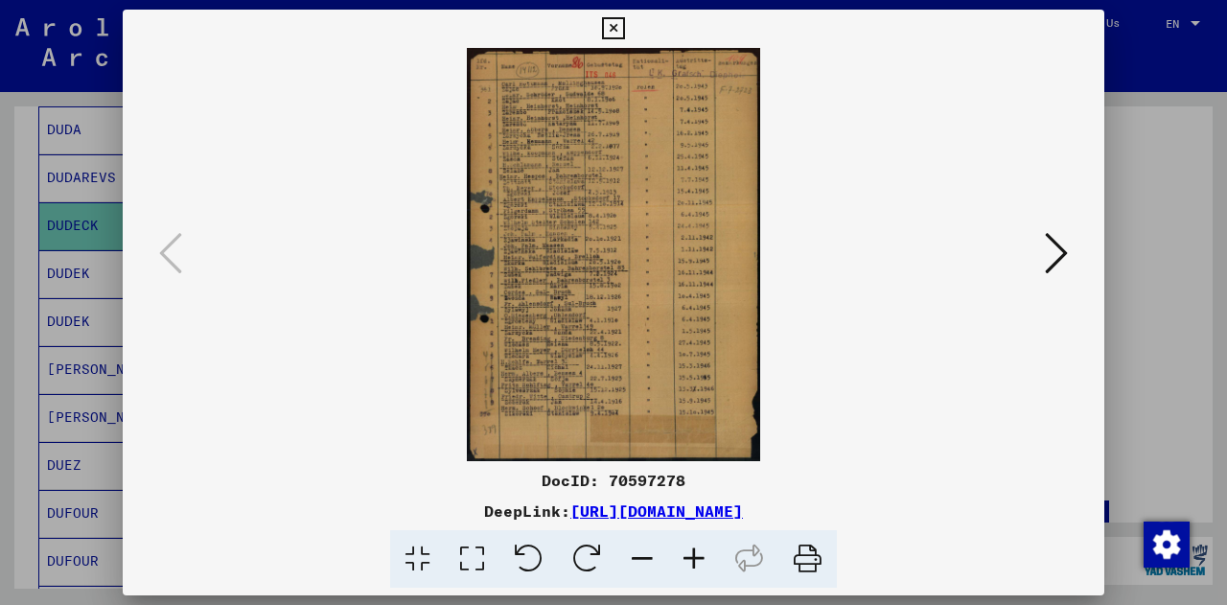
click at [614, 26] on icon at bounding box center [613, 28] width 22 height 23
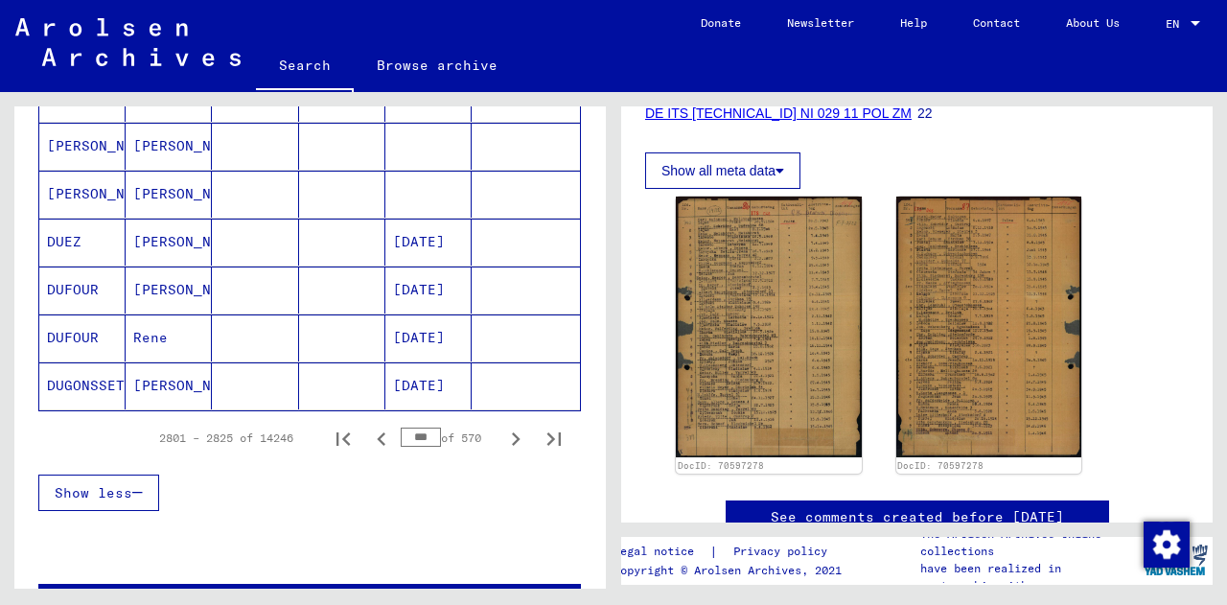
scroll to position [1175, 0]
click at [502, 439] on icon "Next page" at bounding box center [515, 439] width 27 height 27
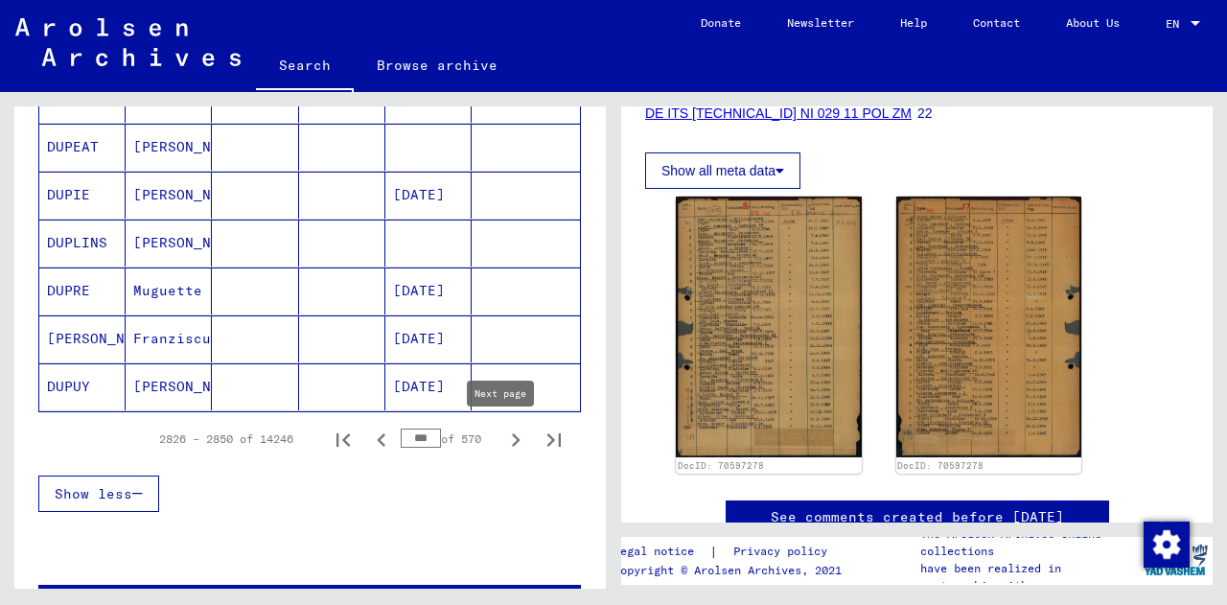
click at [502, 447] on icon "Next page" at bounding box center [515, 439] width 27 height 27
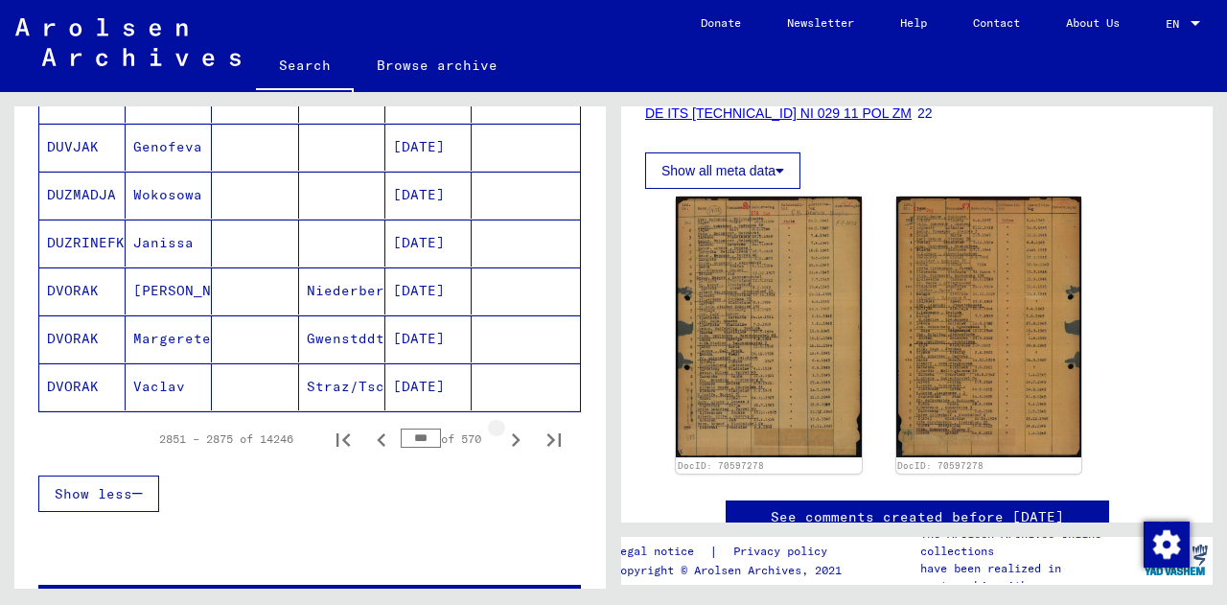
click at [502, 447] on icon "Next page" at bounding box center [515, 439] width 27 height 27
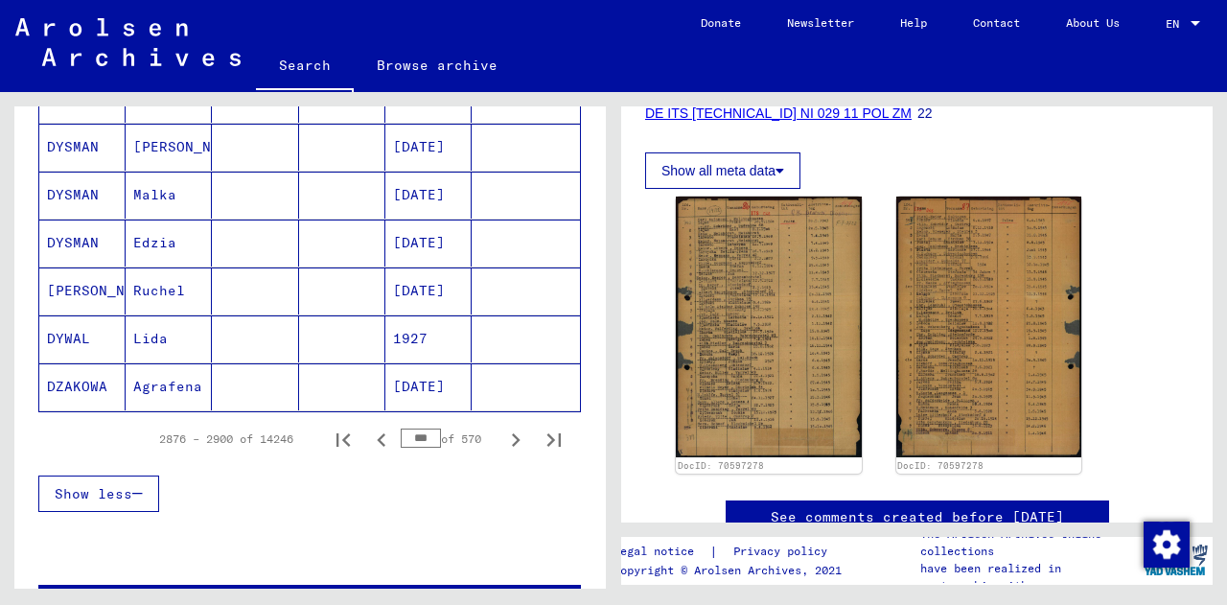
click at [502, 447] on icon "Next page" at bounding box center [515, 439] width 27 height 27
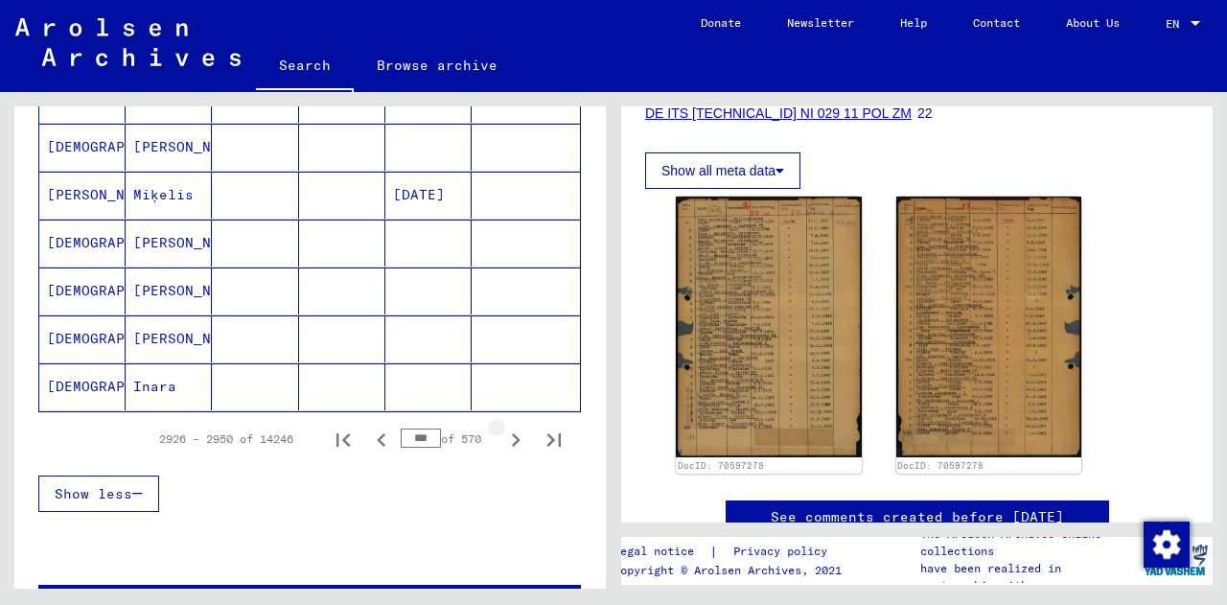
click at [502, 447] on icon "Next page" at bounding box center [515, 439] width 27 height 27
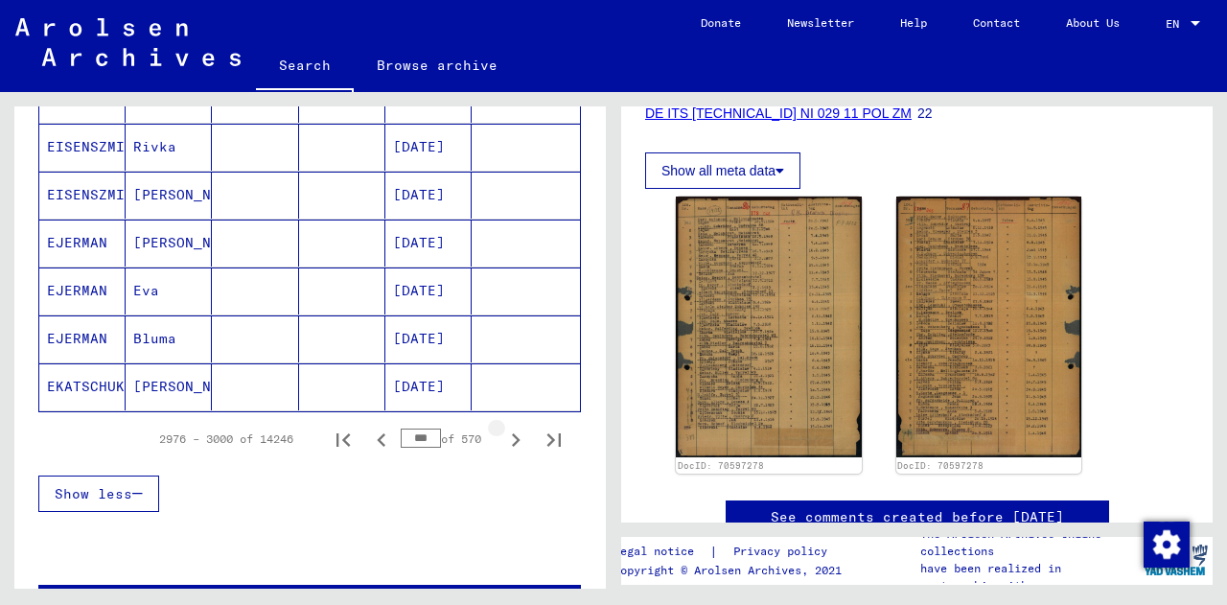
click at [502, 447] on icon "Next page" at bounding box center [515, 439] width 27 height 27
click at [502, 431] on icon "Next page" at bounding box center [515, 439] width 27 height 27
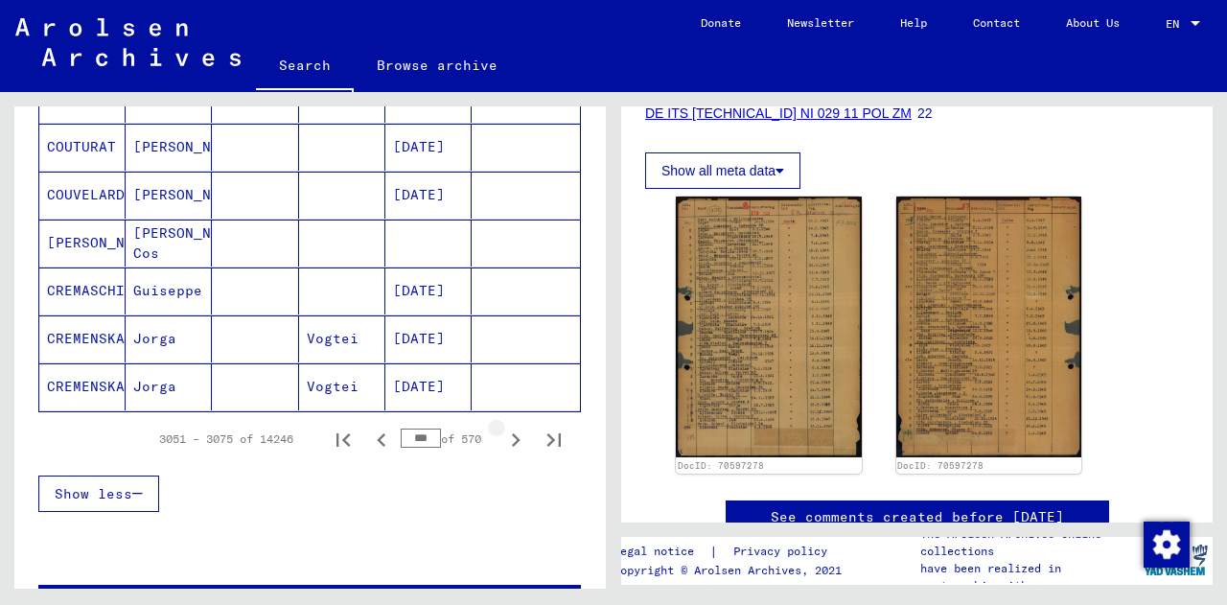
click at [502, 431] on icon "Next page" at bounding box center [515, 439] width 27 height 27
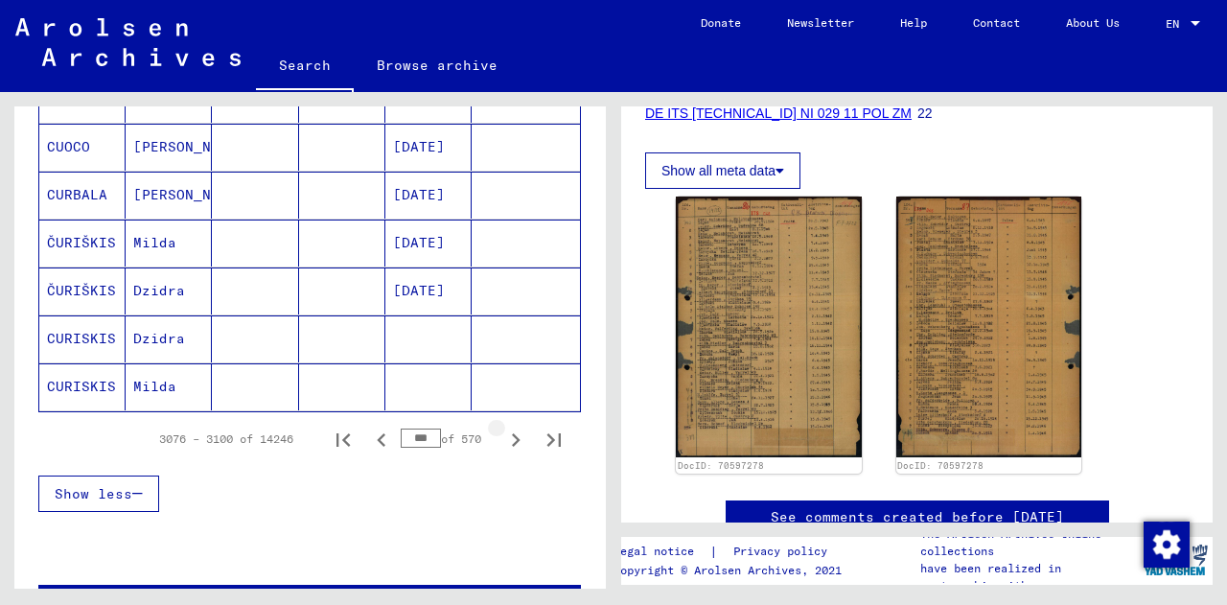
click at [502, 431] on icon "Next page" at bounding box center [515, 439] width 27 height 27
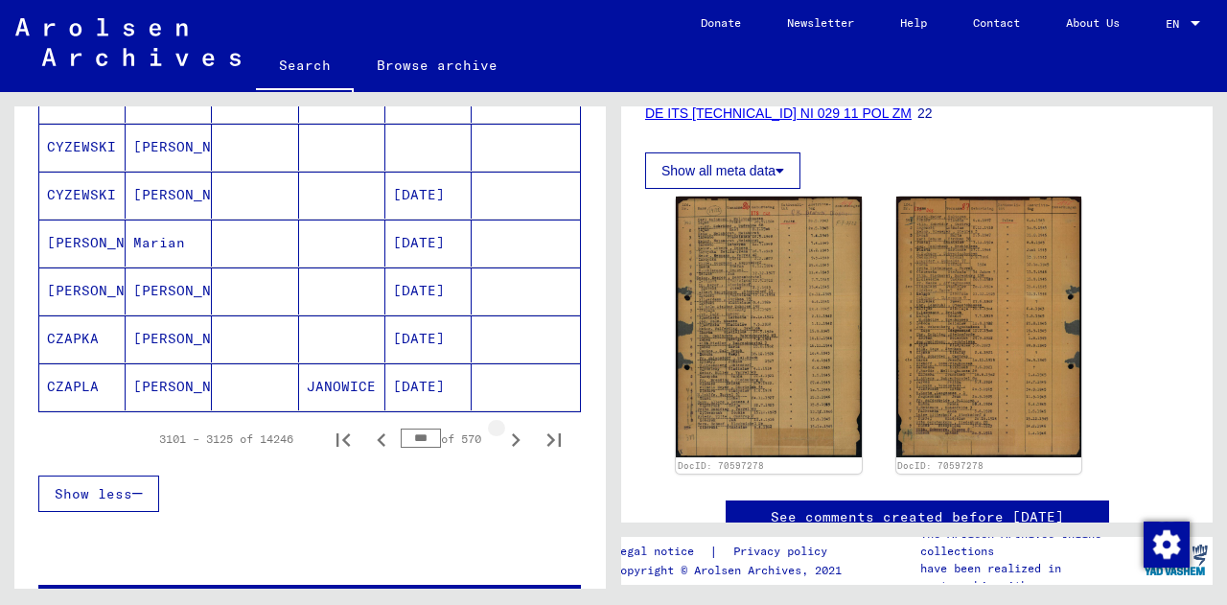
click at [502, 431] on icon "Next page" at bounding box center [515, 439] width 27 height 27
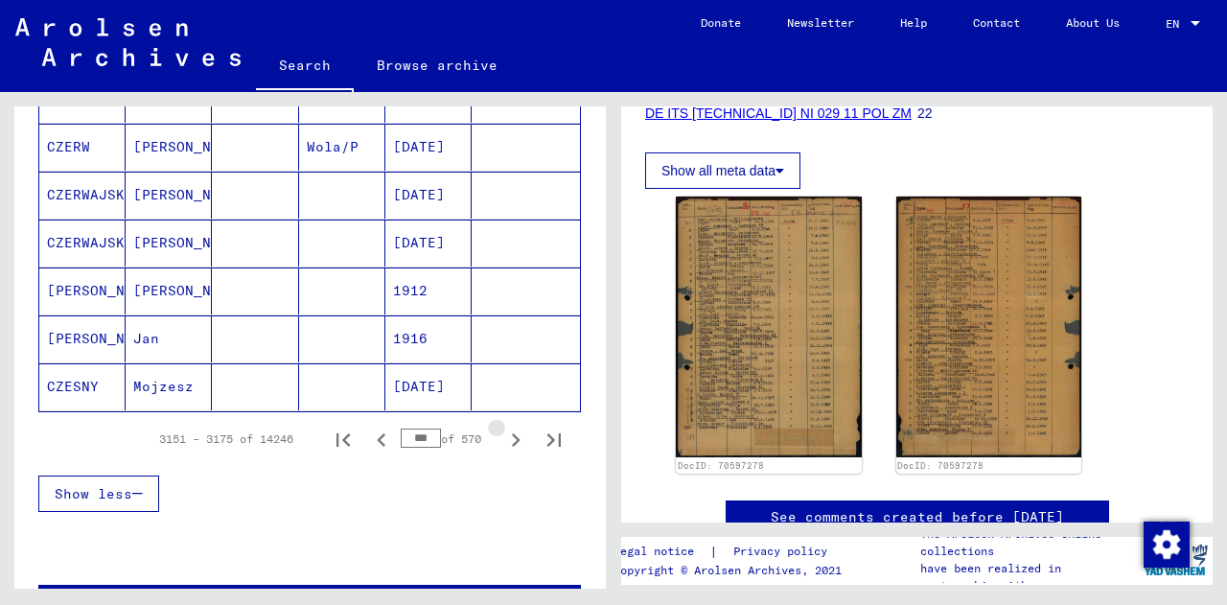
click at [502, 431] on icon "Next page" at bounding box center [515, 439] width 27 height 27
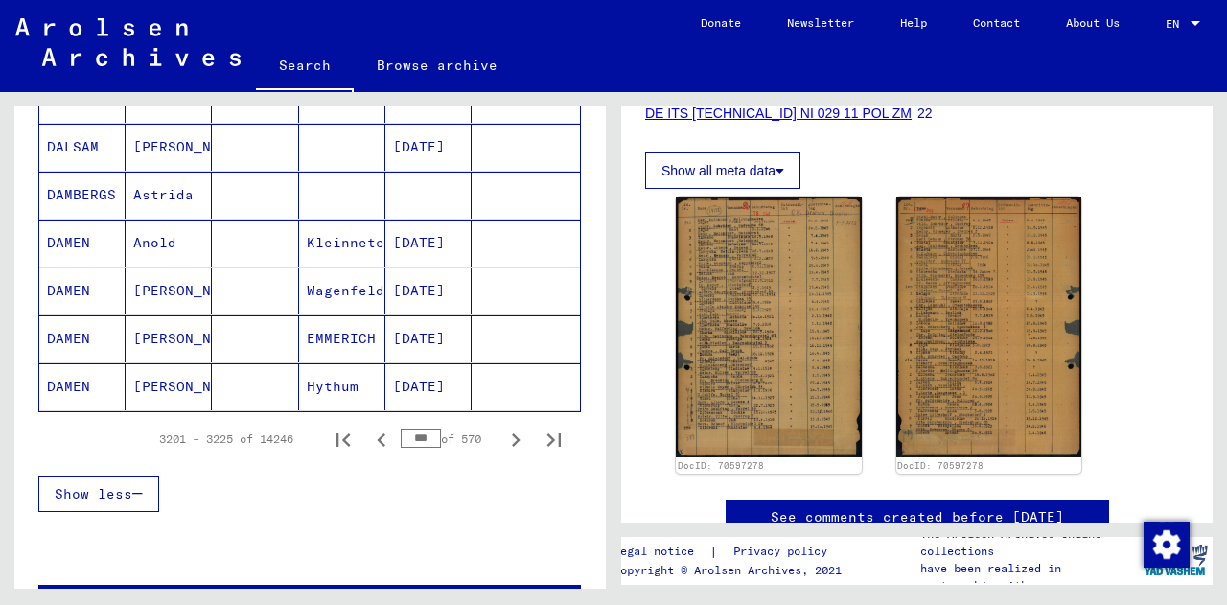
click at [502, 431] on icon "Next page" at bounding box center [515, 439] width 27 height 27
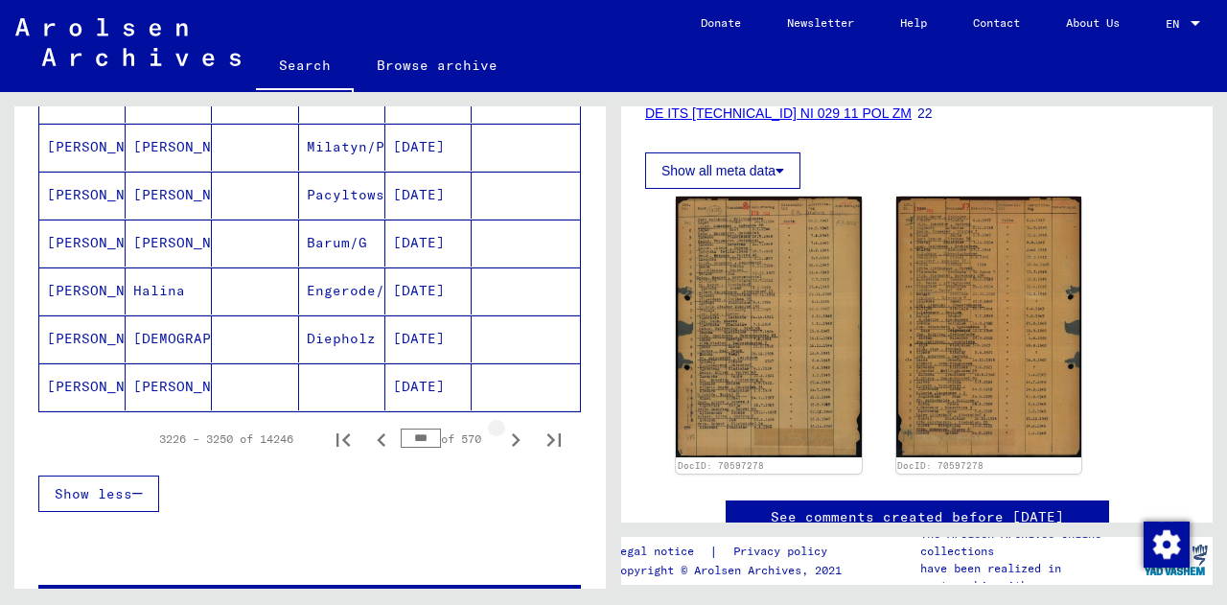
click at [502, 431] on icon "Next page" at bounding box center [515, 439] width 27 height 27
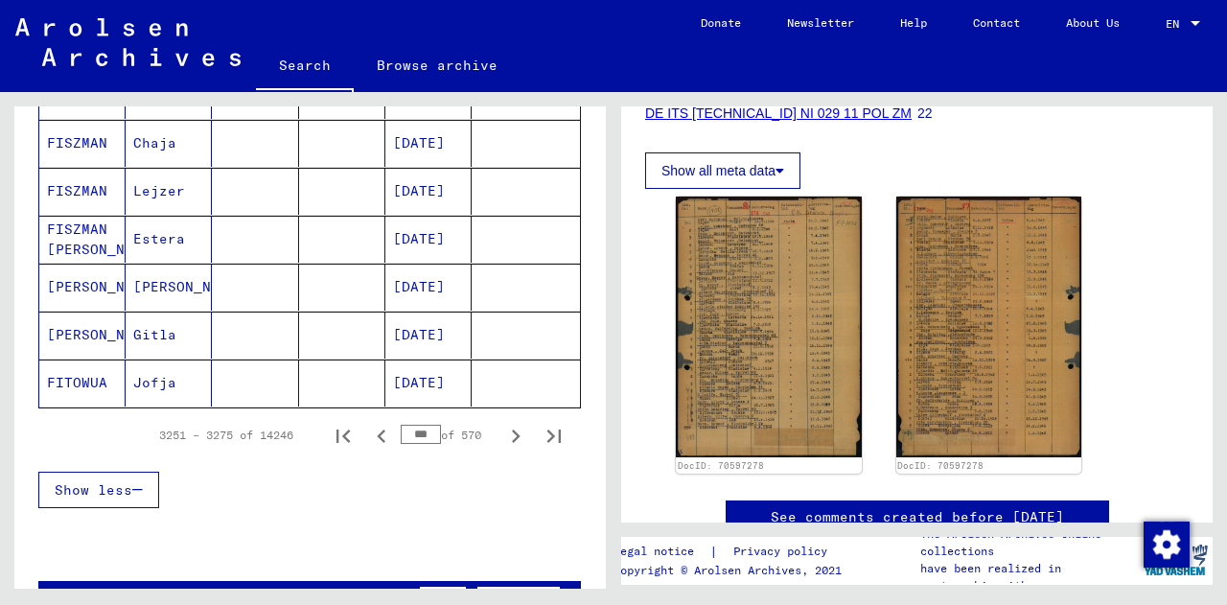
scroll to position [1175, 0]
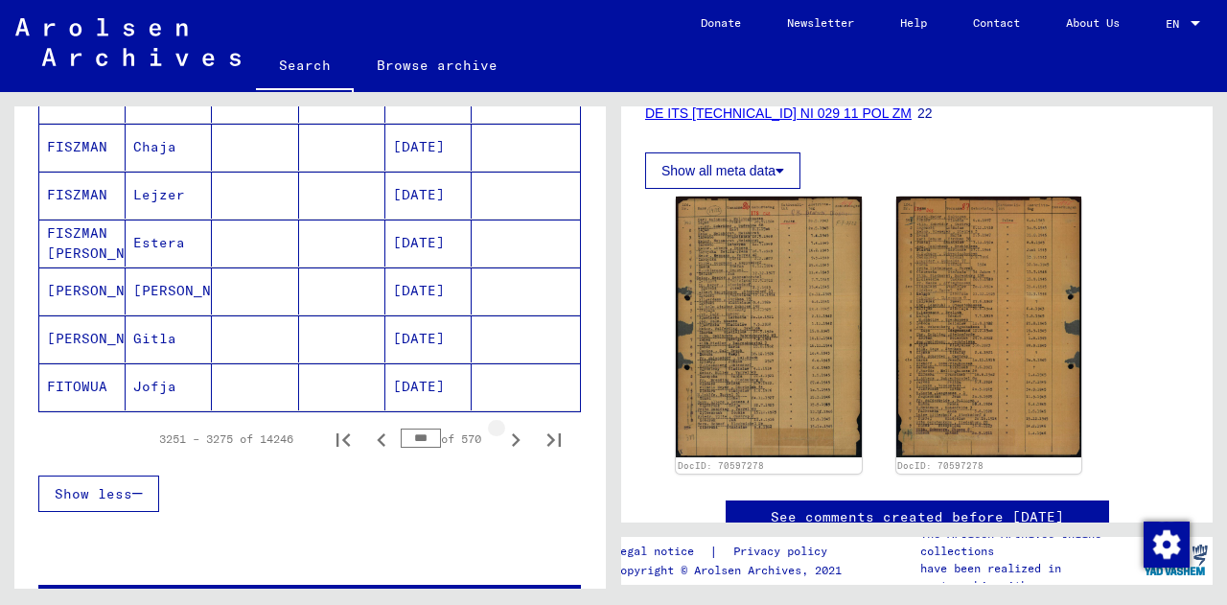
click at [512, 434] on icon "Next page" at bounding box center [516, 439] width 9 height 13
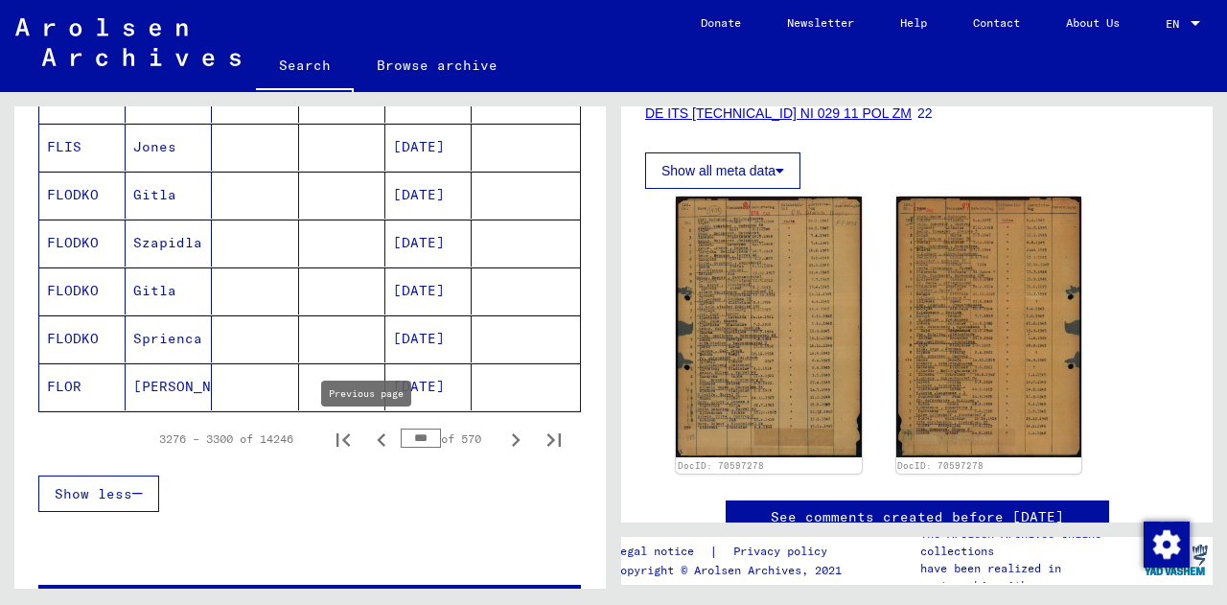
click at [371, 442] on icon "Previous page" at bounding box center [381, 439] width 27 height 27
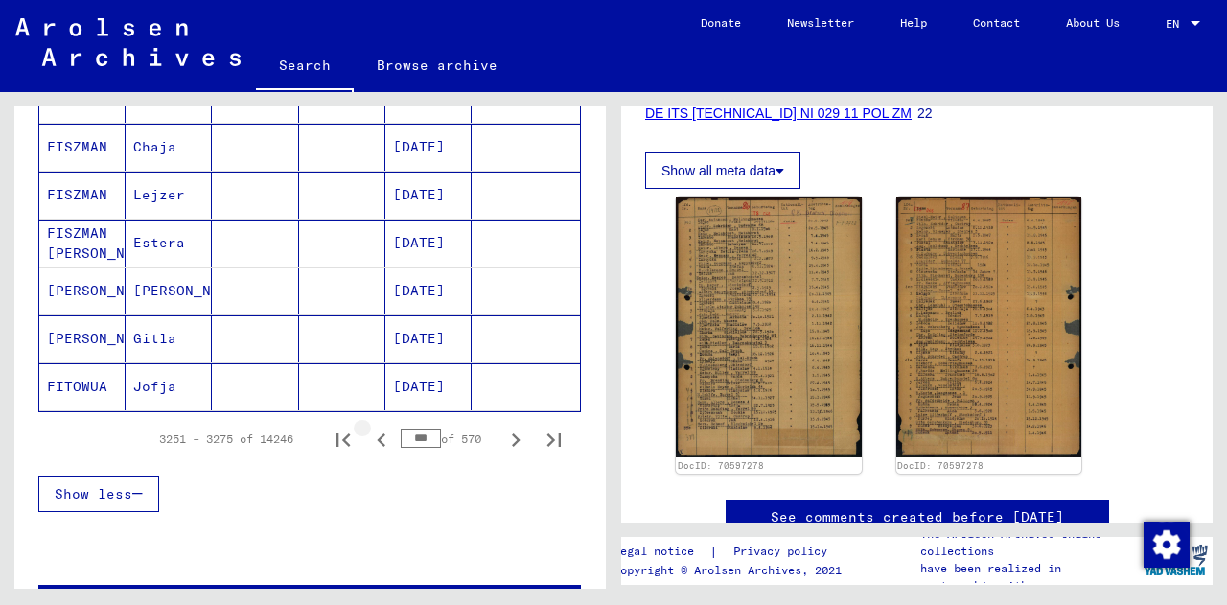
click at [371, 442] on icon "Previous page" at bounding box center [381, 439] width 27 height 27
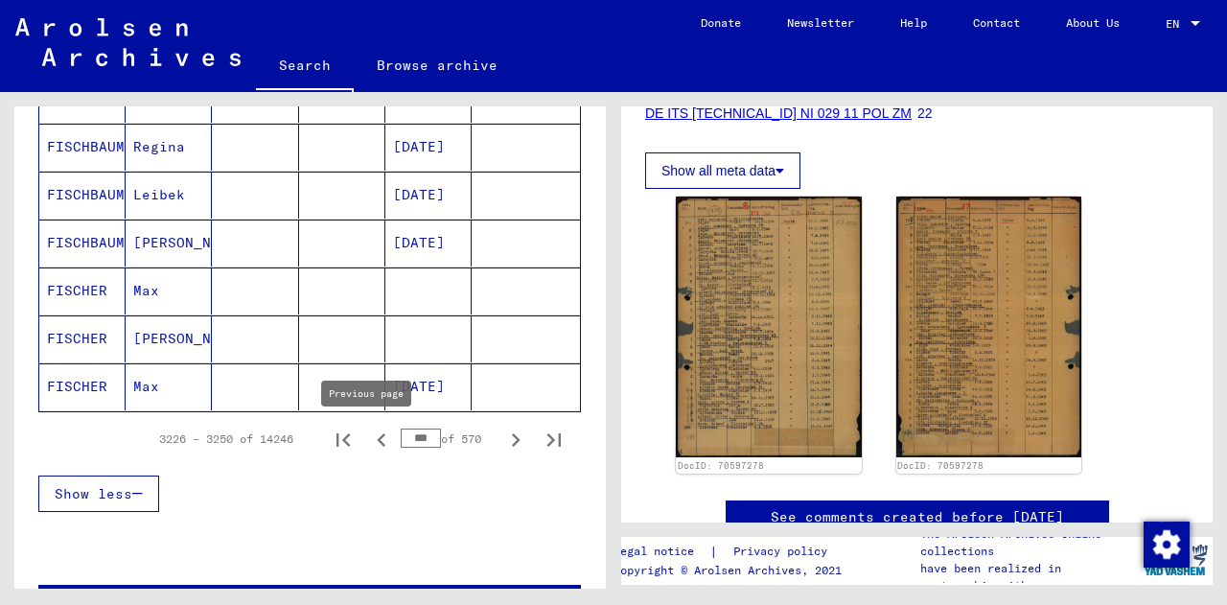
click at [377, 434] on icon "Previous page" at bounding box center [381, 439] width 9 height 13
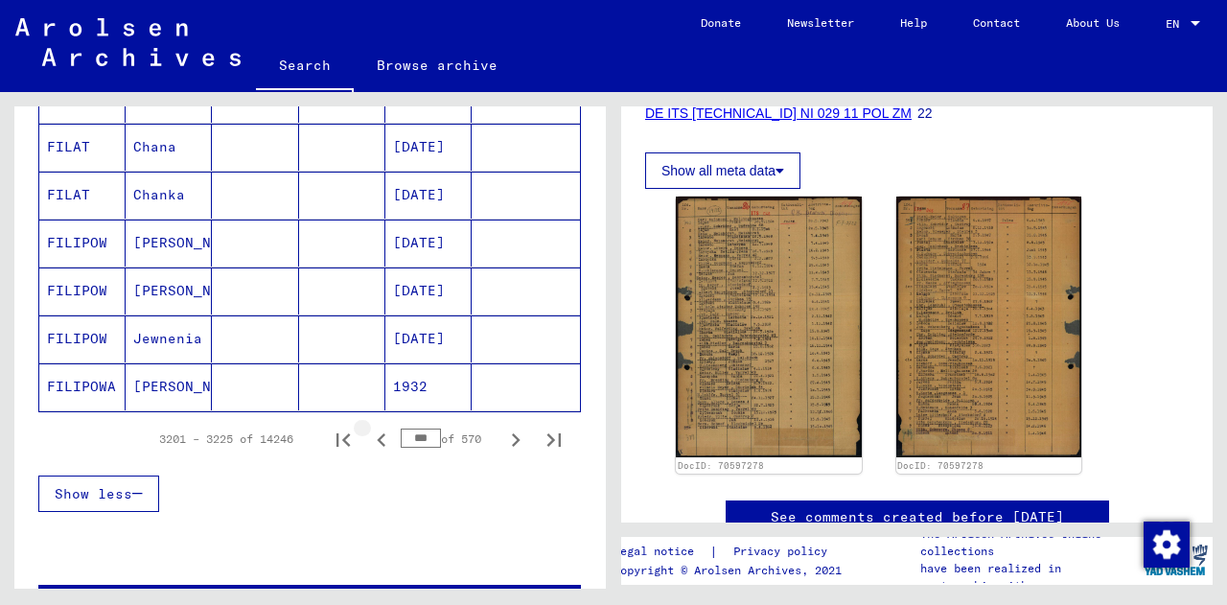
click at [377, 434] on icon "Previous page" at bounding box center [381, 439] width 9 height 13
click at [377, 435] on icon "Previous page" at bounding box center [381, 439] width 9 height 13
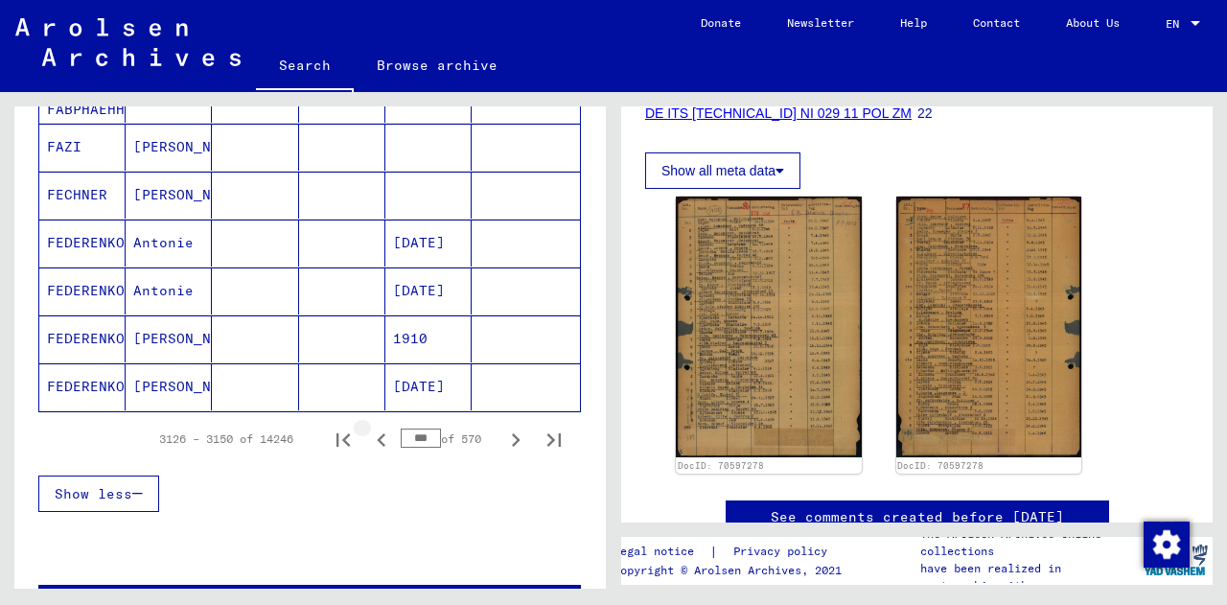
click at [377, 435] on icon "Previous page" at bounding box center [381, 439] width 9 height 13
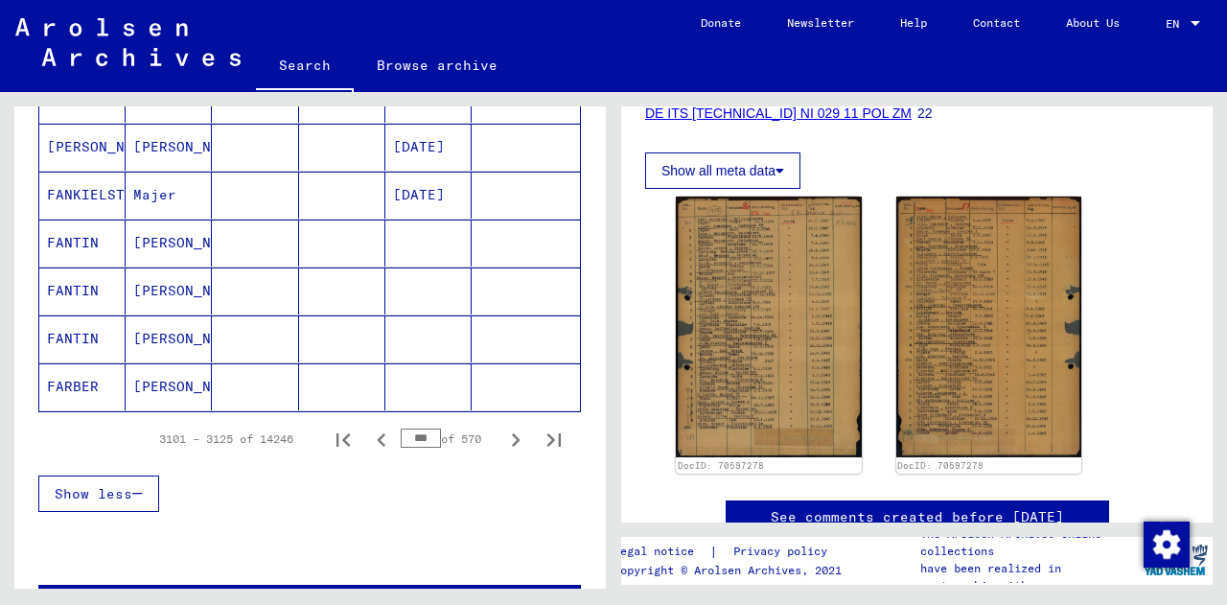
click at [377, 435] on icon "Previous page" at bounding box center [381, 439] width 9 height 13
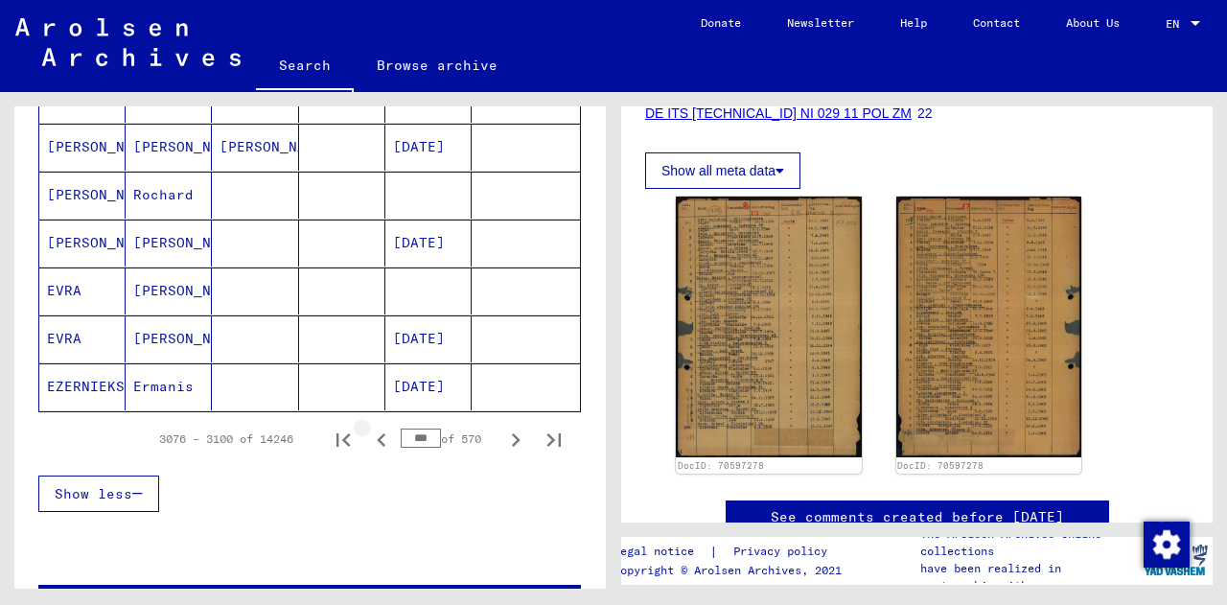
click at [377, 435] on icon "Previous page" at bounding box center [381, 439] width 9 height 13
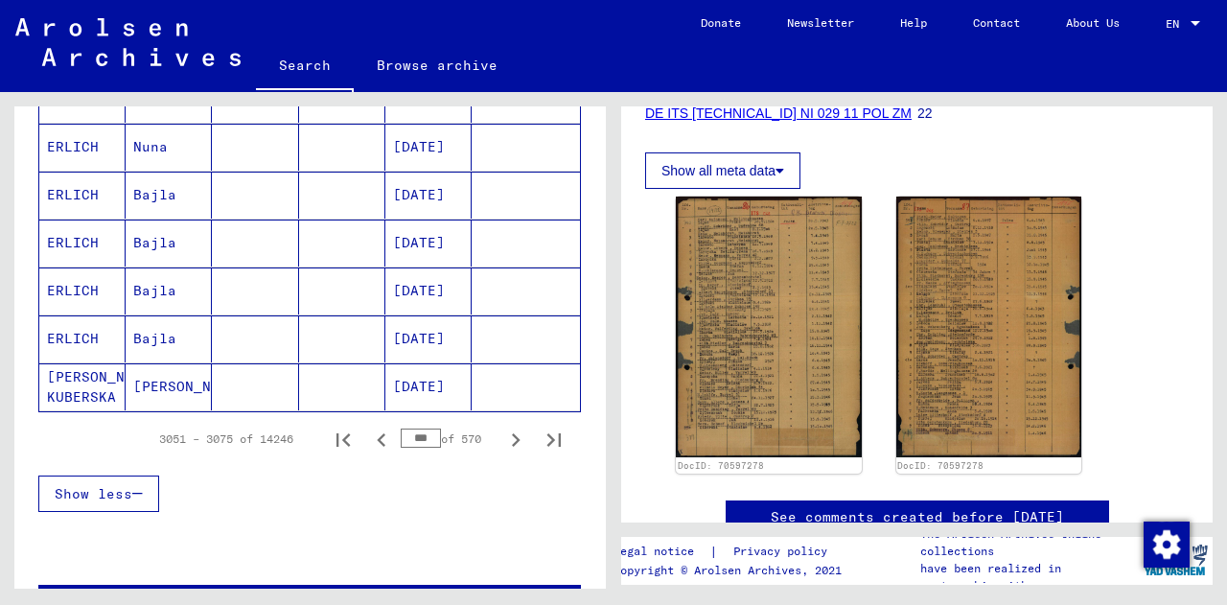
click at [377, 435] on icon "Previous page" at bounding box center [381, 439] width 9 height 13
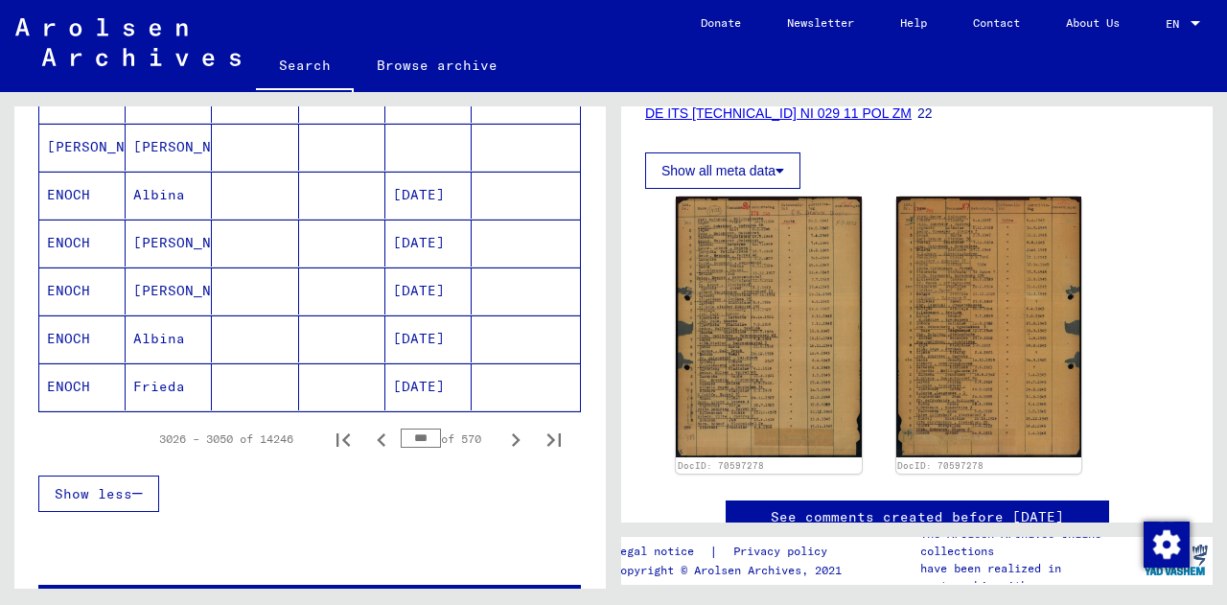
click at [377, 435] on icon "Previous page" at bounding box center [381, 439] width 9 height 13
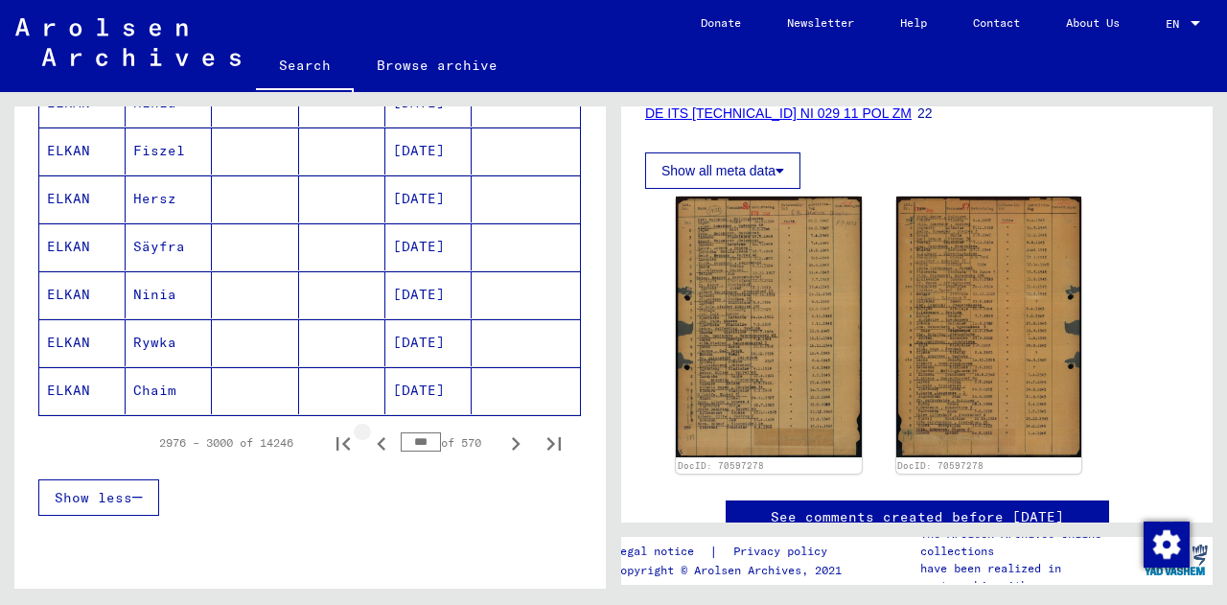
scroll to position [1179, 0]
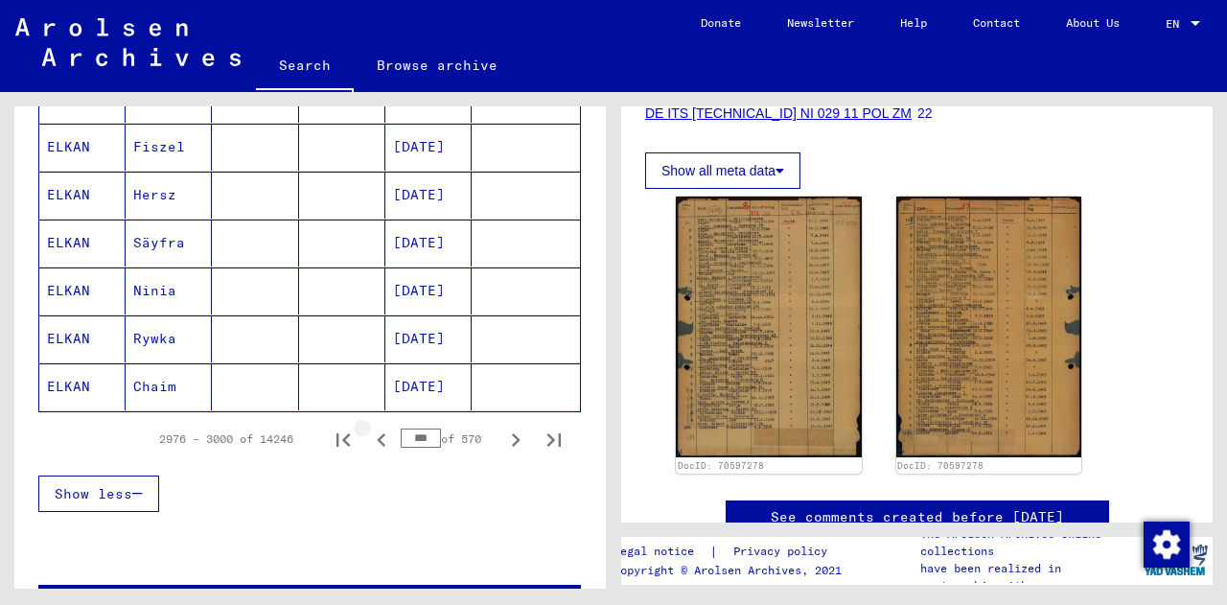
click at [377, 435] on icon "Previous page" at bounding box center [381, 439] width 9 height 13
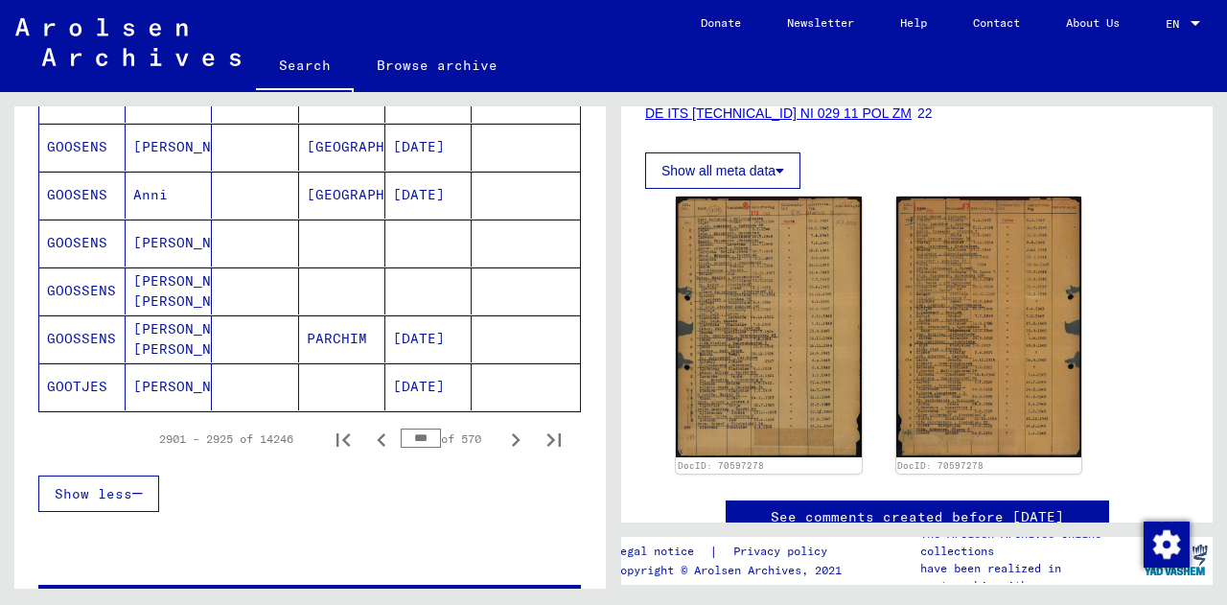
click at [377, 435] on icon "Previous page" at bounding box center [381, 439] width 9 height 13
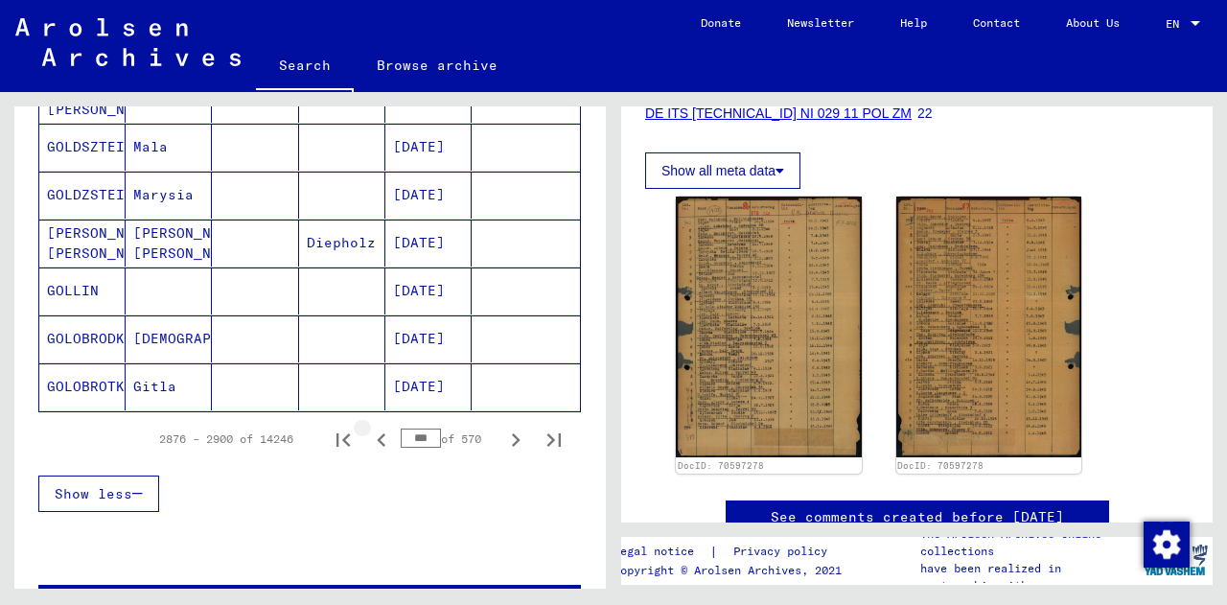
click at [377, 435] on icon "Previous page" at bounding box center [381, 439] width 9 height 13
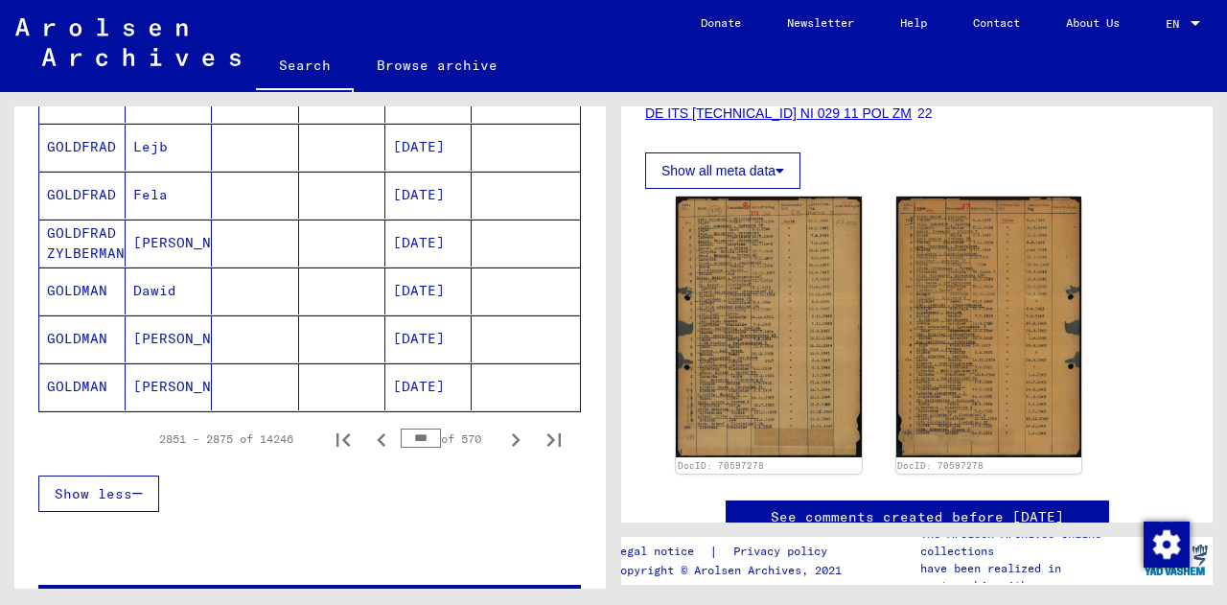
click at [377, 435] on icon "Previous page" at bounding box center [381, 439] width 9 height 13
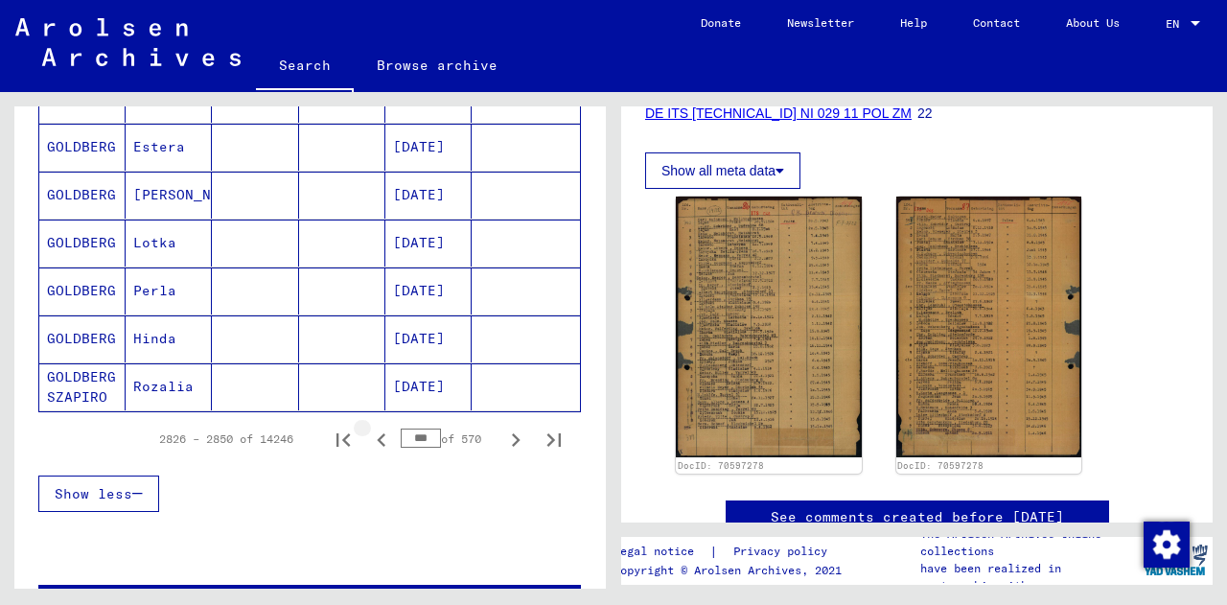
click at [377, 435] on icon "Previous page" at bounding box center [381, 439] width 9 height 13
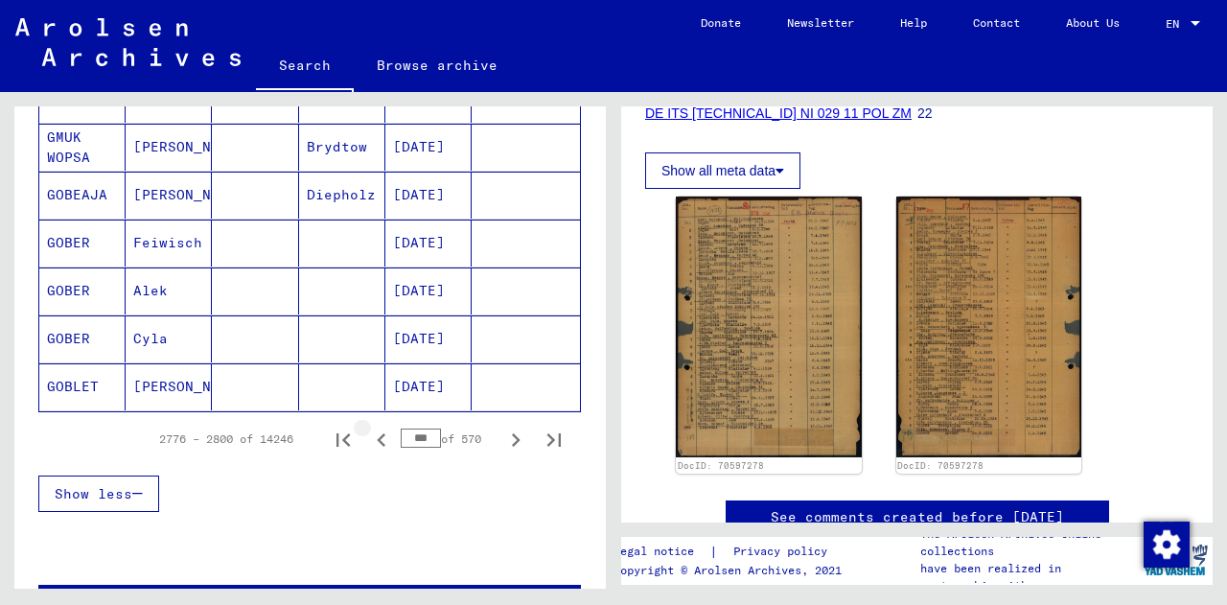
click at [377, 435] on icon "Previous page" at bounding box center [381, 439] width 9 height 13
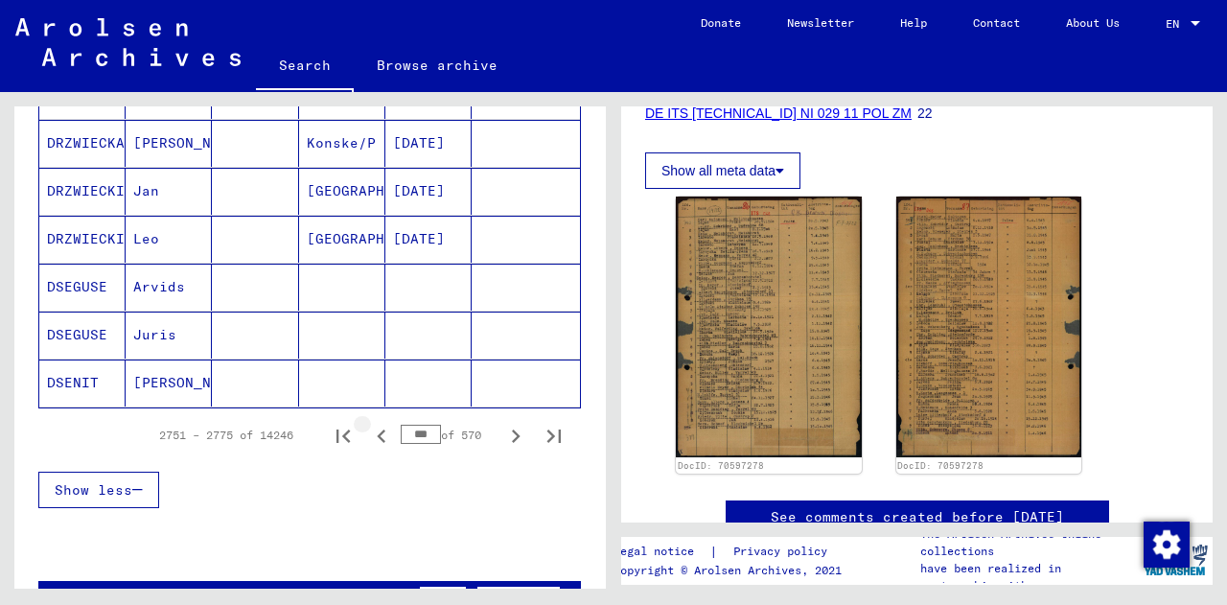
scroll to position [1175, 0]
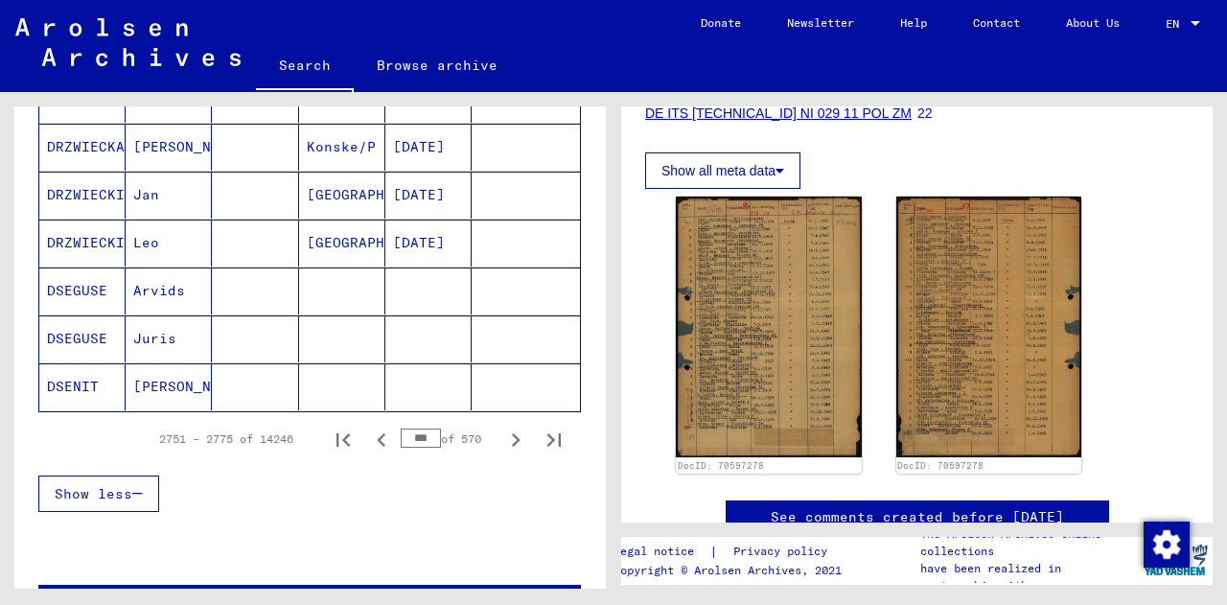
click at [377, 435] on icon "Previous page" at bounding box center [381, 439] width 9 height 13
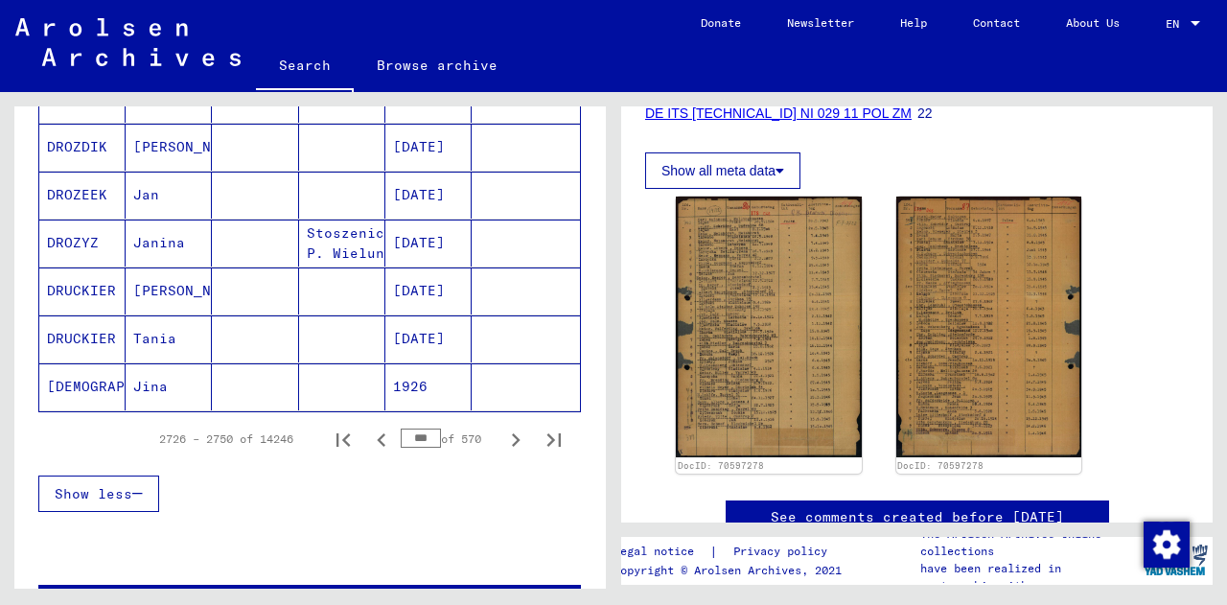
click at [377, 435] on icon "Previous page" at bounding box center [381, 439] width 9 height 13
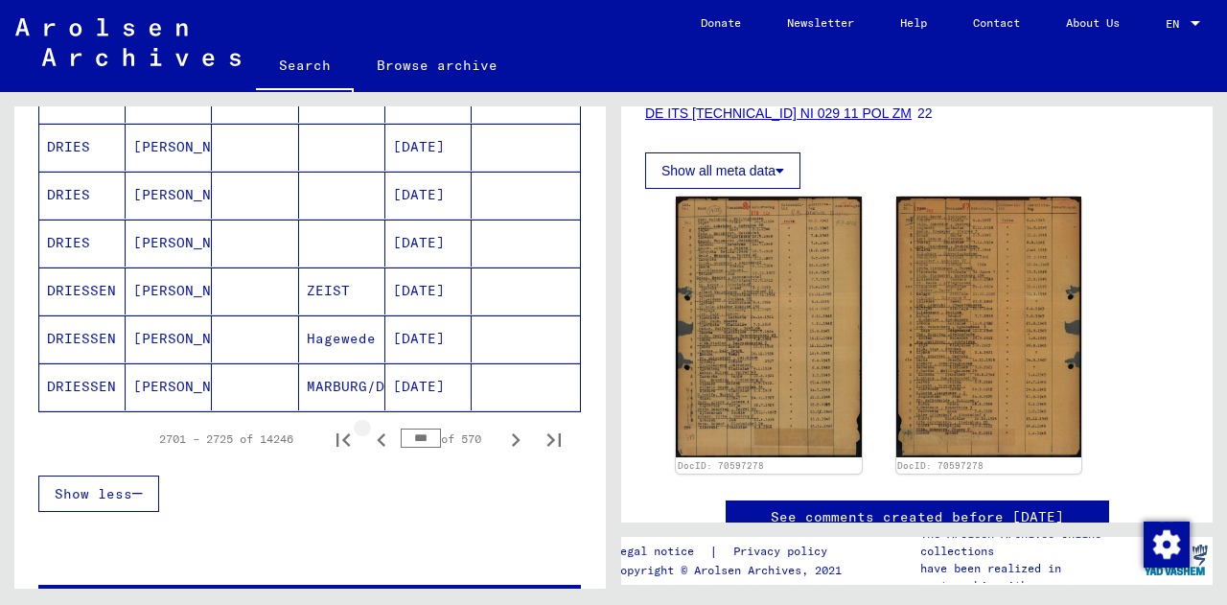
click at [377, 435] on icon "Previous page" at bounding box center [381, 439] width 9 height 13
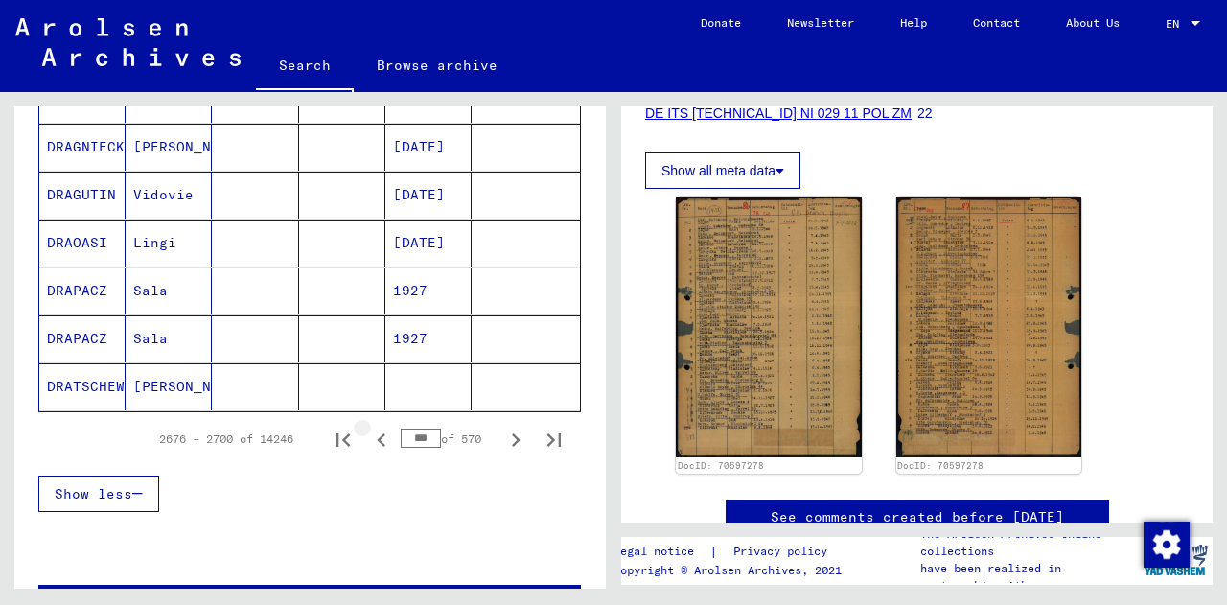
click at [377, 435] on icon "Previous page" at bounding box center [381, 439] width 9 height 13
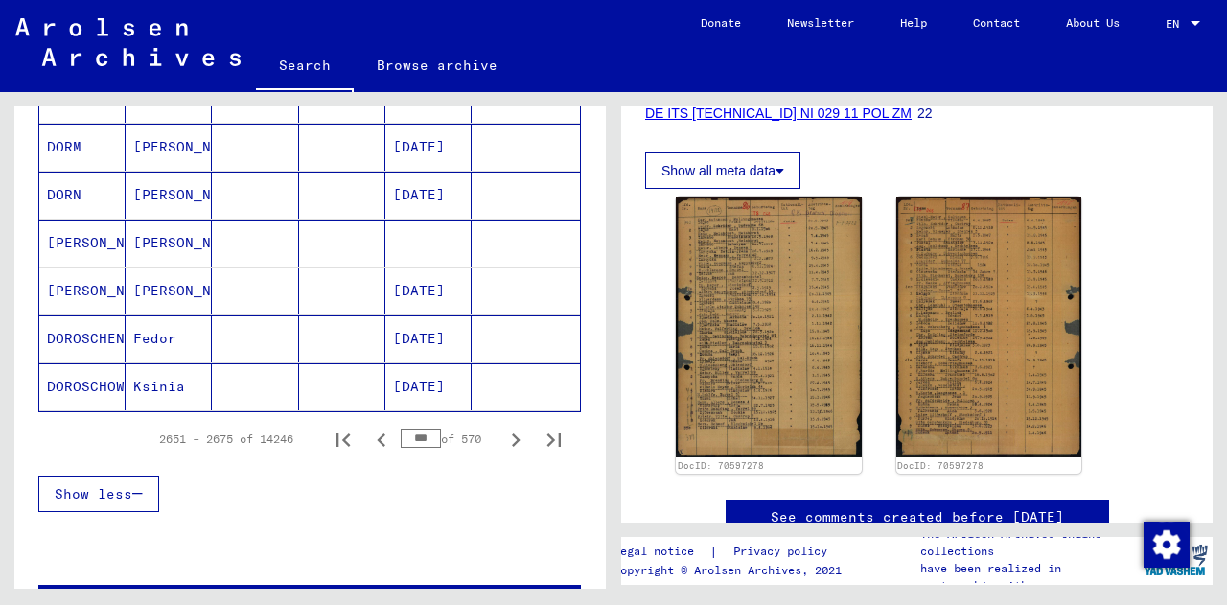
click at [377, 435] on icon "Previous page" at bounding box center [381, 439] width 9 height 13
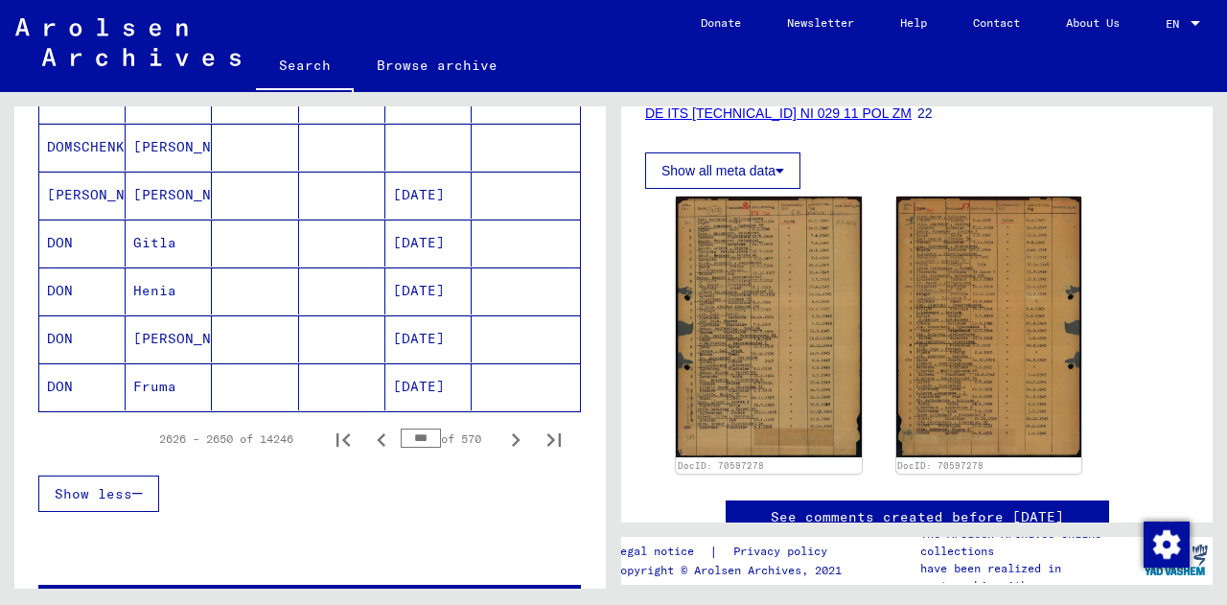
click at [377, 435] on icon "Previous page" at bounding box center [381, 439] width 9 height 13
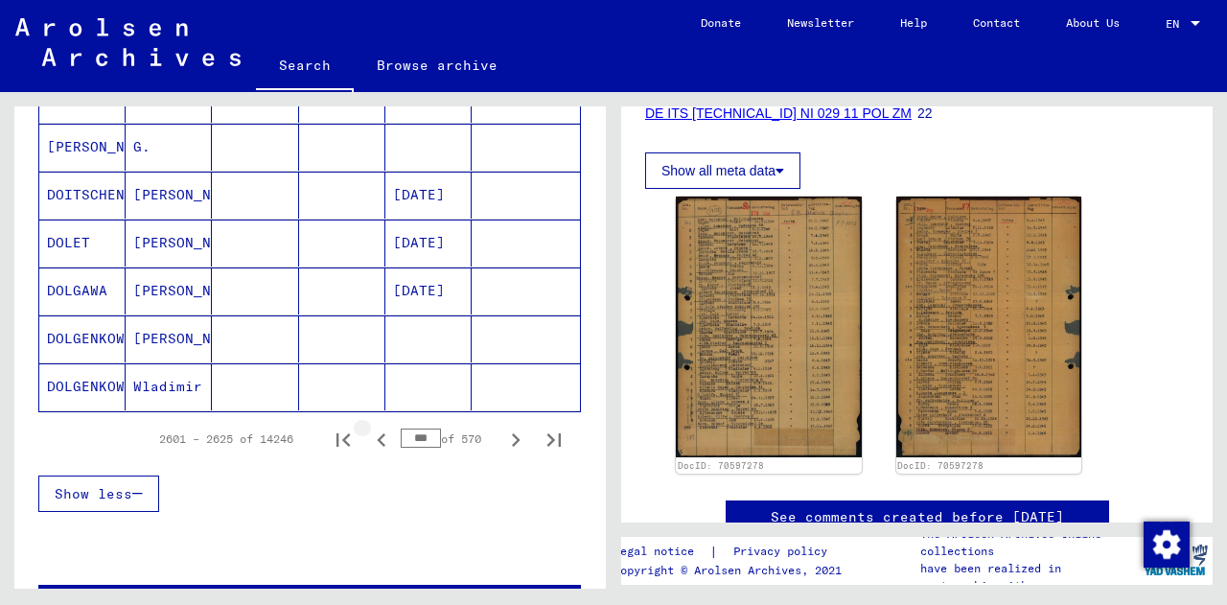
click at [377, 435] on icon "Previous page" at bounding box center [381, 439] width 9 height 13
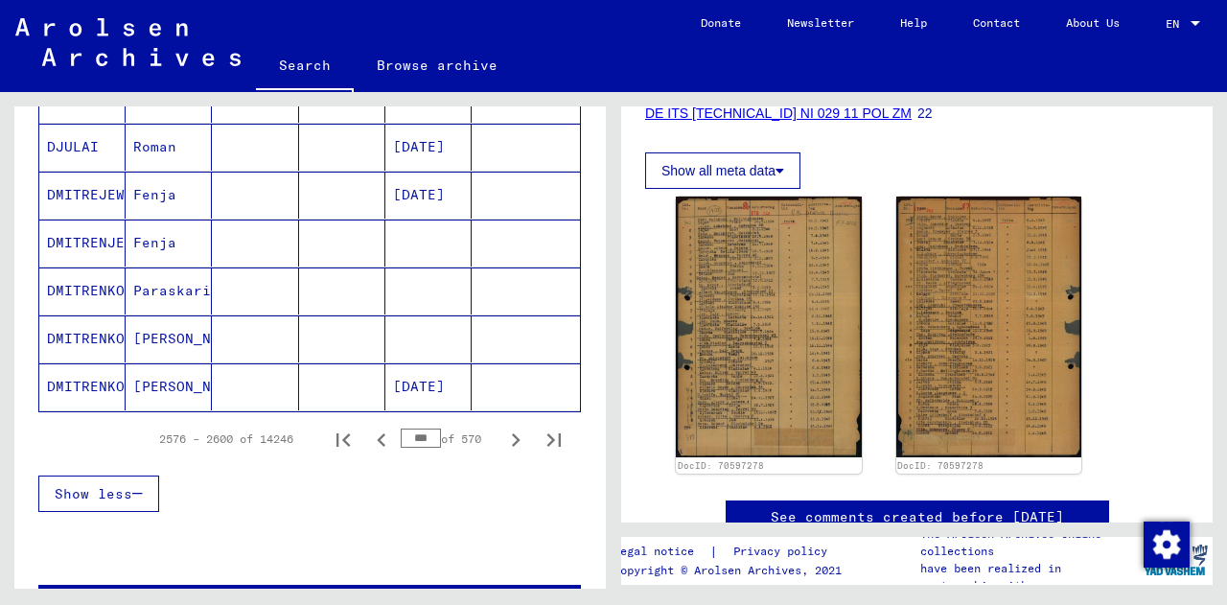
click at [377, 435] on icon "Previous page" at bounding box center [381, 439] width 9 height 13
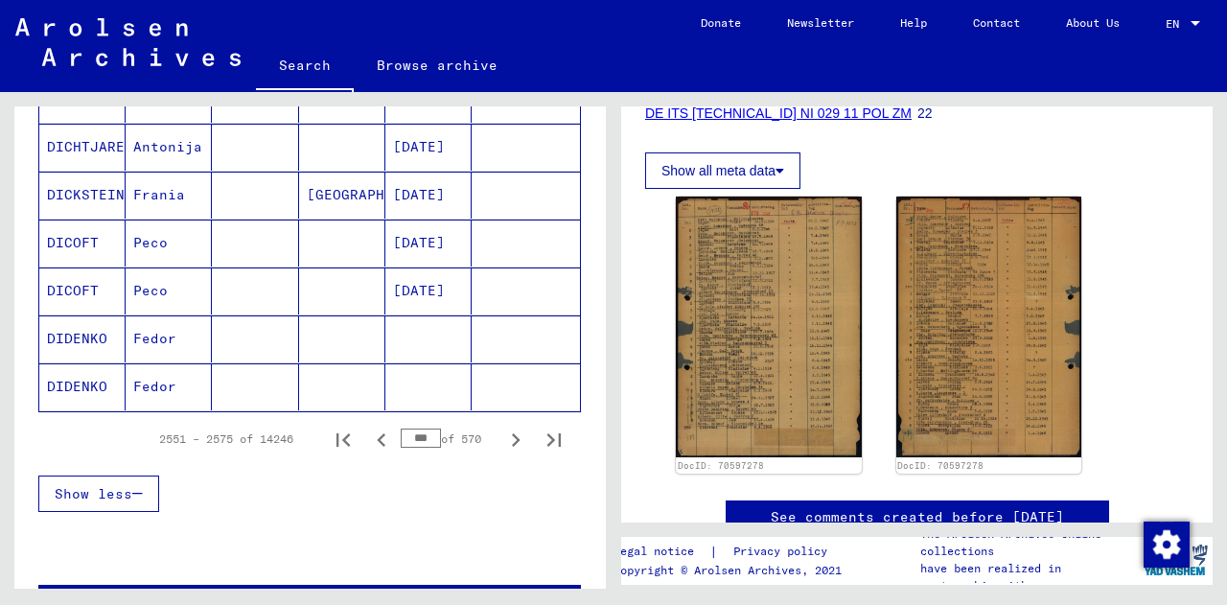
click at [377, 435] on icon "Previous page" at bounding box center [381, 439] width 9 height 13
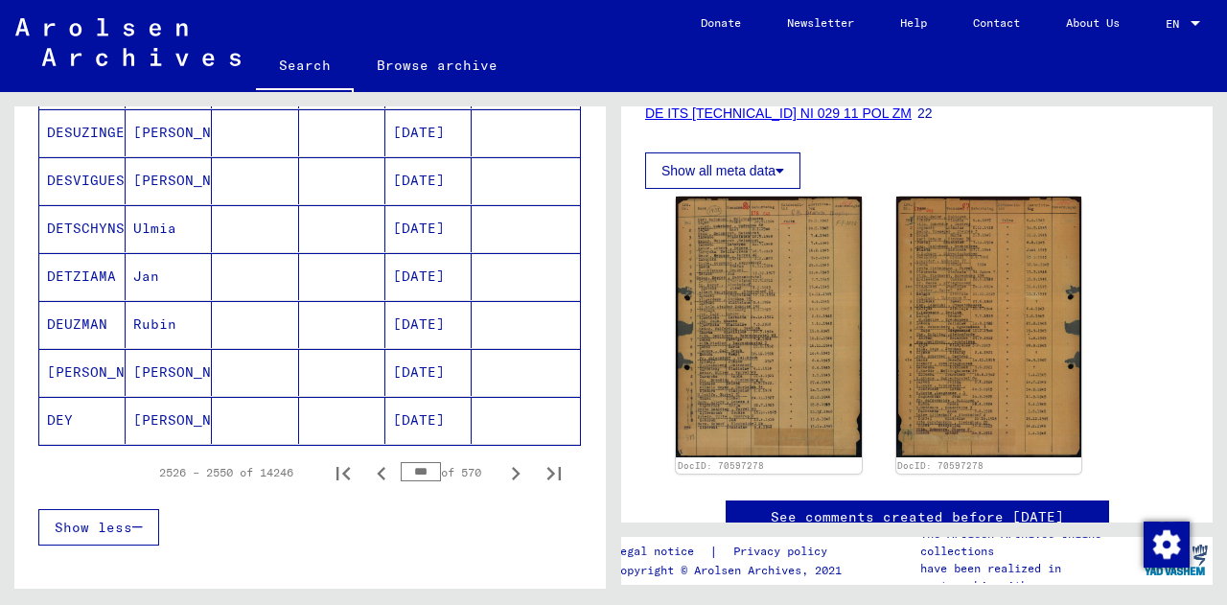
scroll to position [1162, 0]
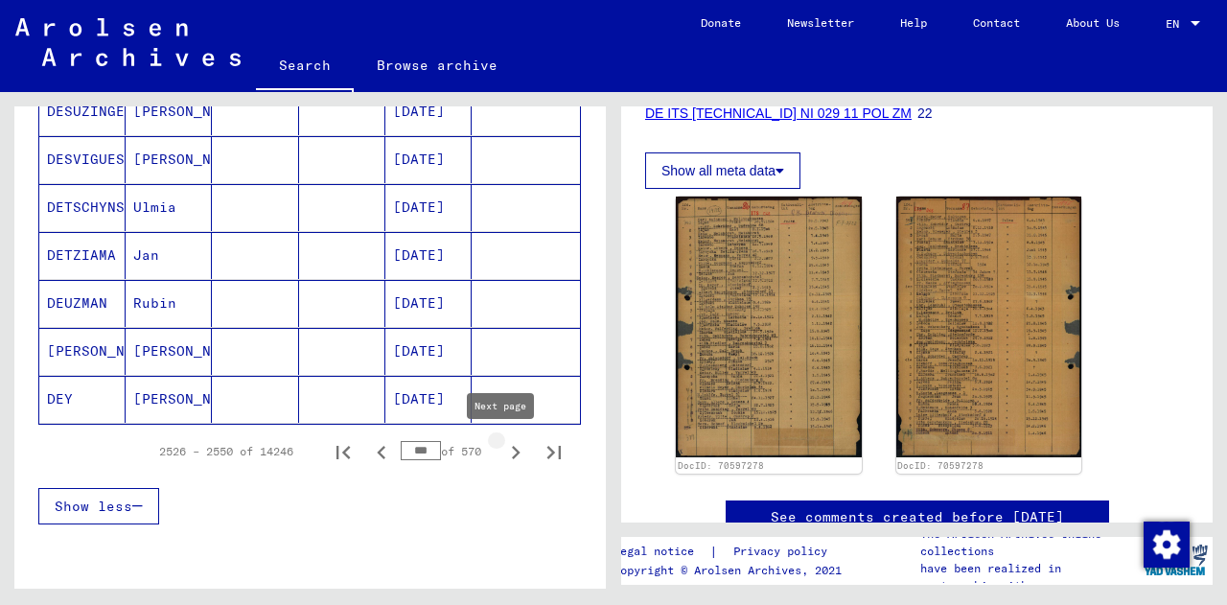
click at [502, 456] on icon "Next page" at bounding box center [515, 452] width 27 height 27
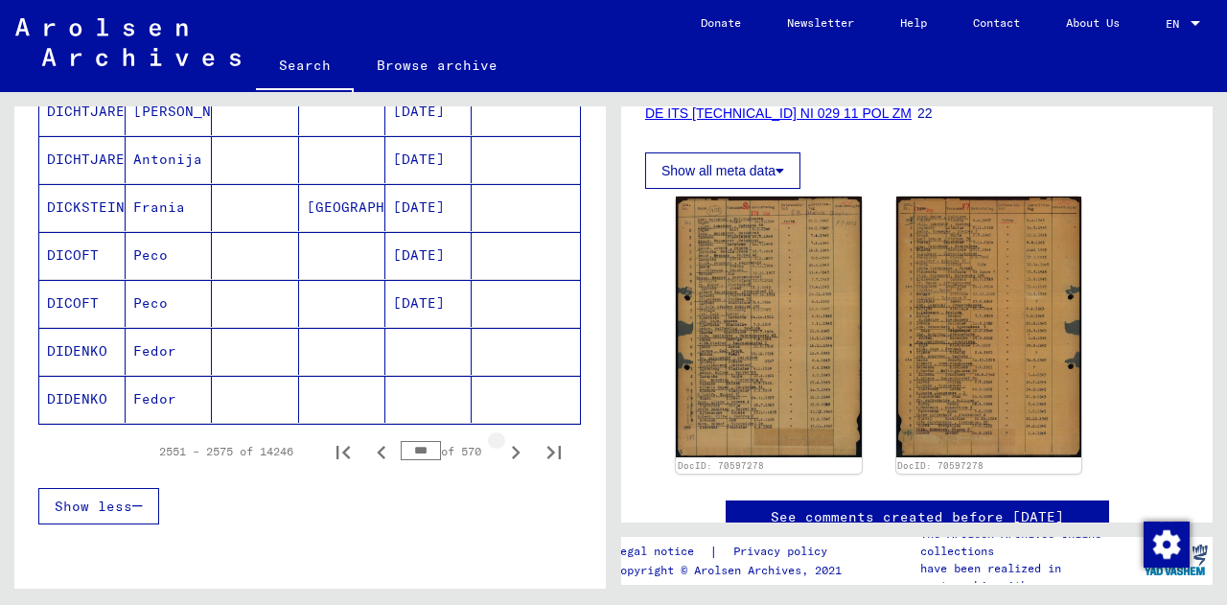
click at [502, 456] on icon "Next page" at bounding box center [515, 452] width 27 height 27
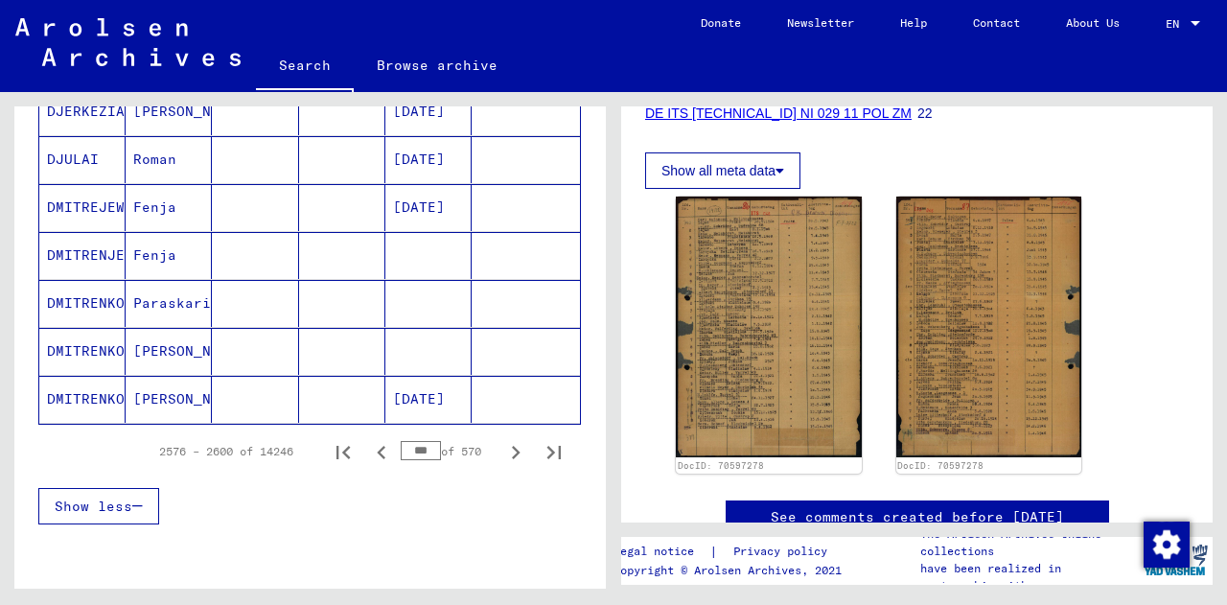
click at [502, 456] on icon "Next page" at bounding box center [515, 452] width 27 height 27
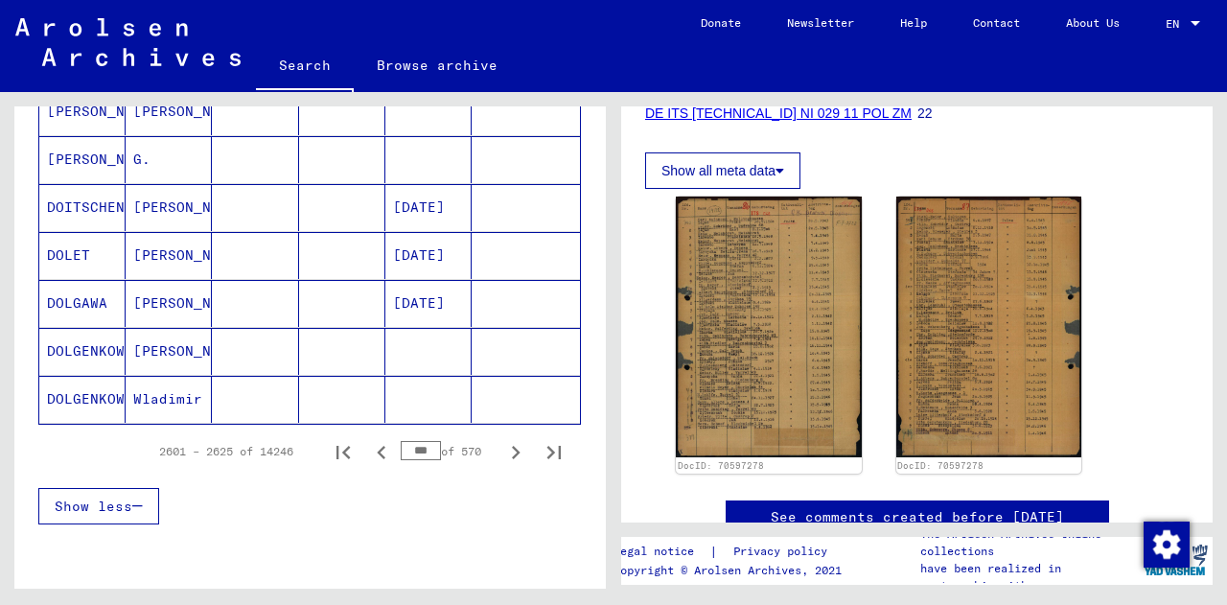
click at [502, 456] on icon "Next page" at bounding box center [515, 452] width 27 height 27
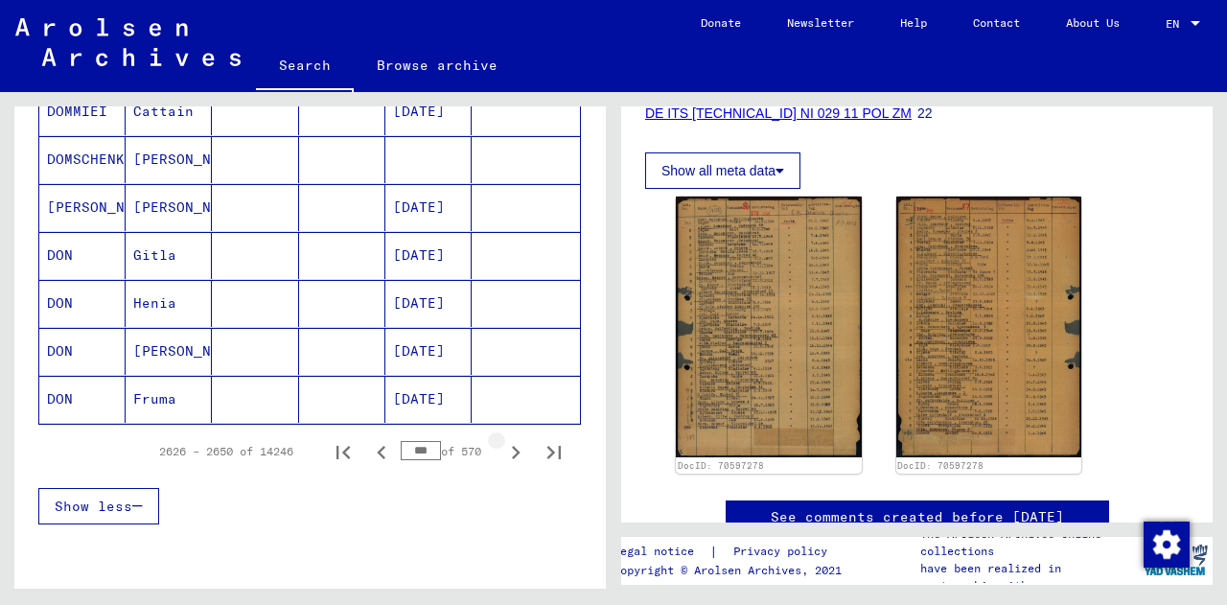
click at [502, 456] on icon "Next page" at bounding box center [515, 452] width 27 height 27
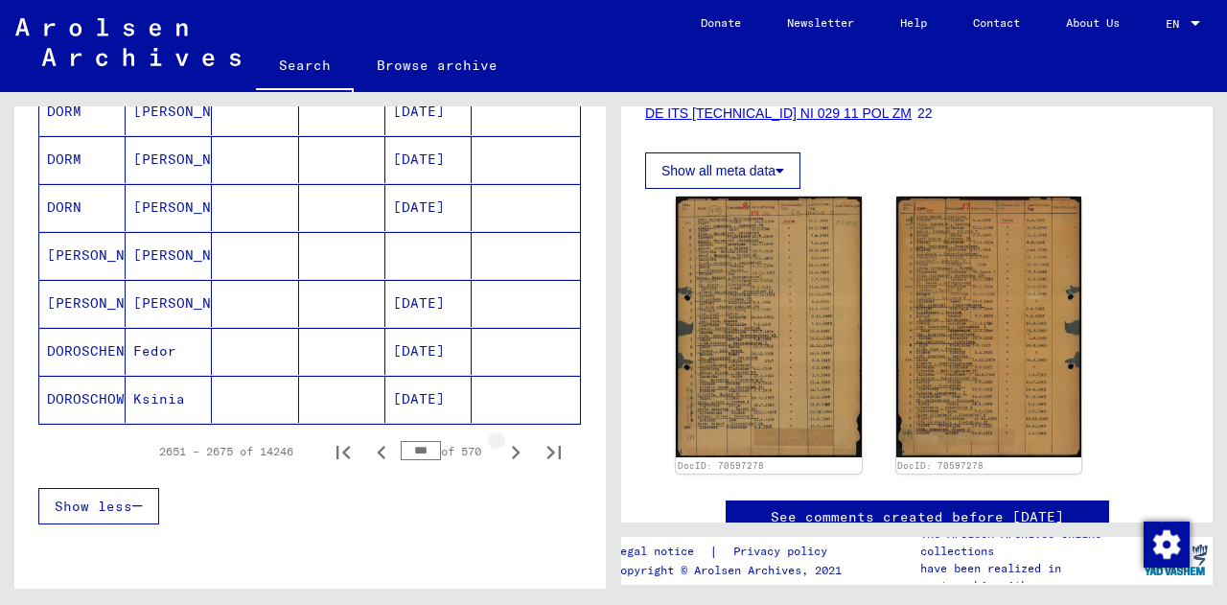
click at [502, 456] on icon "Next page" at bounding box center [515, 452] width 27 height 27
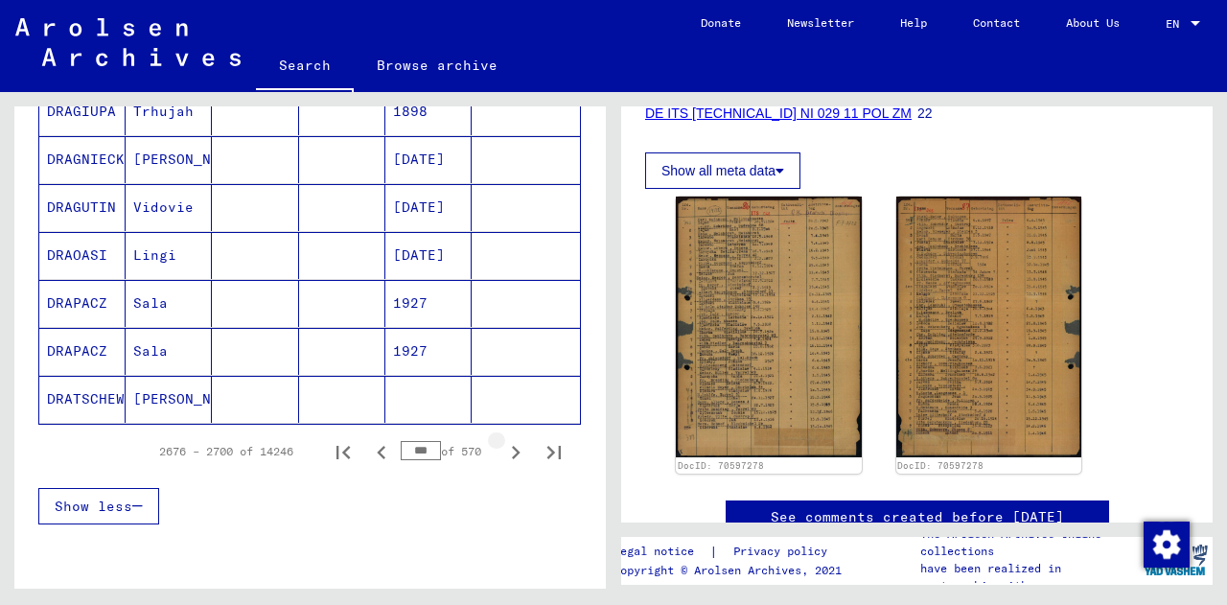
click at [502, 456] on icon "Next page" at bounding box center [515, 452] width 27 height 27
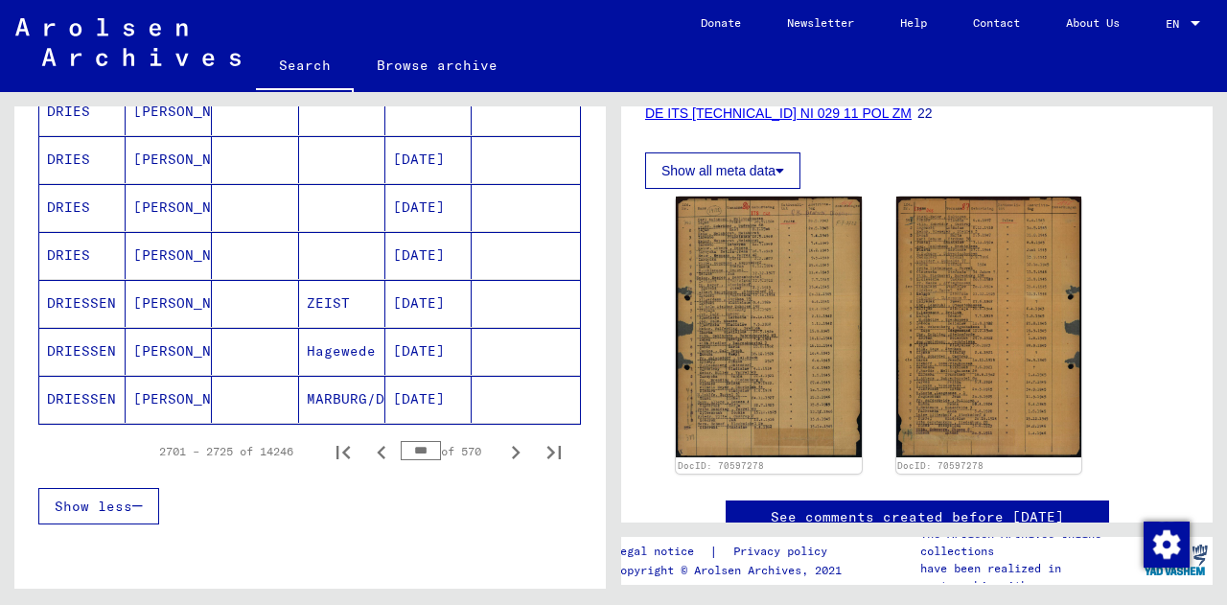
click at [502, 456] on icon "Next page" at bounding box center [515, 452] width 27 height 27
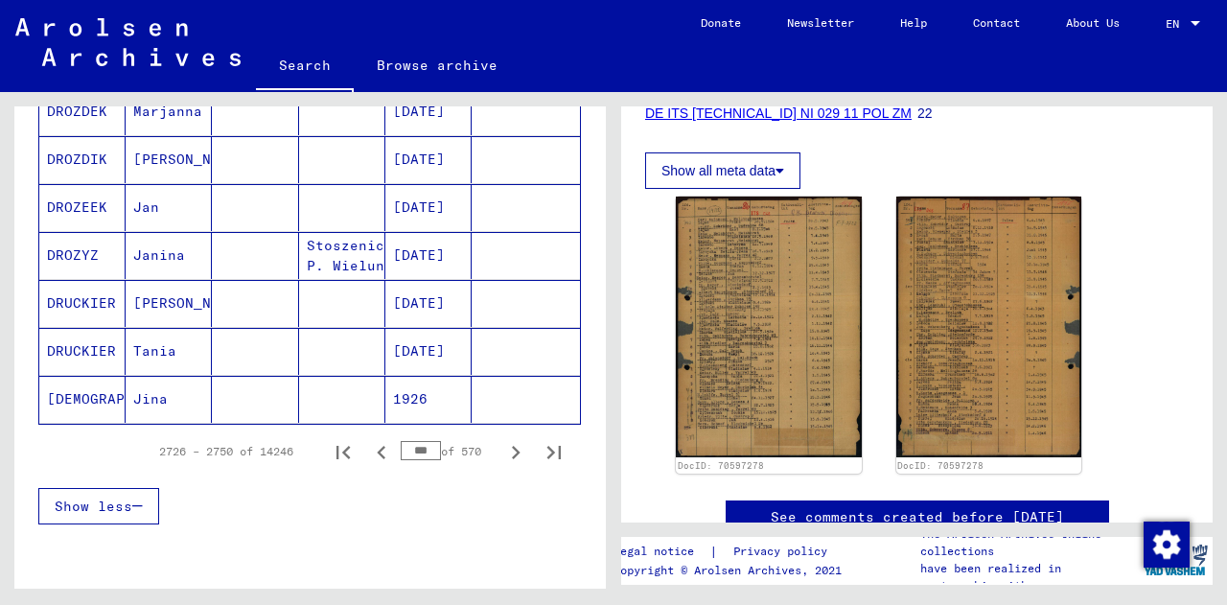
click at [502, 456] on icon "Next page" at bounding box center [515, 452] width 27 height 27
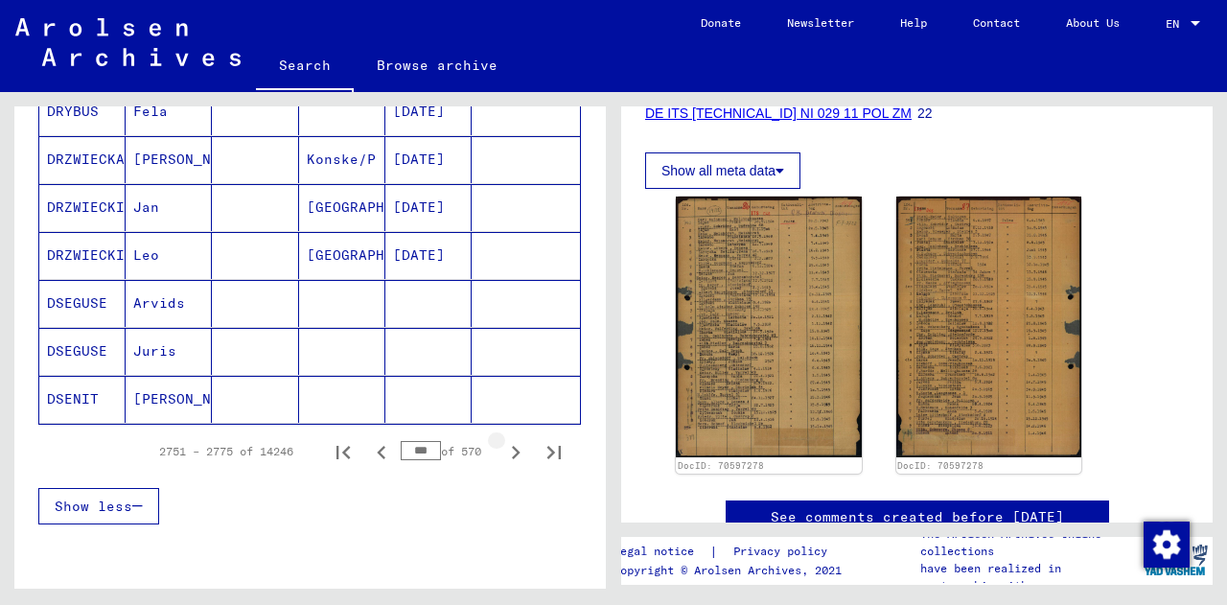
click at [502, 456] on icon "Next page" at bounding box center [515, 452] width 27 height 27
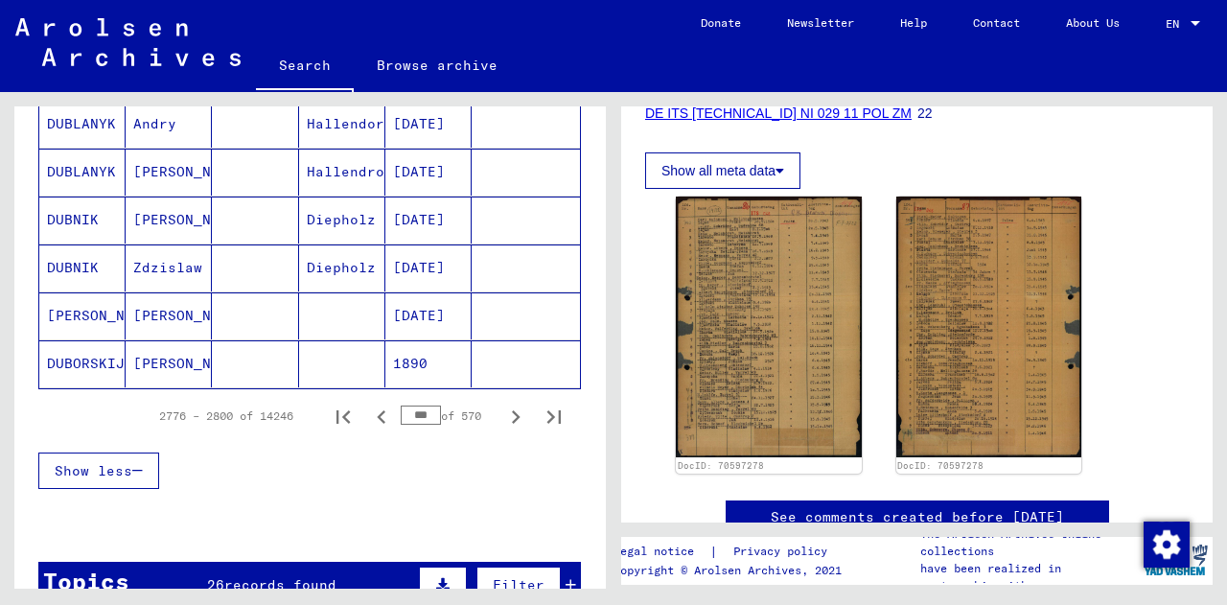
scroll to position [1197, 0]
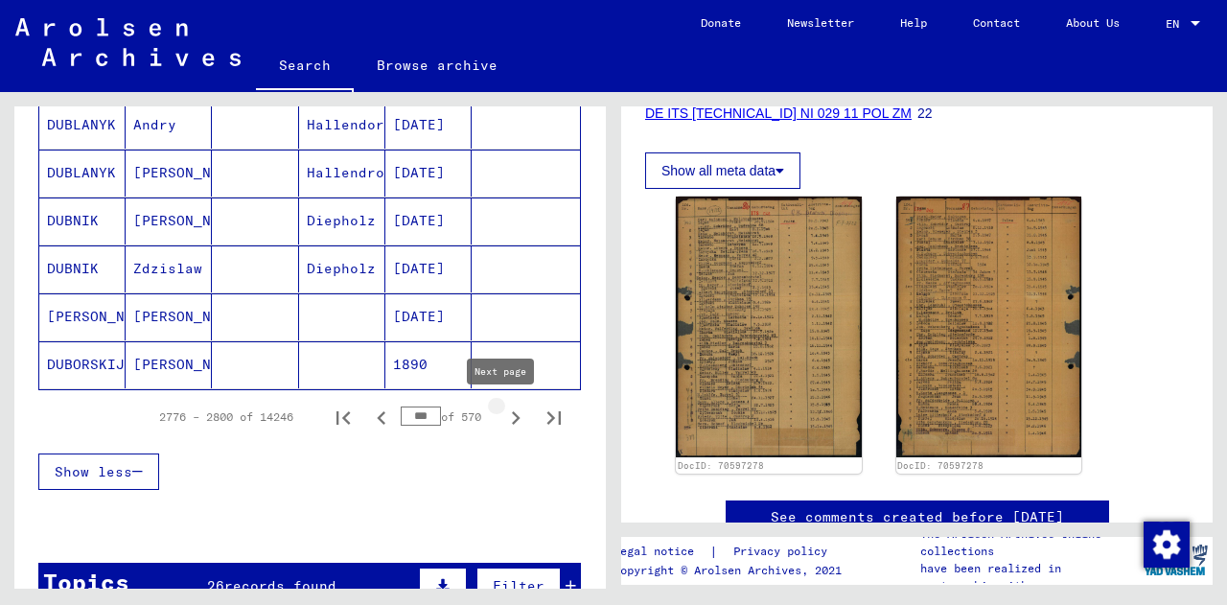
click at [502, 423] on icon "Next page" at bounding box center [515, 417] width 27 height 27
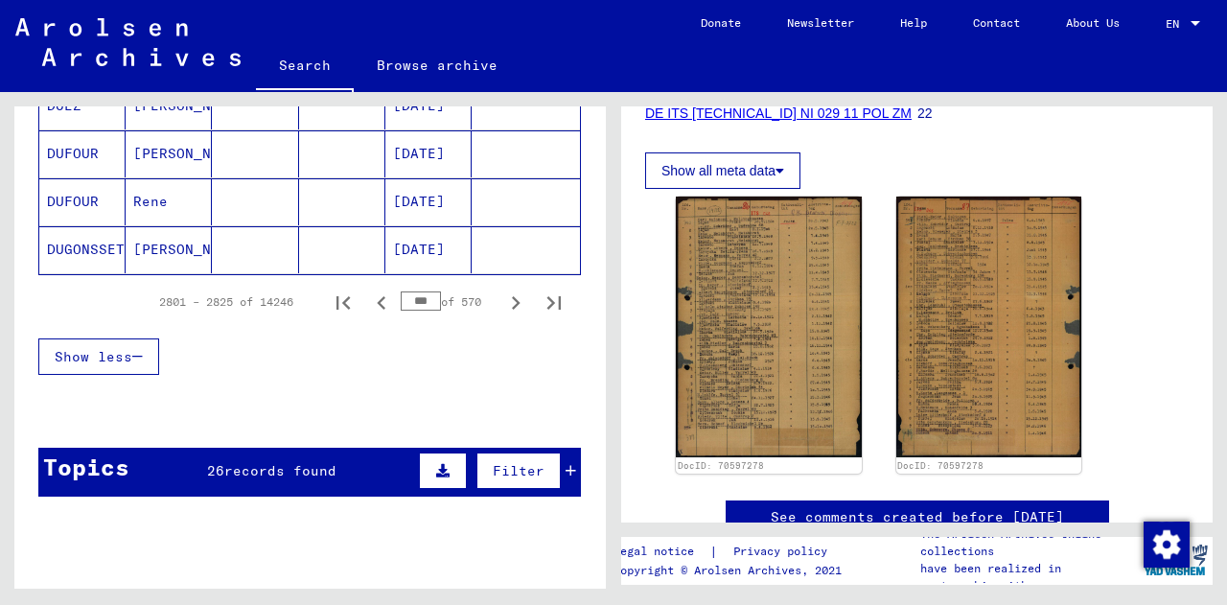
scroll to position [1313, 0]
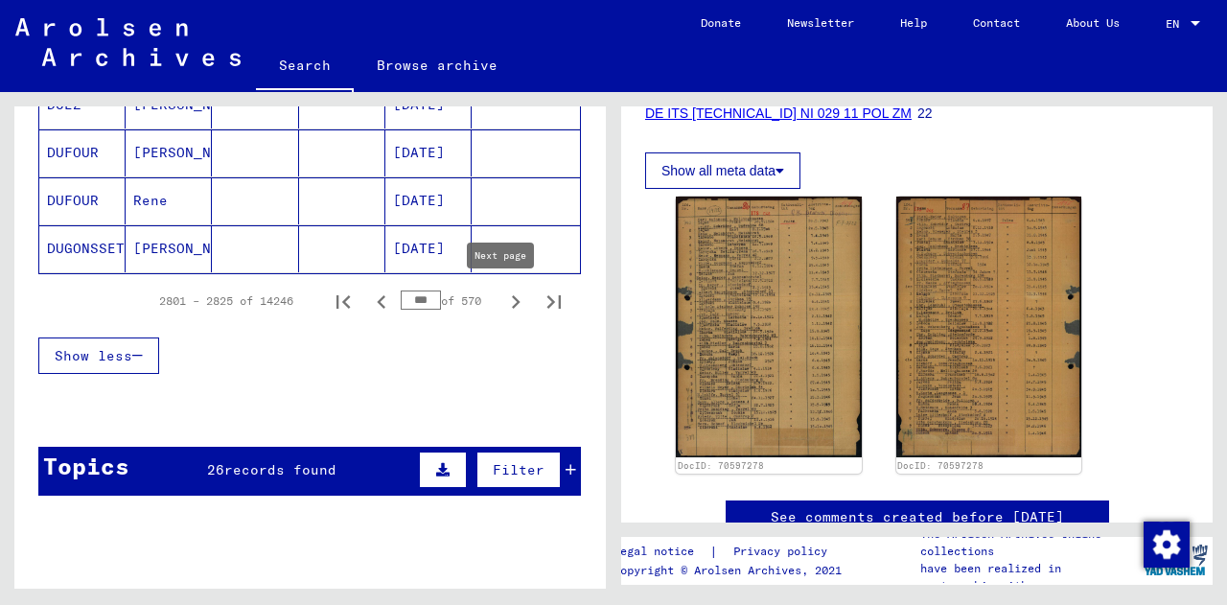
click at [502, 306] on icon "Next page" at bounding box center [515, 301] width 27 height 27
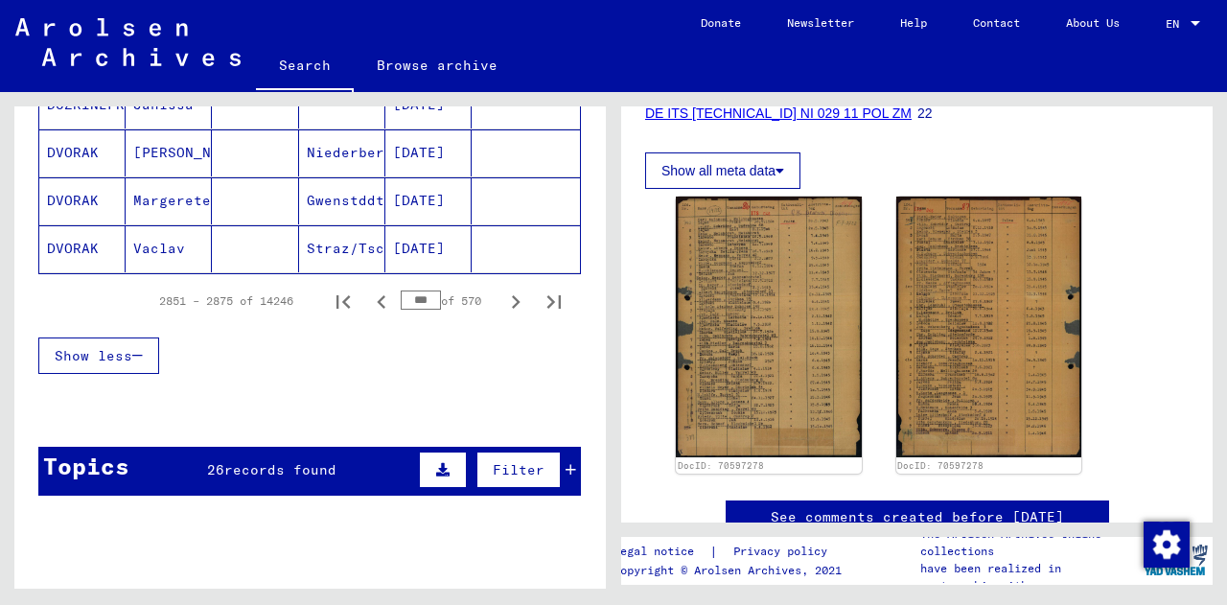
click at [502, 306] on icon "Next page" at bounding box center [515, 301] width 27 height 27
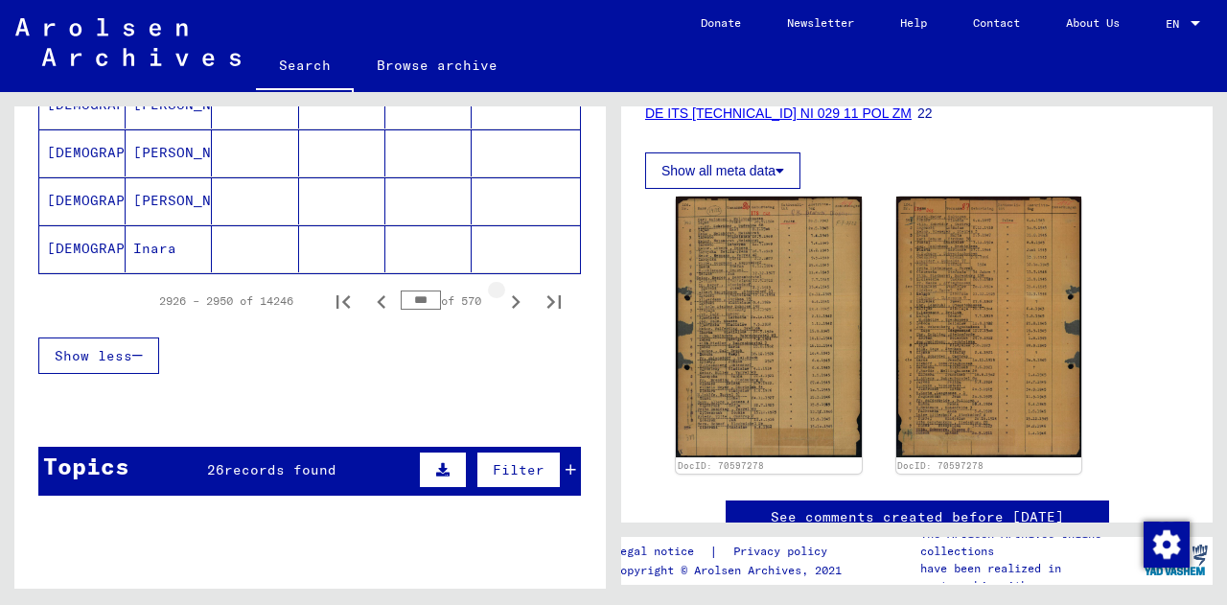
click at [502, 306] on icon "Next page" at bounding box center [515, 301] width 27 height 27
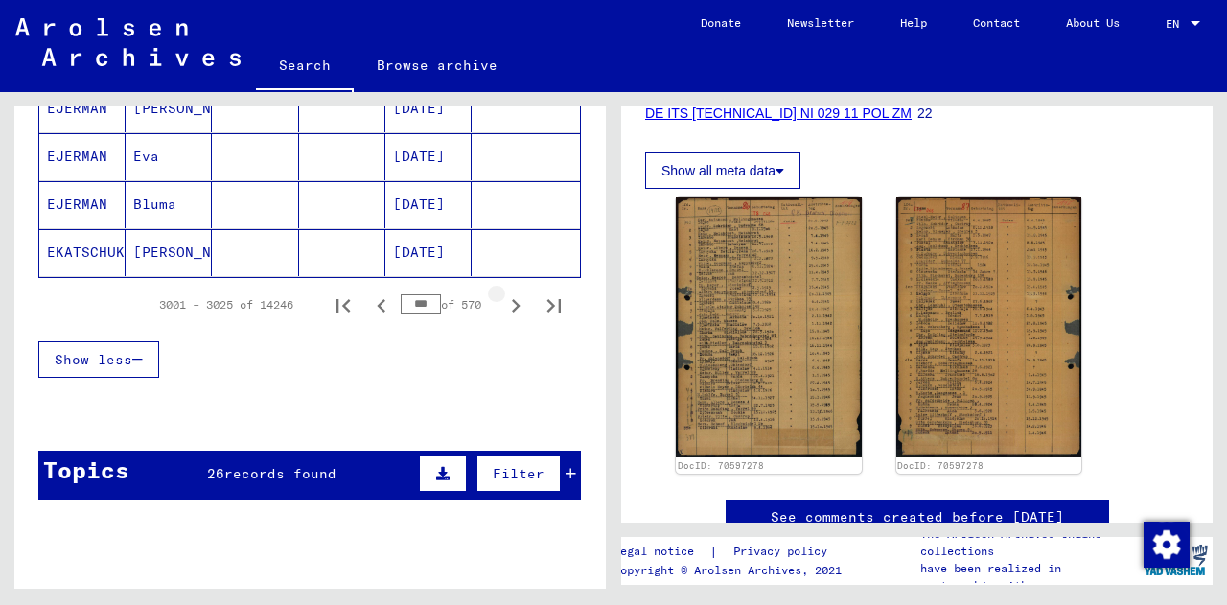
scroll to position [1317, 0]
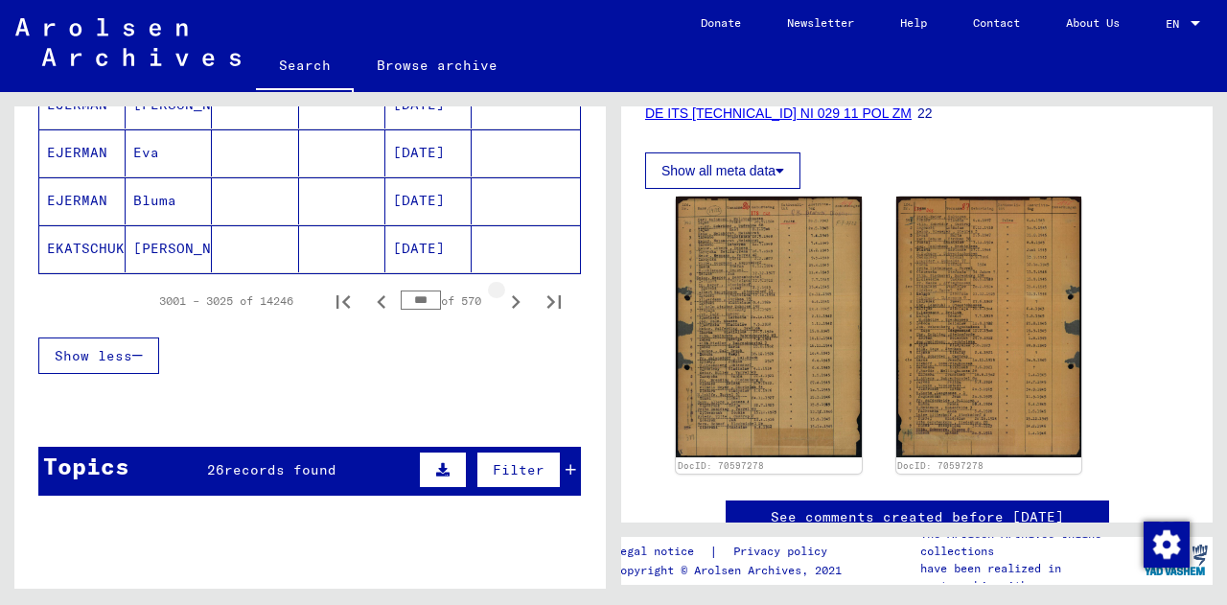
click at [502, 306] on icon "Next page" at bounding box center [515, 301] width 27 height 27
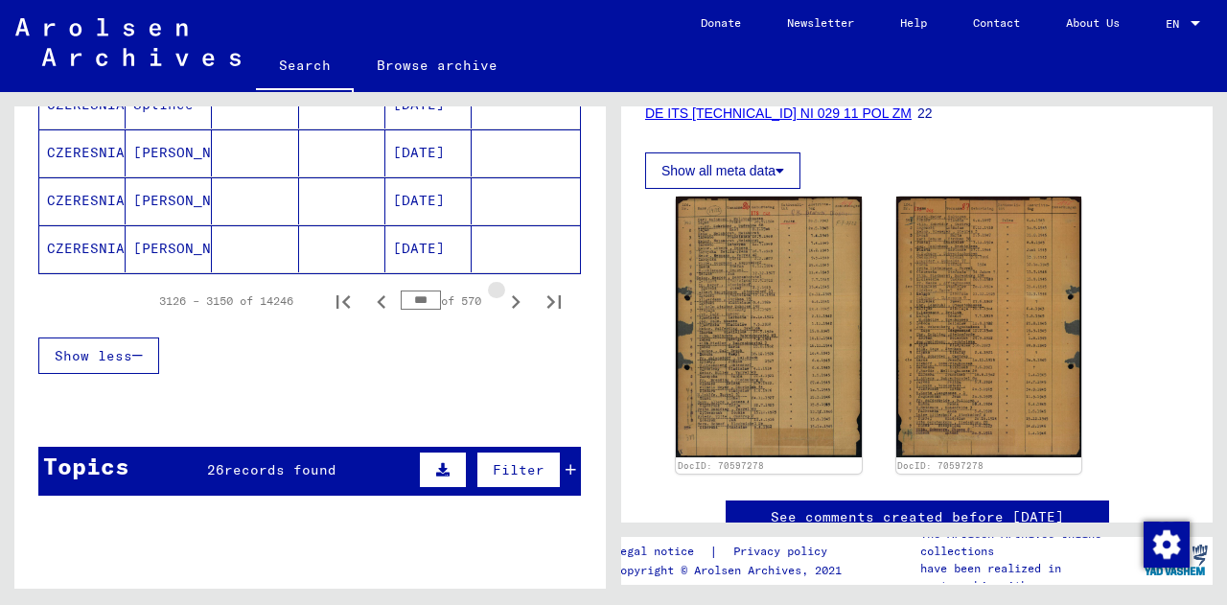
click at [502, 306] on icon "Next page" at bounding box center [515, 301] width 27 height 27
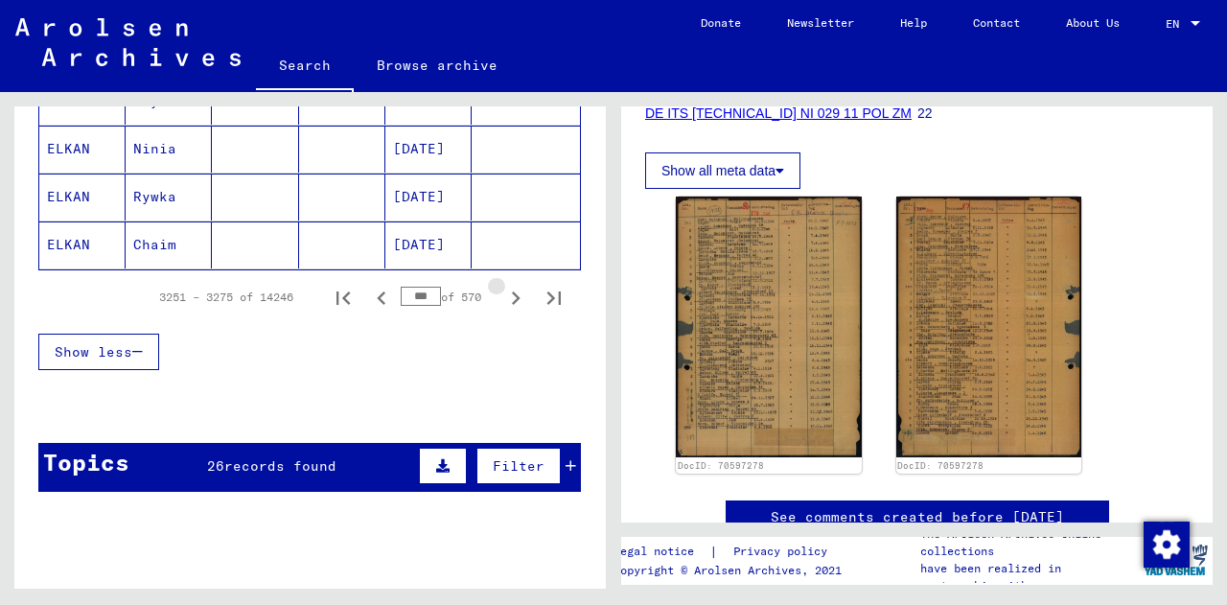
click at [502, 306] on icon "Next page" at bounding box center [515, 298] width 27 height 27
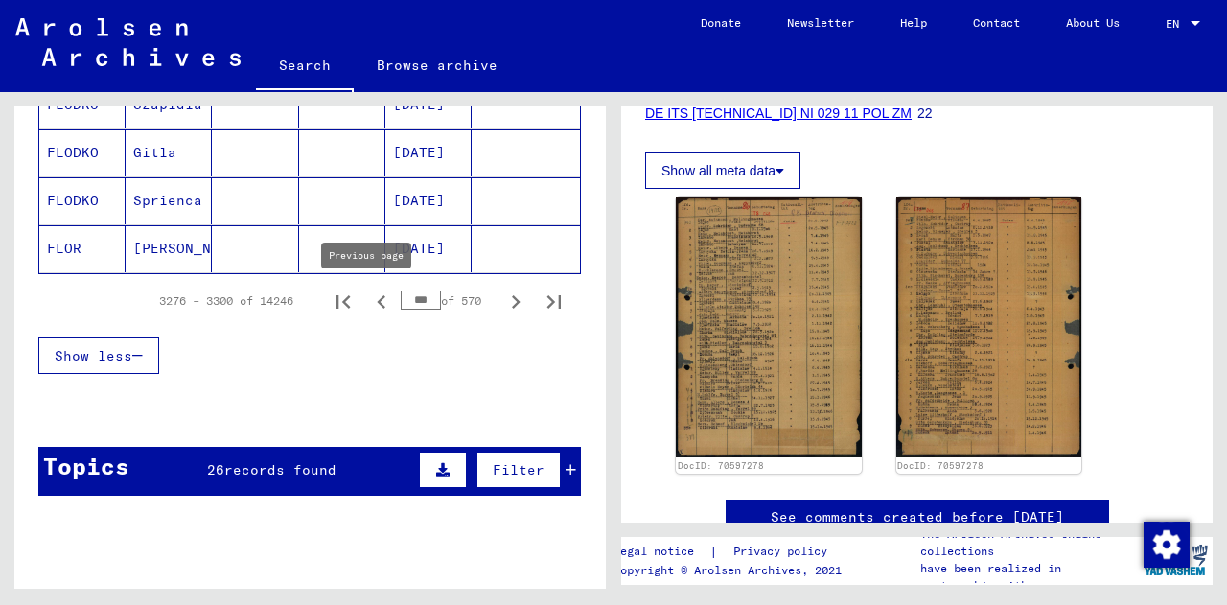
click at [377, 308] on icon "Previous page" at bounding box center [381, 301] width 9 height 13
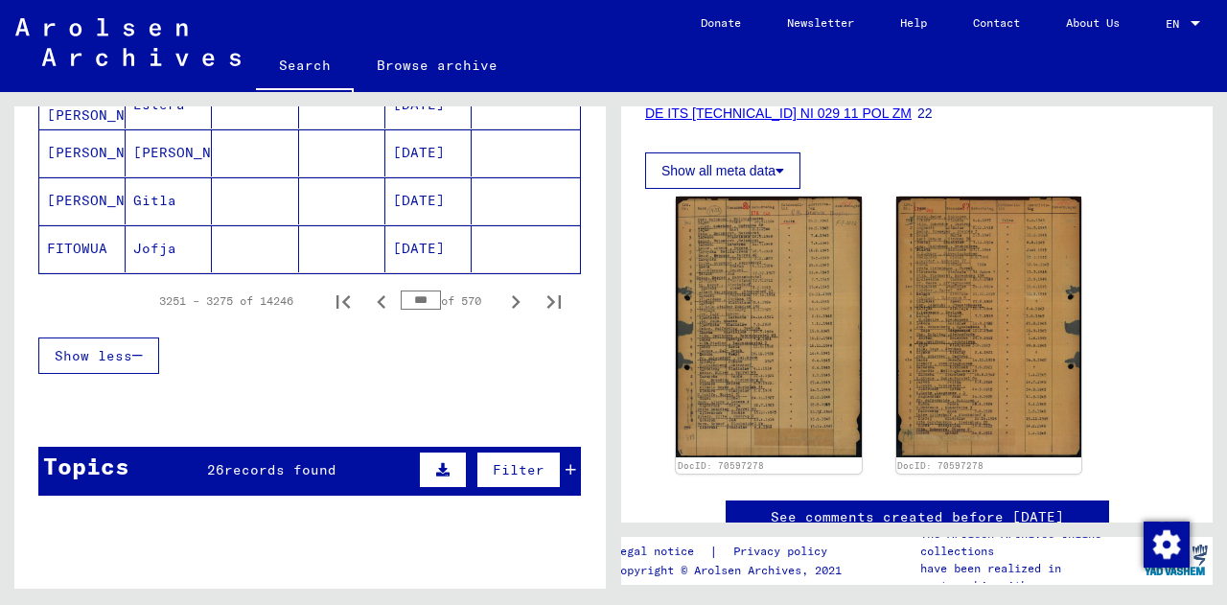
click at [377, 308] on icon "Previous page" at bounding box center [381, 301] width 9 height 13
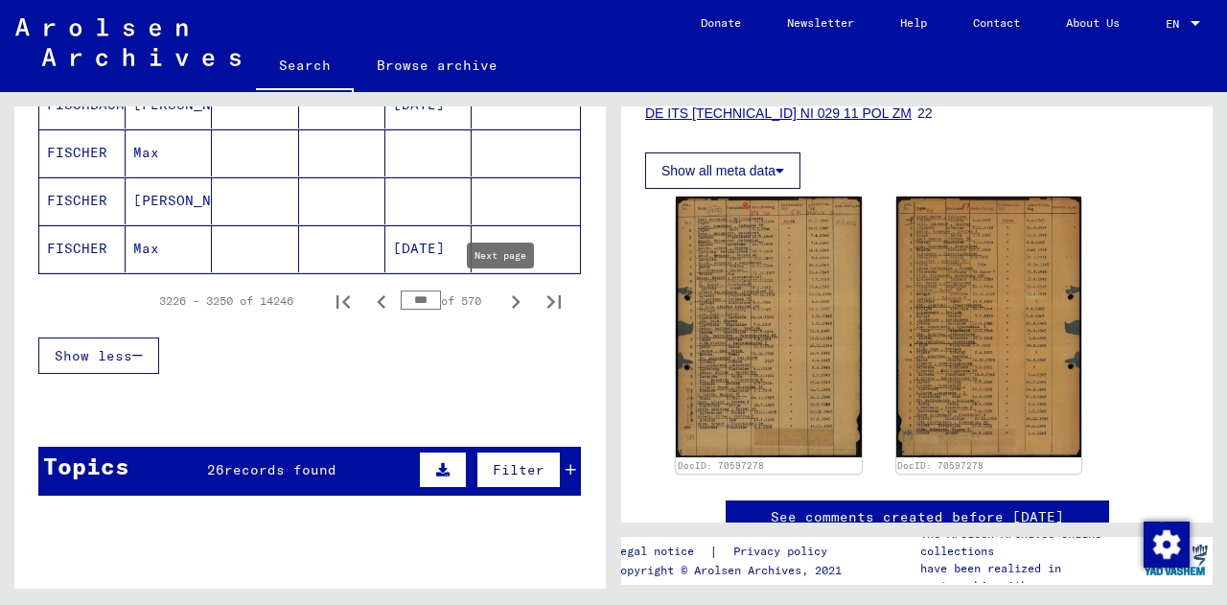
click at [502, 303] on icon "Next page" at bounding box center [515, 301] width 27 height 27
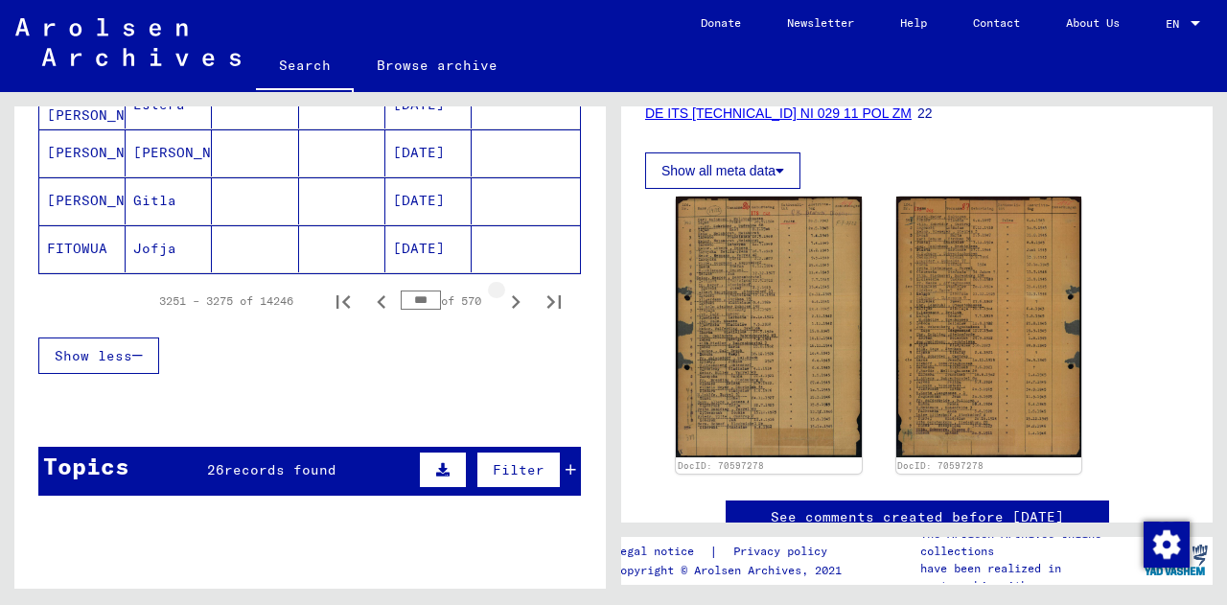
click at [502, 303] on icon "Next page" at bounding box center [515, 301] width 27 height 27
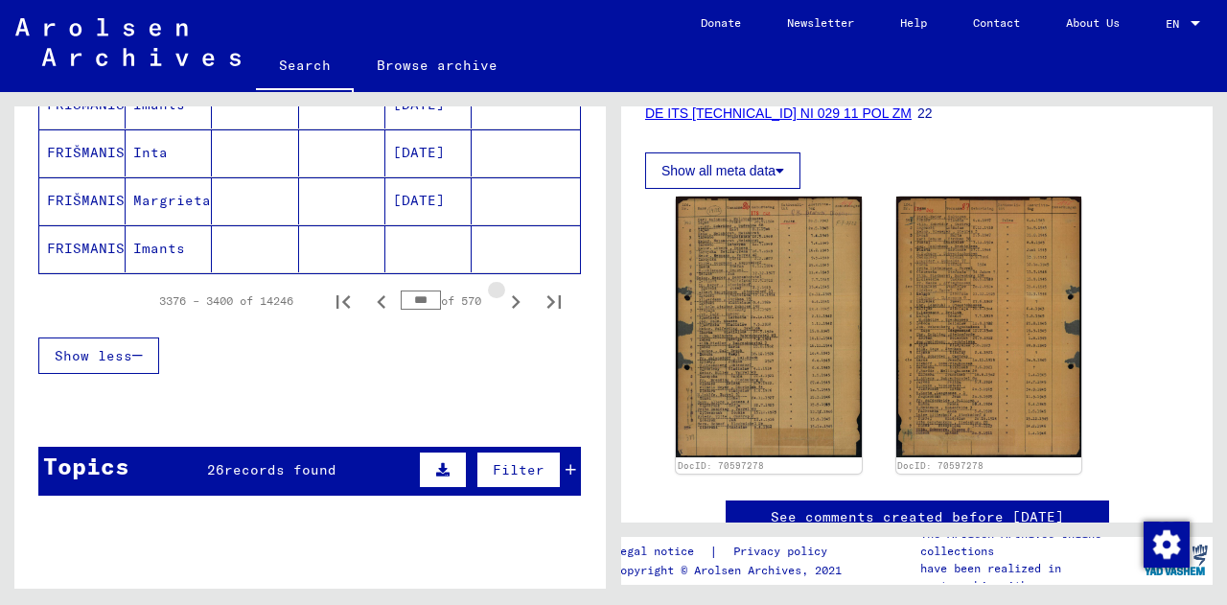
click at [502, 303] on icon "Next page" at bounding box center [515, 301] width 27 height 27
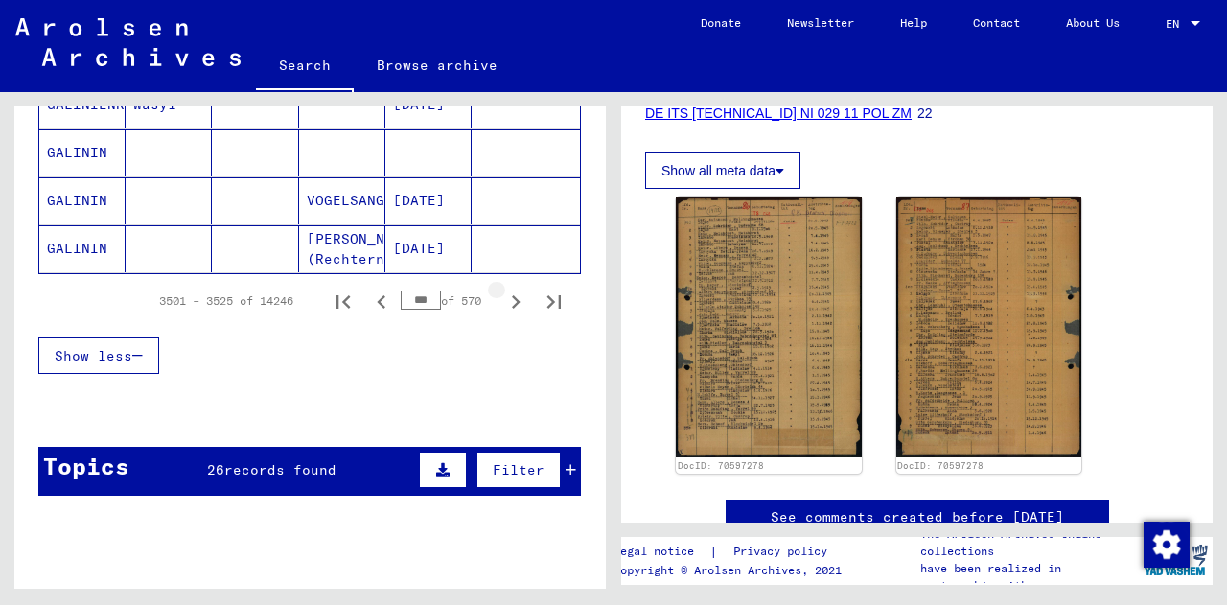
click at [502, 303] on icon "Next page" at bounding box center [515, 301] width 27 height 27
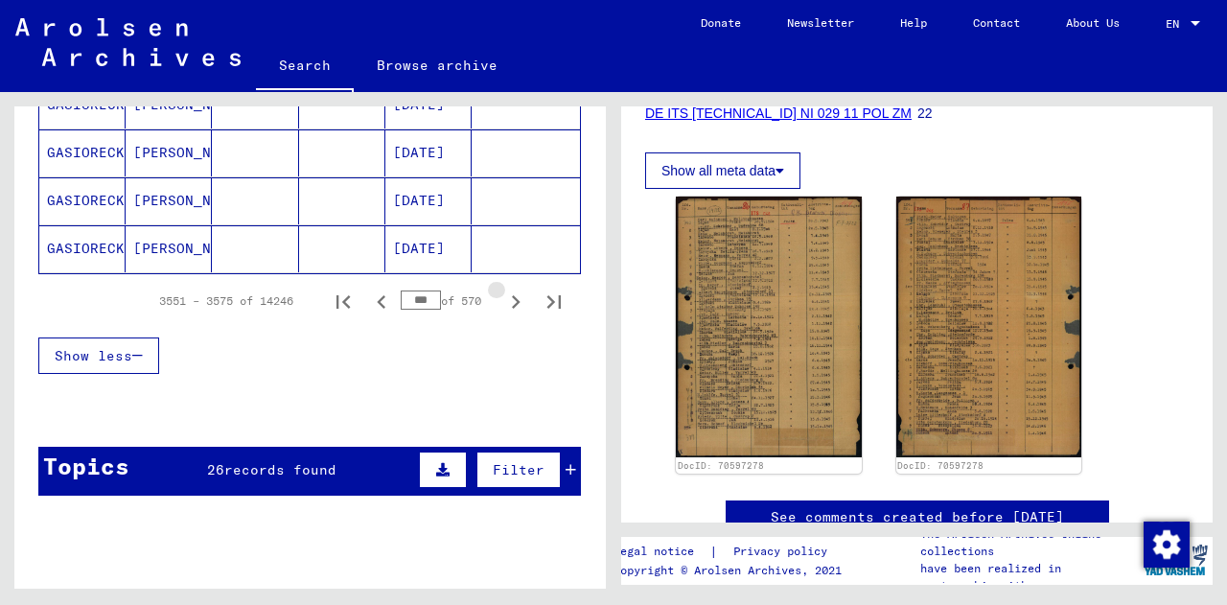
click at [502, 303] on icon "Next page" at bounding box center [515, 301] width 27 height 27
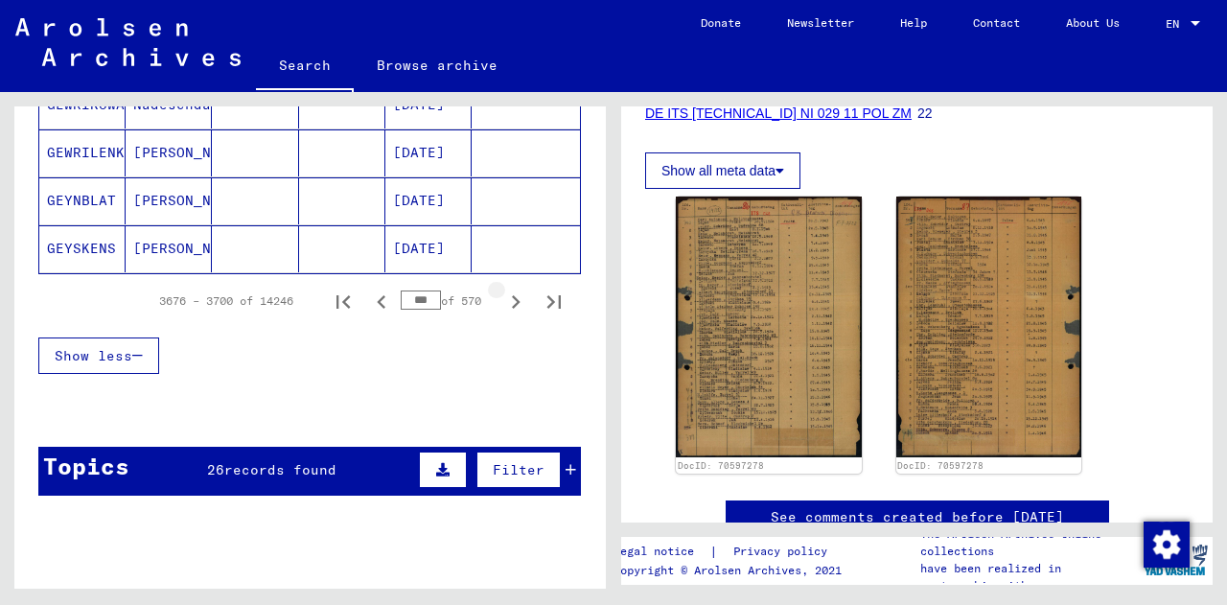
click at [502, 303] on icon "Next page" at bounding box center [515, 301] width 27 height 27
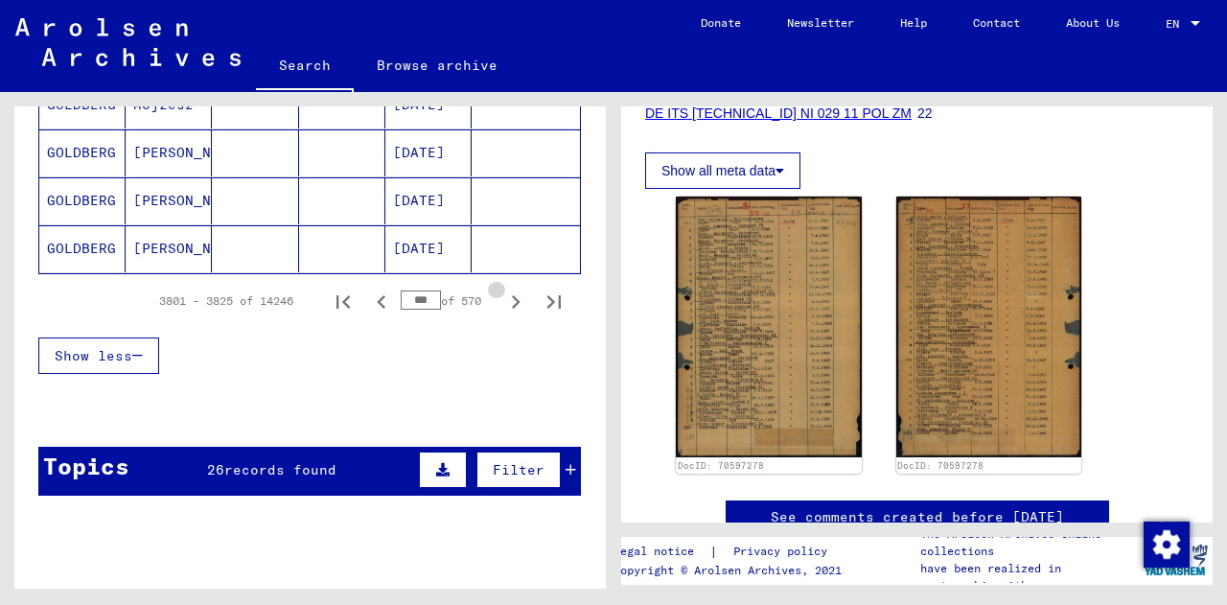
click at [502, 303] on icon "Next page" at bounding box center [515, 301] width 27 height 27
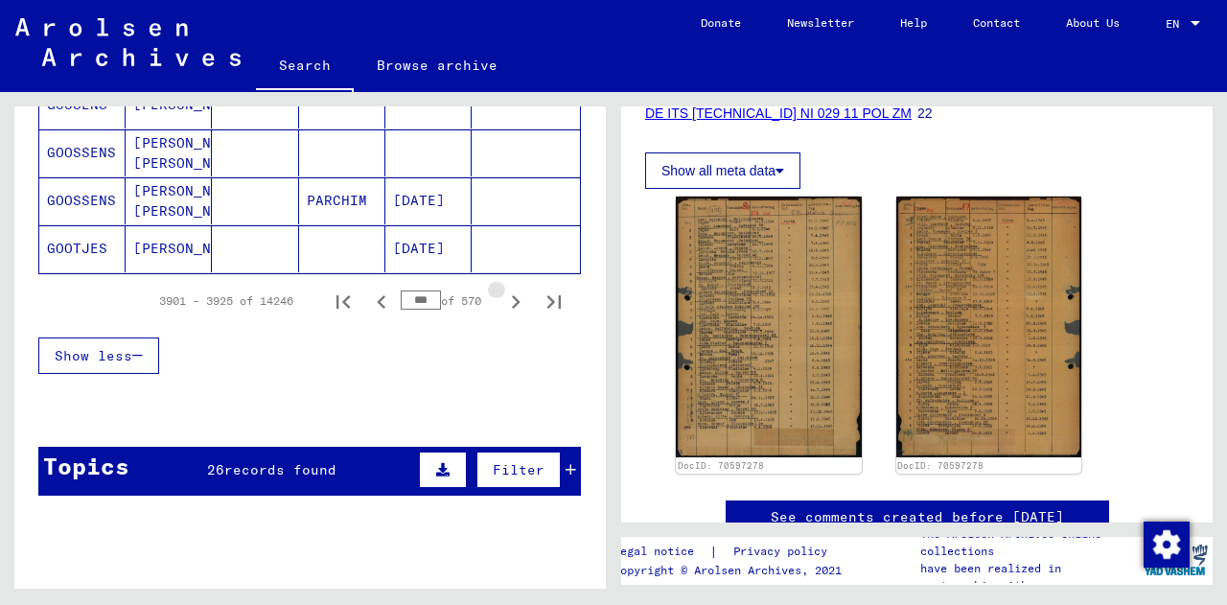
click at [502, 303] on icon "Next page" at bounding box center [515, 301] width 27 height 27
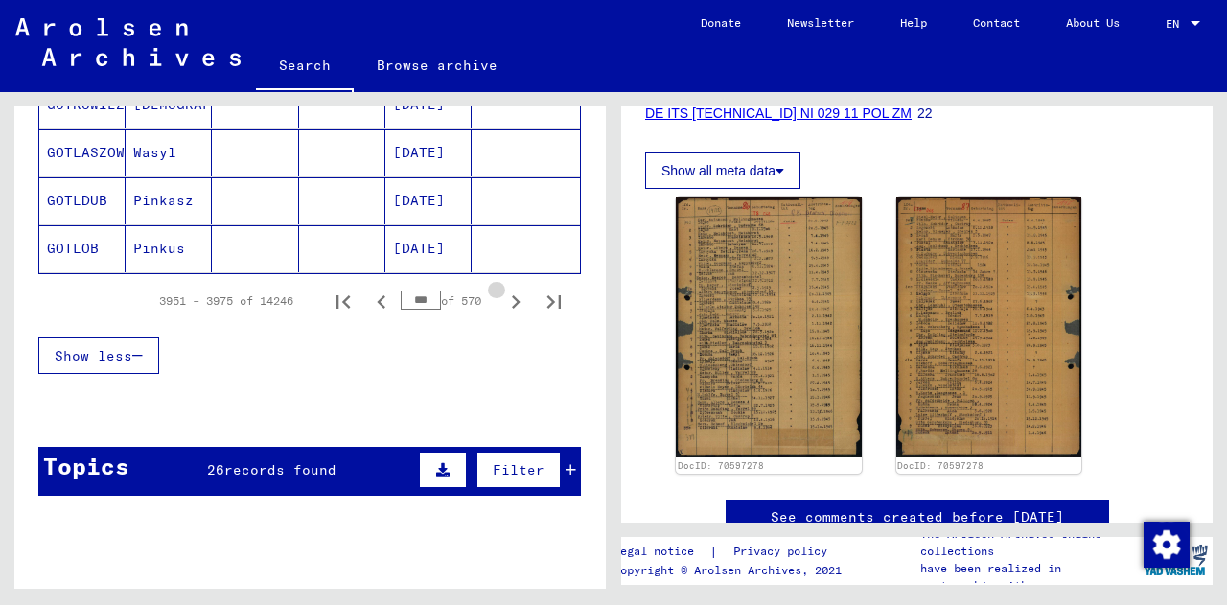
click at [502, 303] on icon "Next page" at bounding box center [515, 301] width 27 height 27
type input "***"
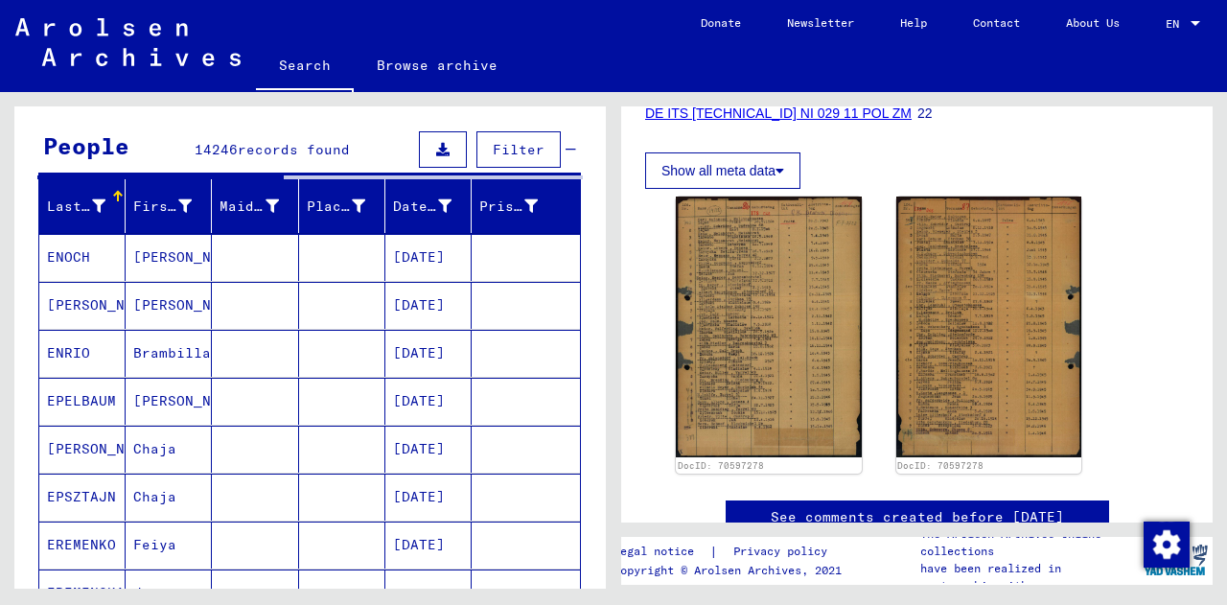
scroll to position [0, 0]
